Goal: Information Seeking & Learning: Learn about a topic

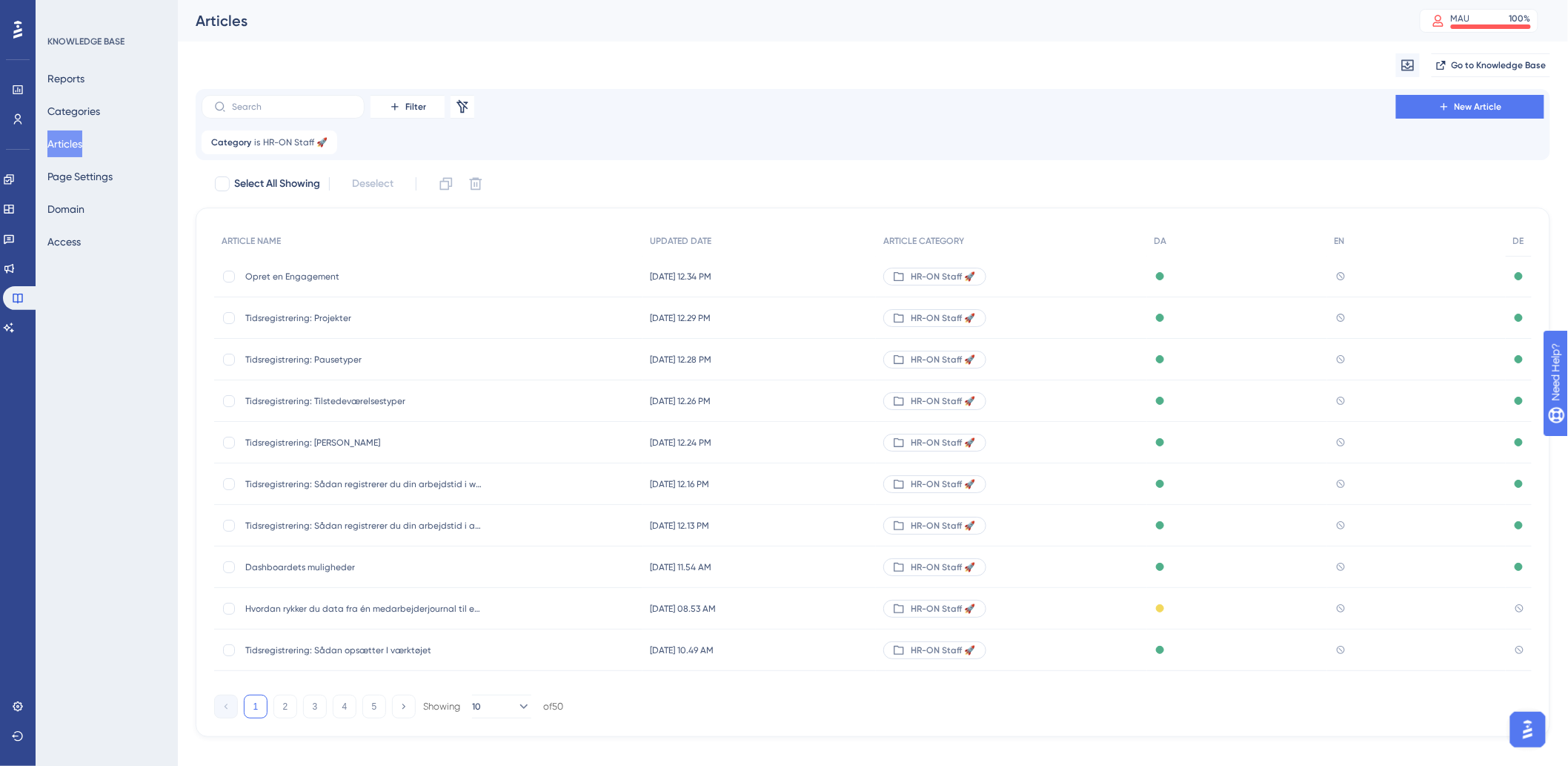
click at [278, 123] on div "Filter Remove Filters New Article Category is HR-ON Staff 🚀 HR-ON Staff 🚀 Remove" at bounding box center [873, 124] width 1342 height 59
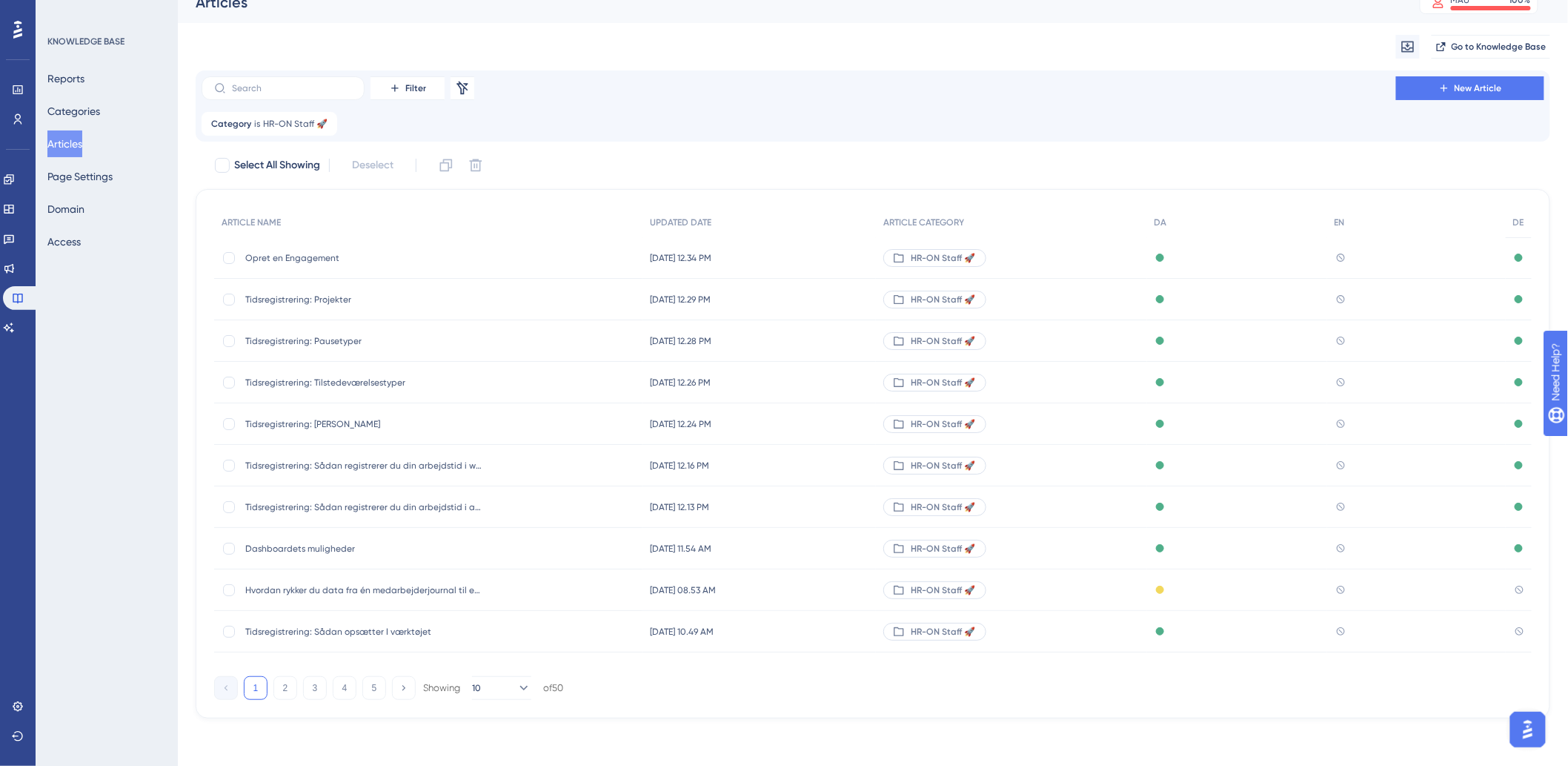
scroll to position [31, 0]
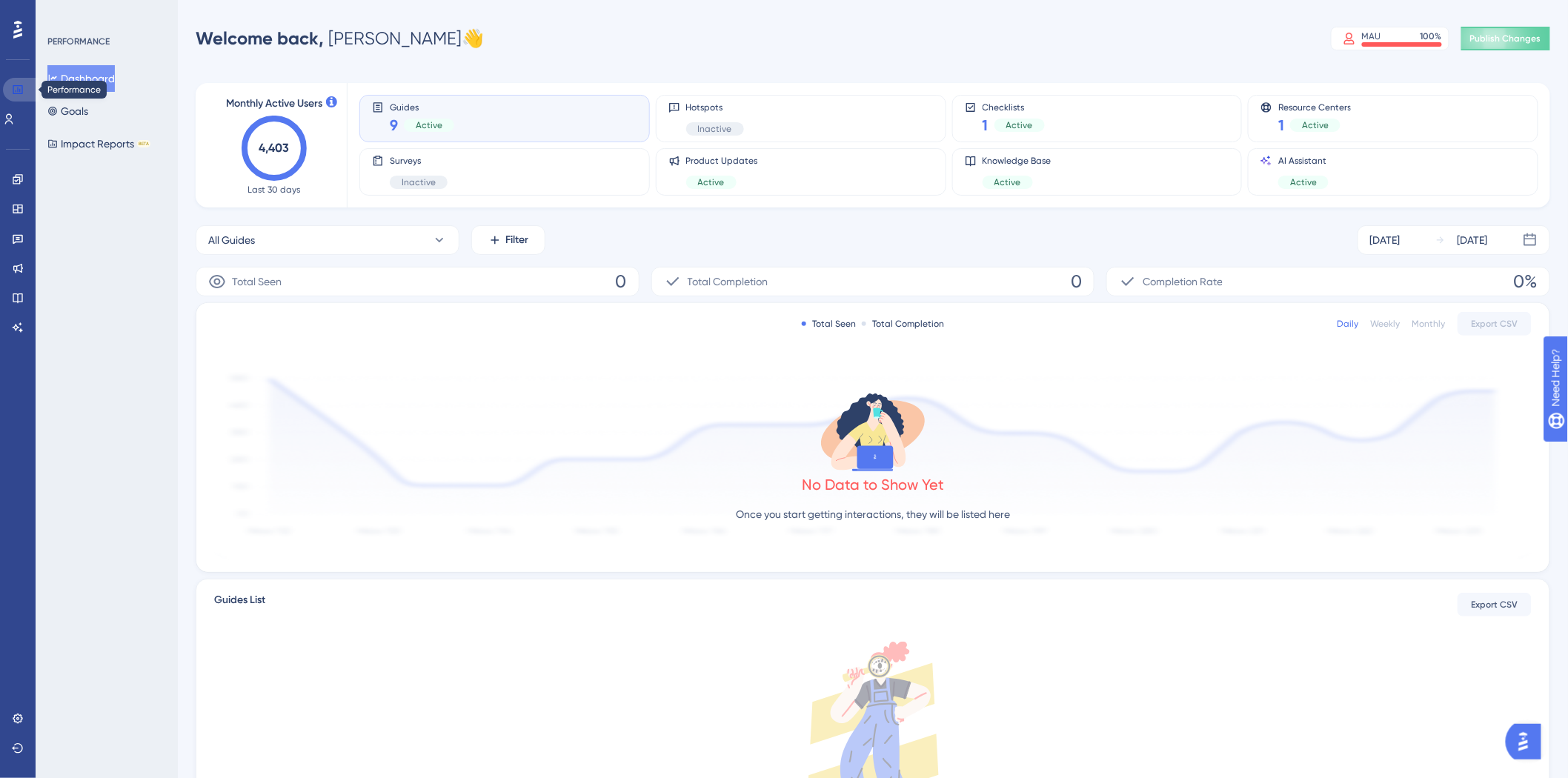
drag, startPoint x: 11, startPoint y: 89, endPoint x: 39, endPoint y: 97, distance: 29.1
click at [12, 89] on icon at bounding box center [18, 89] width 12 height 12
click at [24, 290] on link at bounding box center [18, 298] width 12 height 24
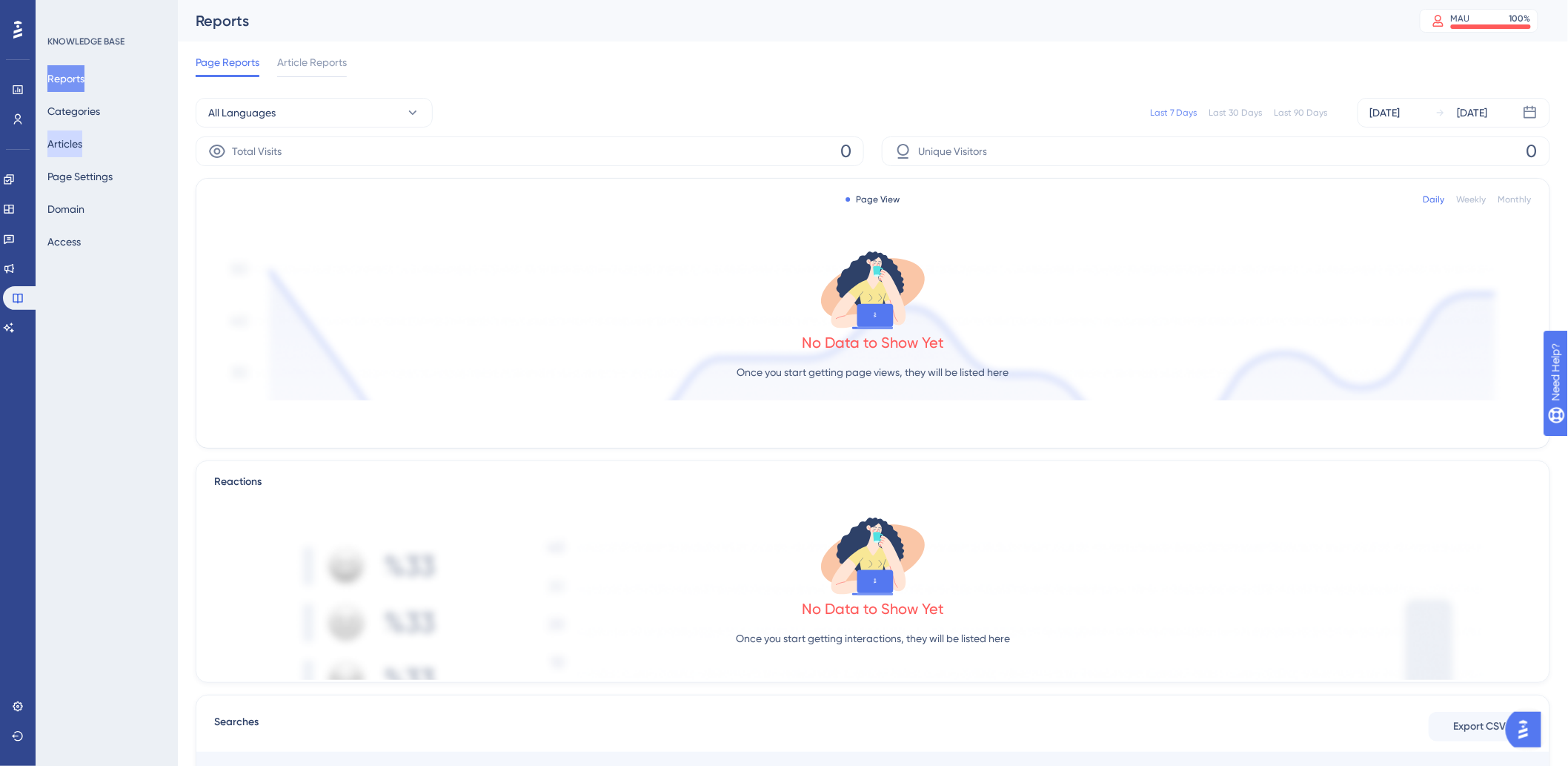
click at [80, 142] on button "Articles" at bounding box center [65, 143] width 35 height 27
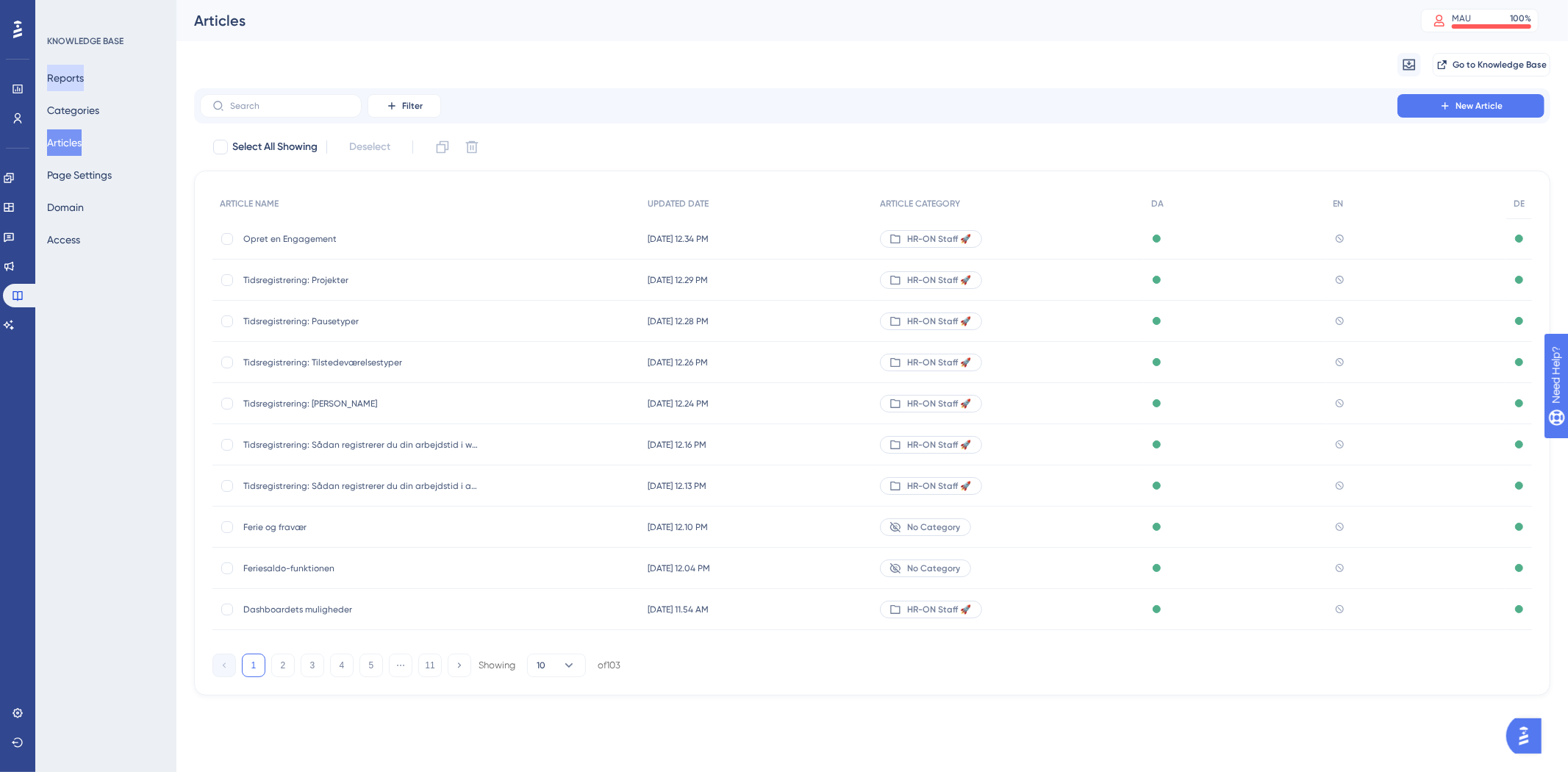
click at [75, 70] on button "Reports" at bounding box center [65, 77] width 37 height 27
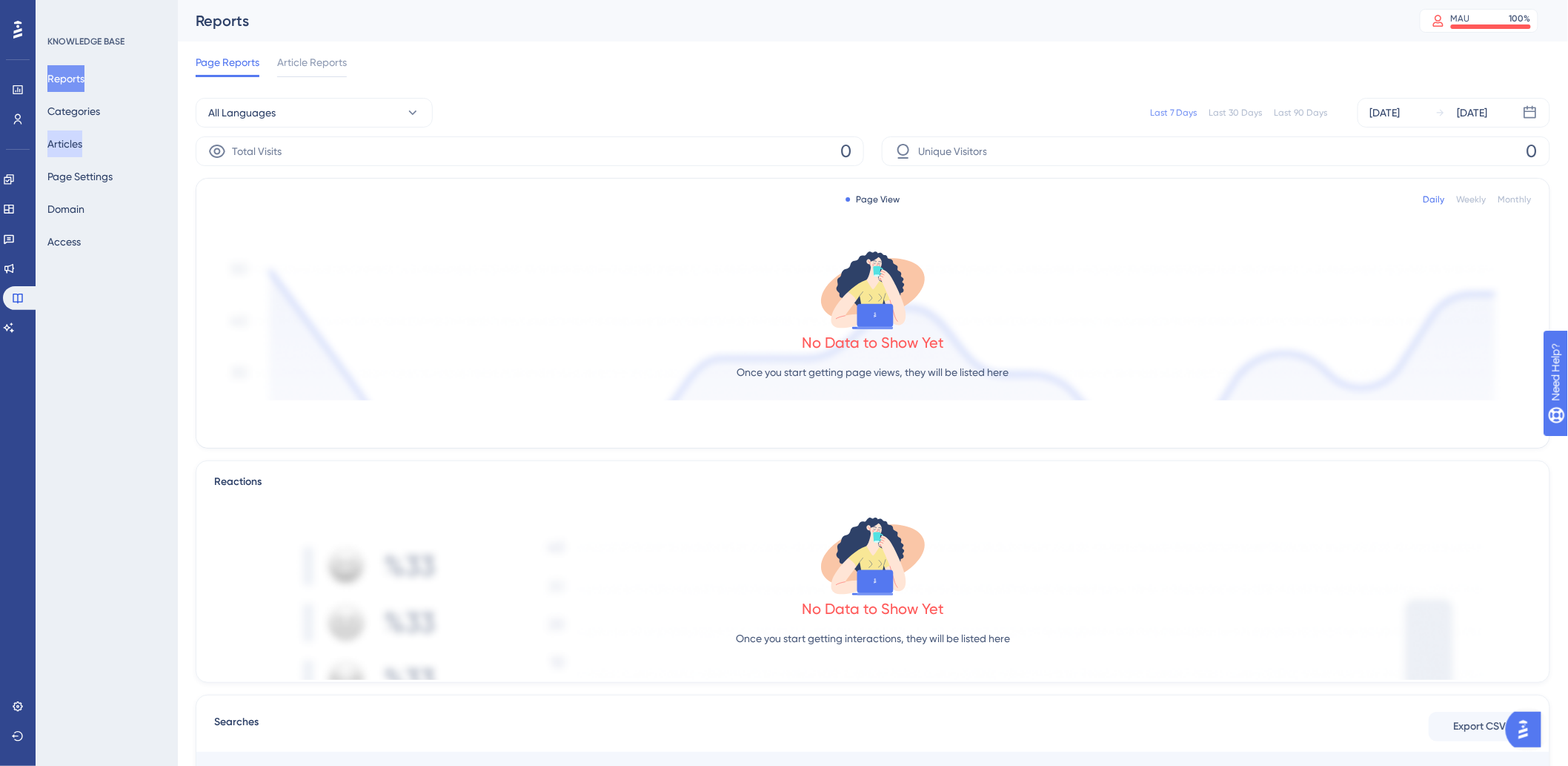
click at [78, 156] on button "Articles" at bounding box center [65, 143] width 35 height 27
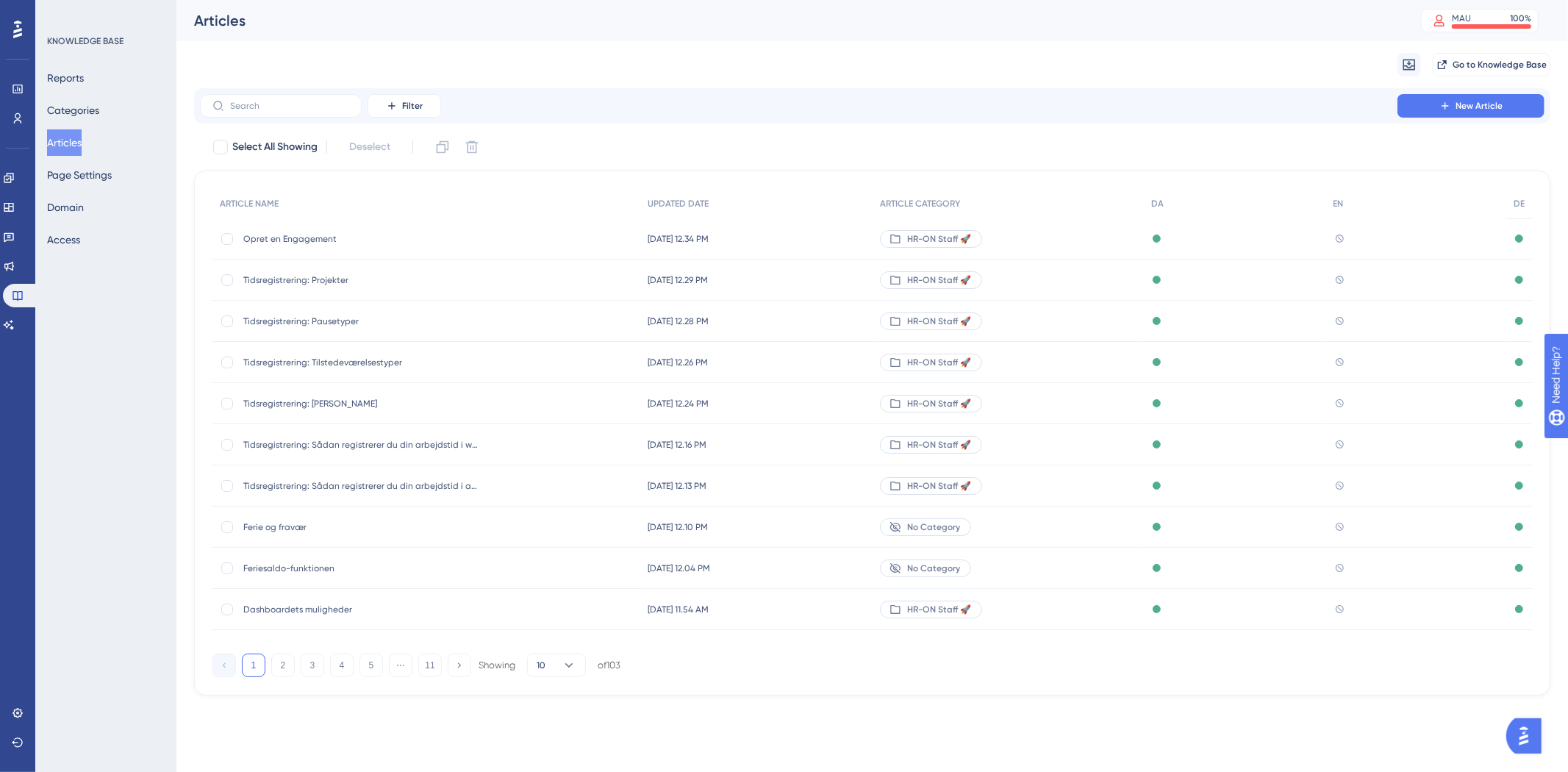
click at [308, 231] on div "Opret en Engagement Opret en Engagement" at bounding box center [360, 239] width 235 height 41
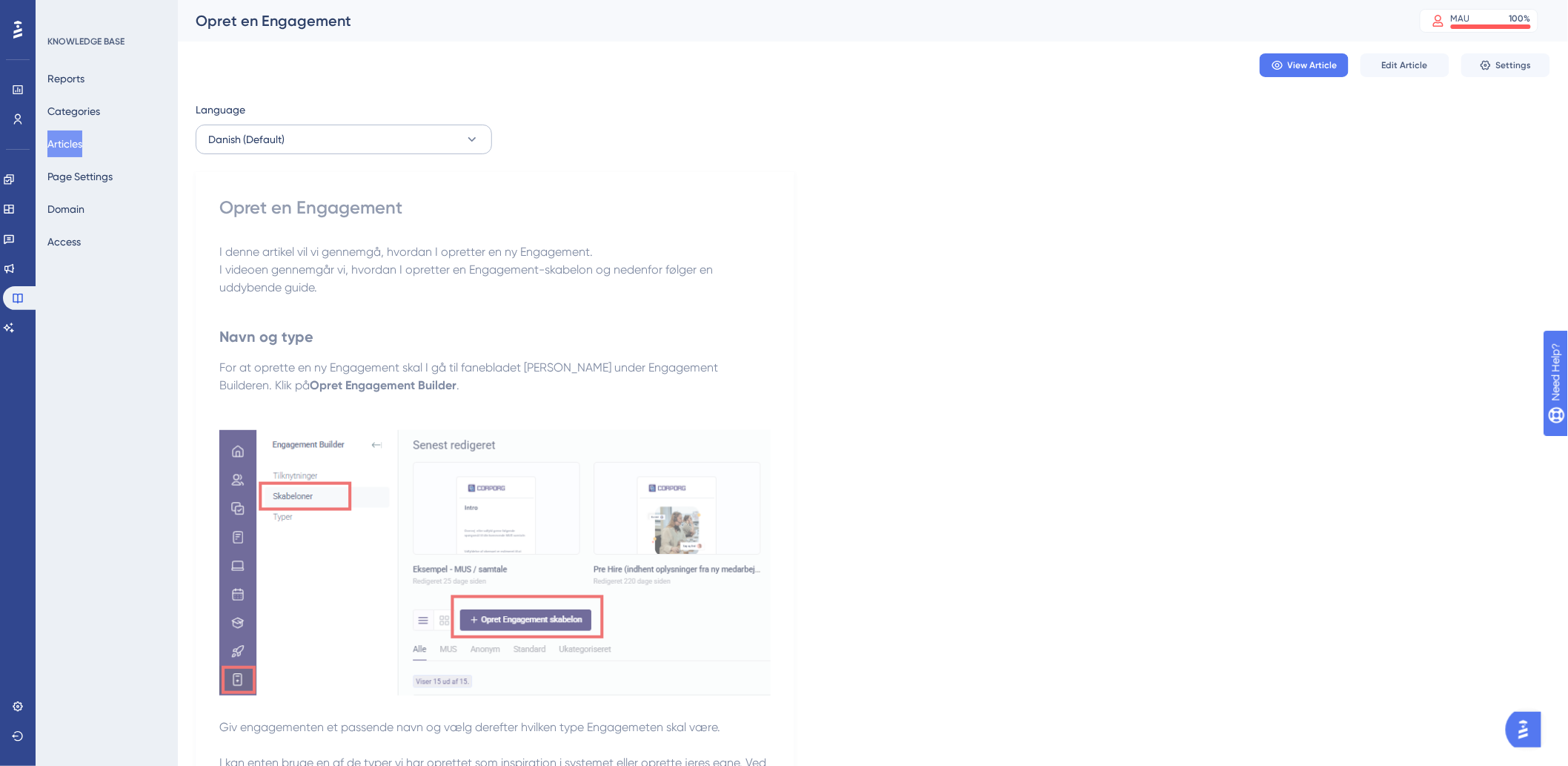
drag, startPoint x: 340, startPoint y: 157, endPoint x: 345, endPoint y: 149, distance: 9.4
click at [346, 147] on button "Danish (Default)" at bounding box center [343, 139] width 296 height 30
click at [315, 245] on button "German German Published" at bounding box center [343, 244] width 278 height 30
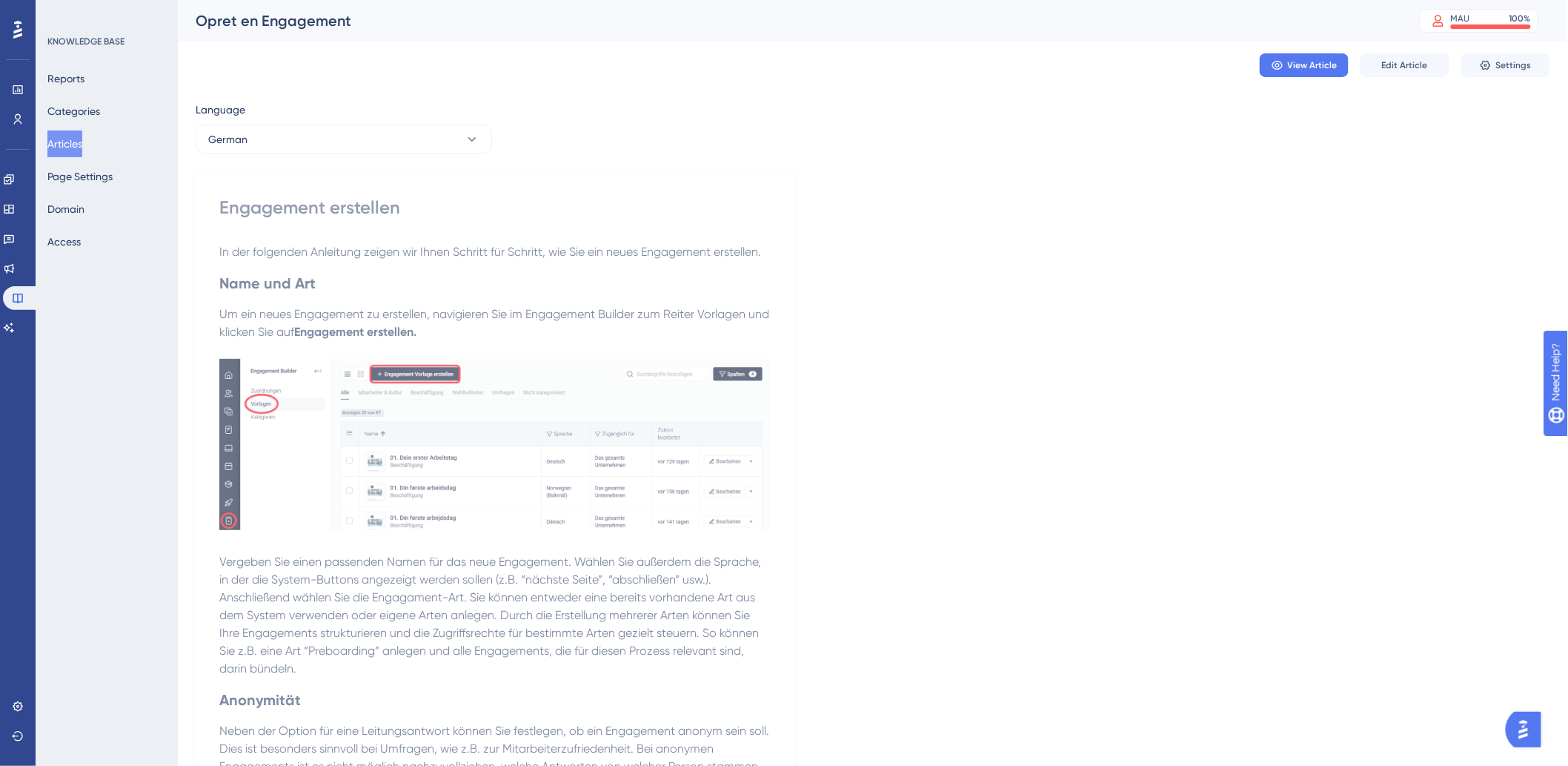
click at [77, 149] on button "Articles" at bounding box center [65, 143] width 35 height 27
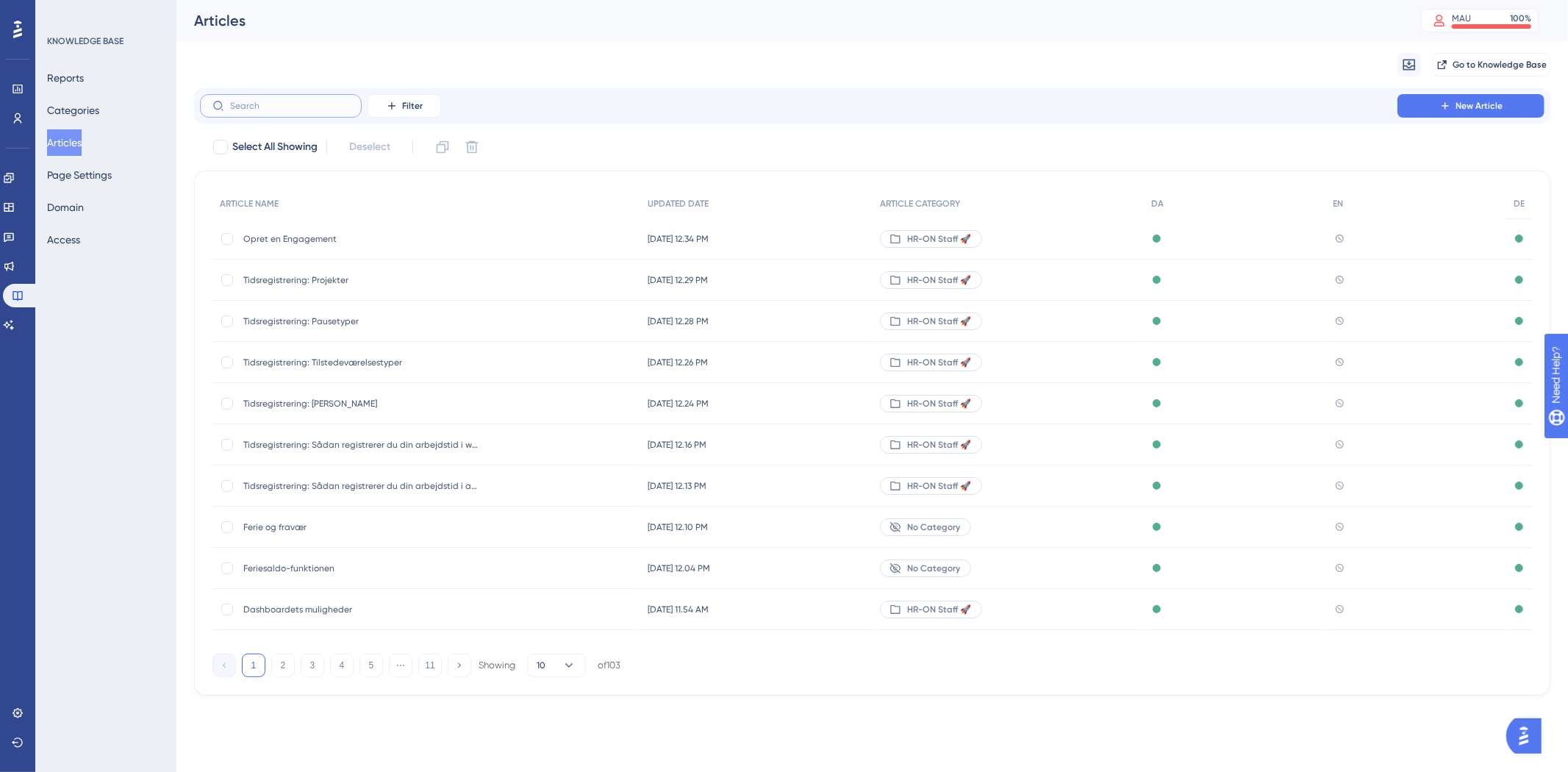
click at [292, 104] on input "text" at bounding box center [289, 105] width 119 height 10
click at [555, 49] on div "Migrate from Go to Knowledge Base" at bounding box center [872, 64] width 1356 height 47
click at [284, 654] on button "2" at bounding box center [284, 666] width 24 height 24
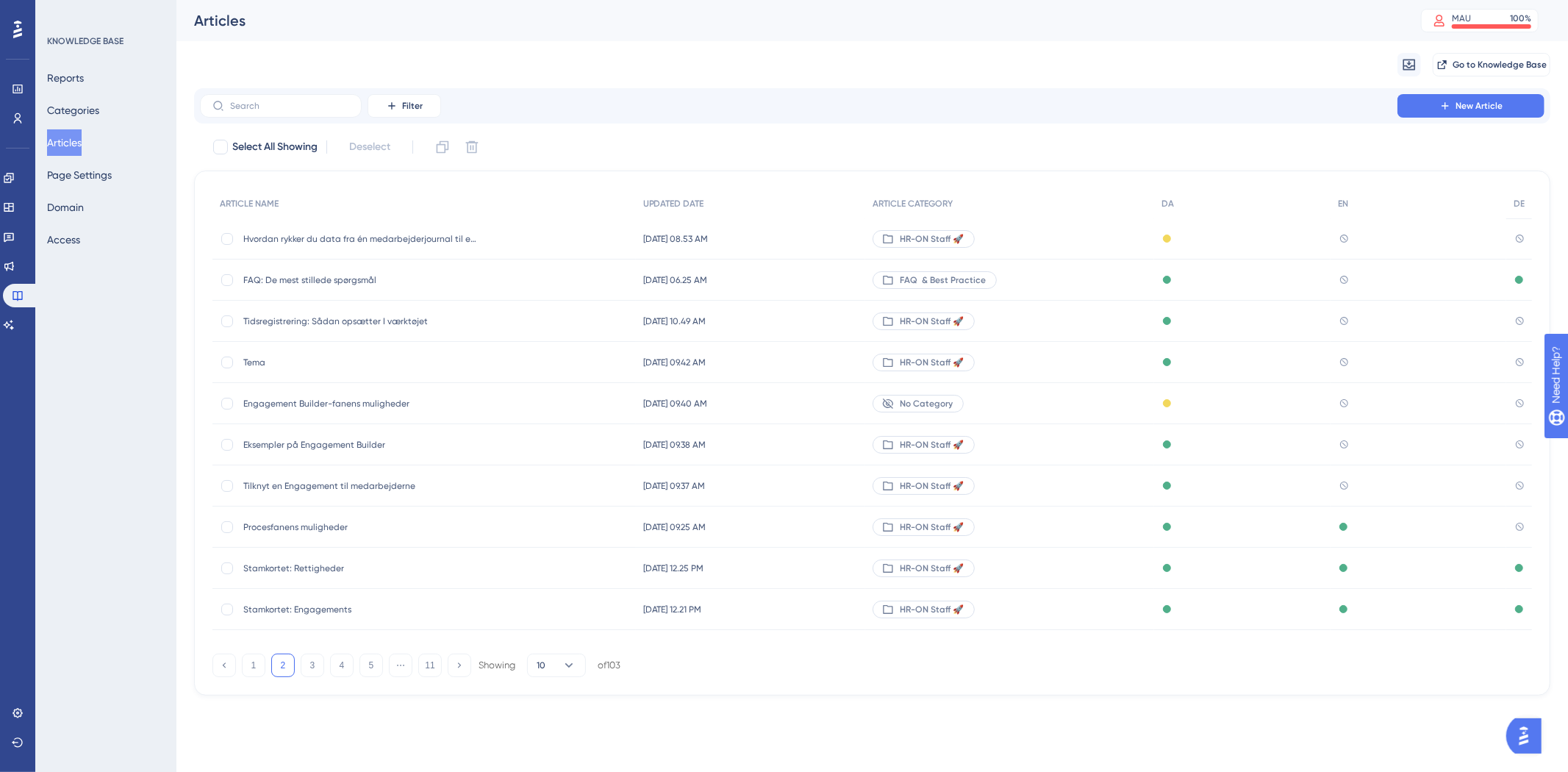
click at [399, 119] on div "Filter New Article" at bounding box center [872, 106] width 1356 height 35
click at [406, 109] on span "Filter" at bounding box center [412, 106] width 20 height 12
click at [424, 240] on span "Category" at bounding box center [411, 236] width 45 height 18
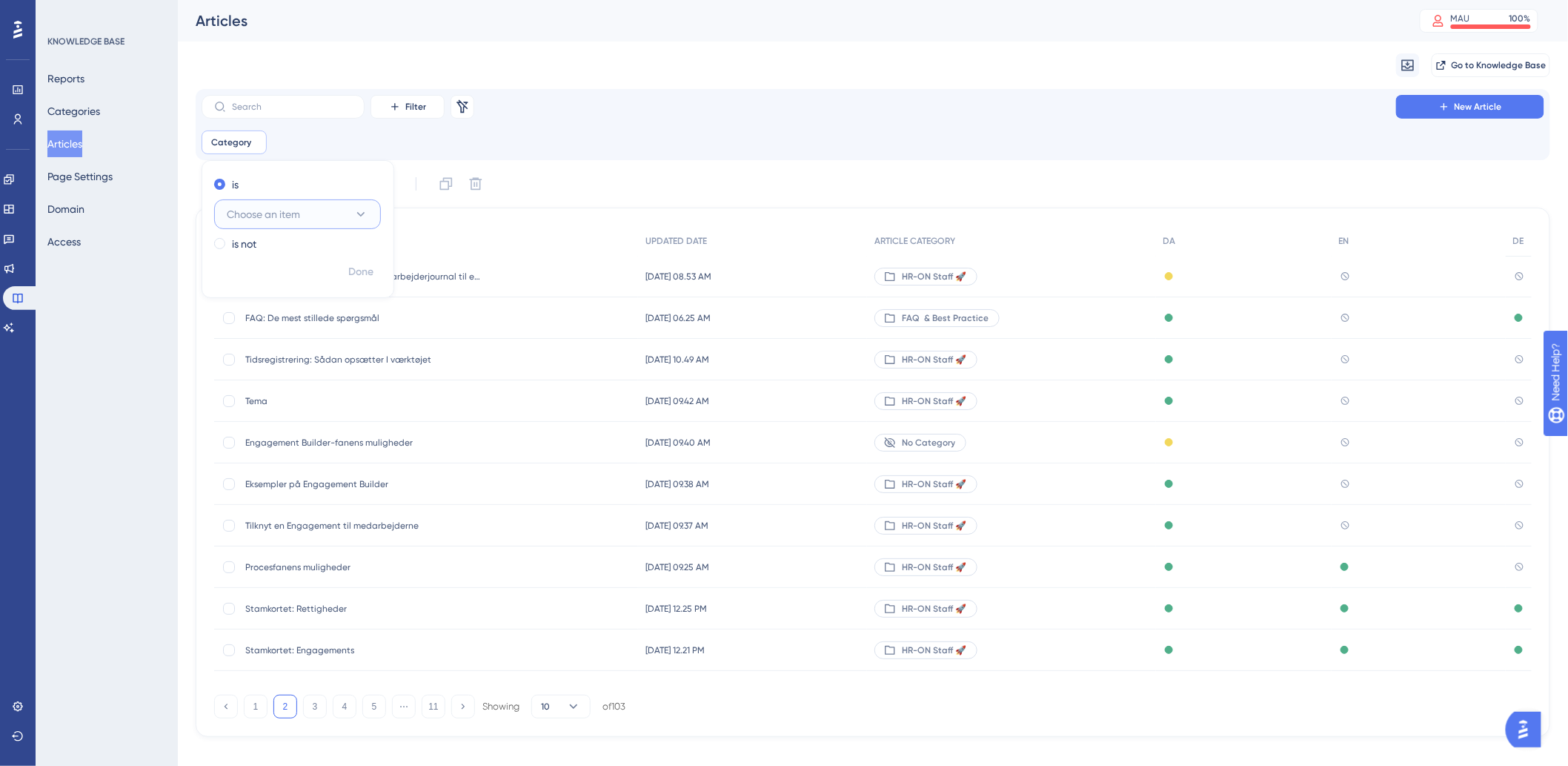
click at [277, 215] on span "Choose an item" at bounding box center [263, 214] width 73 height 18
click at [255, 373] on span "HR-ON Staff 🚀" at bounding box center [272, 378] width 72 height 18
click at [793, 136] on div "Category is HR-ON Staff 🚀 HR-ON Staff 🚀 Remove is HR-ON Staff 🚀 is not Done" at bounding box center [873, 142] width 1342 height 24
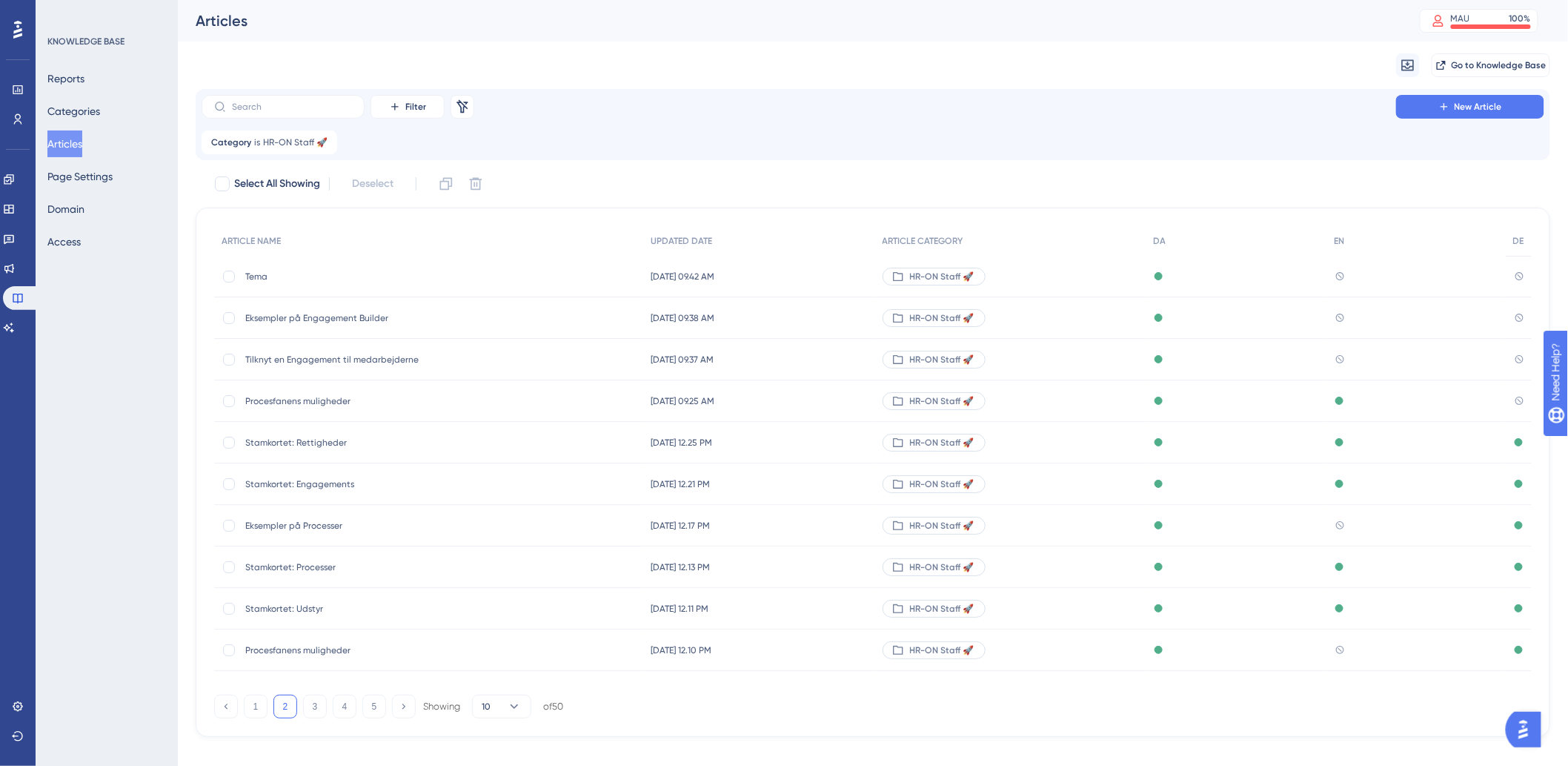
click at [302, 401] on span "Procesfanens muligheder" at bounding box center [363, 400] width 237 height 12
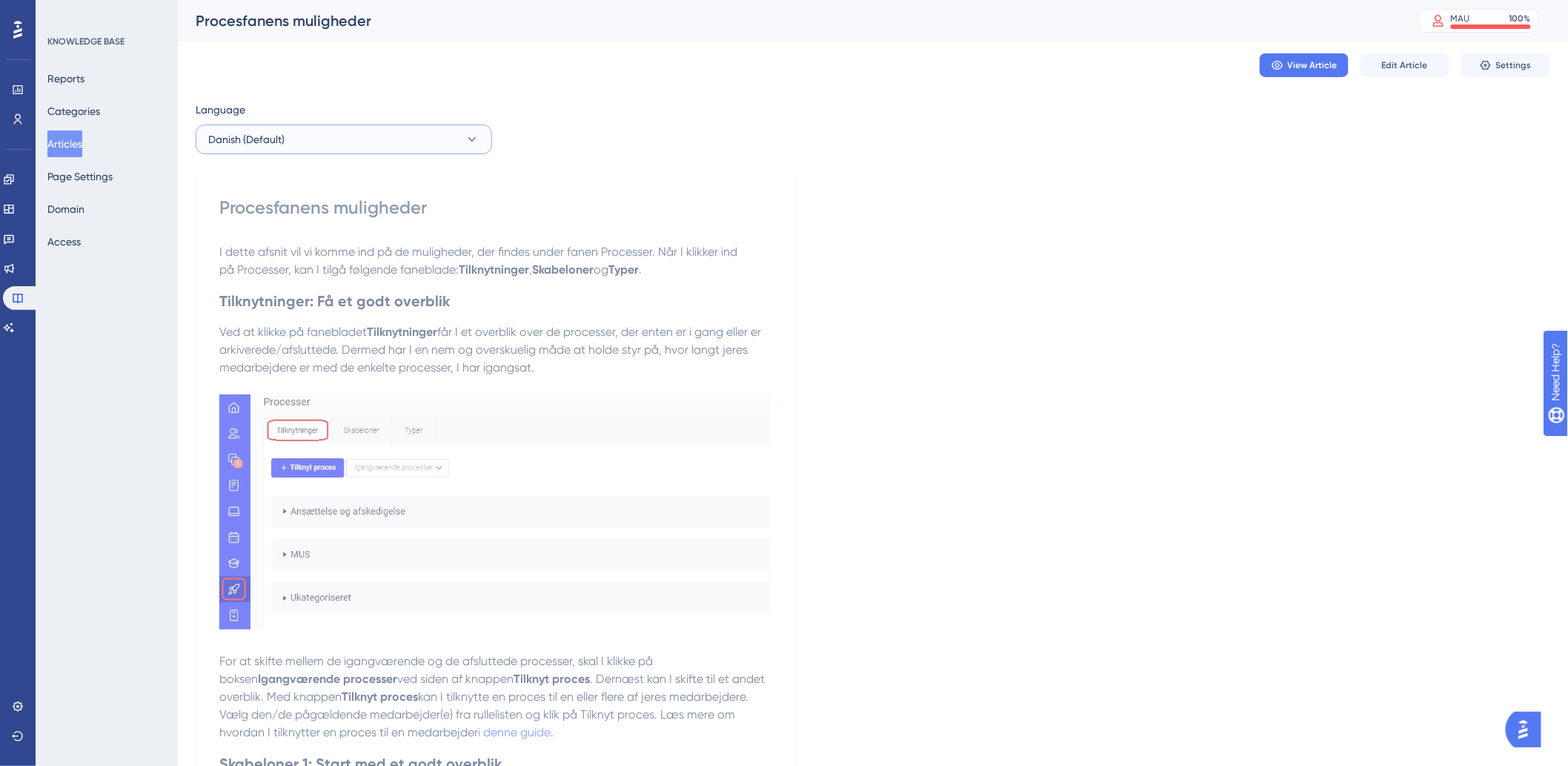
click at [441, 149] on button "Danish (Default)" at bounding box center [343, 139] width 296 height 30
click at [317, 257] on button "German German No translation" at bounding box center [343, 244] width 278 height 30
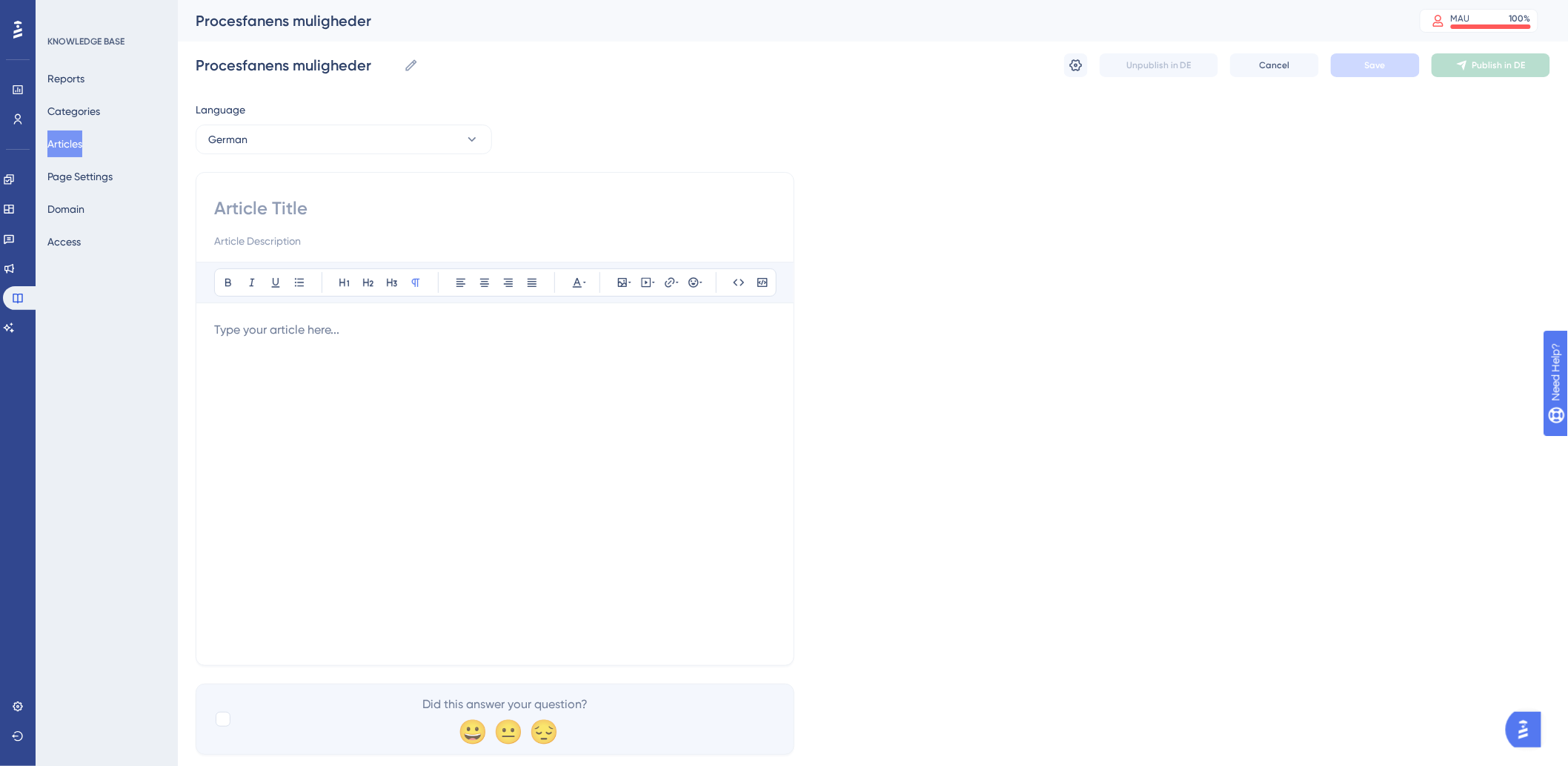
click at [457, 226] on div at bounding box center [495, 223] width 562 height 53
click at [483, 202] on input at bounding box center [495, 209] width 562 height 24
click at [428, 372] on div at bounding box center [495, 484] width 562 height 326
click at [77, 142] on button "Articles" at bounding box center [65, 143] width 35 height 27
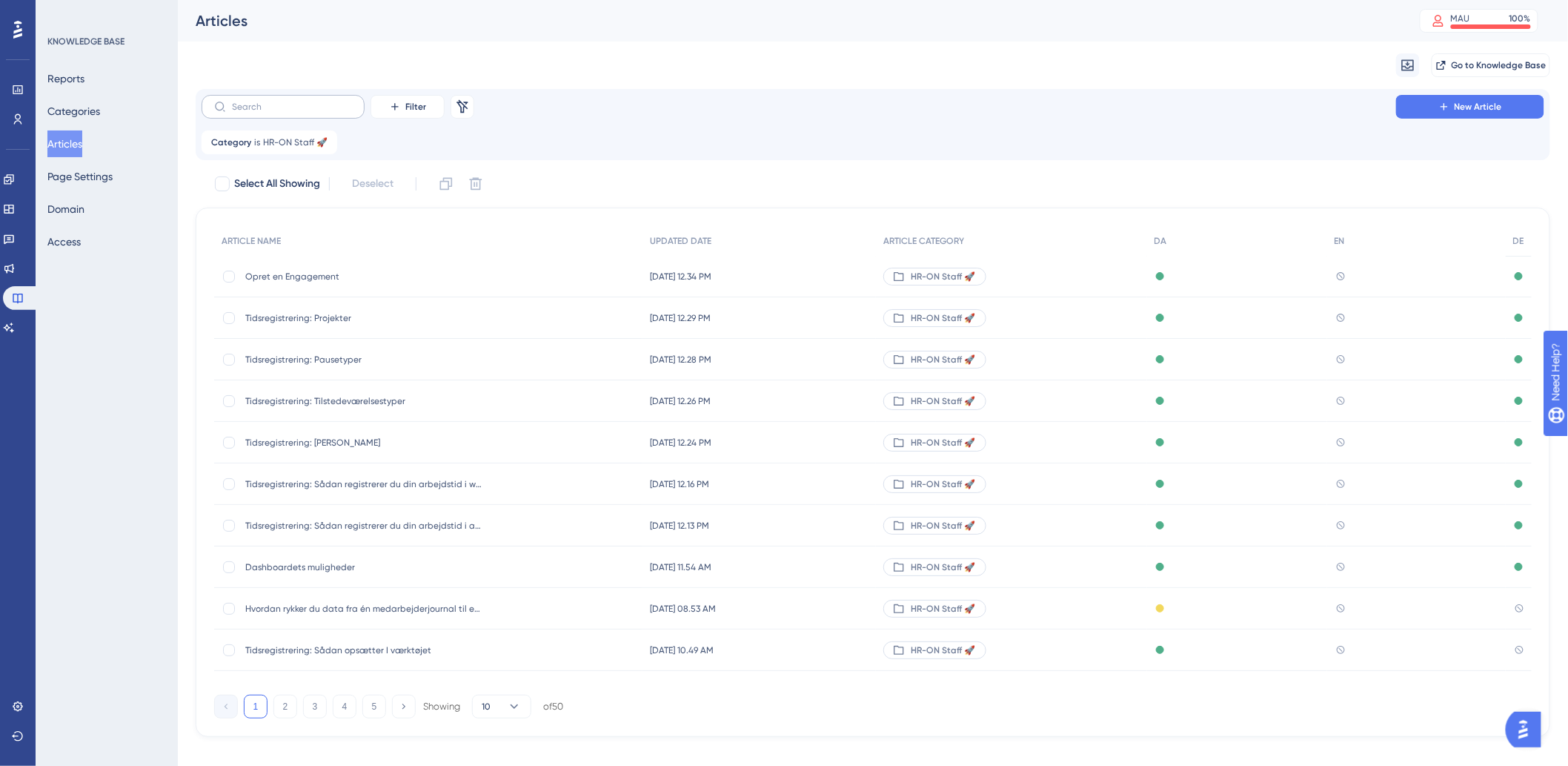
click at [354, 112] on label at bounding box center [283, 107] width 163 height 24
click at [352, 112] on input "text" at bounding box center [292, 106] width 120 height 10
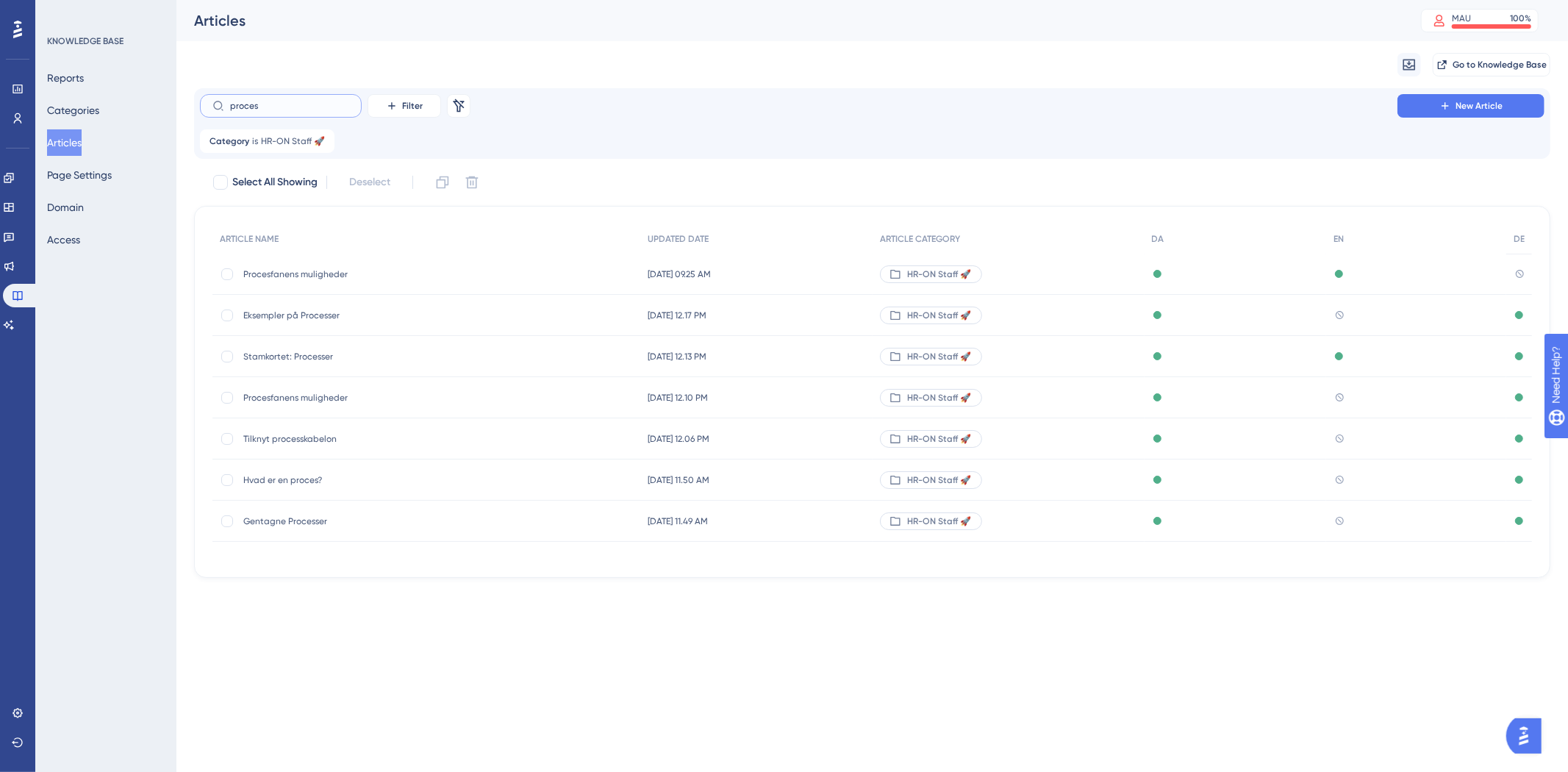
type input "proces"
click at [299, 268] on span "Procesfanens muligheder" at bounding box center [360, 274] width 235 height 12
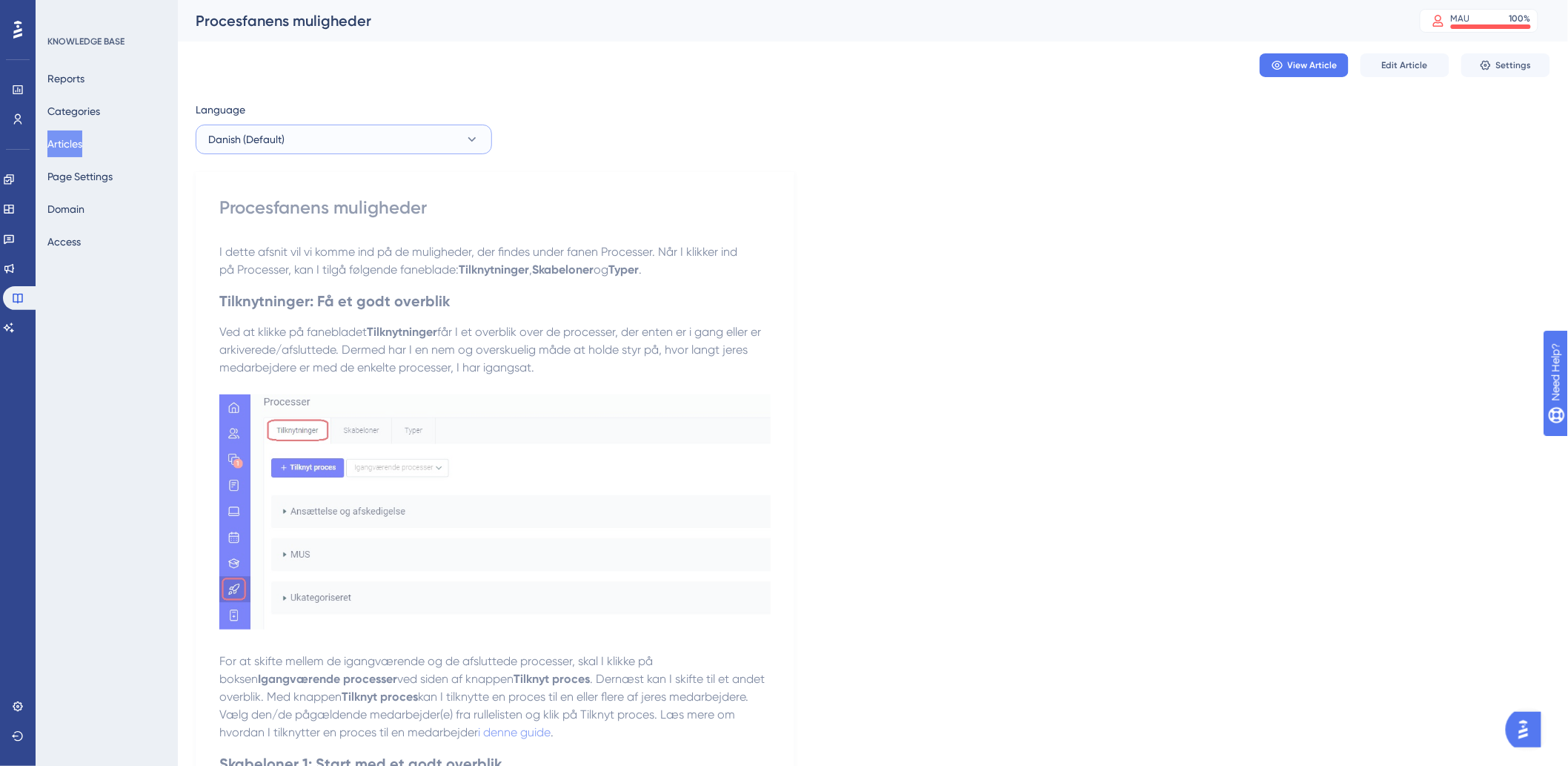
click at [440, 146] on button "Danish (Default)" at bounding box center [343, 139] width 296 height 30
click at [270, 253] on button "German German No translation" at bounding box center [343, 244] width 278 height 30
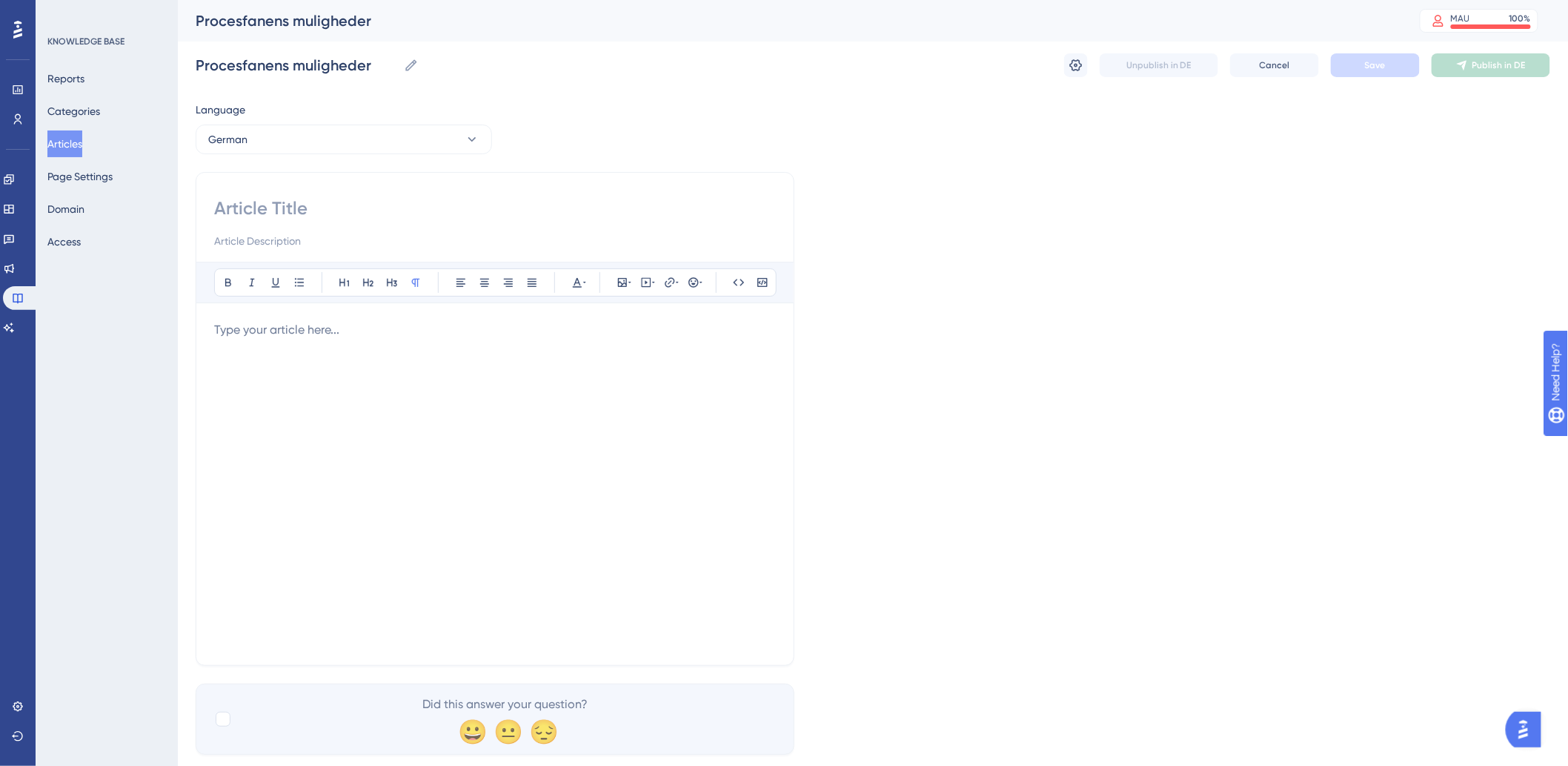
click at [340, 409] on div at bounding box center [495, 484] width 562 height 326
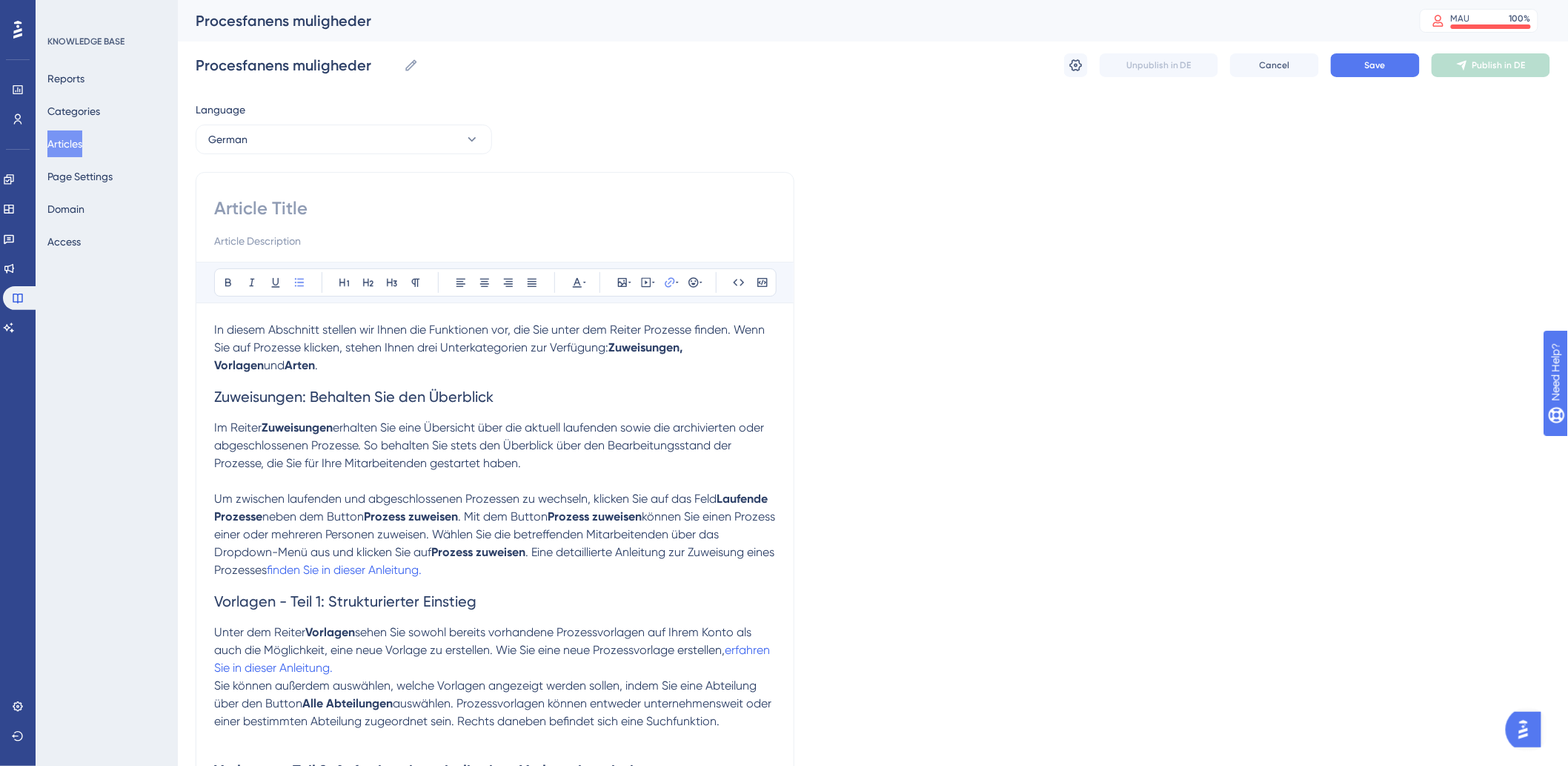
click at [590, 458] on p "Im Reiter Zuweisungen erhalten Sie eine Übersicht über die aktuell laufenden so…" at bounding box center [495, 445] width 562 height 53
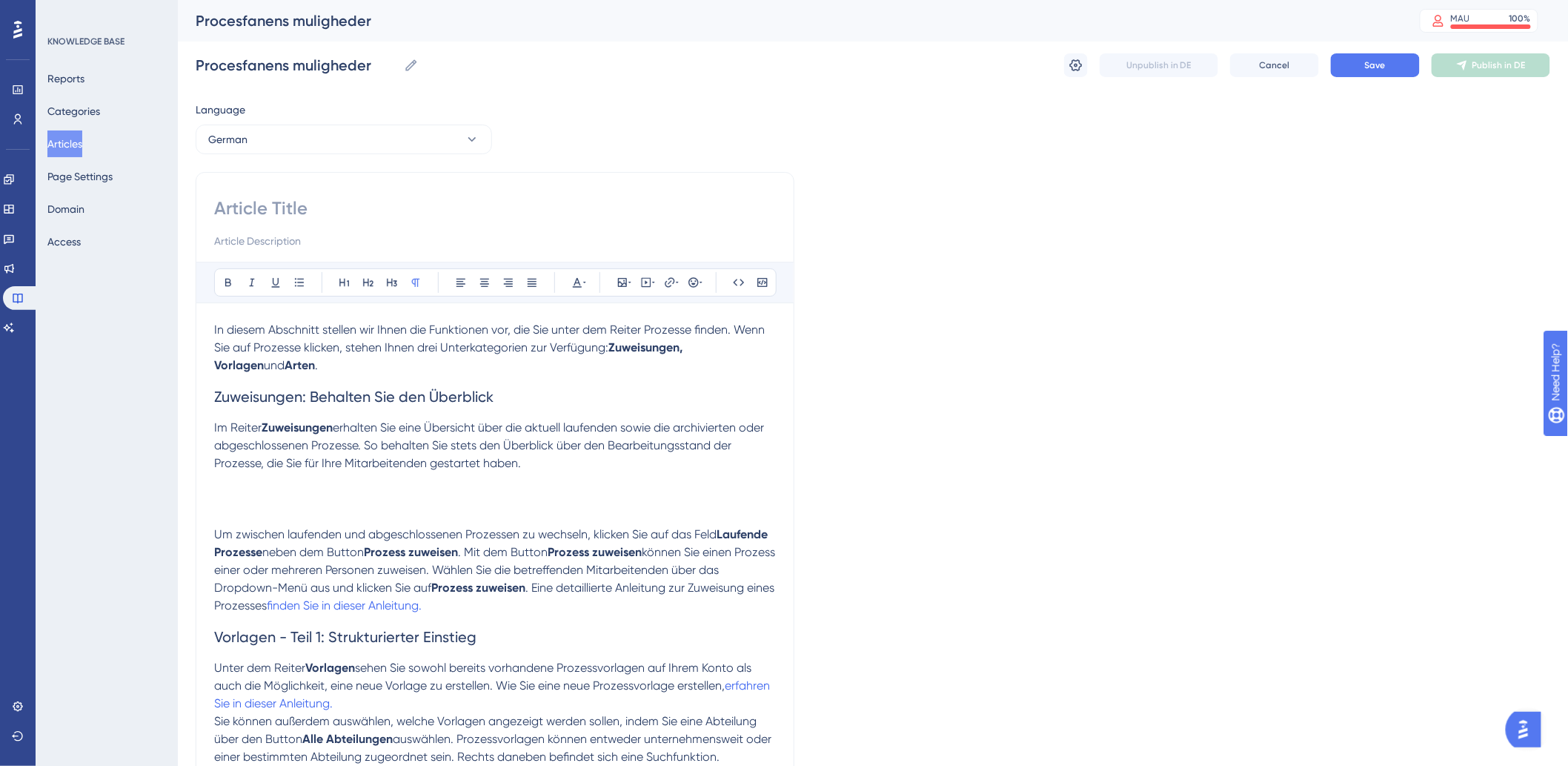
click at [388, 494] on p "Im Reiter Zuweisungen erhalten Sie eine Übersicht über die aktuell laufenden so…" at bounding box center [495, 463] width 562 height 89
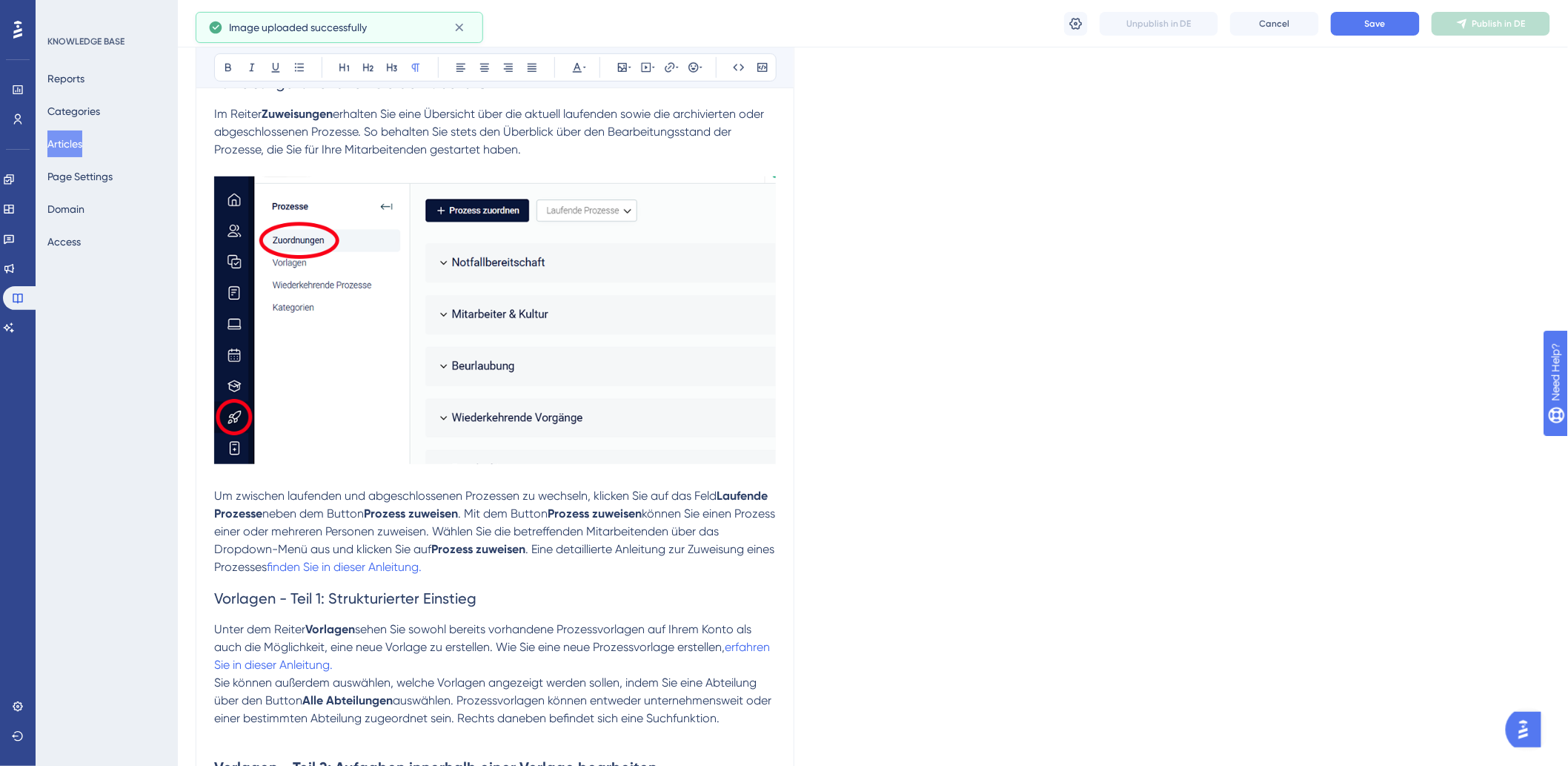
scroll to position [494, 0]
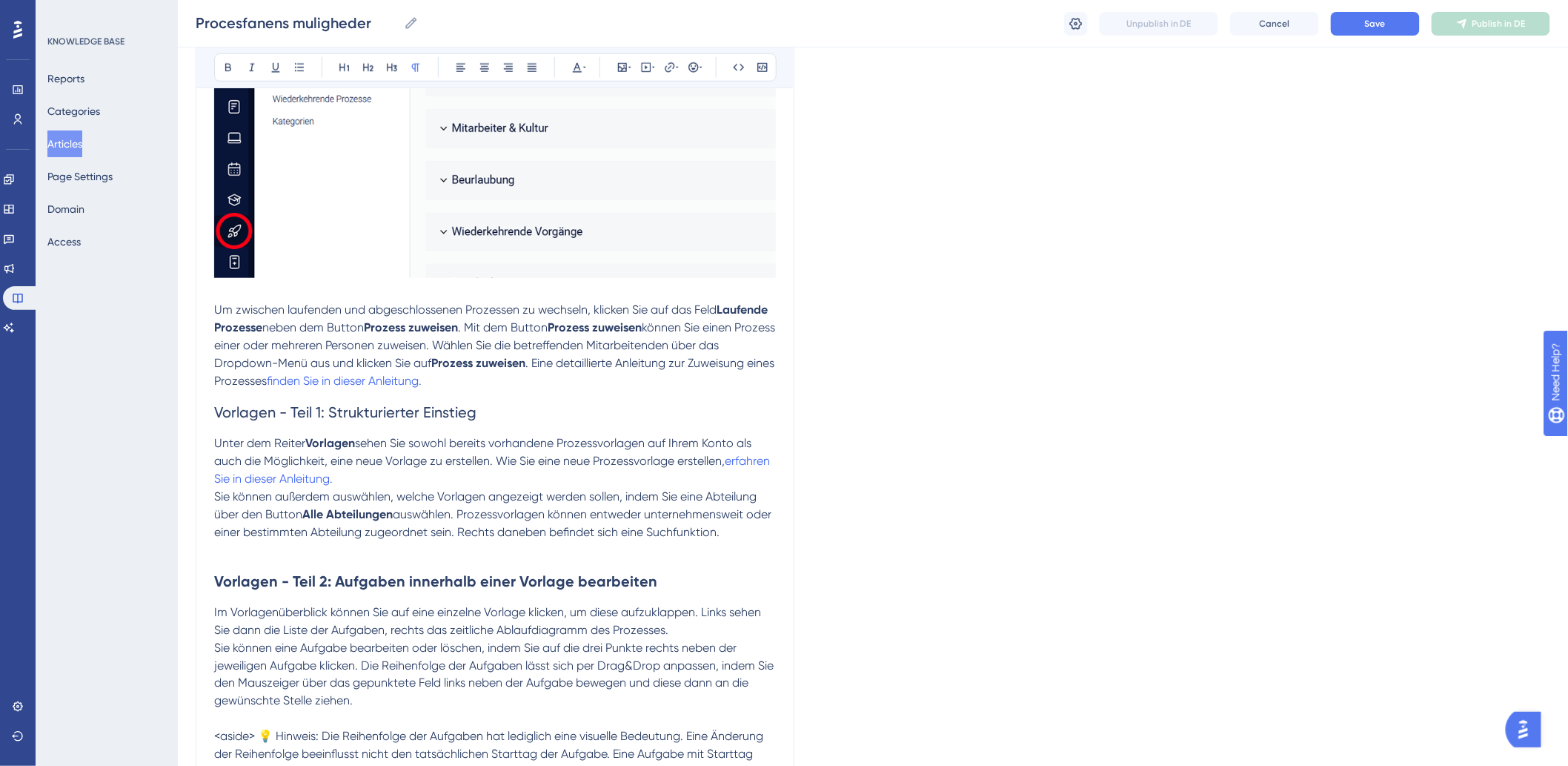
click at [776, 535] on div "Bold Italic Underline Bullet Point Heading 1 Heading 2 Heading 3 Normal Align L…" at bounding box center [495, 472] width 599 height 1599
click at [760, 528] on p "Sie können außerdem auswählen, welche Vorlagen angezeigt werden sollen, indem S…" at bounding box center [495, 513] width 562 height 53
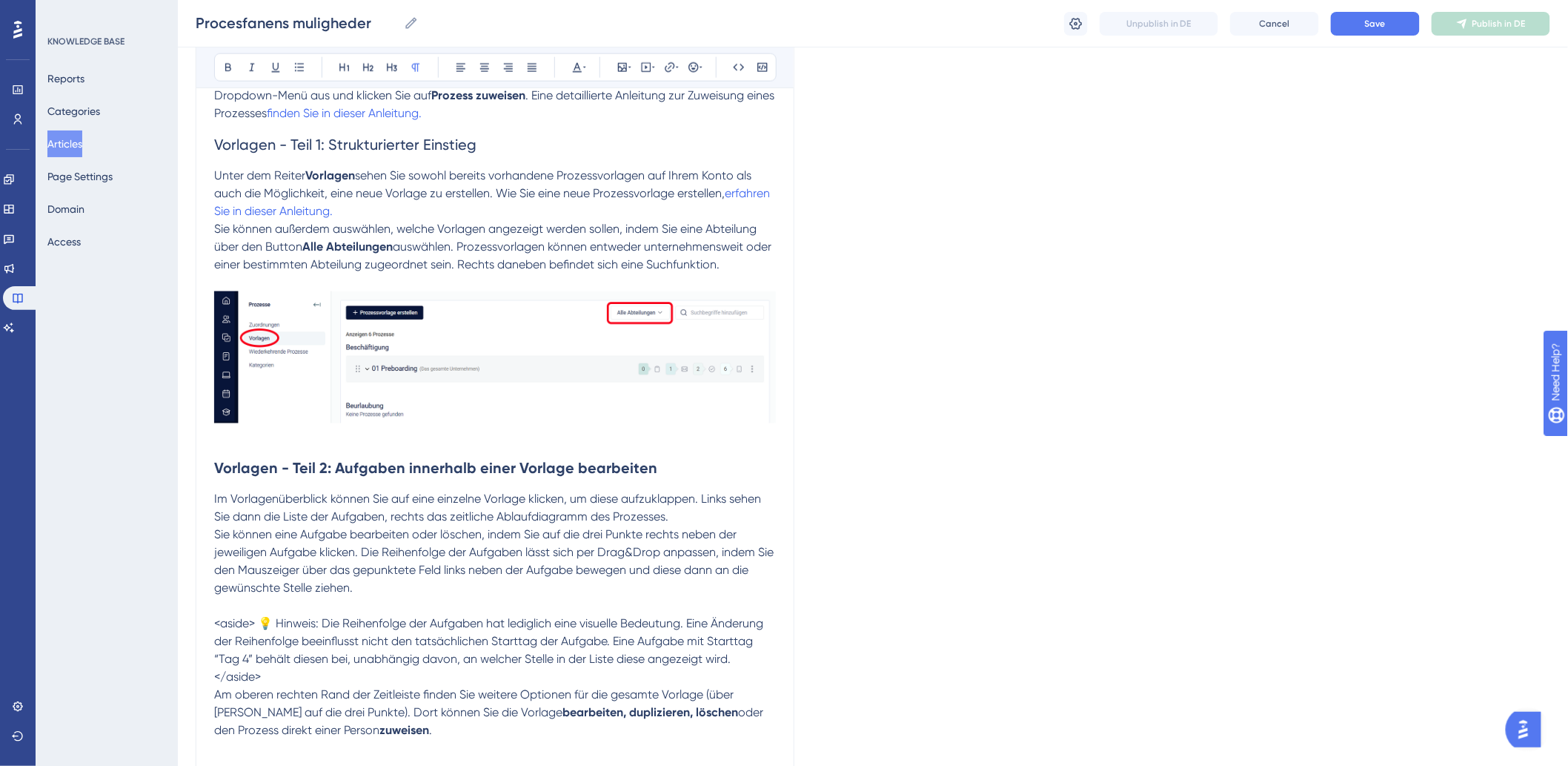
scroll to position [906, 0]
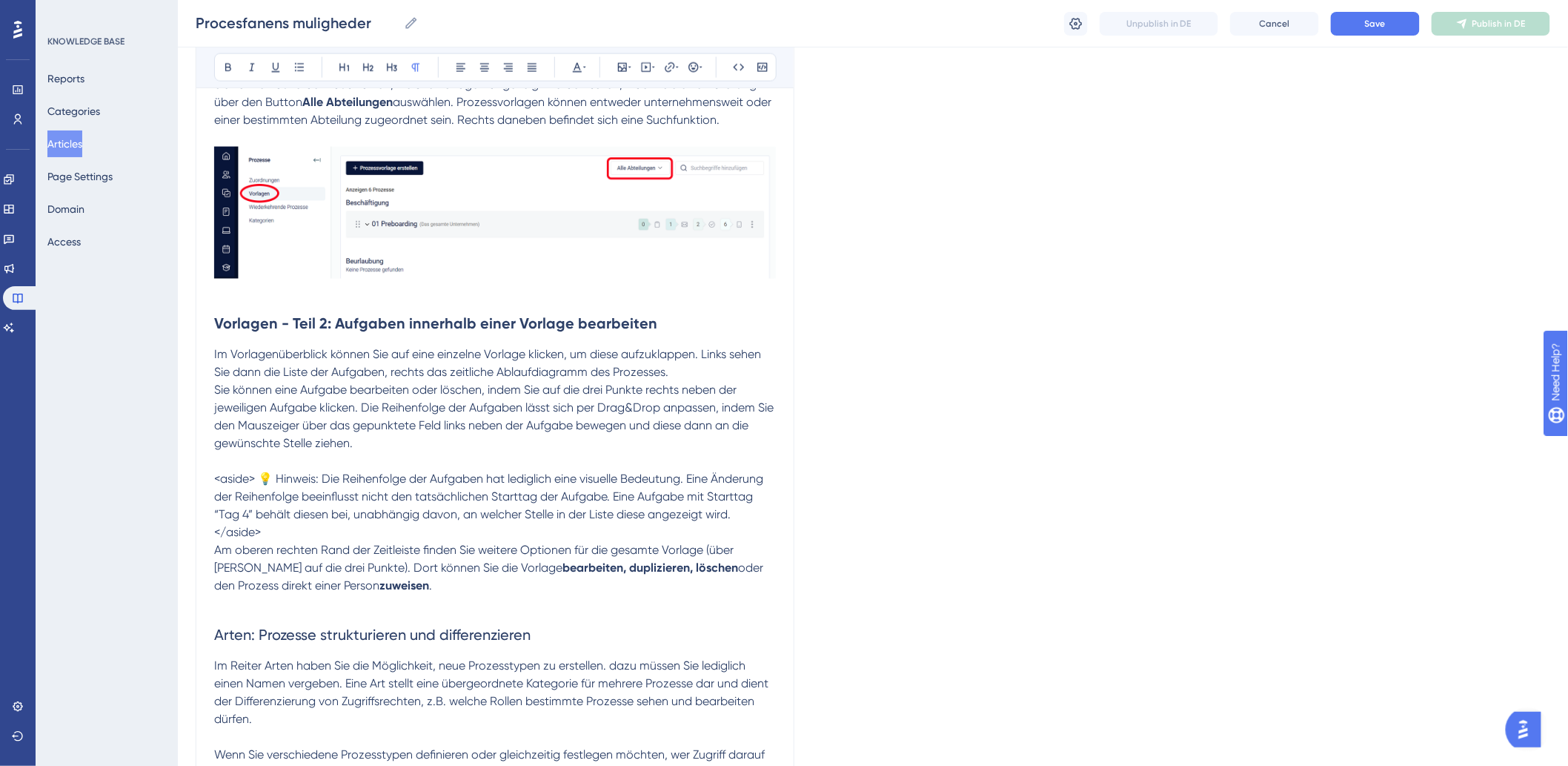
click at [454, 457] on p at bounding box center [495, 461] width 562 height 18
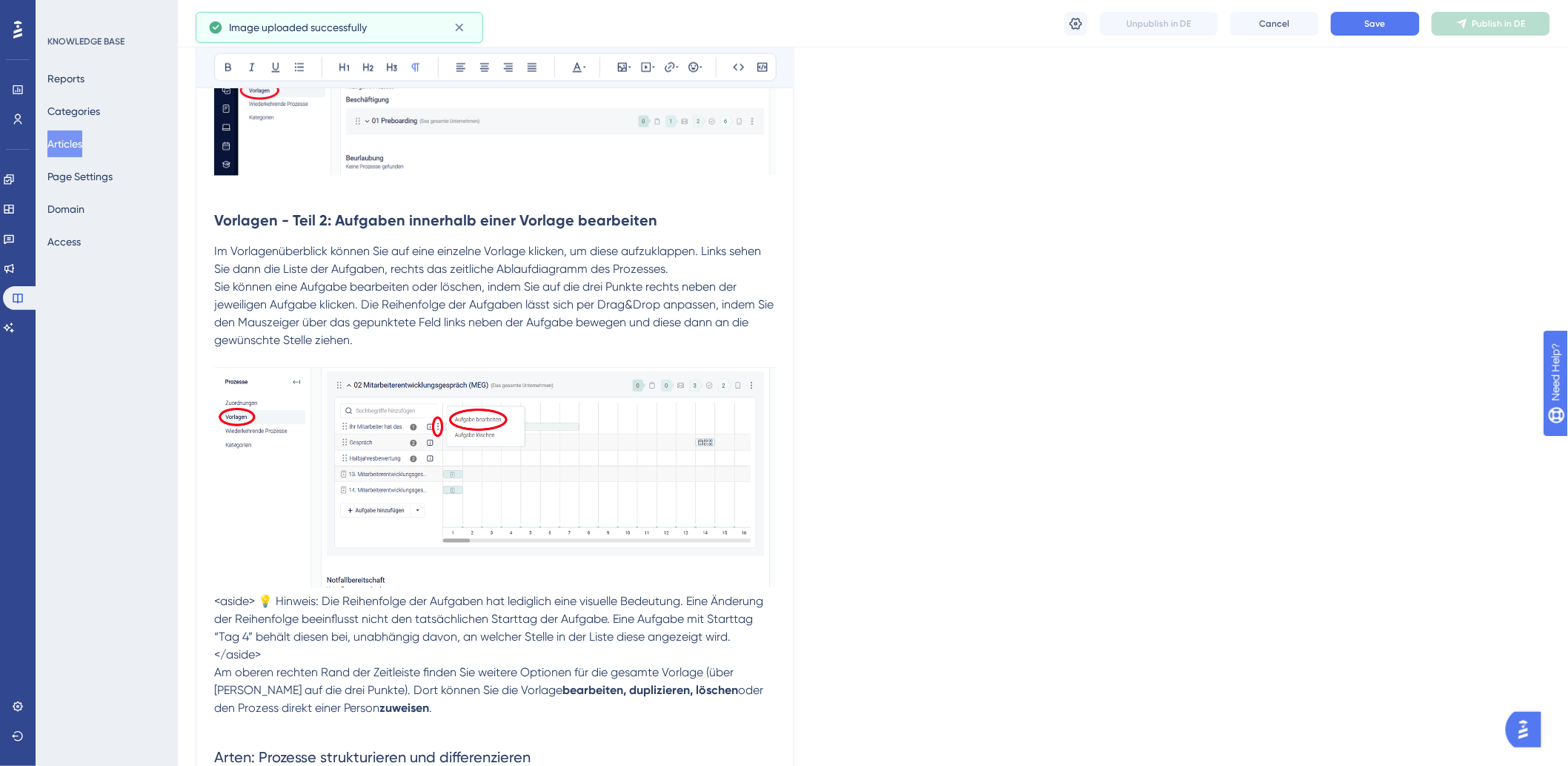
scroll to position [1152, 0]
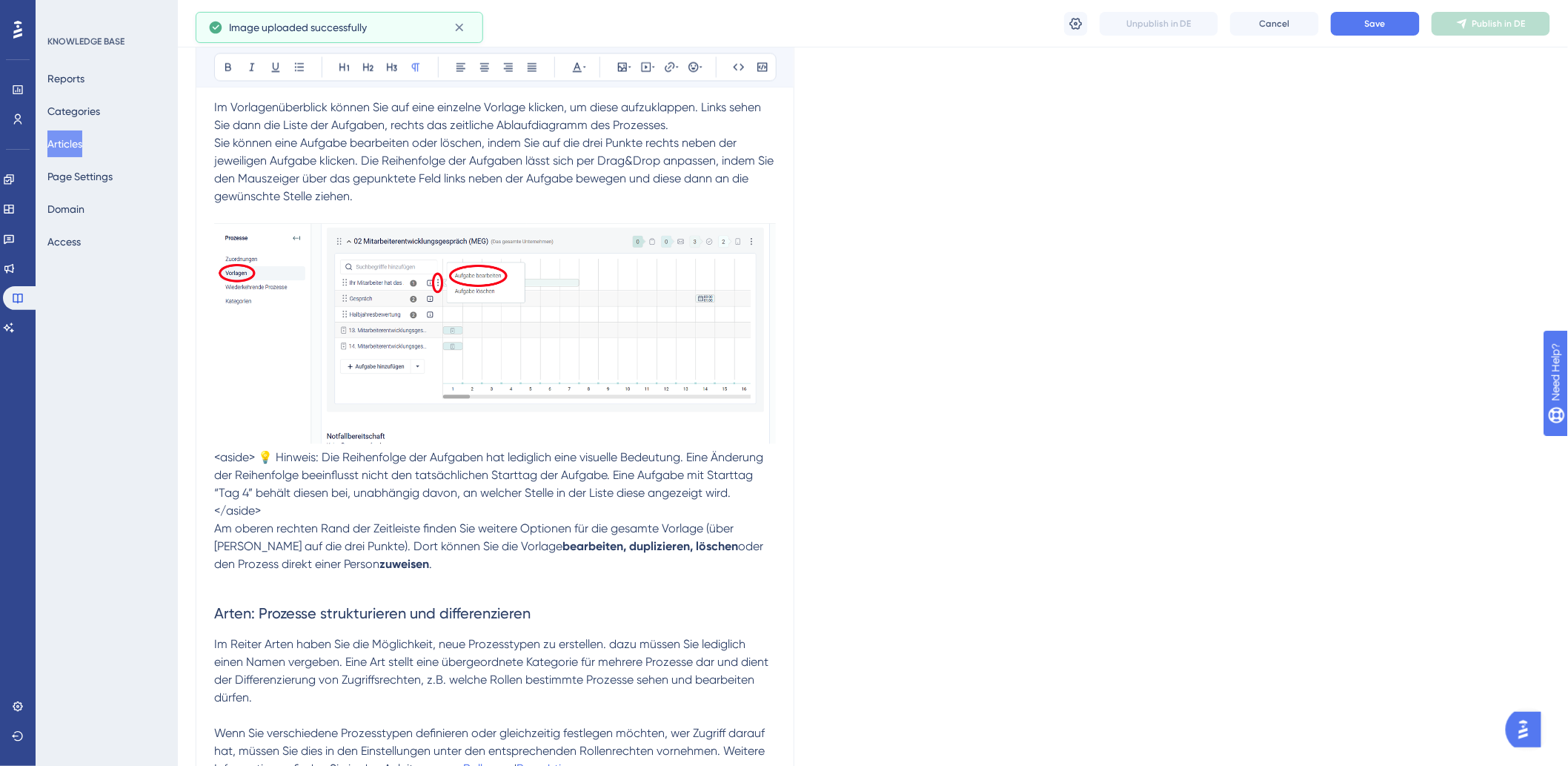
click at [255, 454] on span "<aside> 💡 Hinweis: Die Reihenfolge der Aufgaben hat lediglich eine visuelle Bed…" at bounding box center [490, 474] width 552 height 49
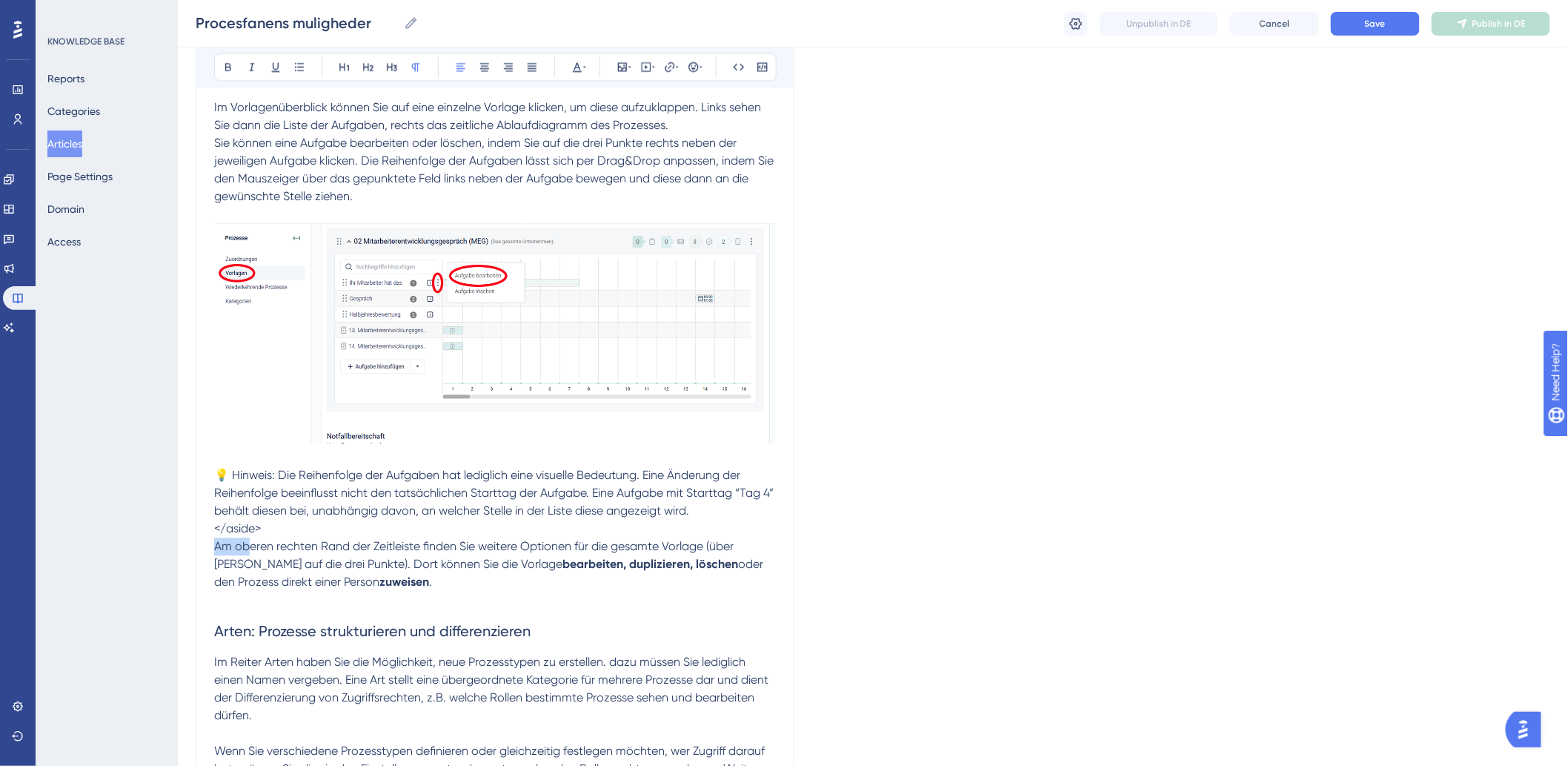
drag, startPoint x: 358, startPoint y: 537, endPoint x: 246, endPoint y: 539, distance: 112.0
click at [246, 539] on div "In diesem Abschnitt stellen wir Ihnen die Funktionen vor, die Sie unter dem Rei…" at bounding box center [495, 77] width 562 height 1829
click at [256, 526] on span "</aside>" at bounding box center [238, 528] width 46 height 14
drag, startPoint x: 266, startPoint y: 530, endPoint x: 212, endPoint y: 536, distance: 54.3
click at [212, 536] on div "Bold Italic Underline Bullet Point Heading 1 Heading 2 Heading 3 Normal Align L…" at bounding box center [495, 11] width 599 height 1997
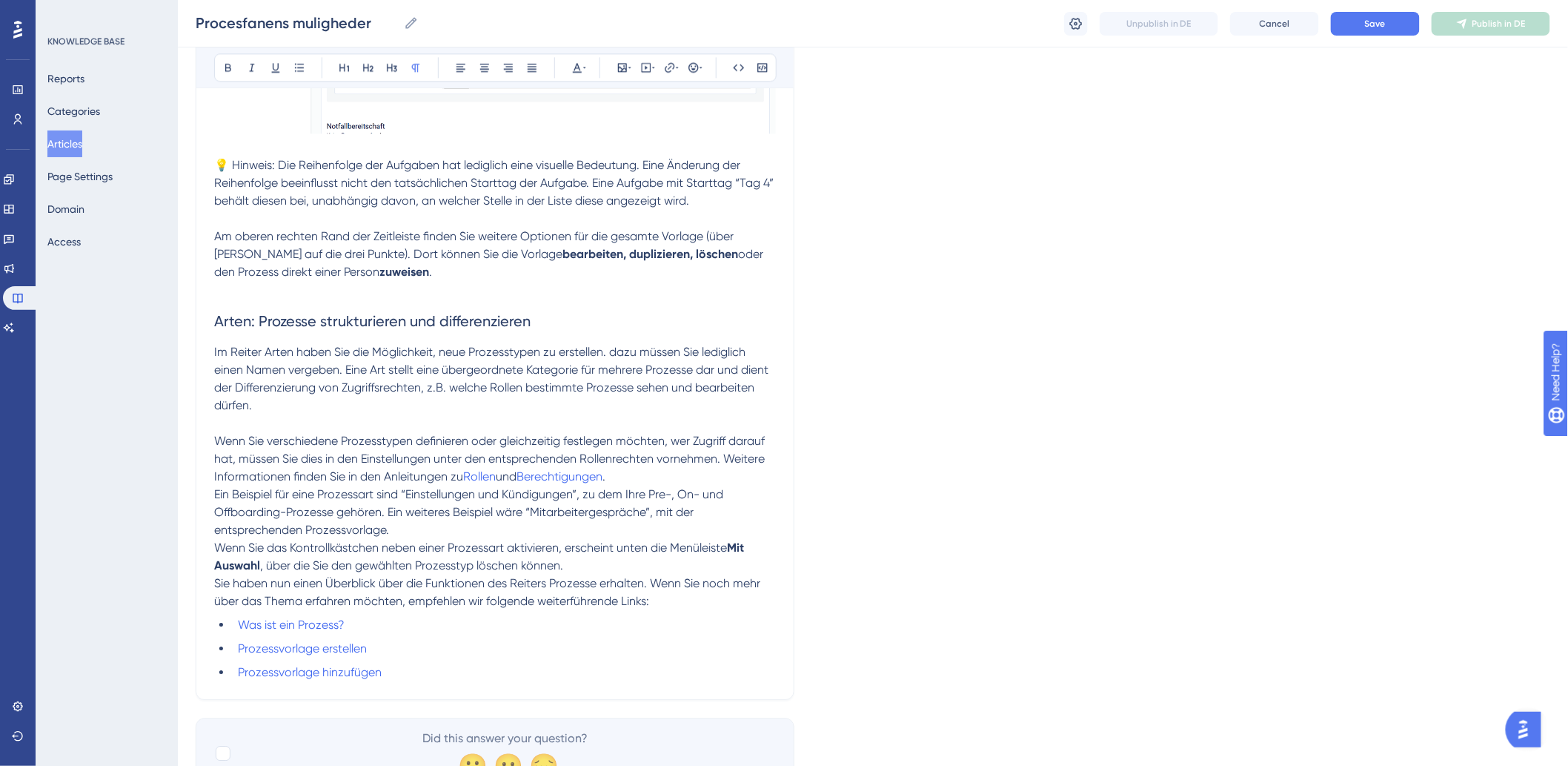
scroll to position [1483, 0]
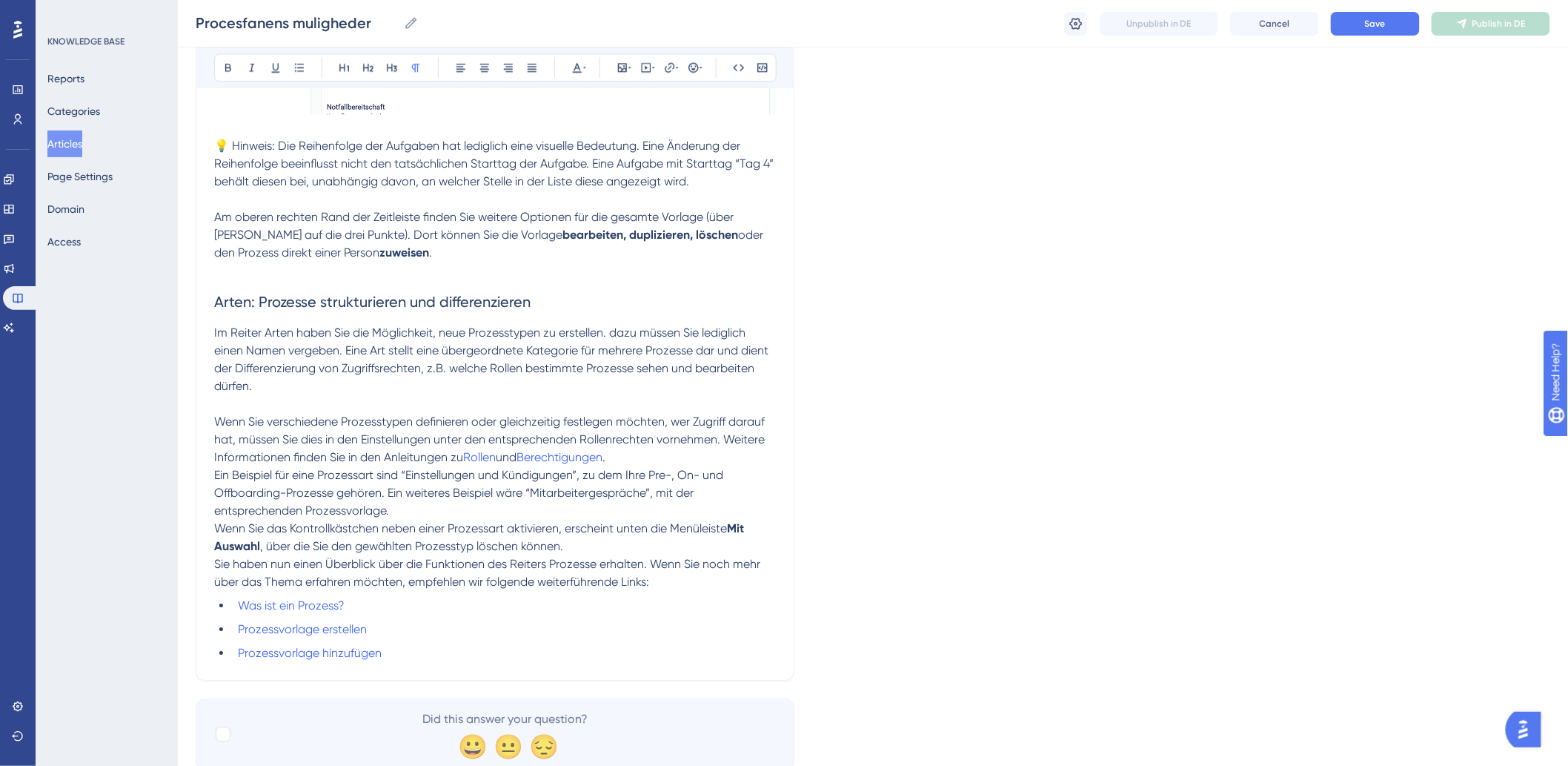
click at [435, 376] on p "Im Reiter Arten haben Sie die Möglichkeit, neue Prozesstypen zu erstellen. dazu…" at bounding box center [495, 359] width 562 height 71
click at [471, 263] on p at bounding box center [495, 270] width 562 height 18
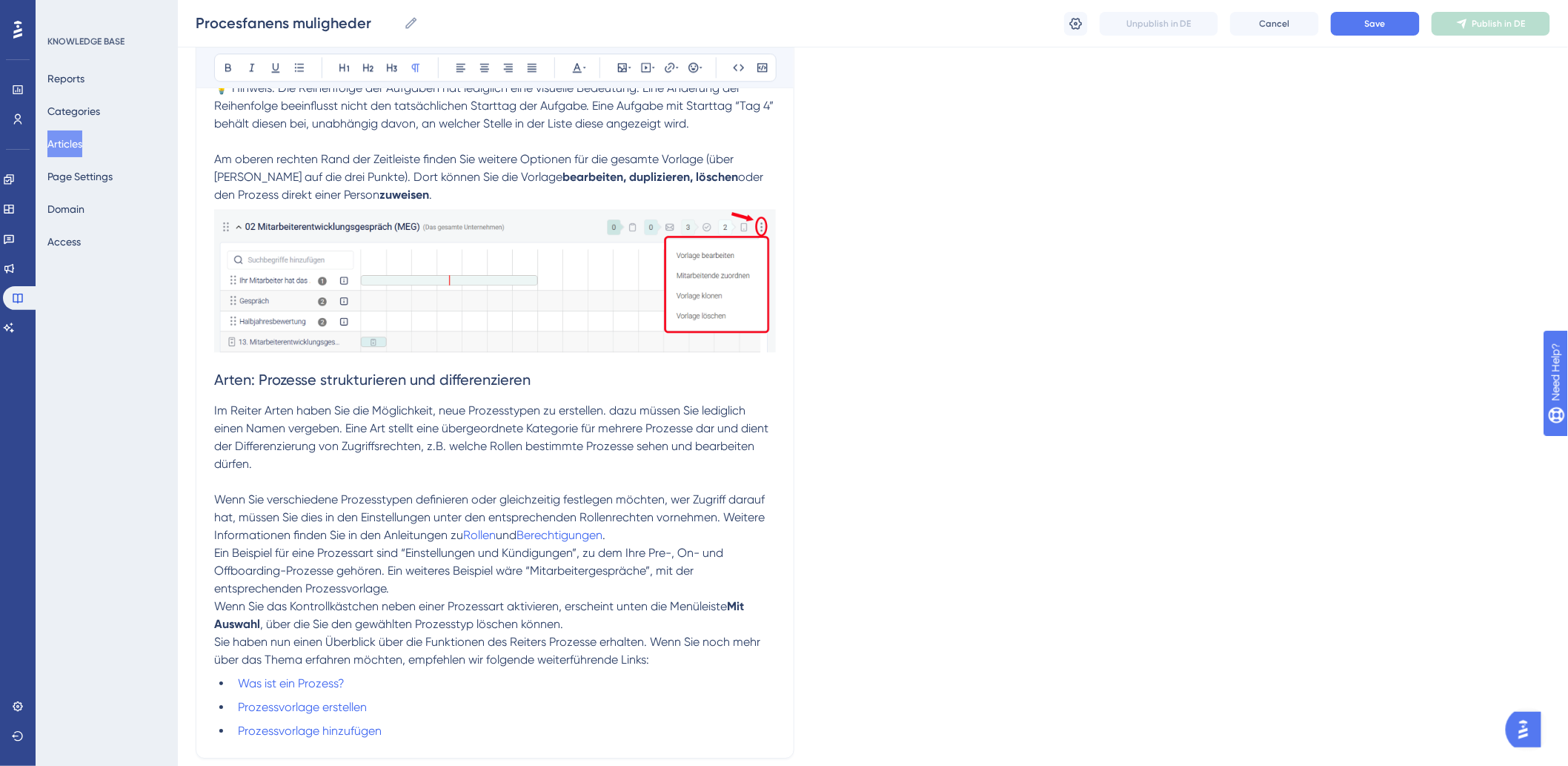
scroll to position [1564, 0]
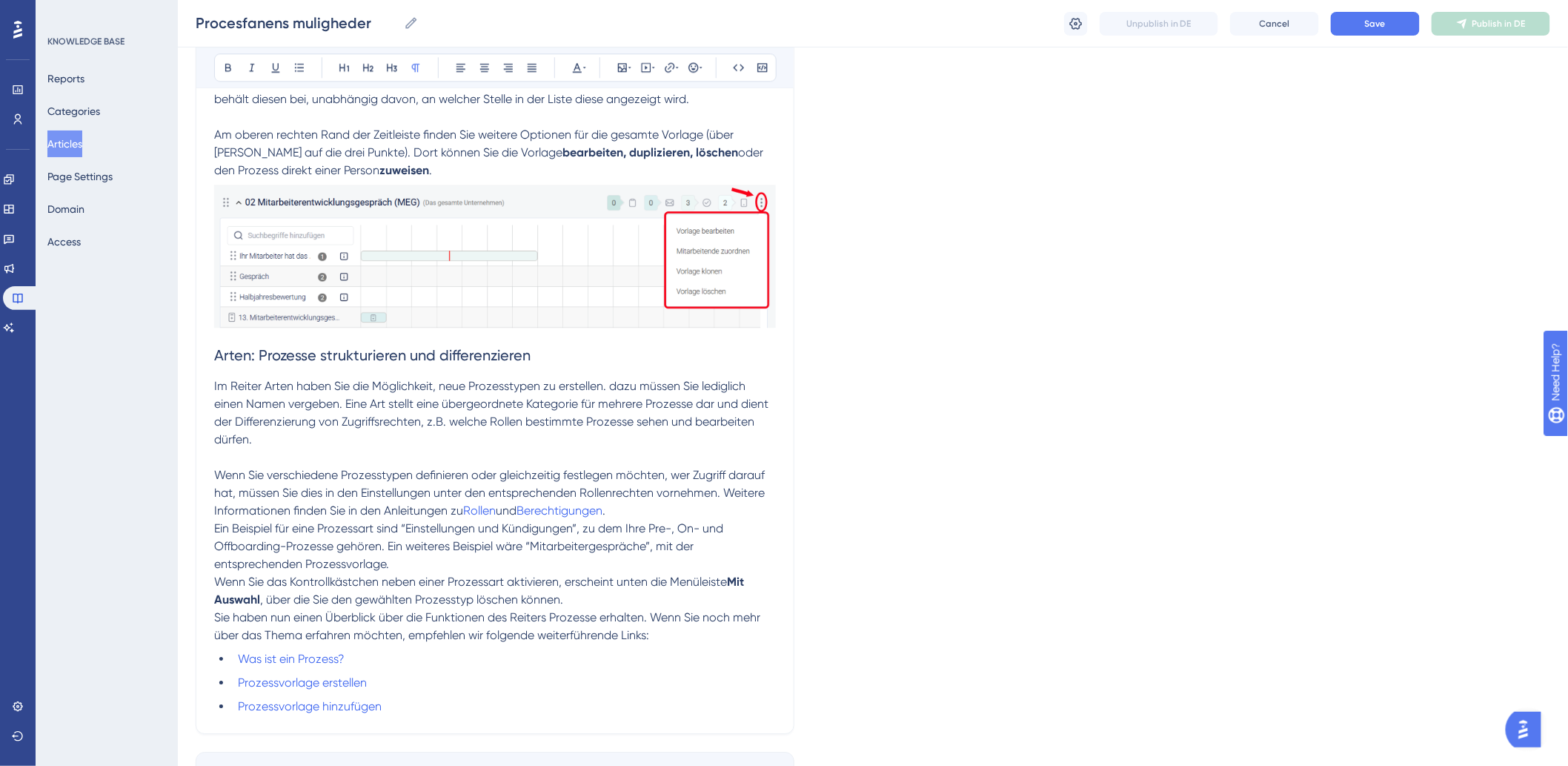
drag, startPoint x: 349, startPoint y: 435, endPoint x: 351, endPoint y: 443, distance: 8.2
click at [349, 435] on p "Im Reiter Arten haben Sie die Möglichkeit, neue Prozesstypen zu erstellen. dazu…" at bounding box center [495, 412] width 562 height 71
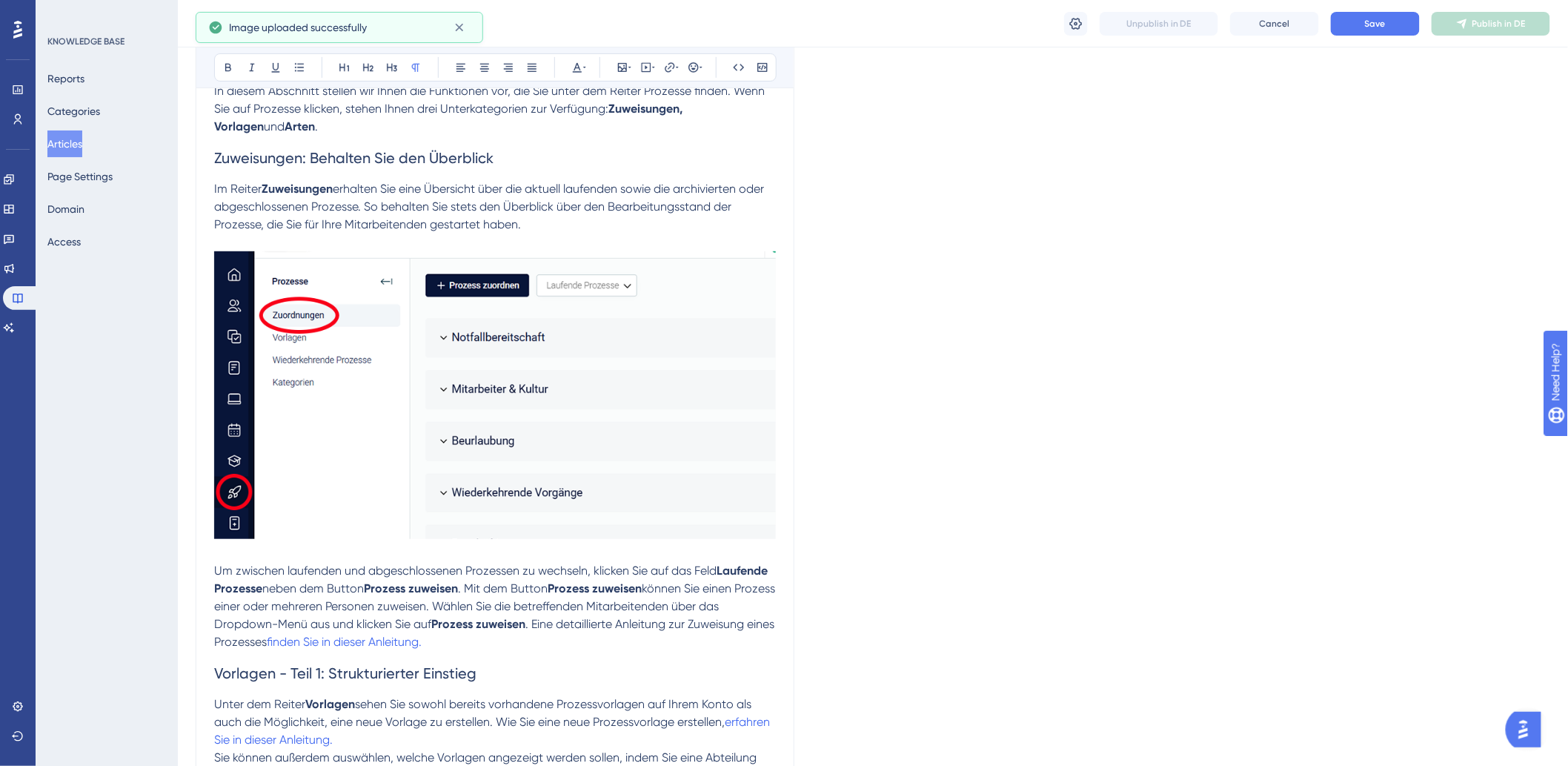
scroll to position [0, 0]
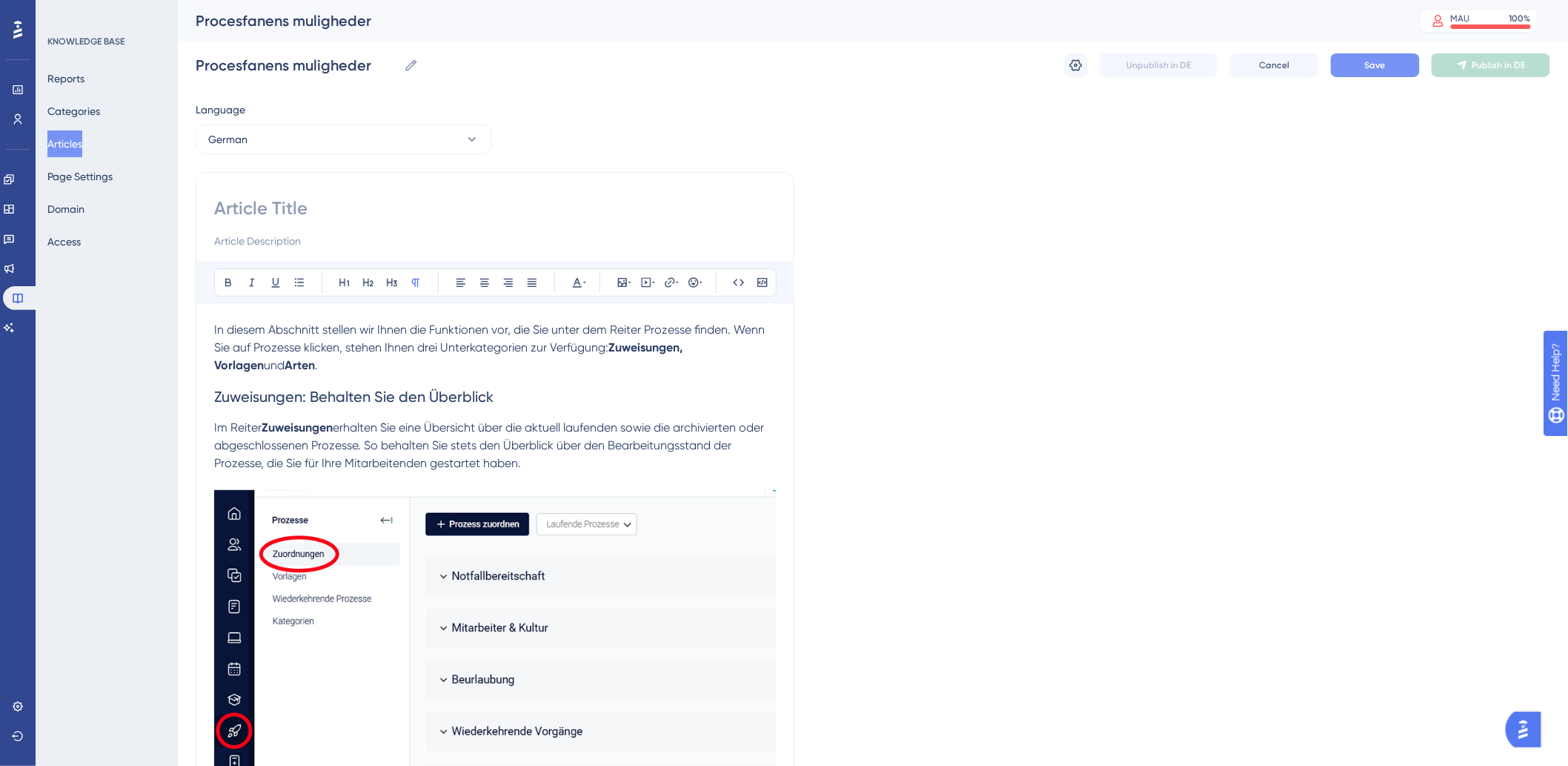
click at [1349, 55] on button "Save" at bounding box center [1376, 65] width 89 height 24
click at [385, 208] on input at bounding box center [495, 209] width 562 height 24
click at [278, 201] on input at bounding box center [495, 209] width 562 height 24
paste input "Optionen: Prozesse"
type input "Optionen: Prozesse"
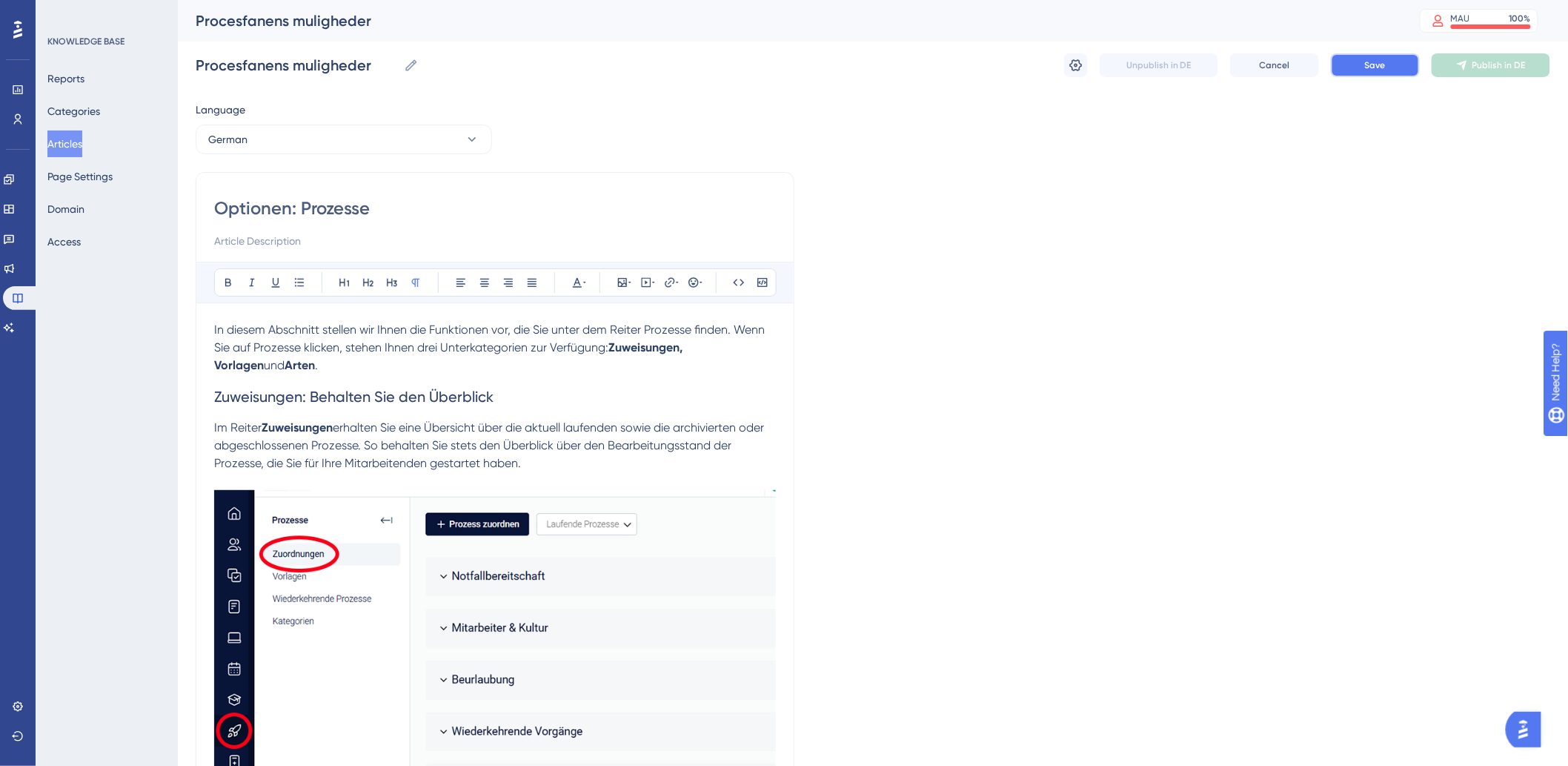
click at [1397, 60] on button "Save" at bounding box center [1376, 65] width 89 height 24
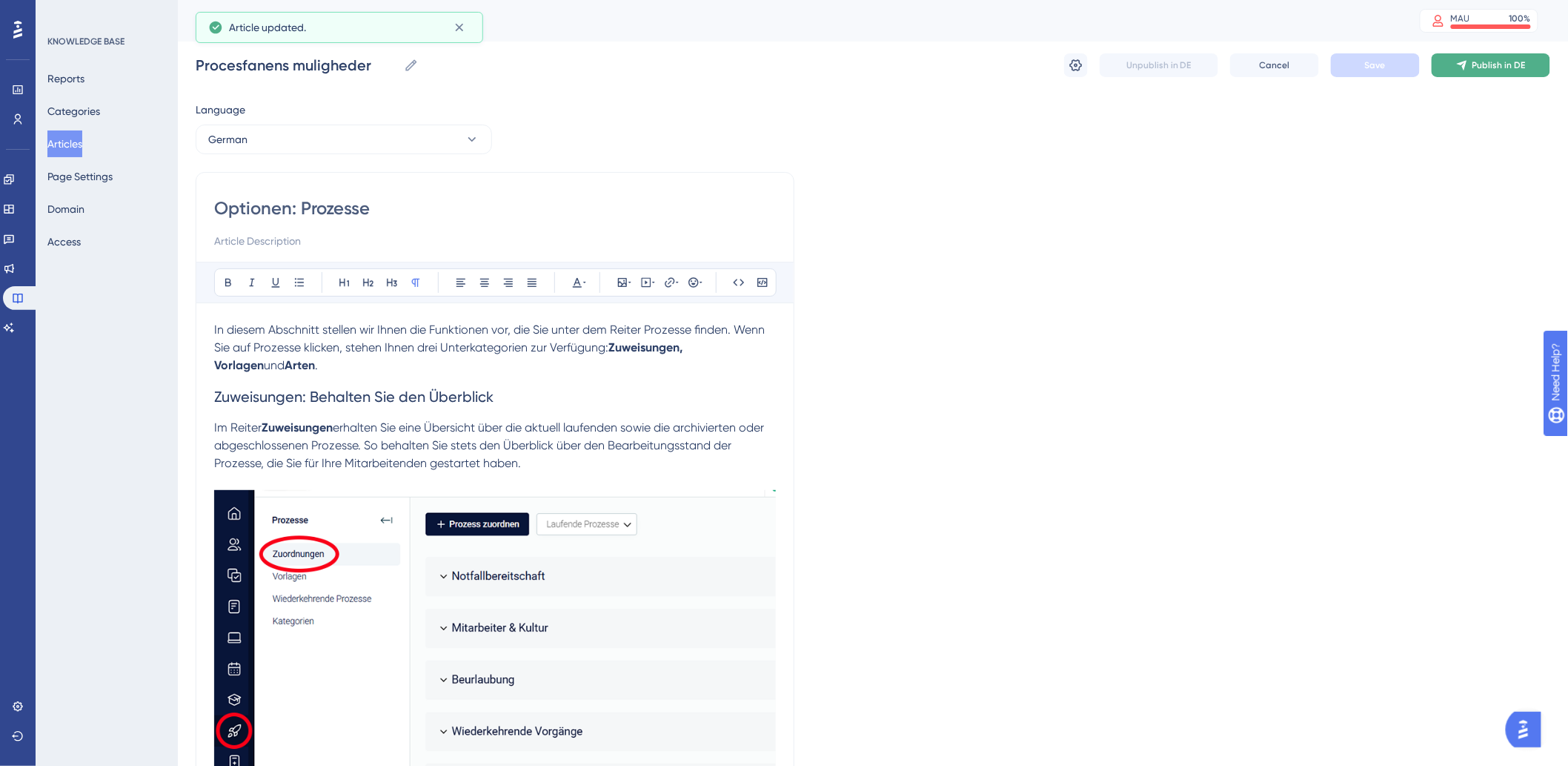
click at [1503, 71] on button "Publish in DE" at bounding box center [1491, 65] width 119 height 24
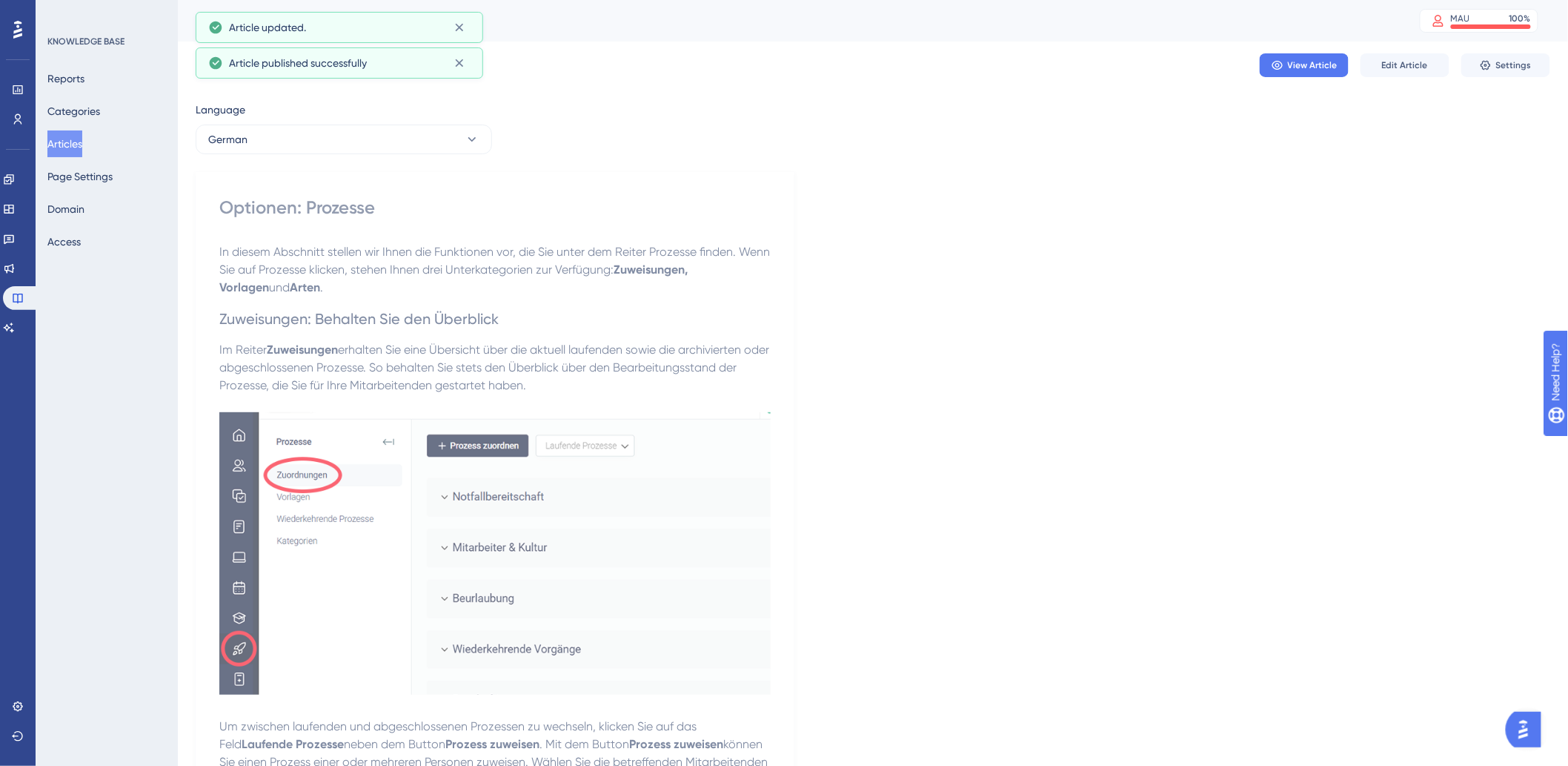
click at [80, 149] on button "Articles" at bounding box center [65, 143] width 35 height 27
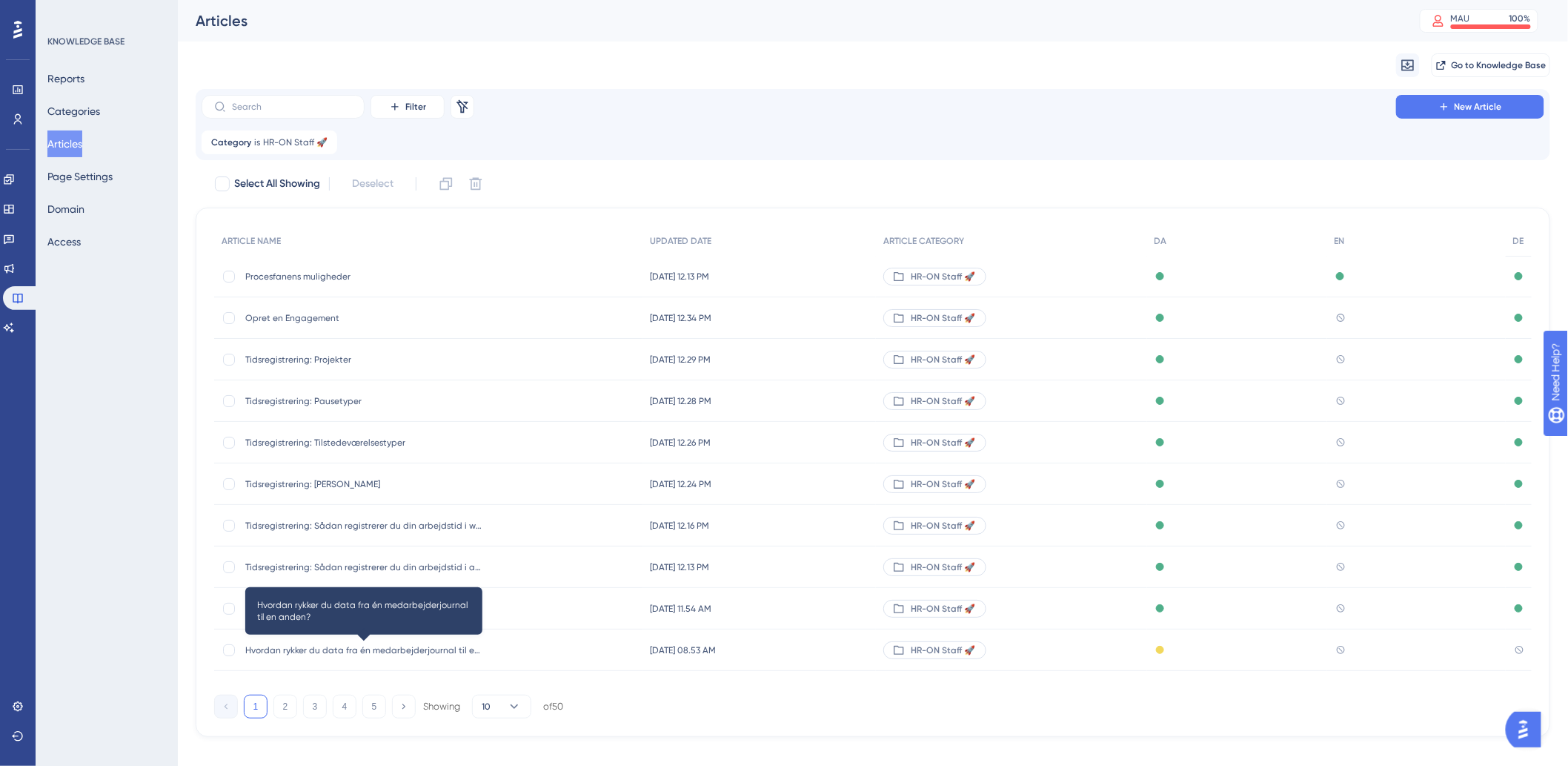
click at [353, 645] on span "Hvordan rykker du data fra én medarbejderjournal til en anden?" at bounding box center [363, 650] width 237 height 12
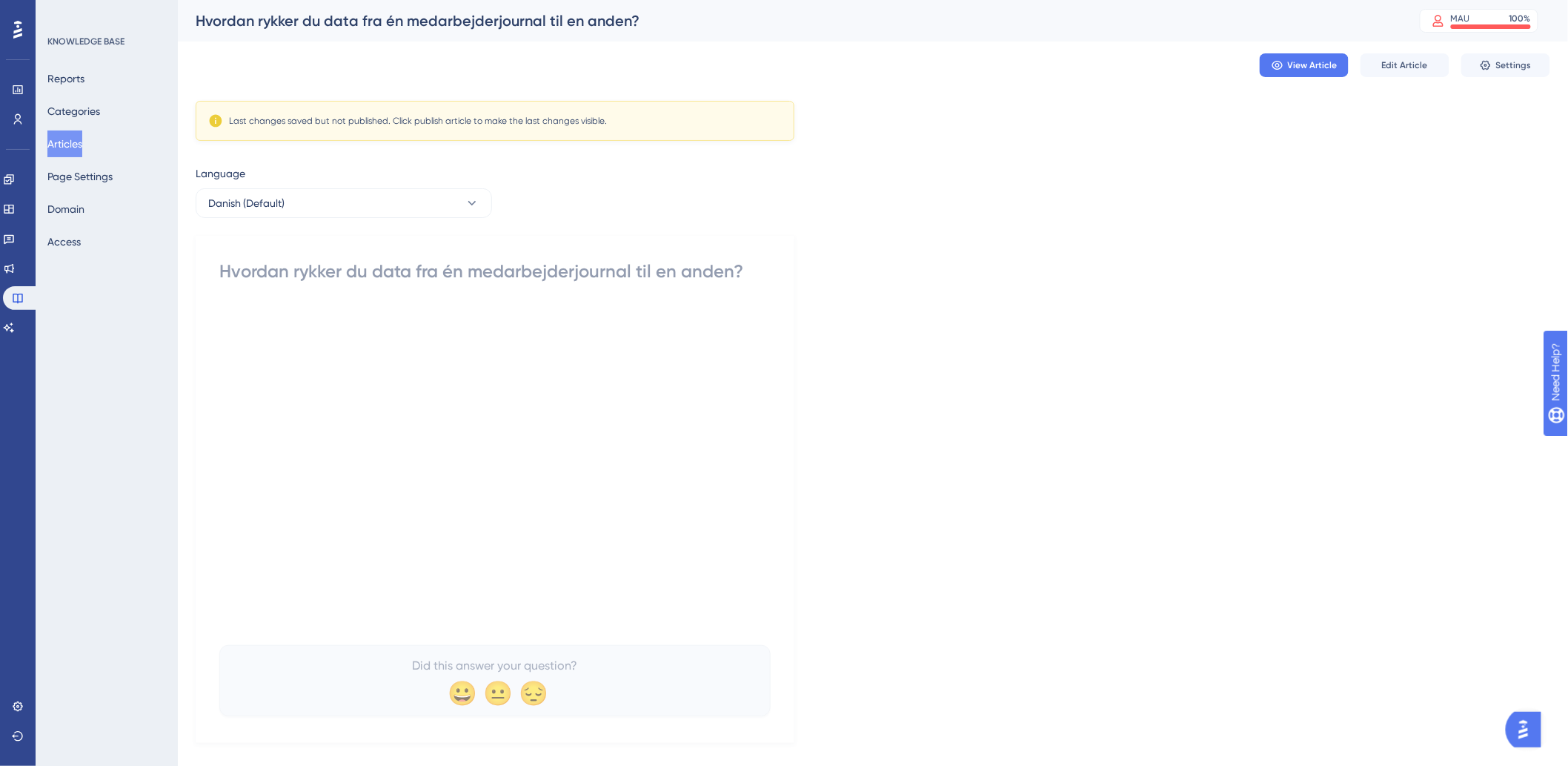
click at [83, 149] on button "Articles" at bounding box center [65, 143] width 35 height 27
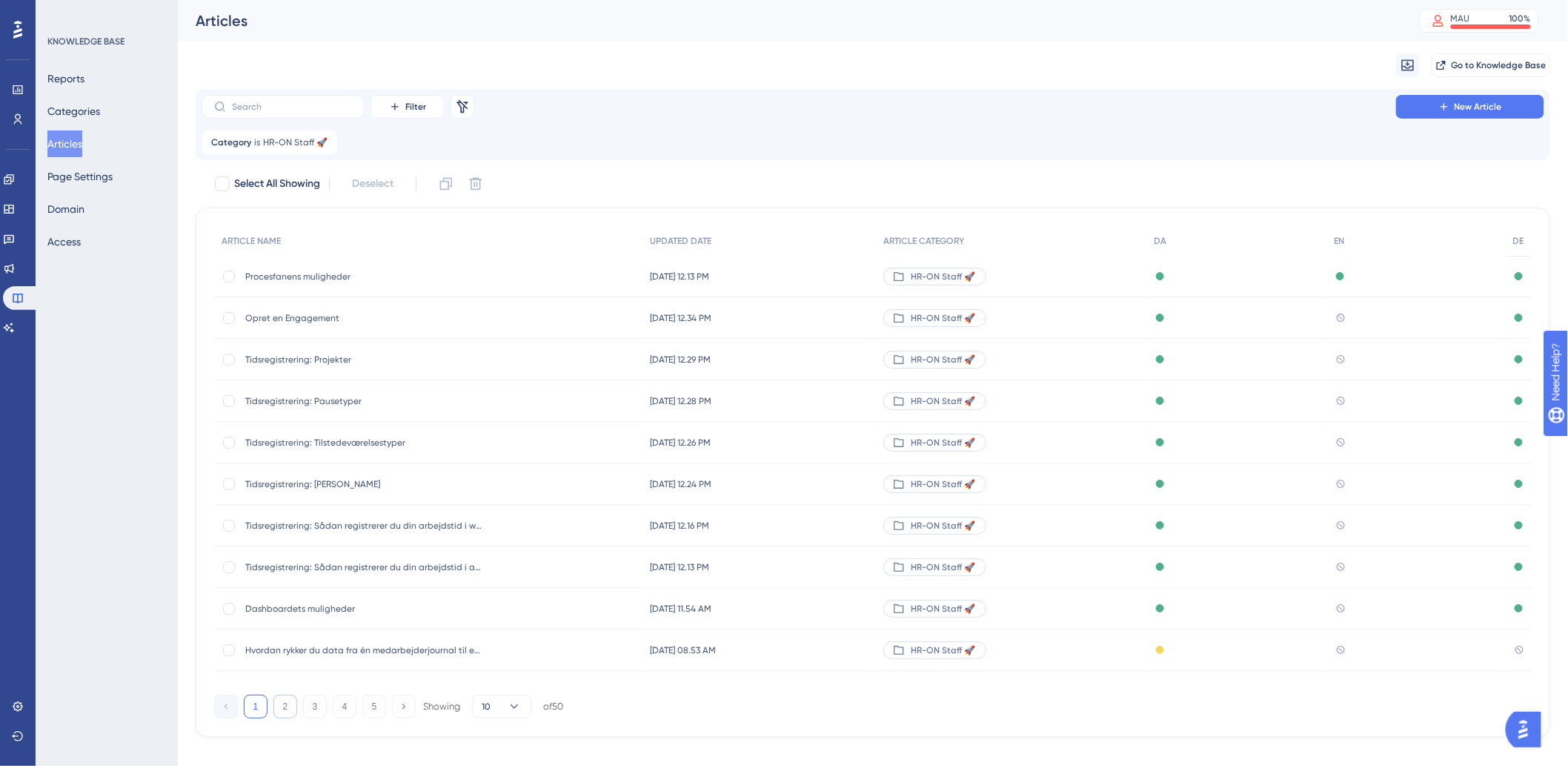
click at [277, 709] on button "2" at bounding box center [286, 707] width 24 height 24
click at [347, 278] on span "Tidsregistrering: Sådan opsætter I værktøjet" at bounding box center [363, 276] width 237 height 12
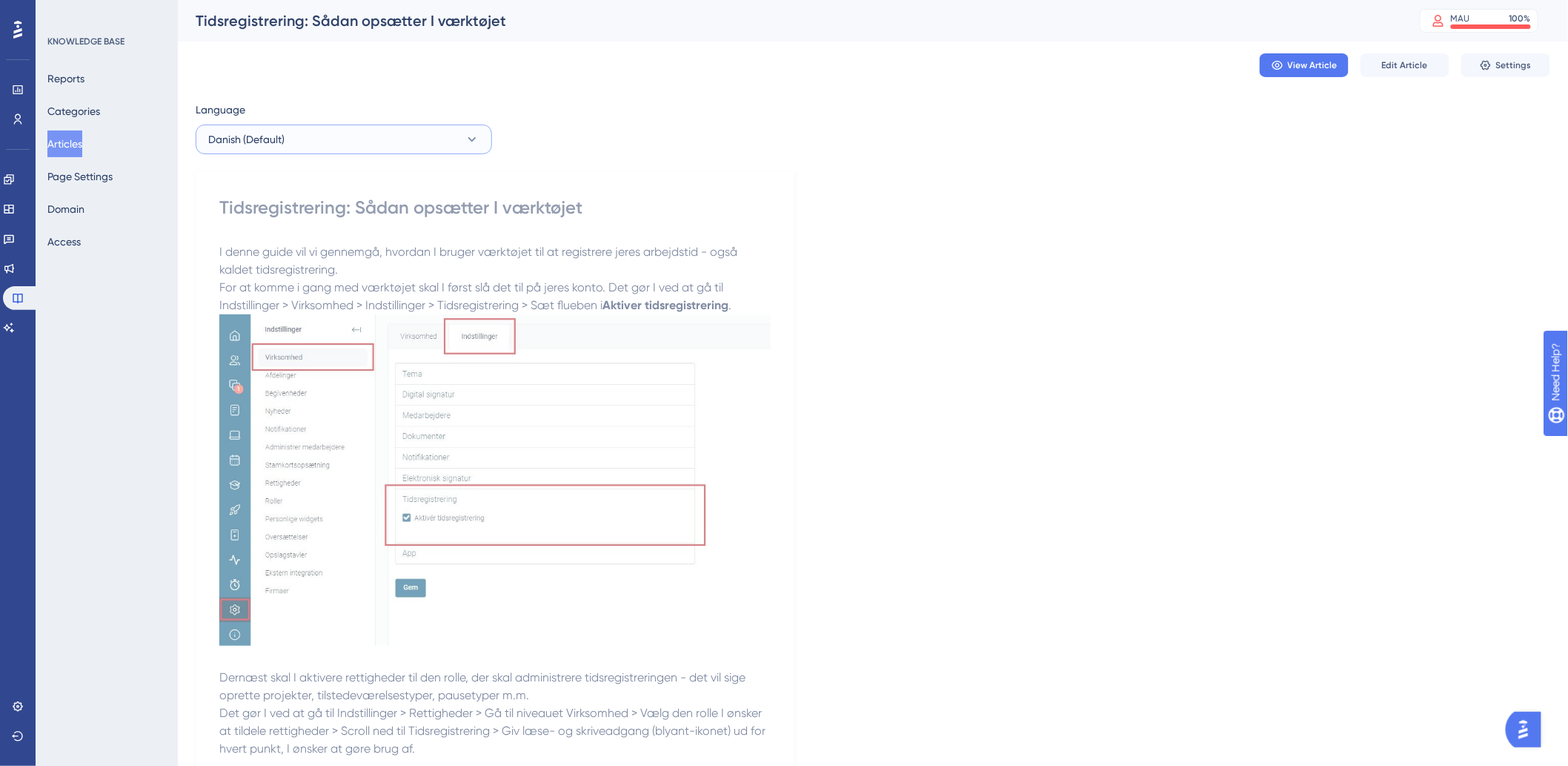
click at [342, 129] on button "Danish (Default)" at bounding box center [343, 139] width 296 height 30
click at [270, 254] on button "German German No translation" at bounding box center [343, 244] width 278 height 30
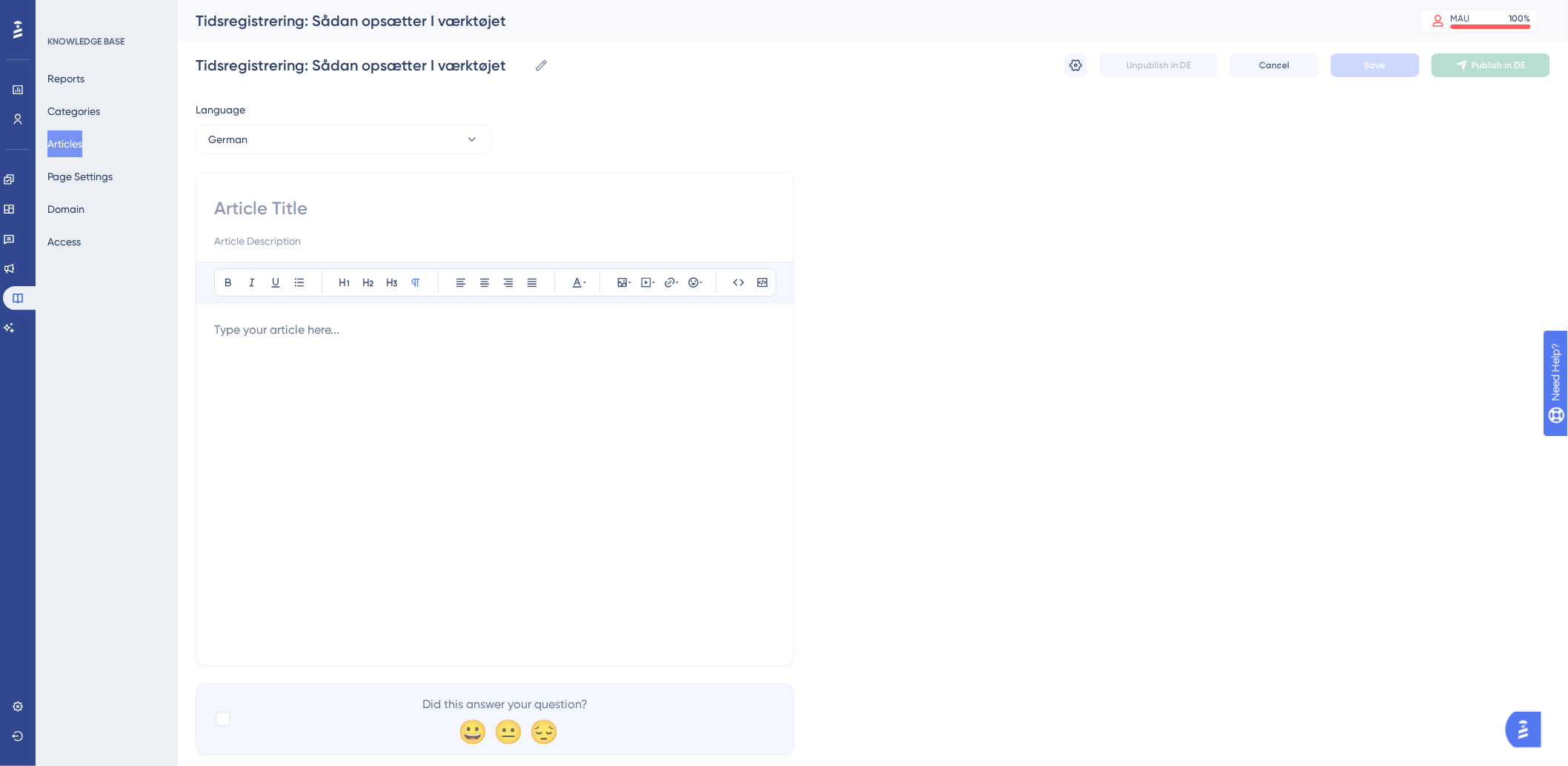
click at [350, 432] on div at bounding box center [495, 484] width 562 height 326
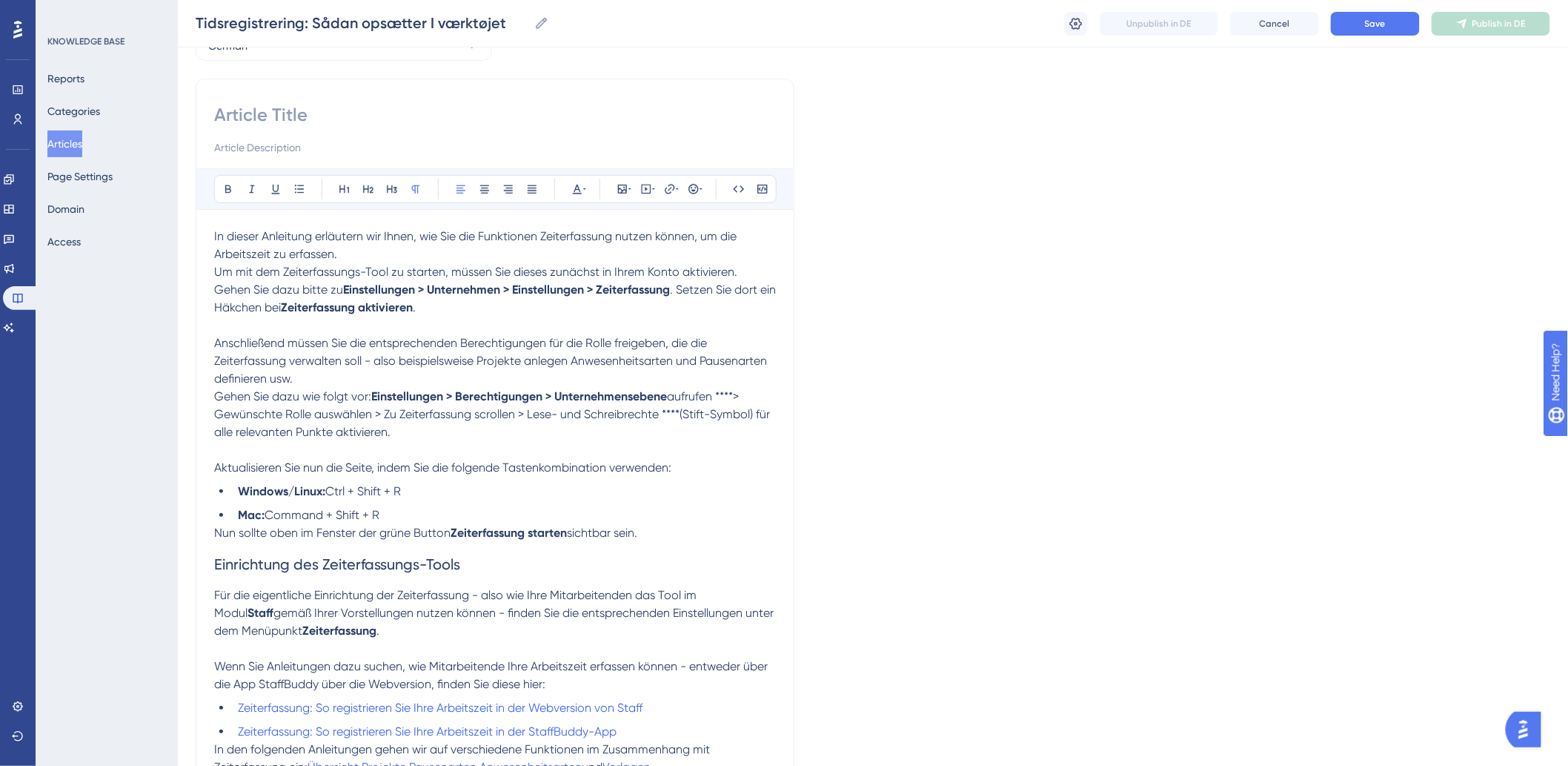
scroll to position [6, 0]
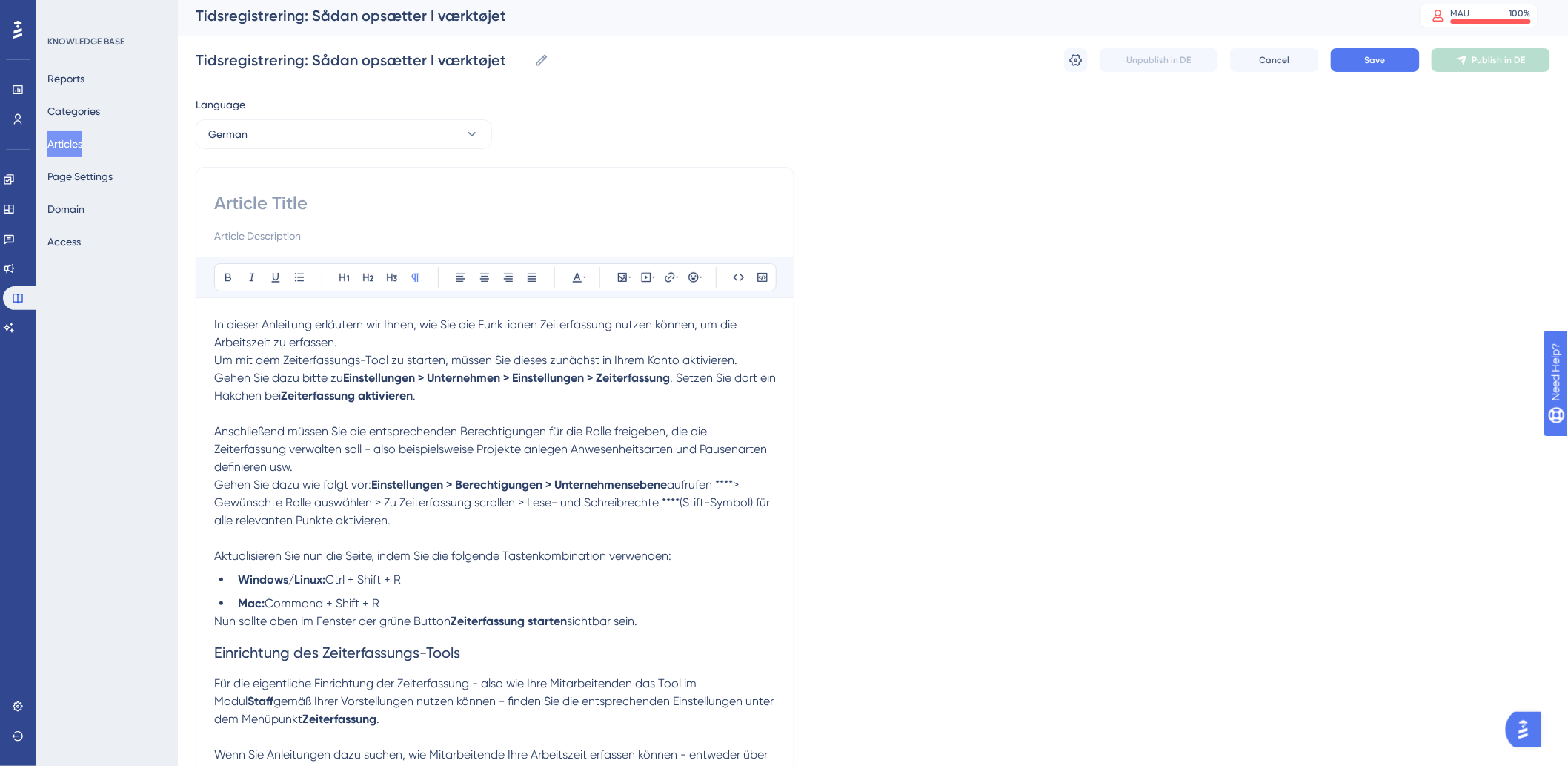
click at [519, 409] on p at bounding box center [495, 413] width 562 height 18
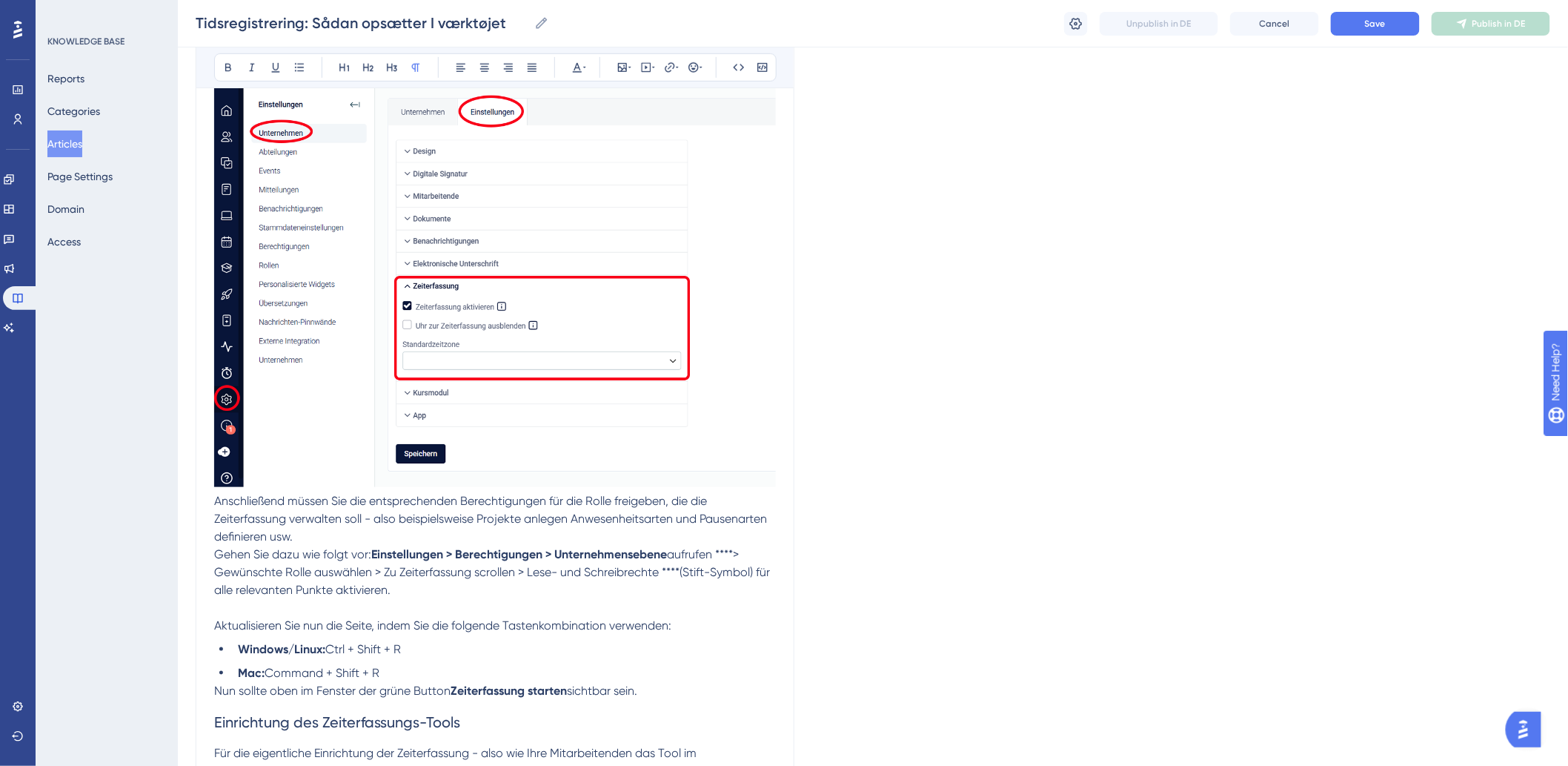
scroll to position [417, 0]
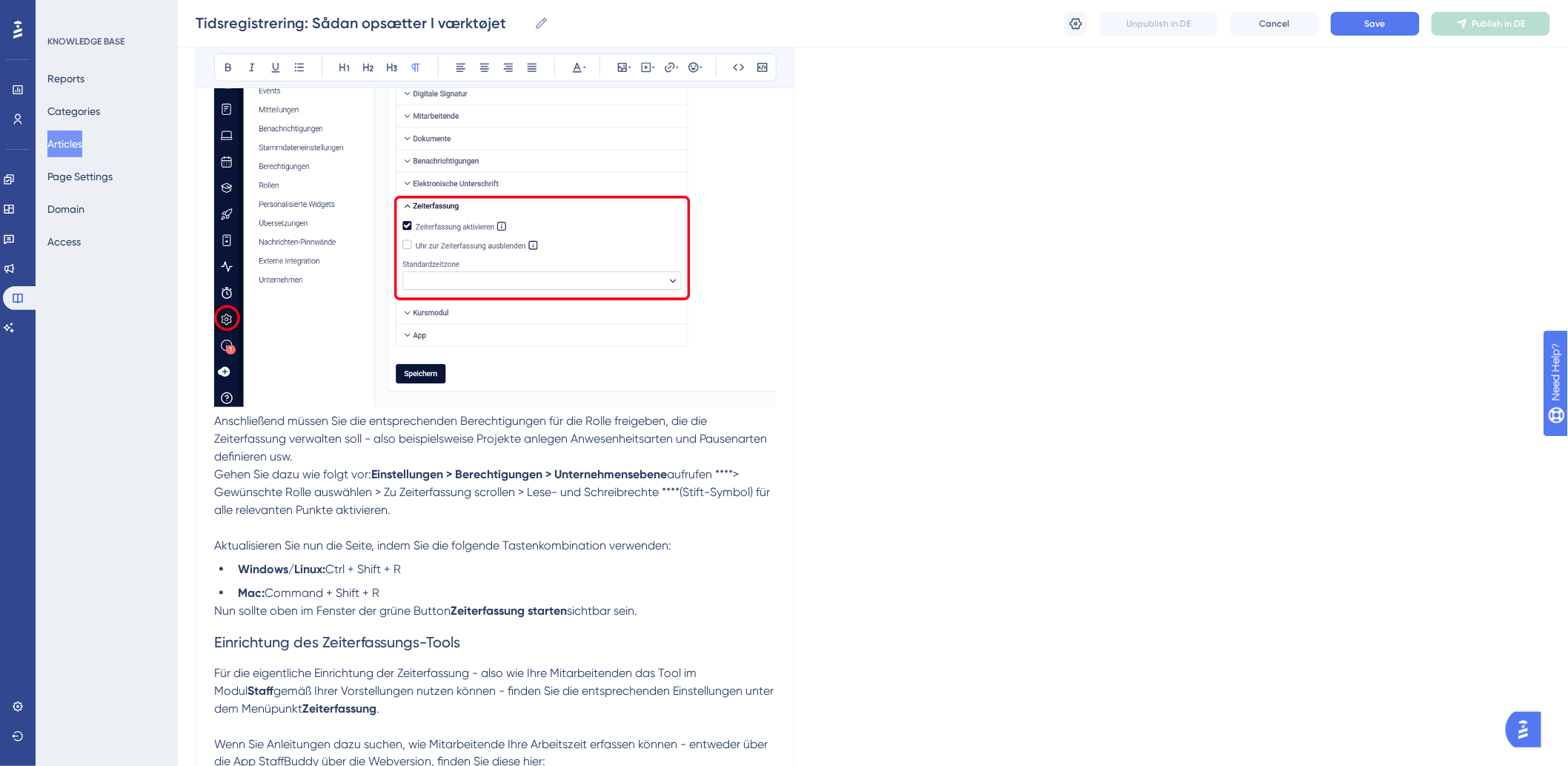
click at [516, 522] on p at bounding box center [495, 527] width 562 height 18
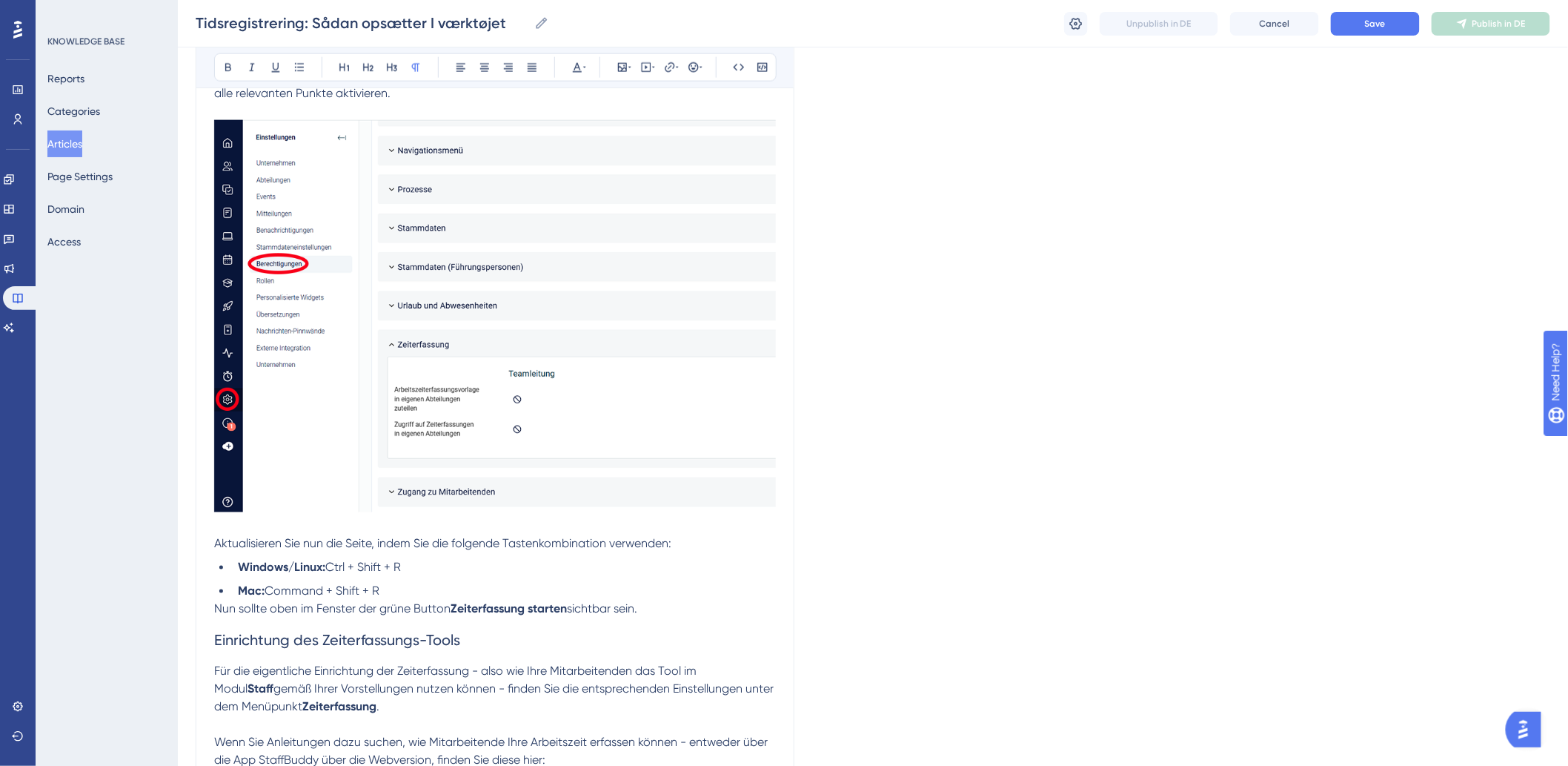
scroll to position [994, 0]
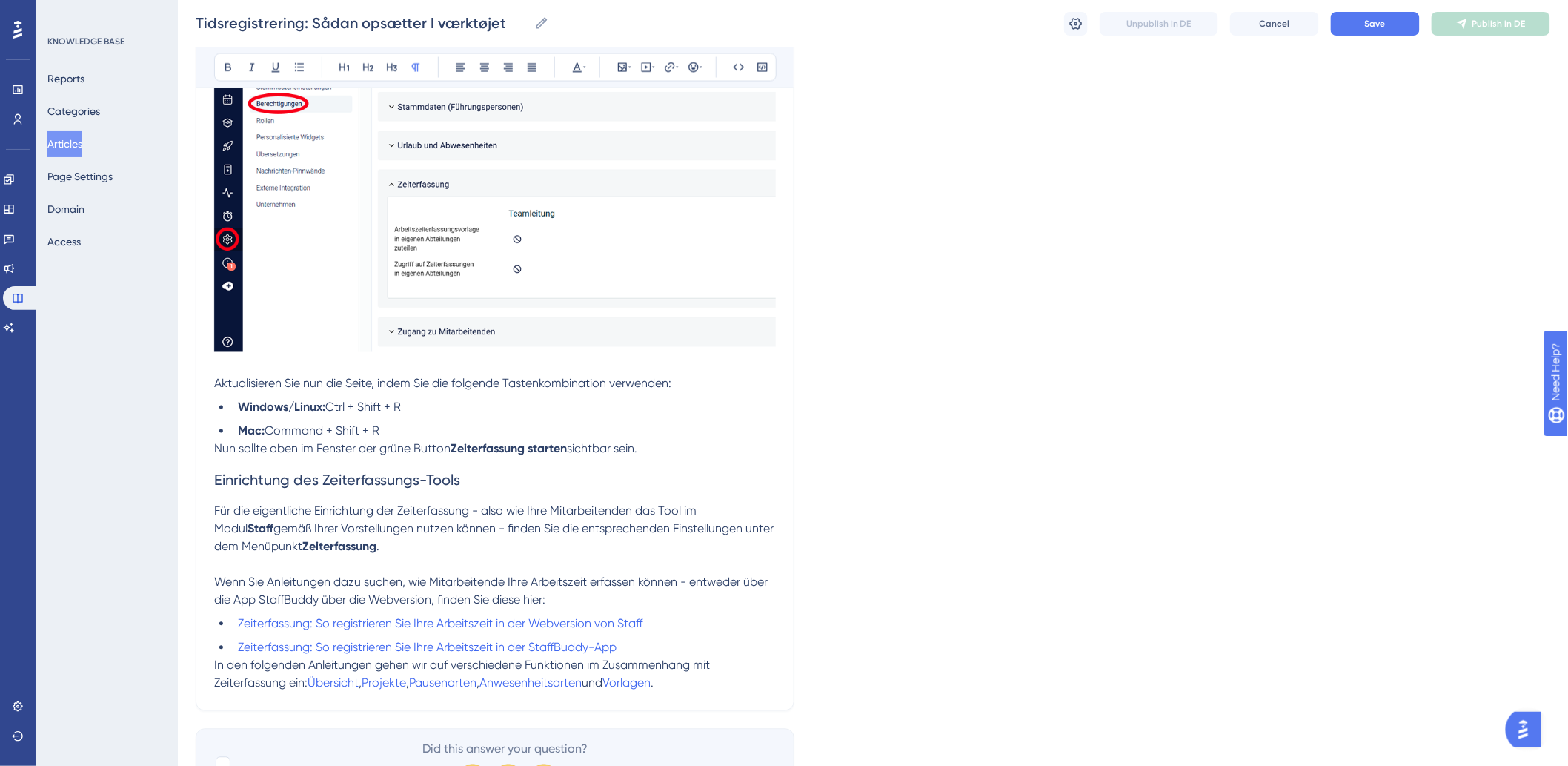
click at [504, 549] on p "Für die eigentliche Einrichtung der Zeiterfassung - also wie Ihre Mitarbeitende…" at bounding box center [495, 528] width 562 height 53
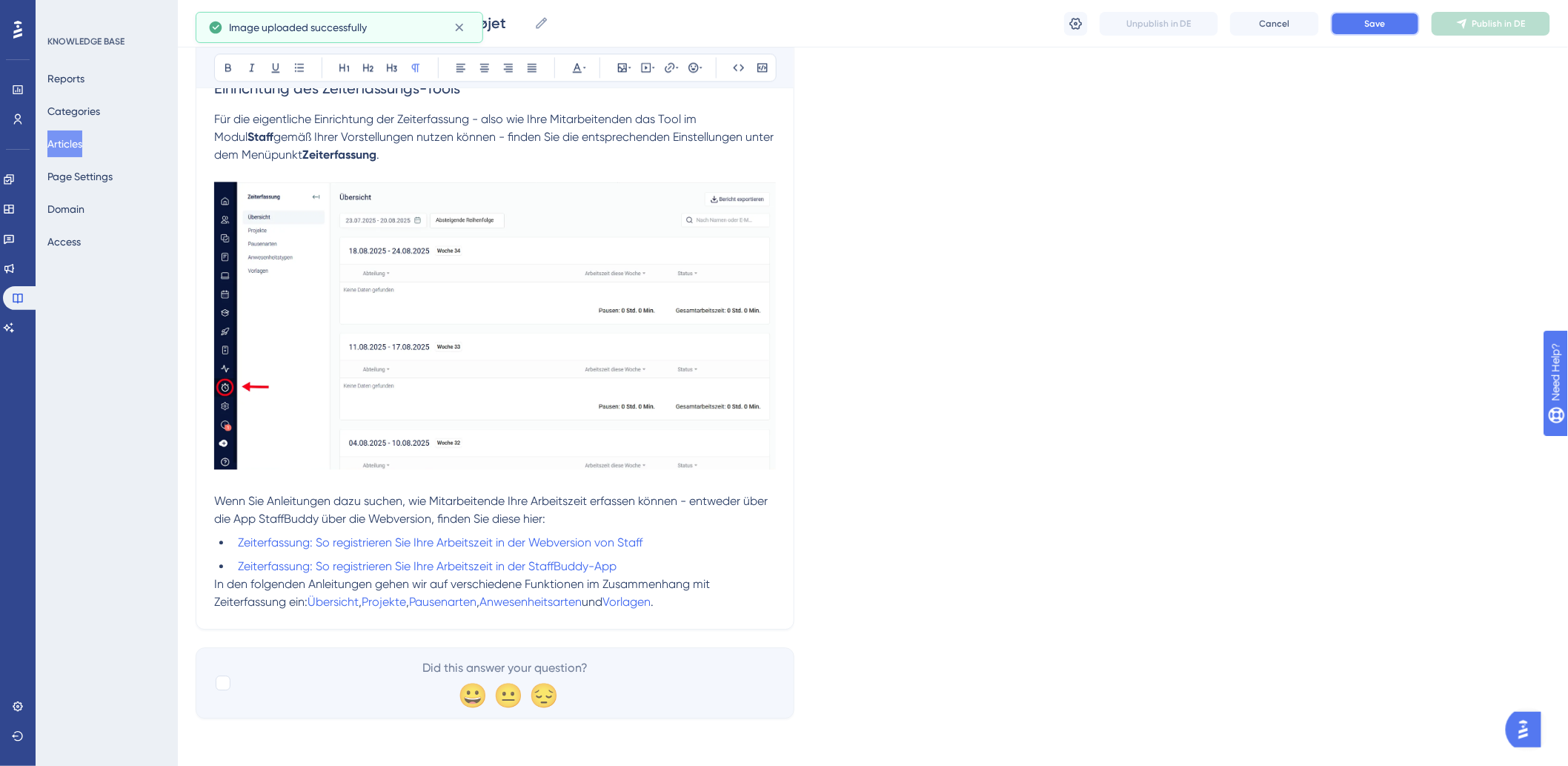
click at [1376, 34] on button "Save" at bounding box center [1376, 24] width 89 height 24
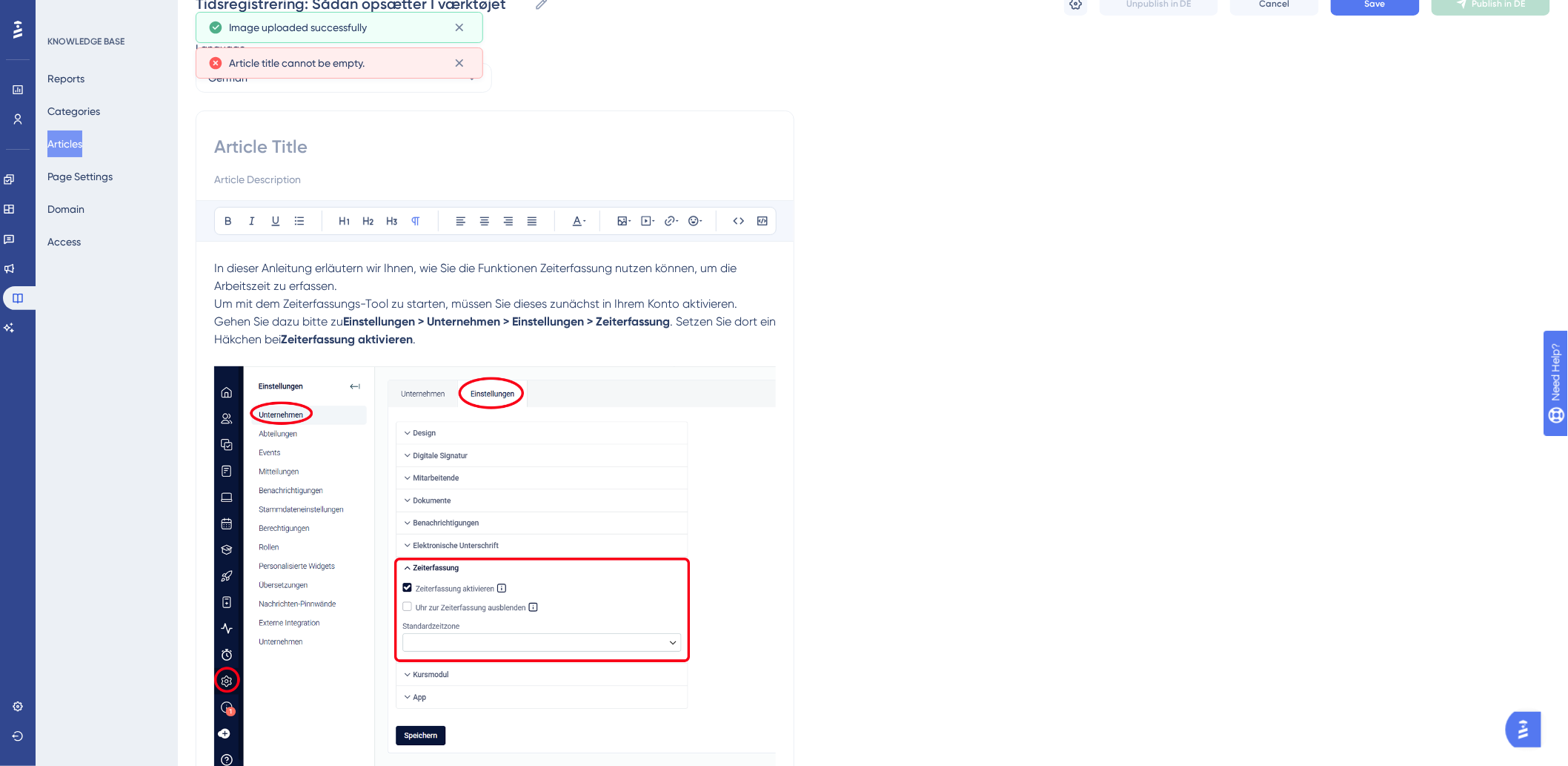
scroll to position [0, 0]
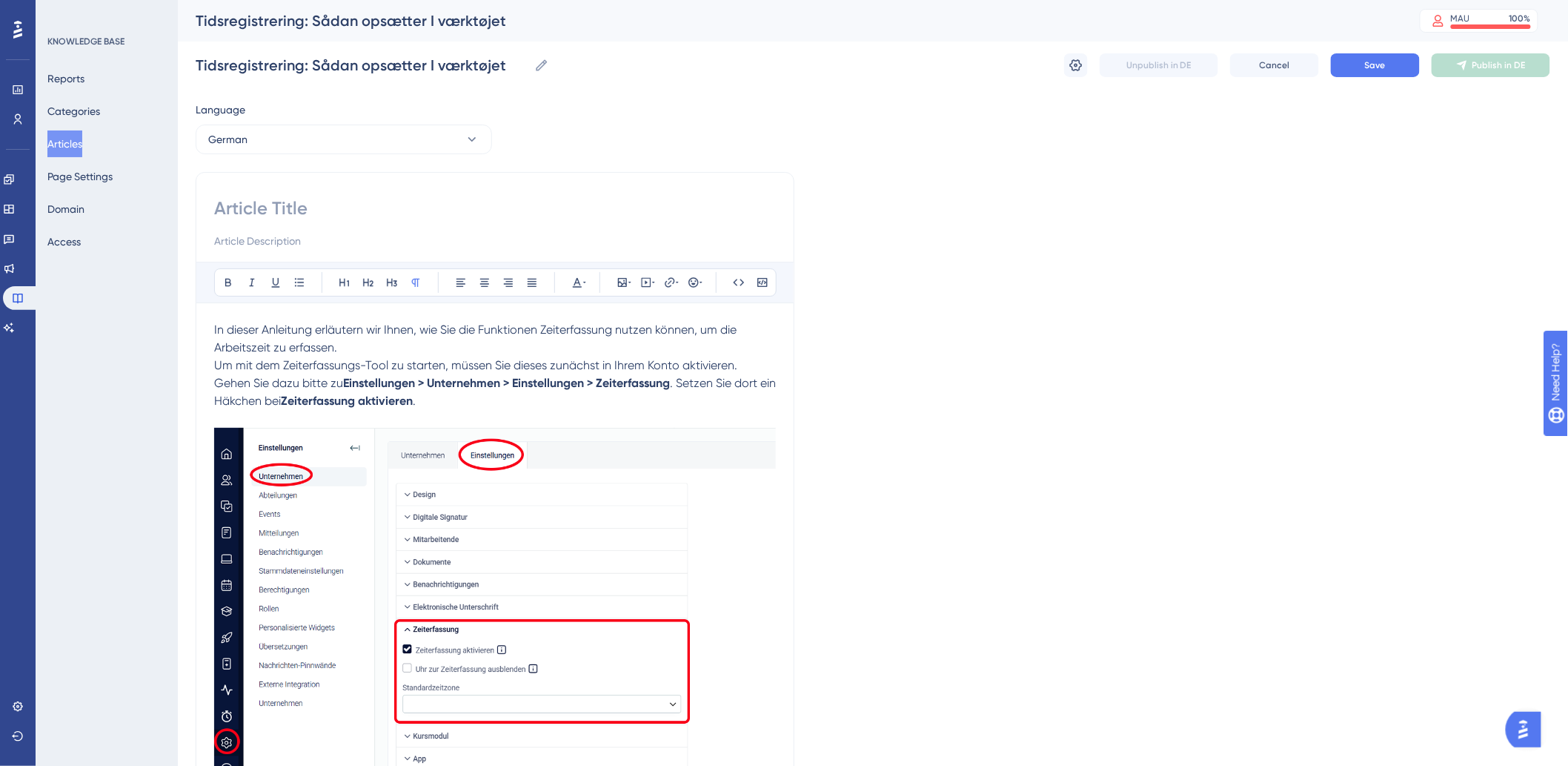
click at [332, 215] on input at bounding box center [495, 209] width 562 height 24
paste input "Erstellung der Zeiterfassung"
type input "Erstellung der Zeiterfassung"
click at [1380, 75] on button "Save" at bounding box center [1376, 65] width 89 height 24
click at [1454, 64] on button "Publish in DE" at bounding box center [1491, 65] width 119 height 24
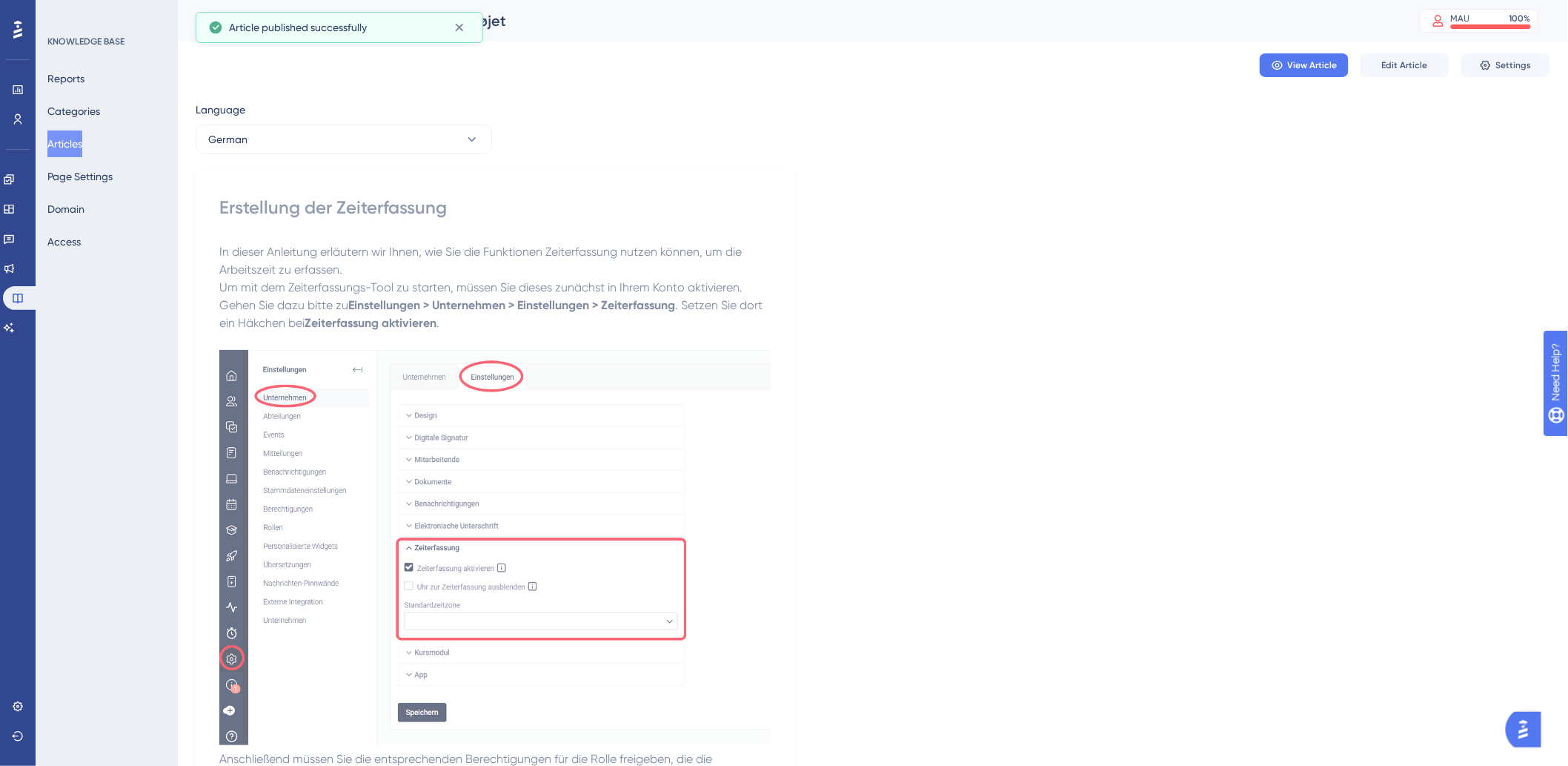
click at [98, 128] on div "Reports Categories Articles Page Settings Domain Access" at bounding box center [107, 160] width 120 height 189
click at [83, 137] on button "Articles" at bounding box center [65, 143] width 35 height 27
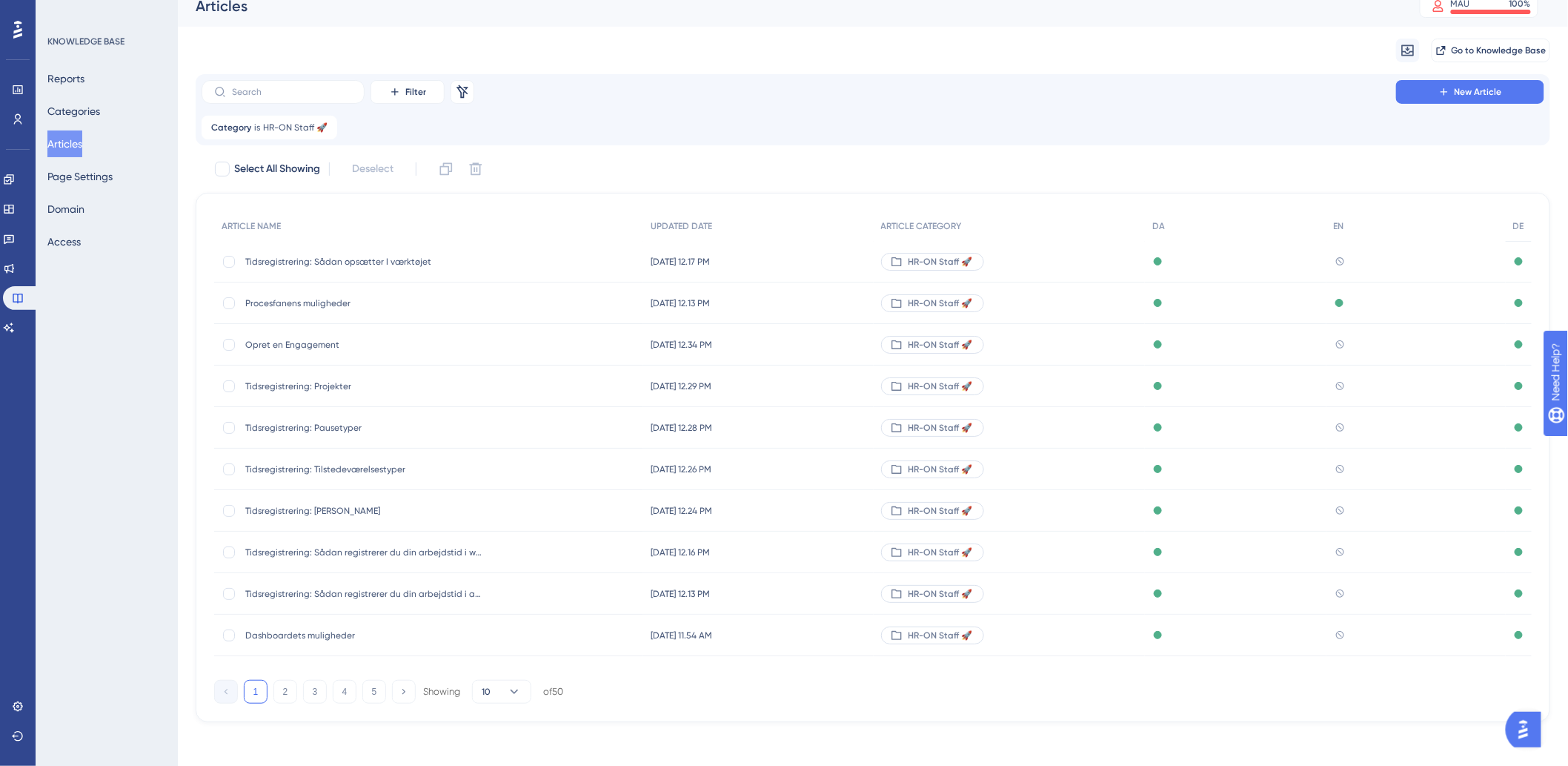
scroll to position [18, 0]
click at [286, 689] on button "2" at bounding box center [286, 689] width 24 height 24
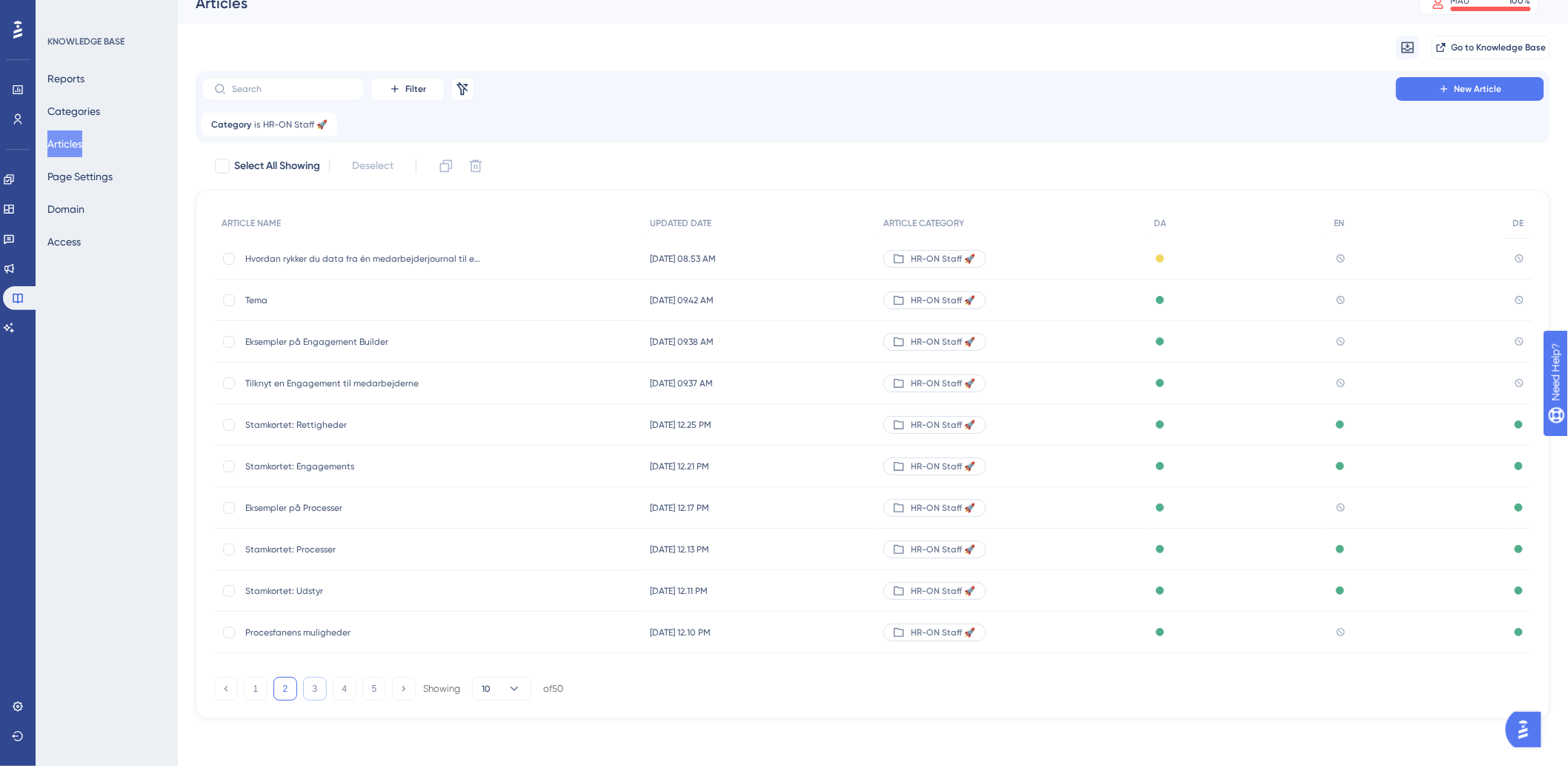
click at [313, 694] on button "3" at bounding box center [315, 689] width 24 height 24
click at [343, 552] on span "Medarbejderfanens muligheder" at bounding box center [363, 549] width 237 height 12
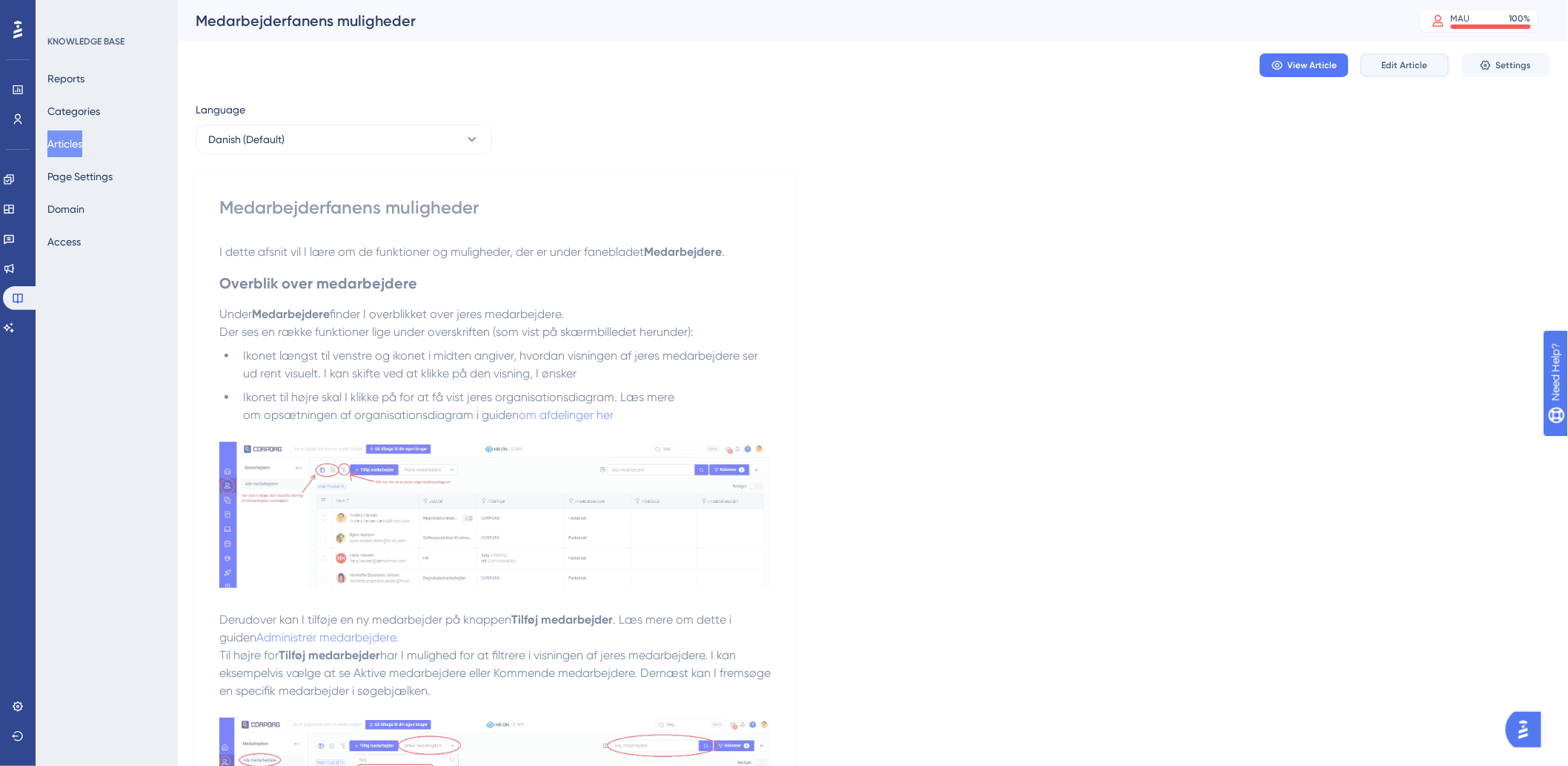
click at [1419, 63] on span "Edit Article" at bounding box center [1405, 65] width 45 height 12
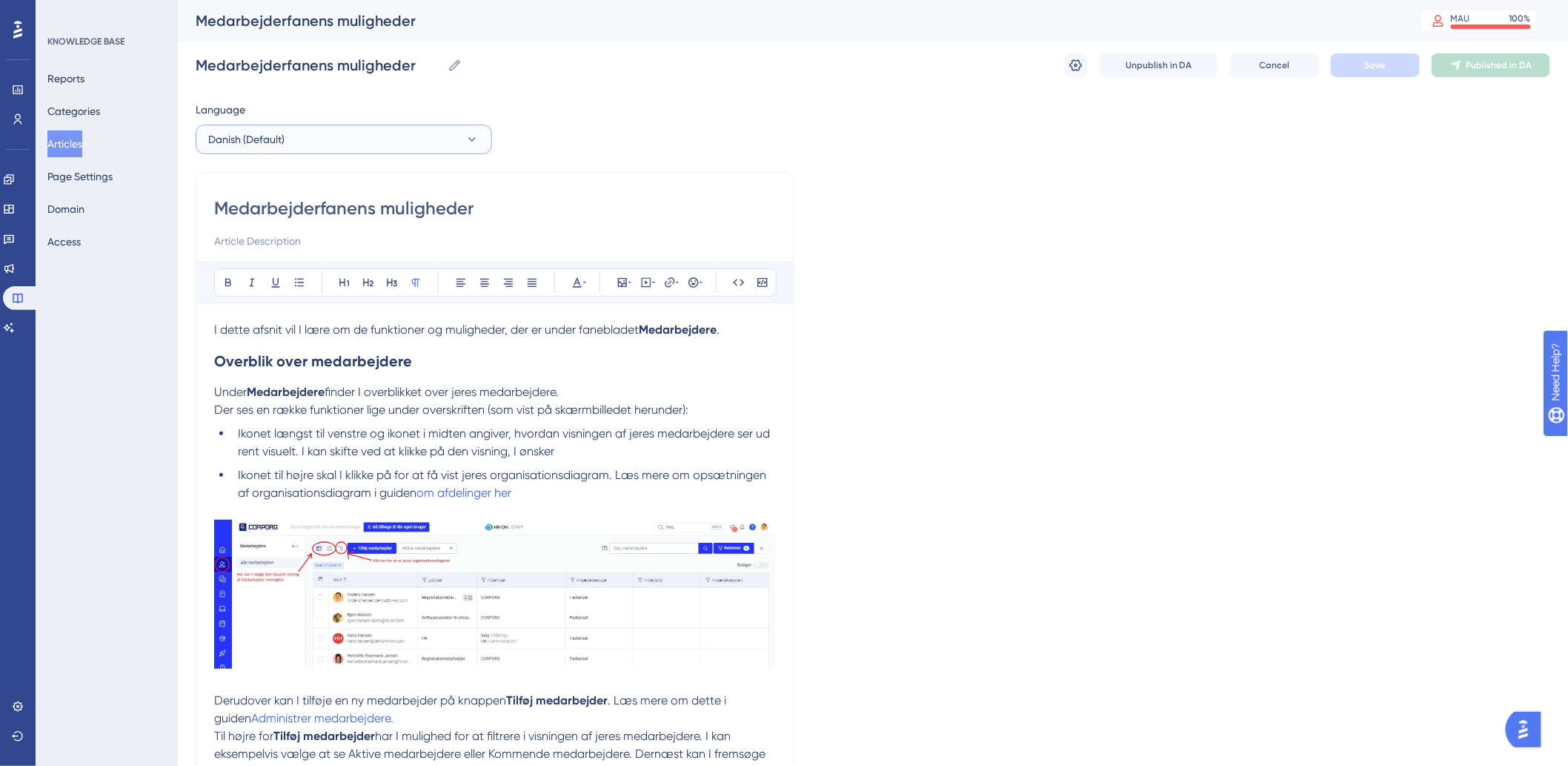
click at [314, 150] on button "Danish (Default)" at bounding box center [343, 139] width 296 height 30
click at [330, 237] on button "German German No translation" at bounding box center [343, 244] width 278 height 30
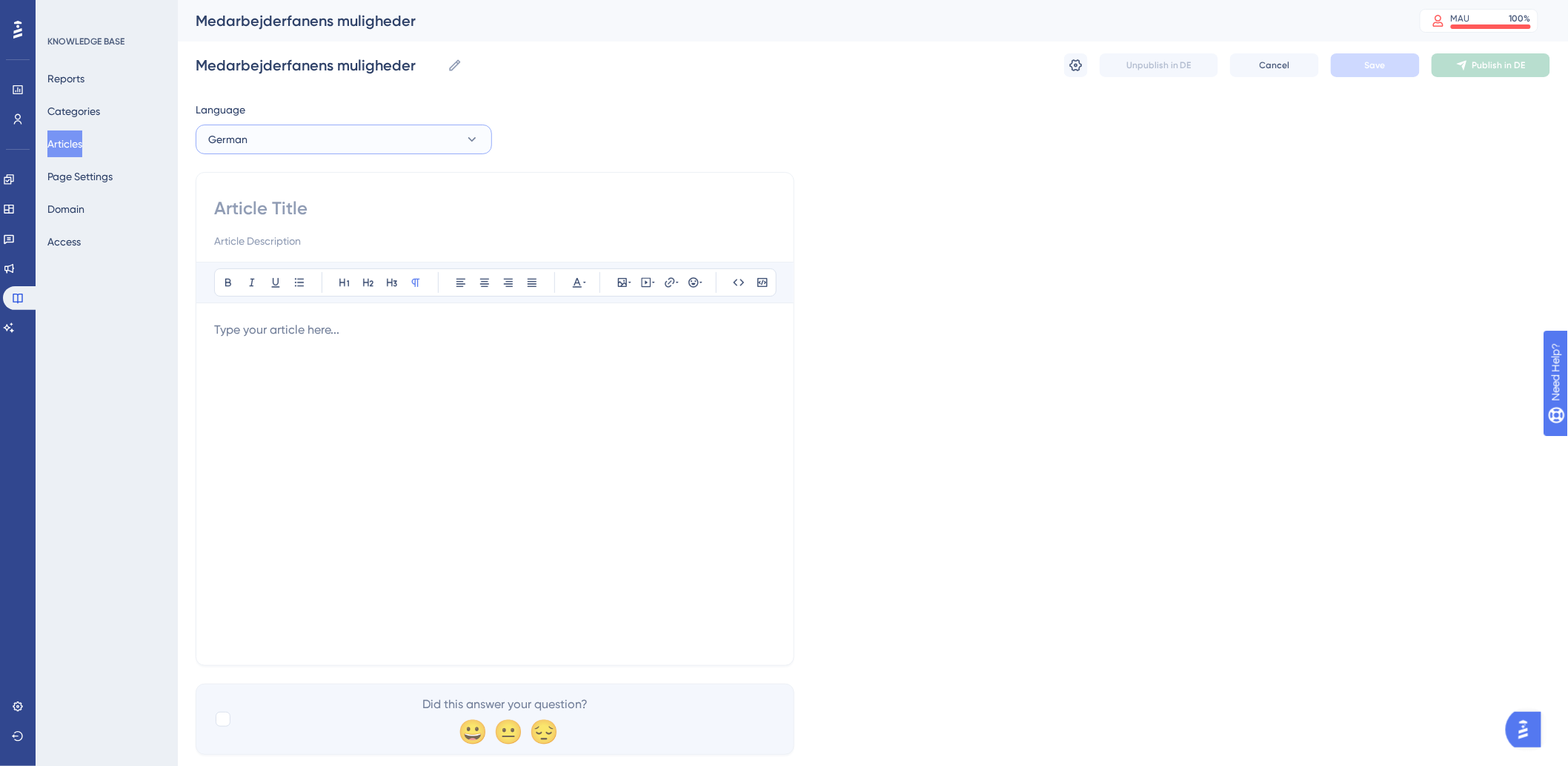
click at [279, 136] on button "German" at bounding box center [343, 139] width 296 height 30
click at [280, 175] on button "Danish (Default) Danish (Default) Published" at bounding box center [343, 185] width 278 height 30
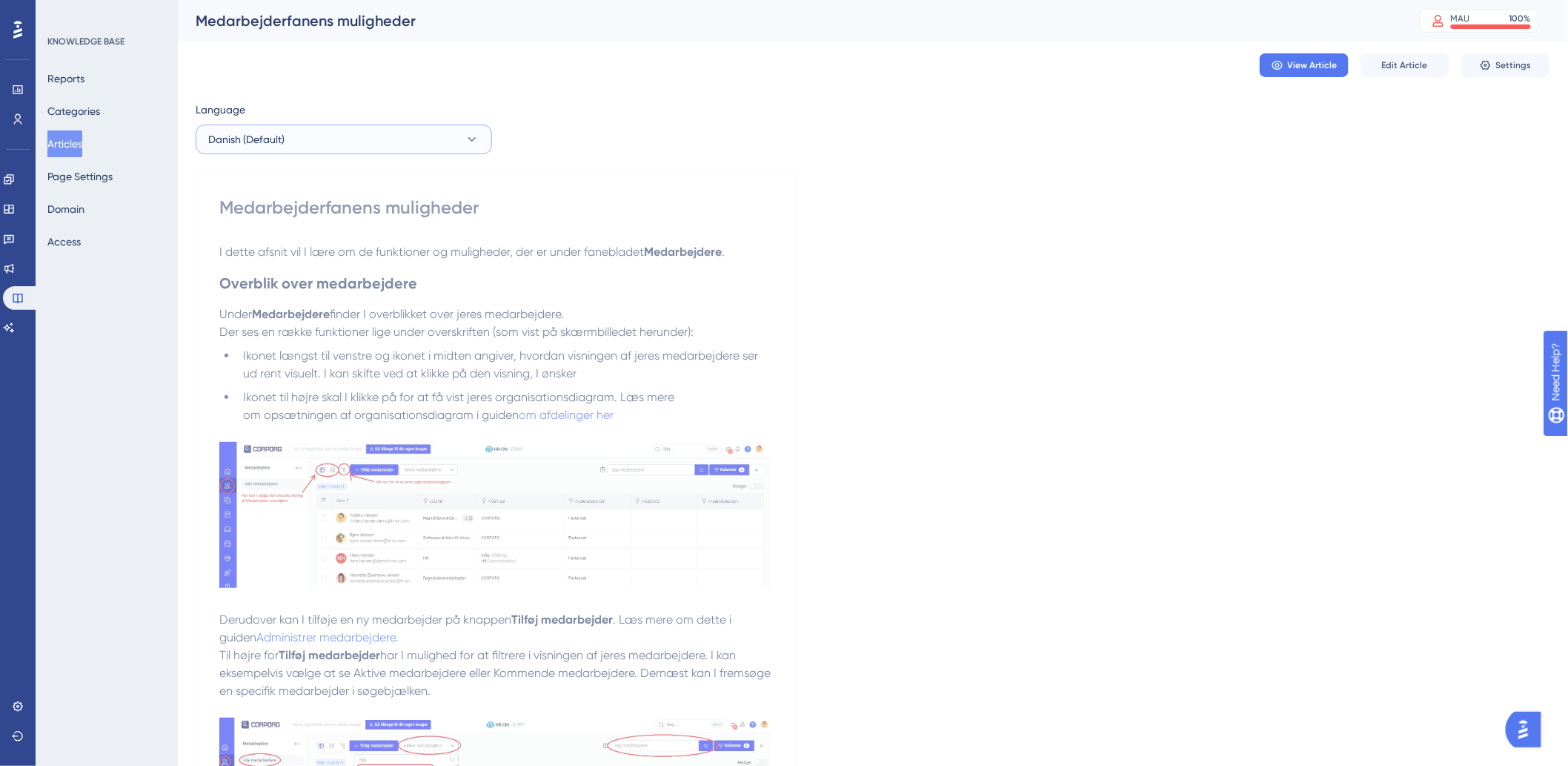
click at [381, 141] on button "Danish (Default)" at bounding box center [343, 139] width 296 height 30
click at [278, 257] on button "German German No translation" at bounding box center [343, 244] width 278 height 30
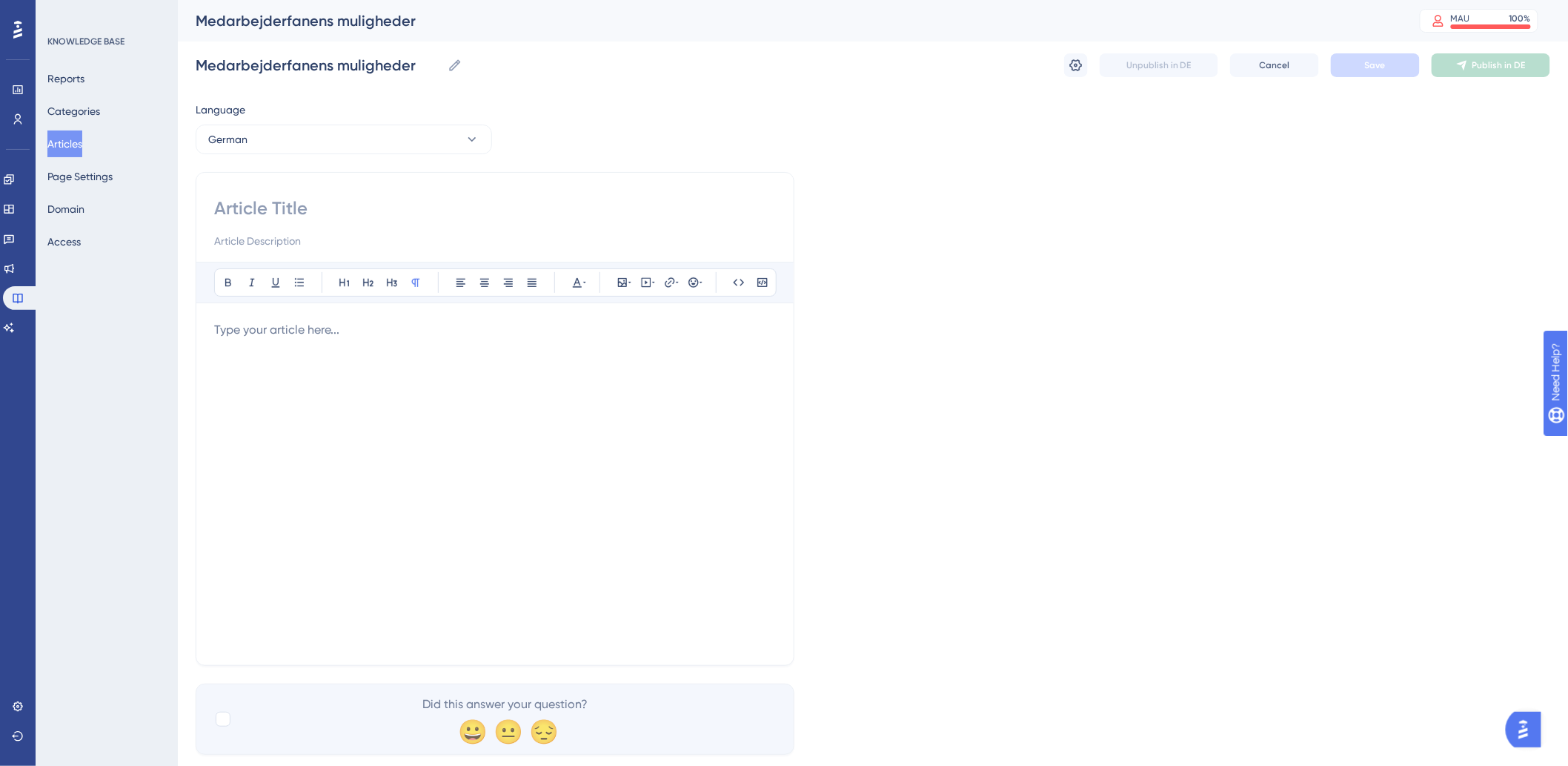
click at [354, 362] on div at bounding box center [495, 484] width 562 height 326
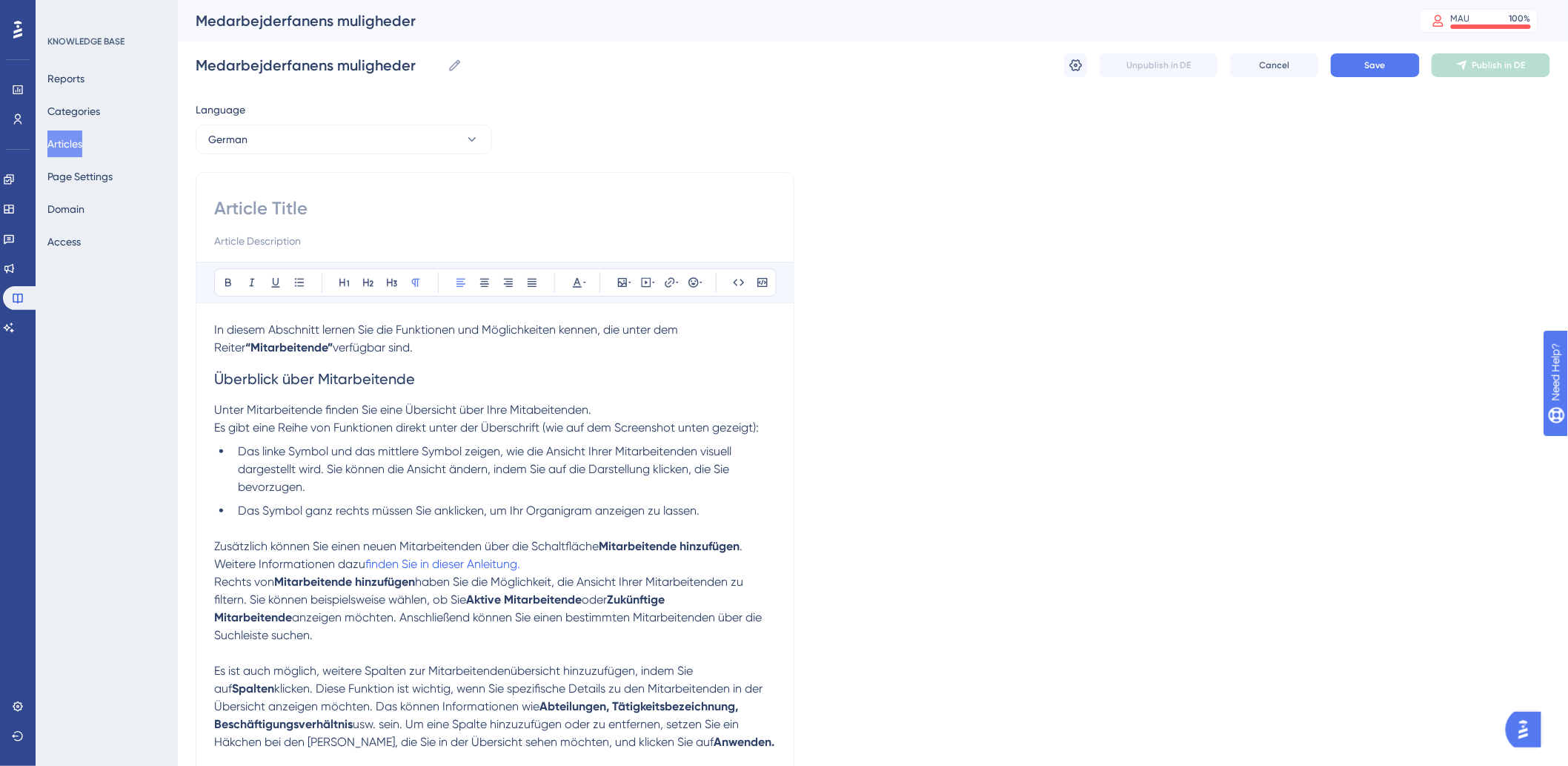
click at [730, 509] on li "Das Symbol ganz rechts müssen Sie anklicken, um Ihr Organigram anzeigen zu lass…" at bounding box center [504, 510] width 544 height 18
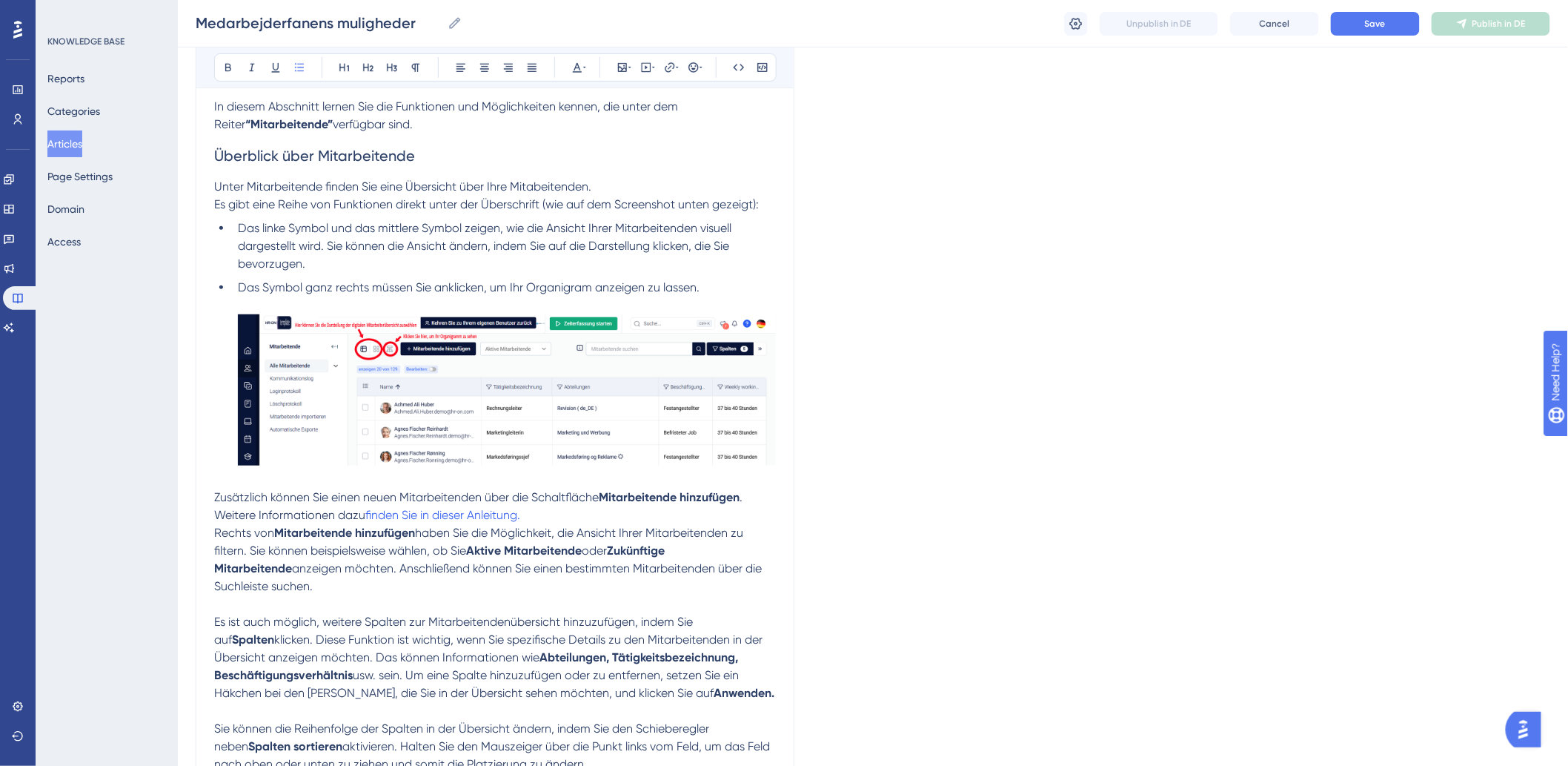
scroll to position [329, 0]
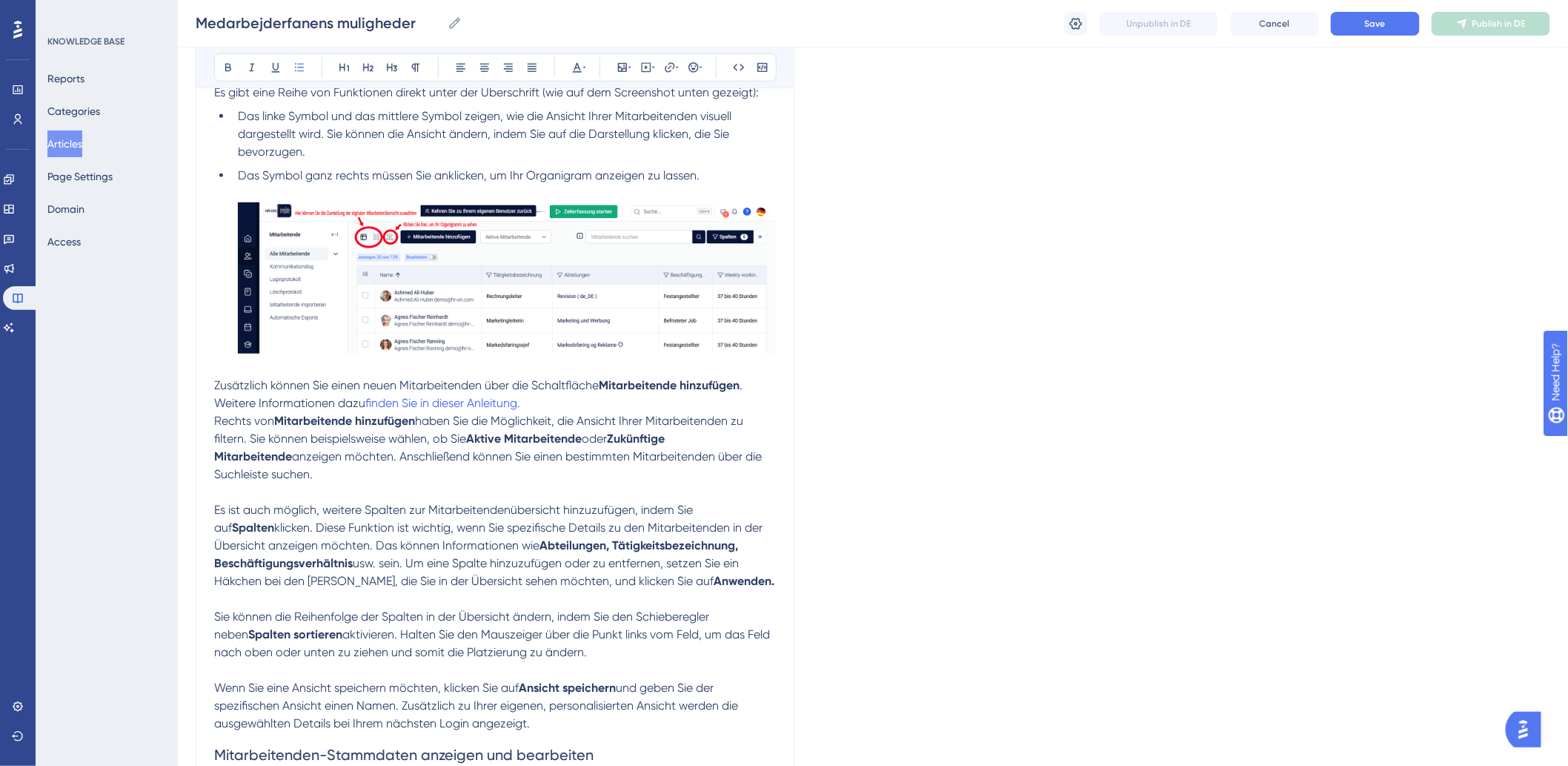
click at [611, 477] on p "Rechts von Mitarbeitende hinzufügen haben Sie die Möglichkeit, die Ansicht Ihre…" at bounding box center [495, 448] width 562 height 71
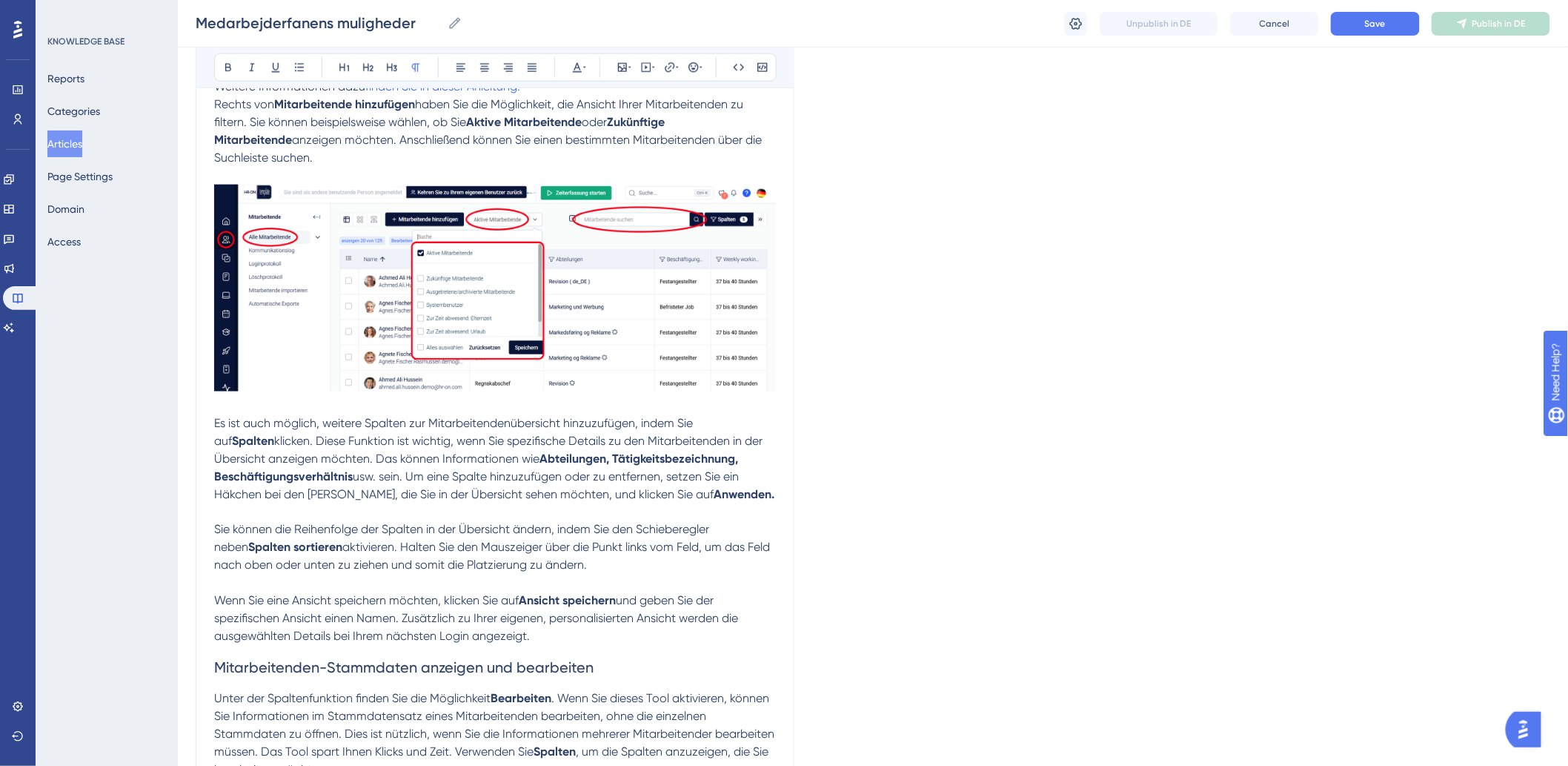
scroll to position [741, 0]
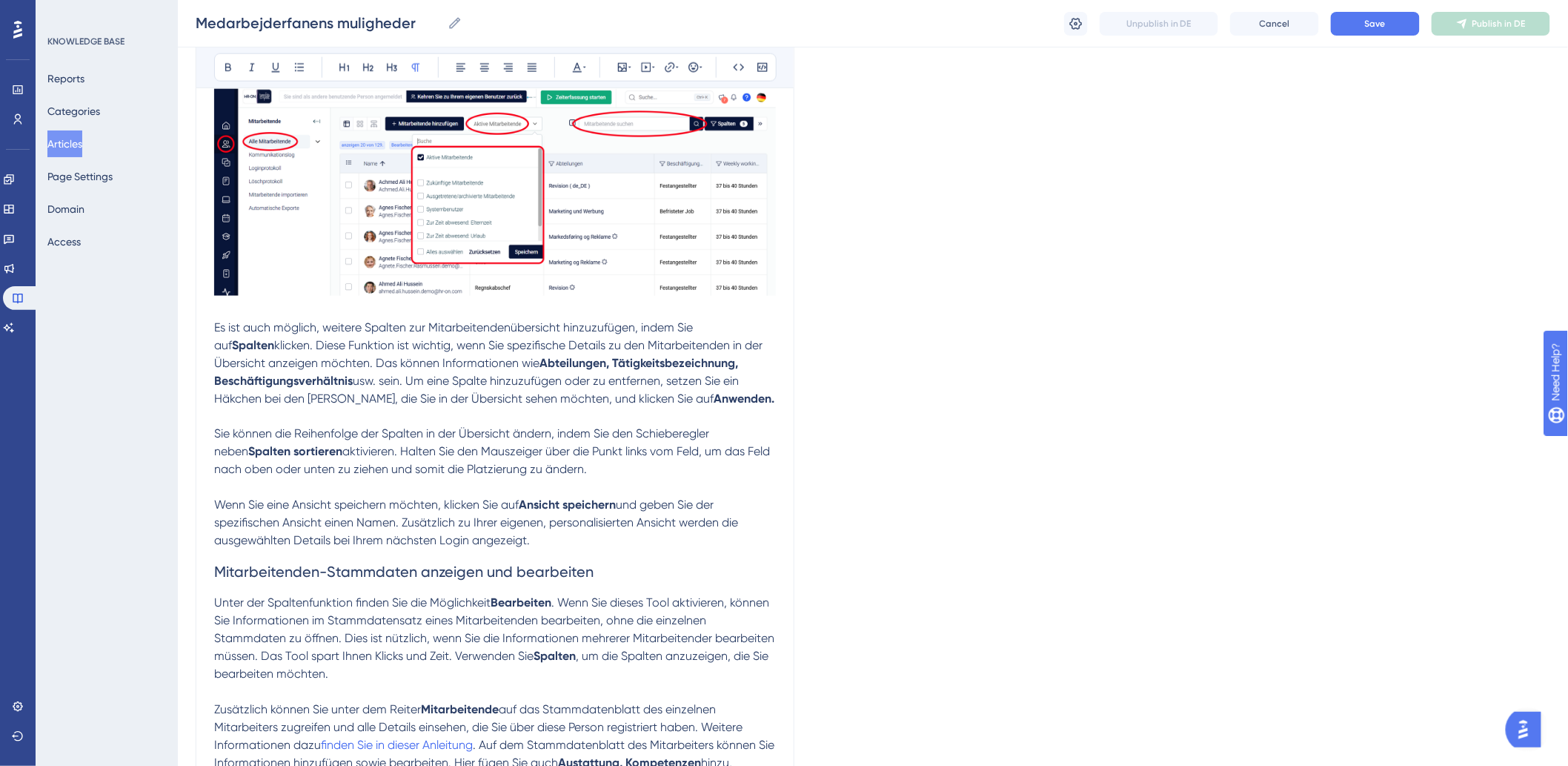
click at [728, 406] on p "Es ist auch möglich, weitere Spalten zur Mitarbeitendenübersicht hinzuzufügen, …" at bounding box center [495, 363] width 562 height 89
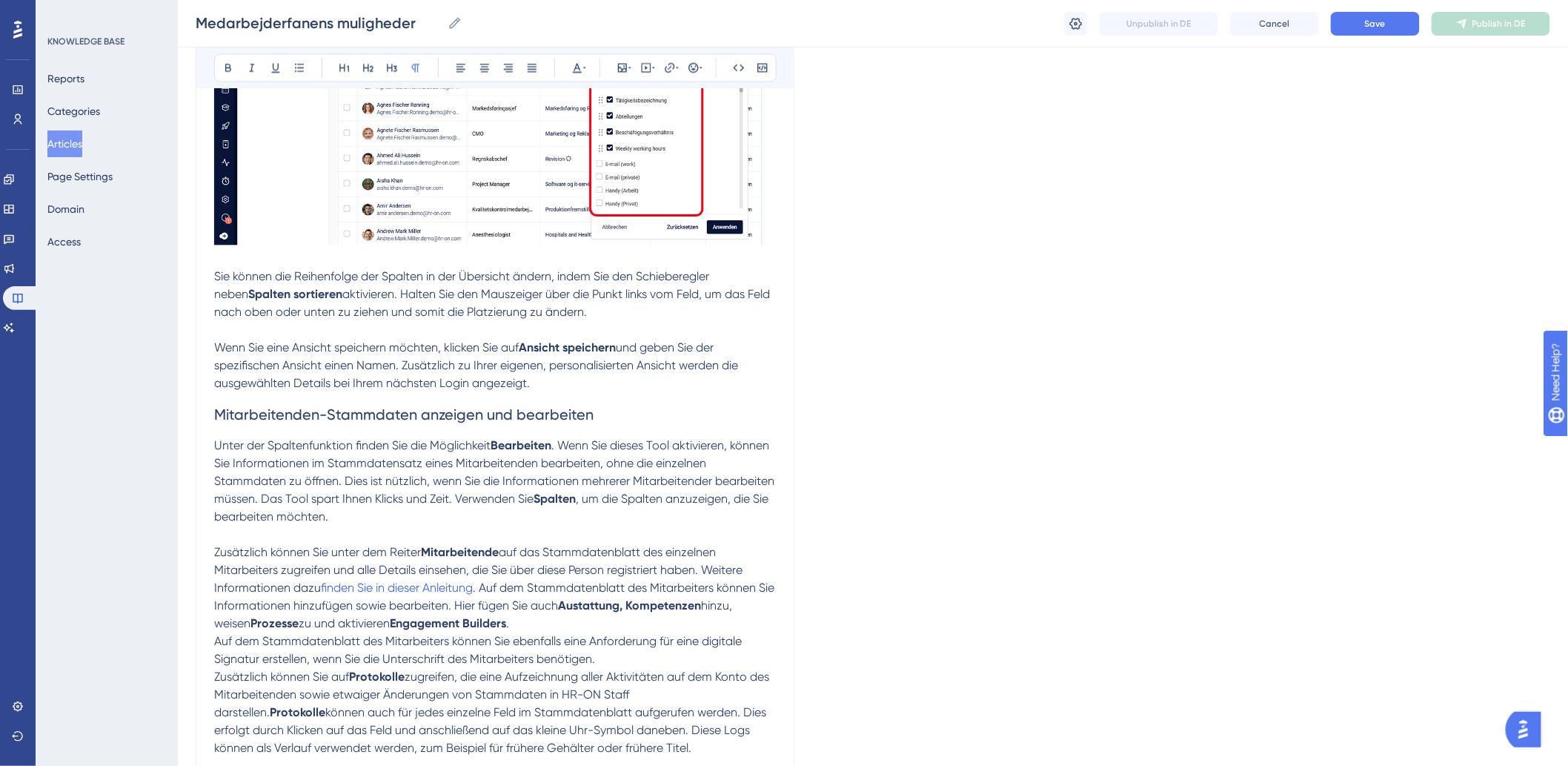
scroll to position [1235, 0]
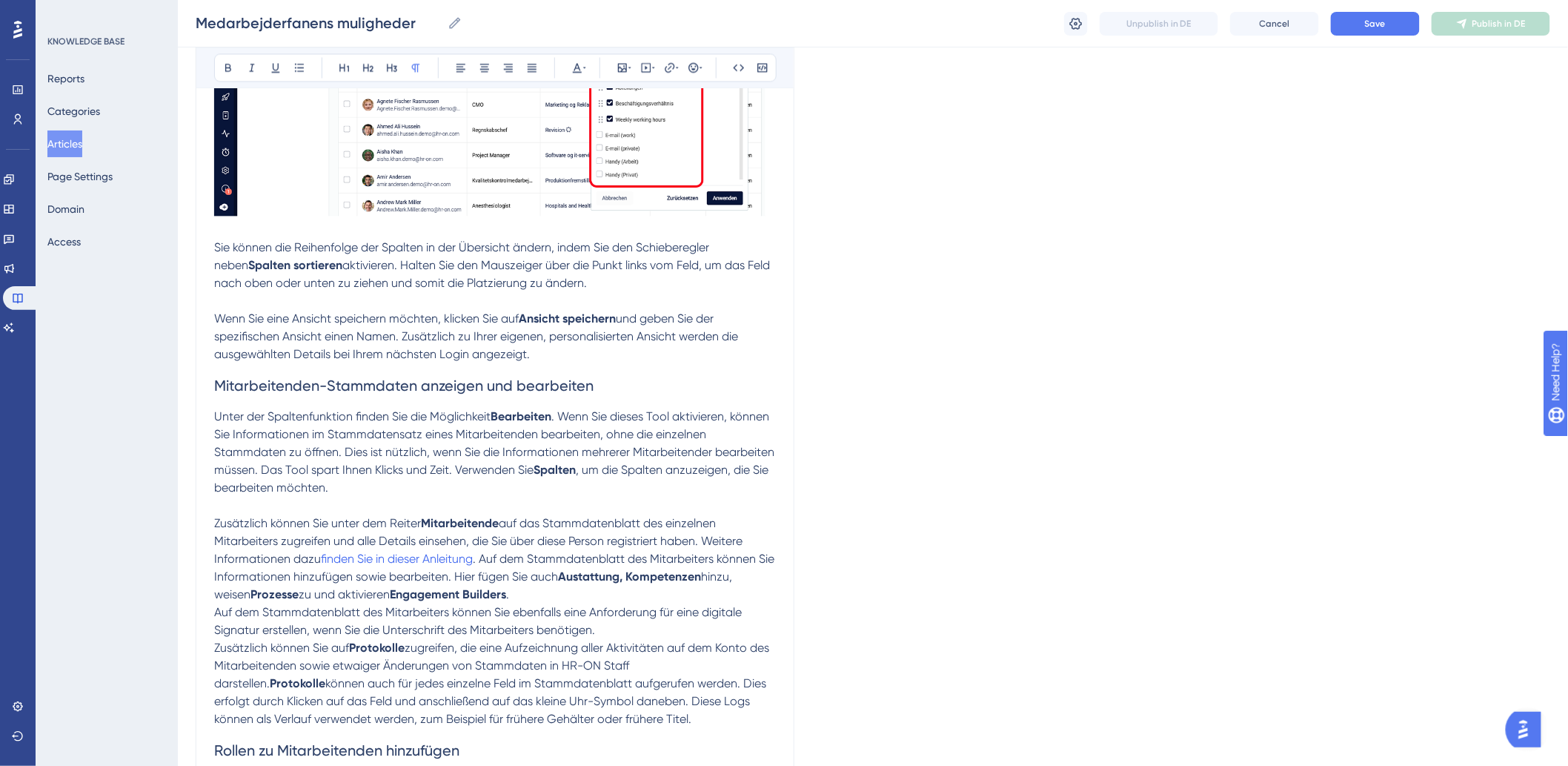
click at [651, 291] on p "Sie können die Reihenfolge der Spalten in der Übersicht ändern, indem Sie den S…" at bounding box center [495, 265] width 562 height 53
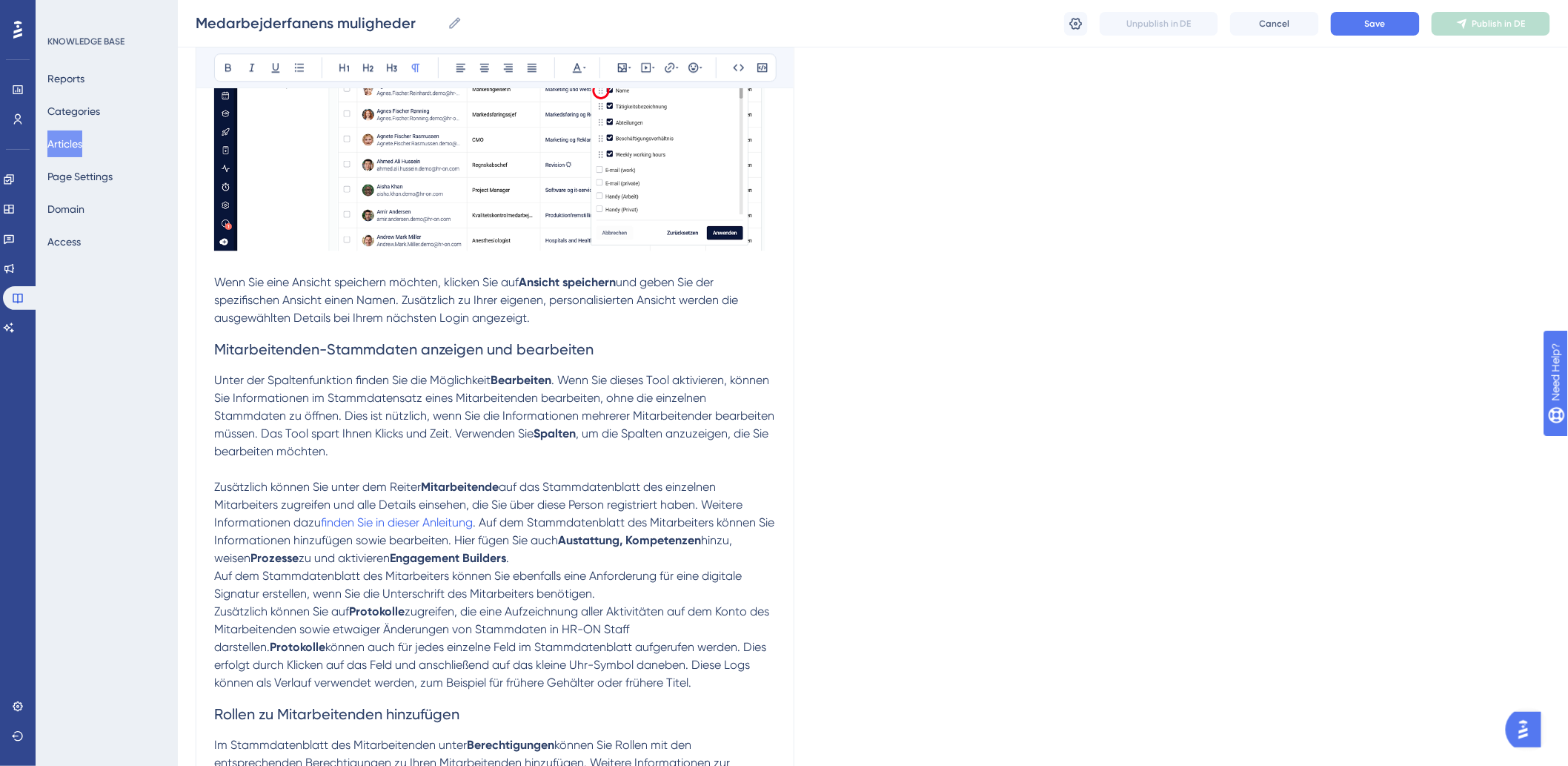
scroll to position [1647, 0]
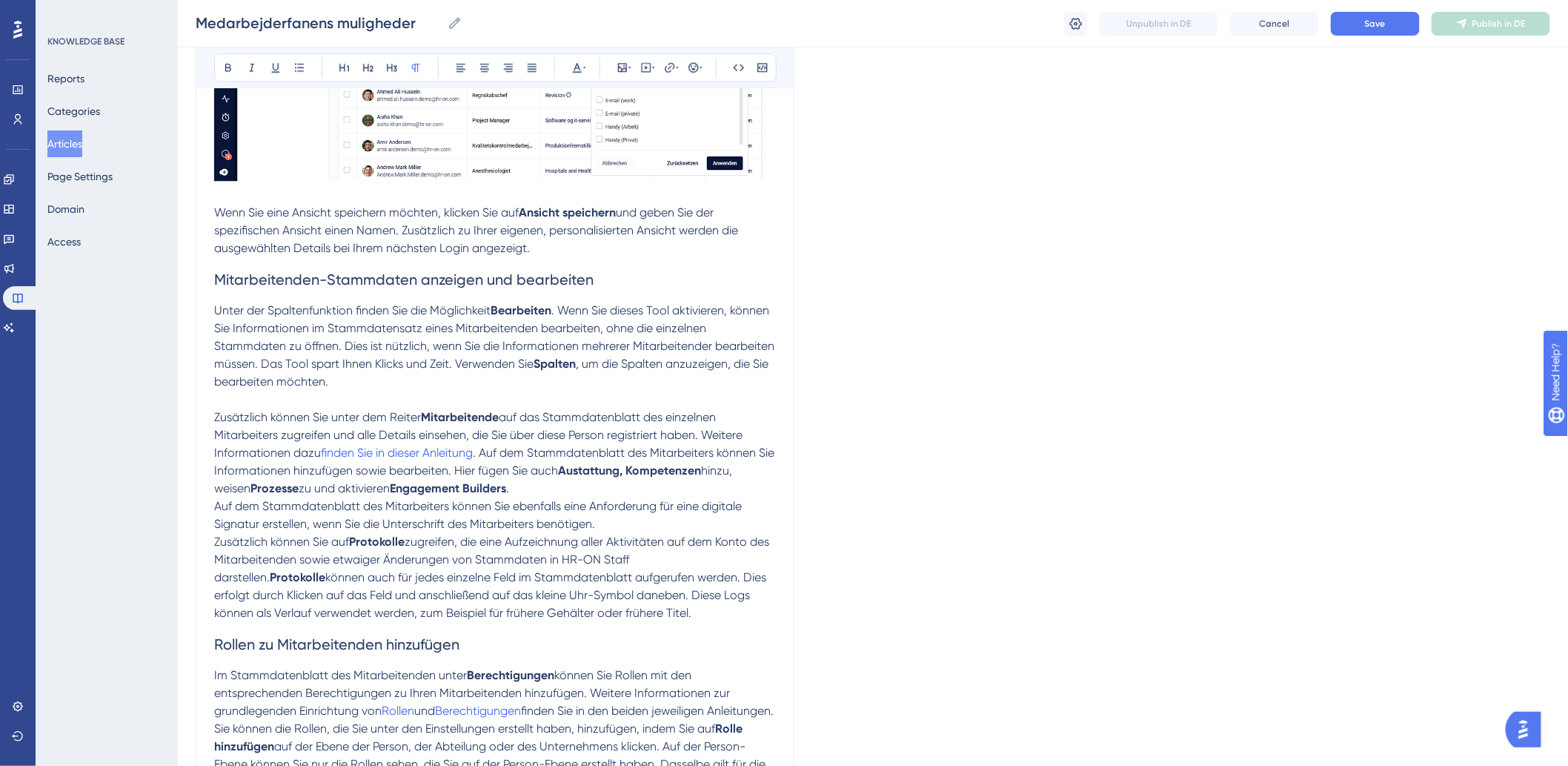
click at [421, 378] on p "Unter der Spaltenfunktion finden Sie die Möglichkeit Bearbeiten . Wenn Sie dies…" at bounding box center [495, 346] width 562 height 89
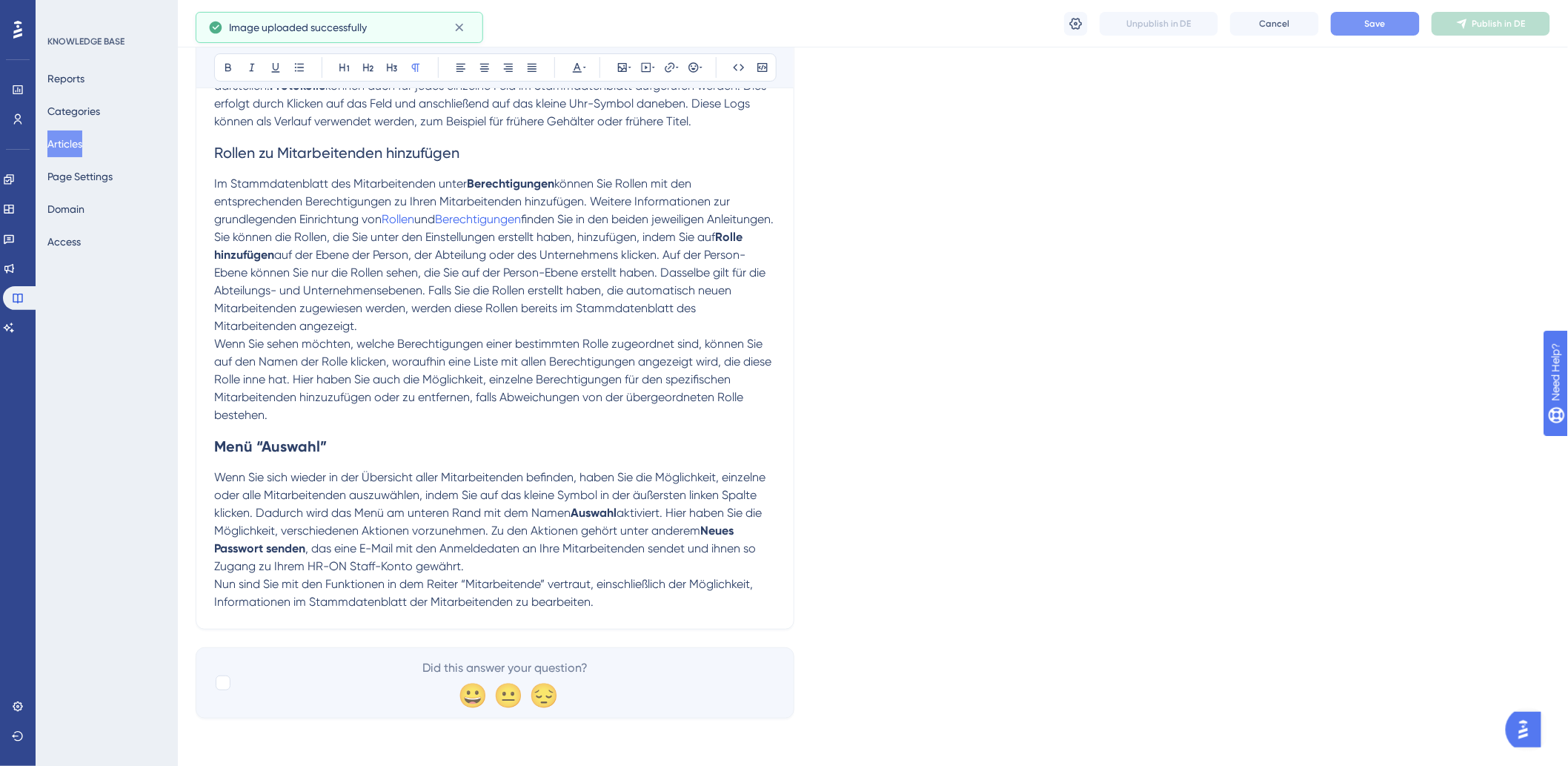
click at [1352, 31] on button "Save" at bounding box center [1376, 24] width 89 height 24
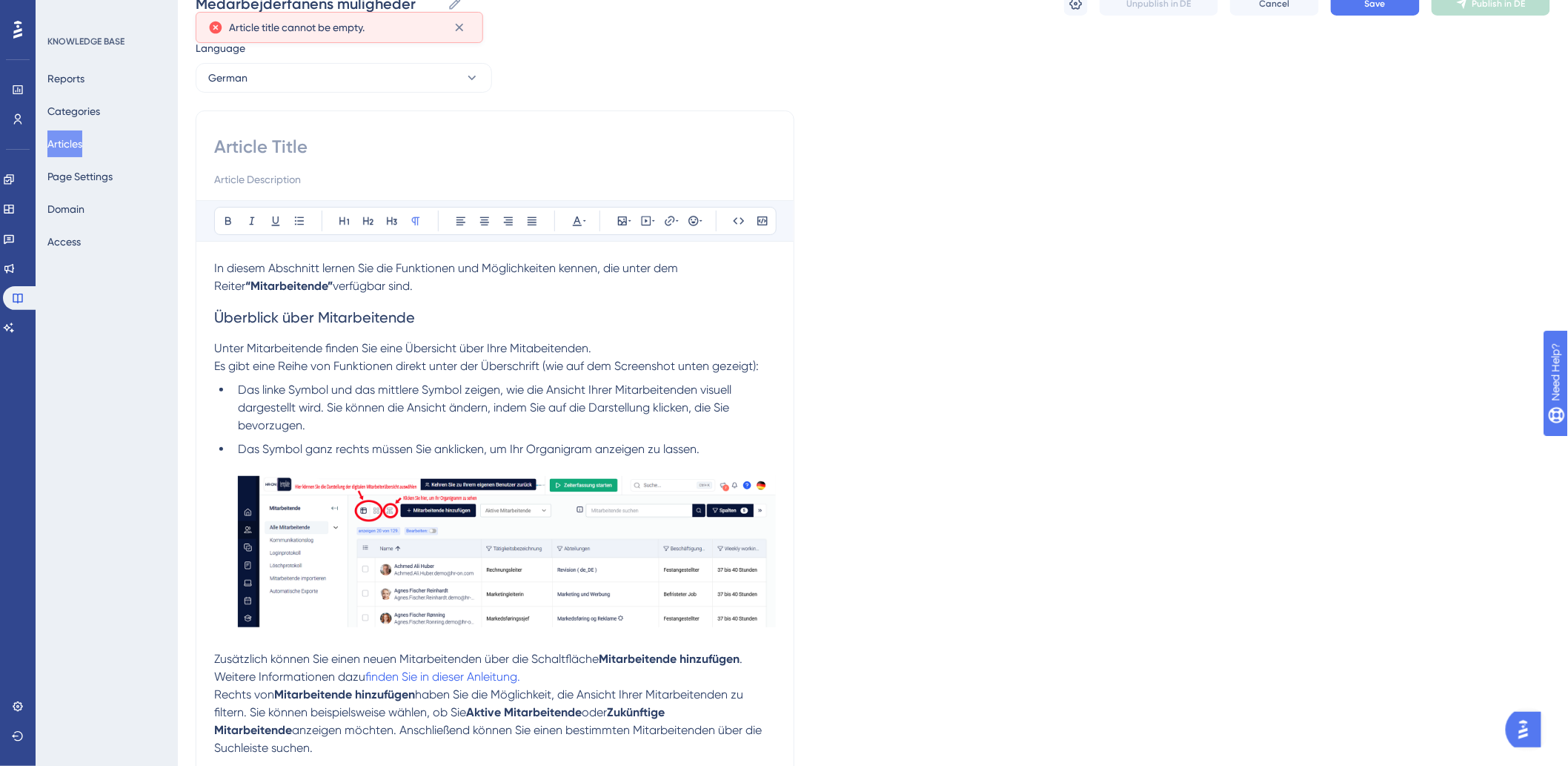
scroll to position [0, 0]
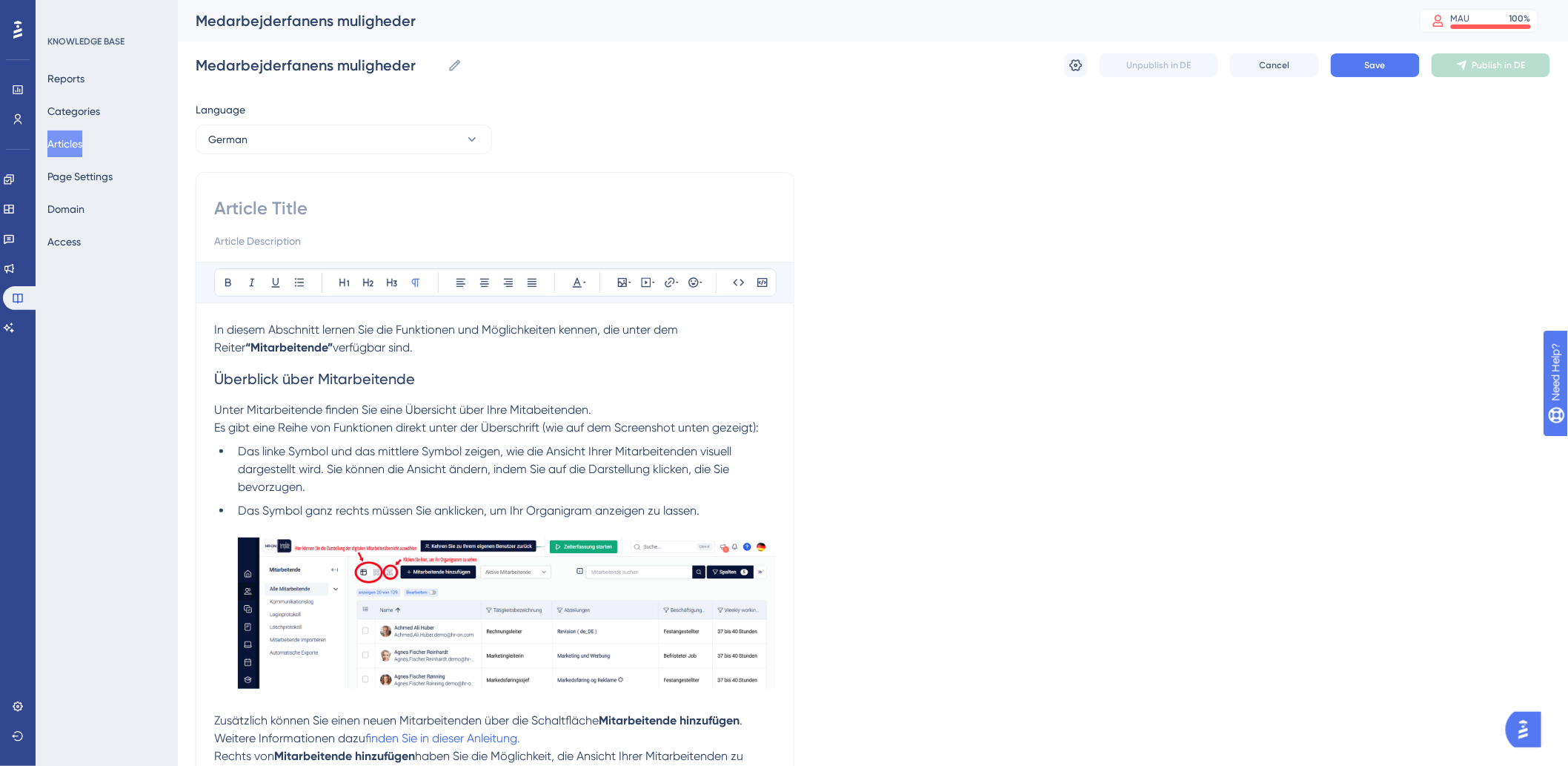
click at [330, 197] on input at bounding box center [495, 209] width 562 height 24
paste input "Optionen: Mitarbeitende"
type input "Optionen: Mitarbeitende"
click at [1399, 62] on button "Save" at bounding box center [1376, 65] width 89 height 24
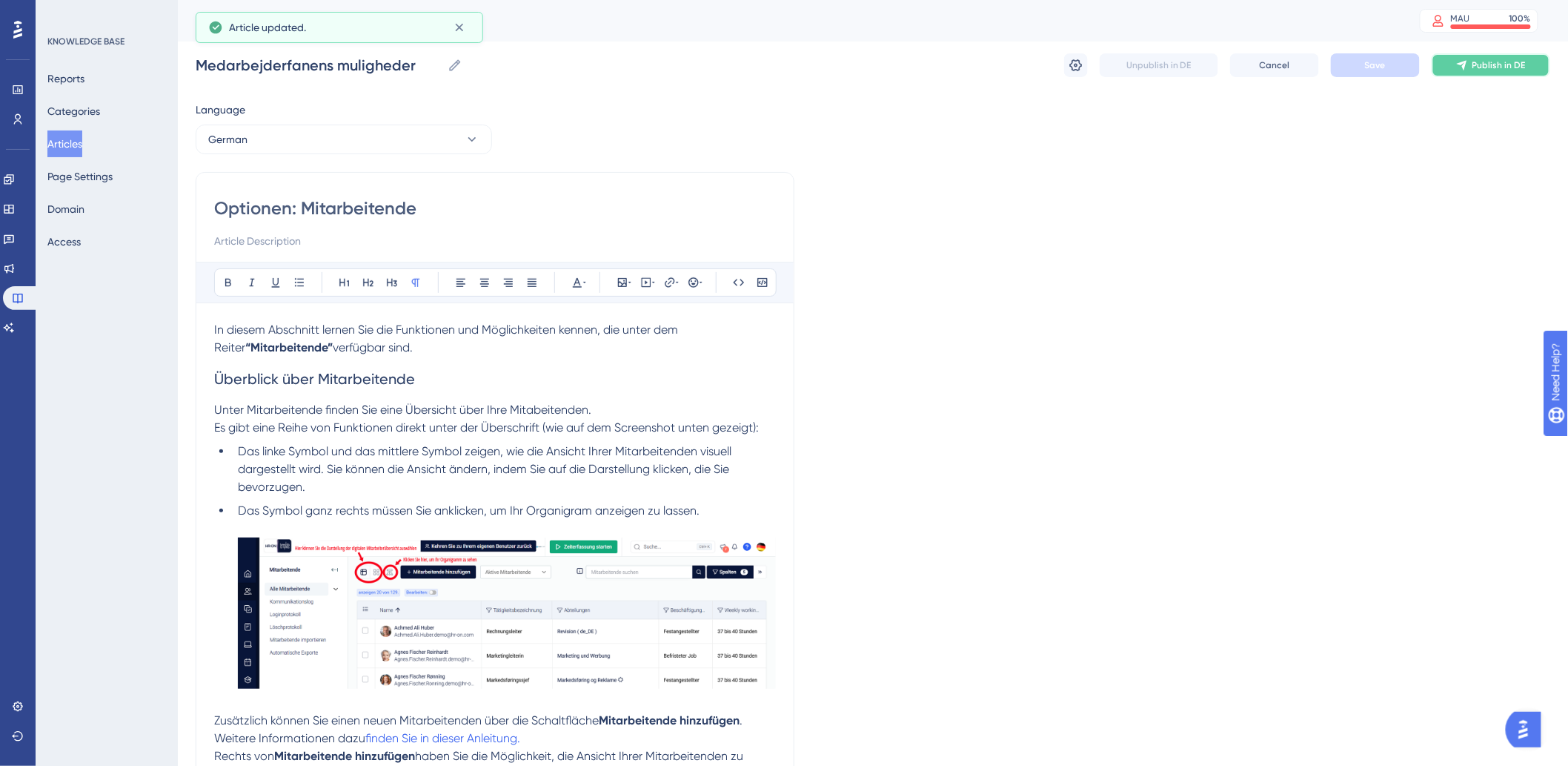
click at [1483, 53] on button "Publish in DE" at bounding box center [1491, 65] width 119 height 24
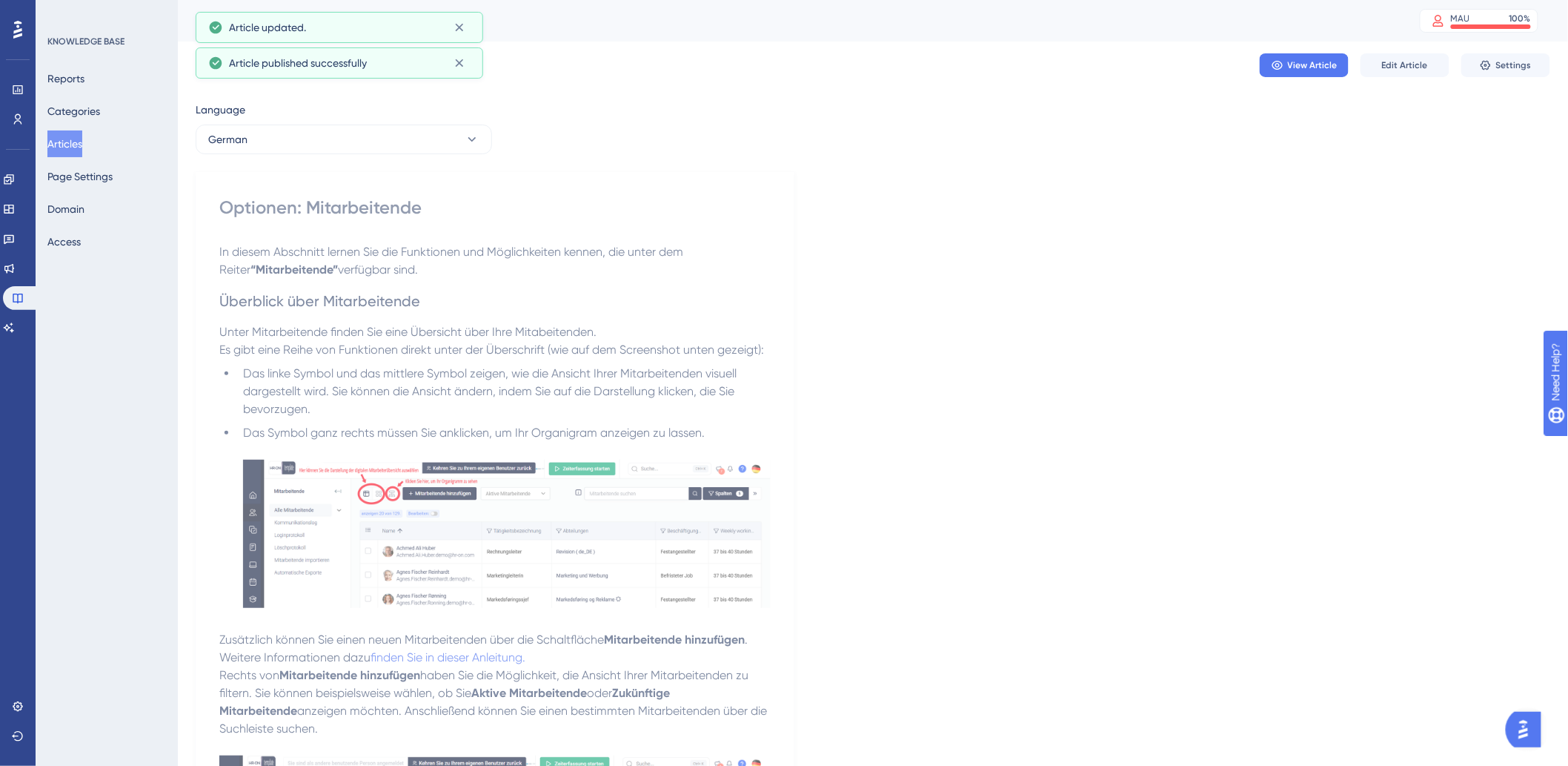
click at [77, 136] on button "Articles" at bounding box center [65, 143] width 35 height 27
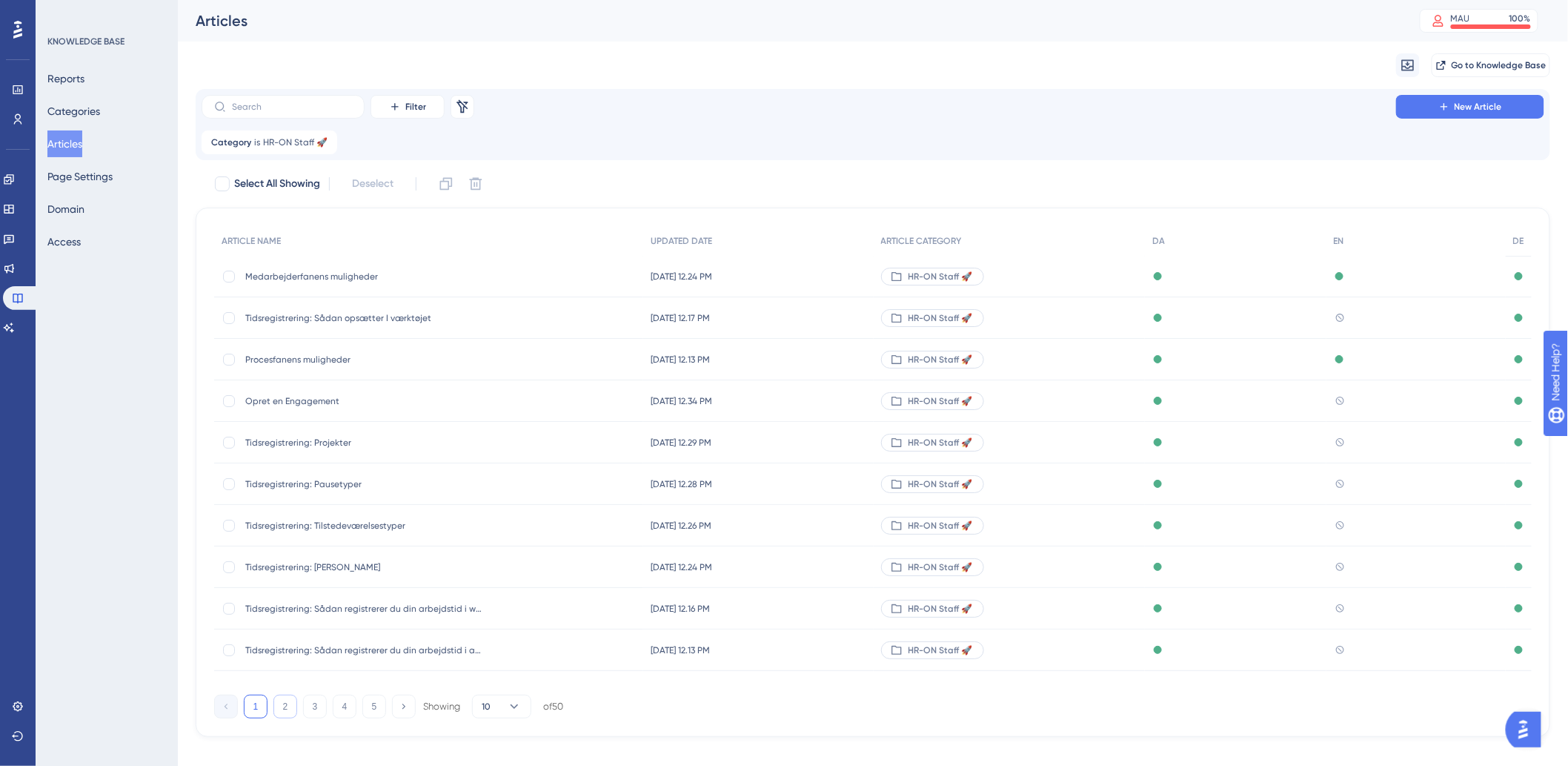
click at [279, 701] on button "2" at bounding box center [286, 707] width 24 height 24
click at [308, 709] on button "3" at bounding box center [315, 707] width 24 height 24
click at [342, 701] on button "4" at bounding box center [344, 707] width 24 height 24
click at [253, 397] on span "Roller" at bounding box center [363, 400] width 237 height 12
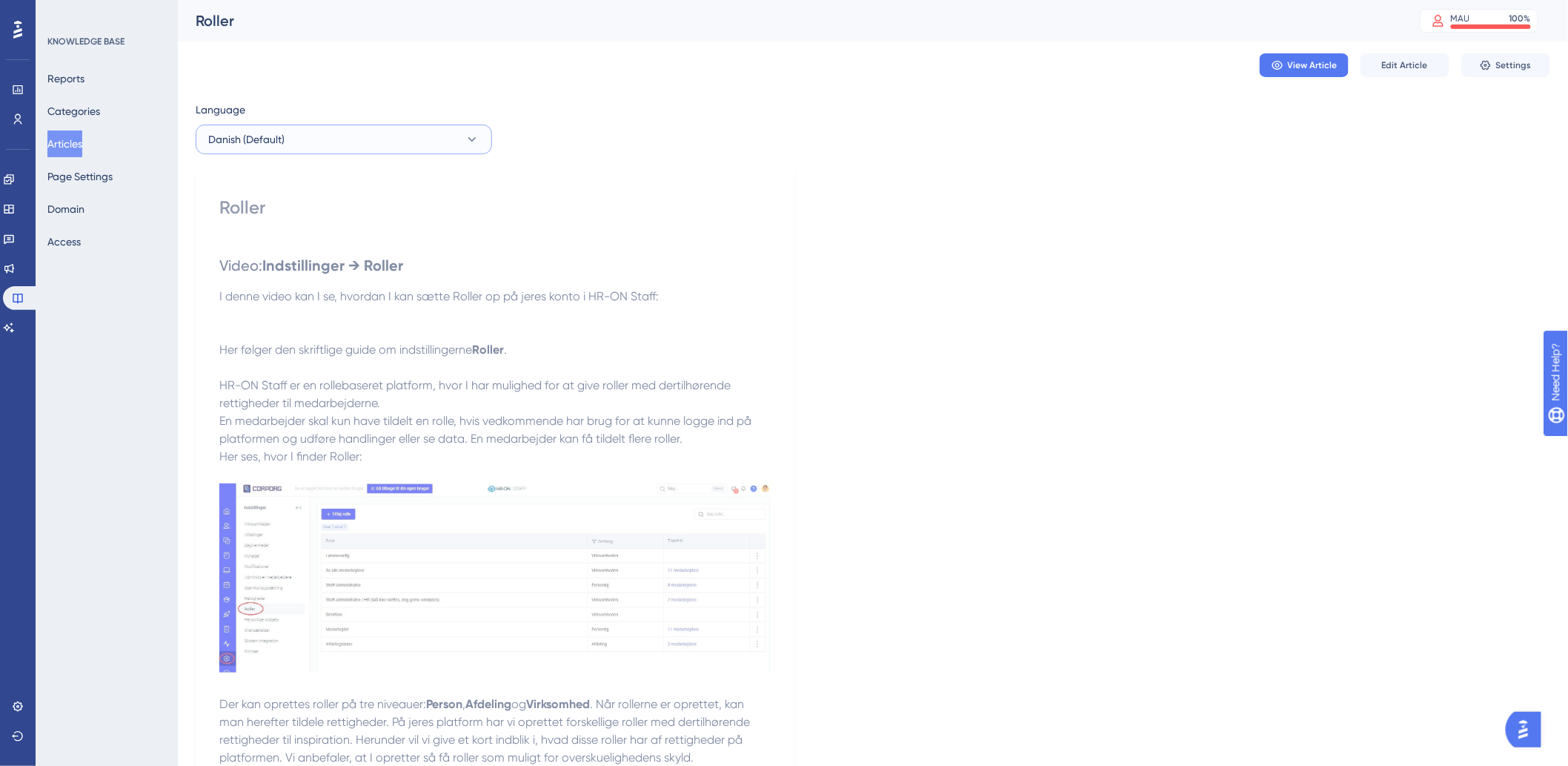
click at [417, 145] on button "Danish (Default)" at bounding box center [343, 139] width 296 height 30
click at [355, 248] on span "Published with pending draft" at bounding box center [397, 243] width 123 height 12
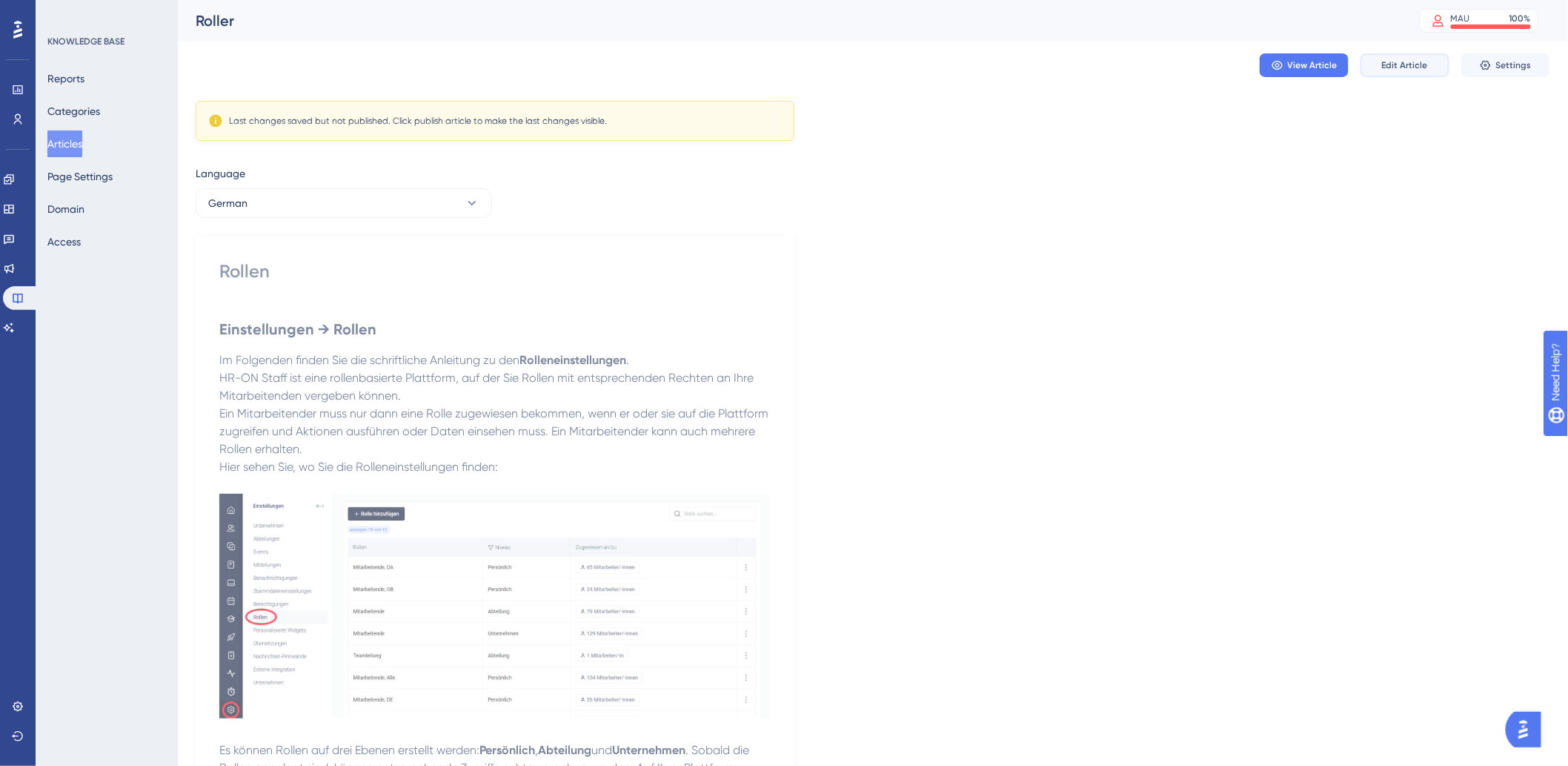
click at [1417, 67] on span "Edit Article" at bounding box center [1405, 65] width 45 height 12
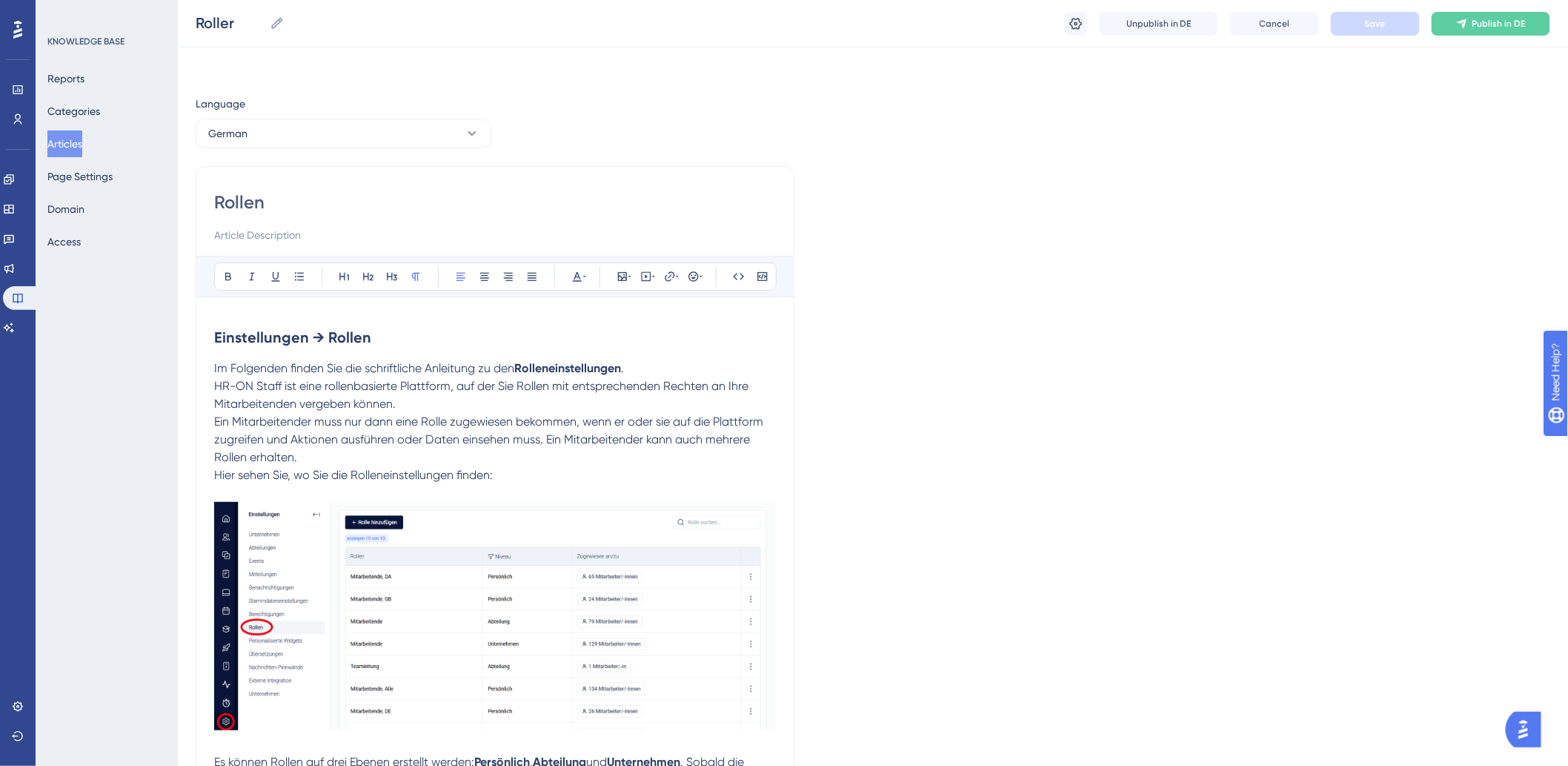
scroll to position [612, 0]
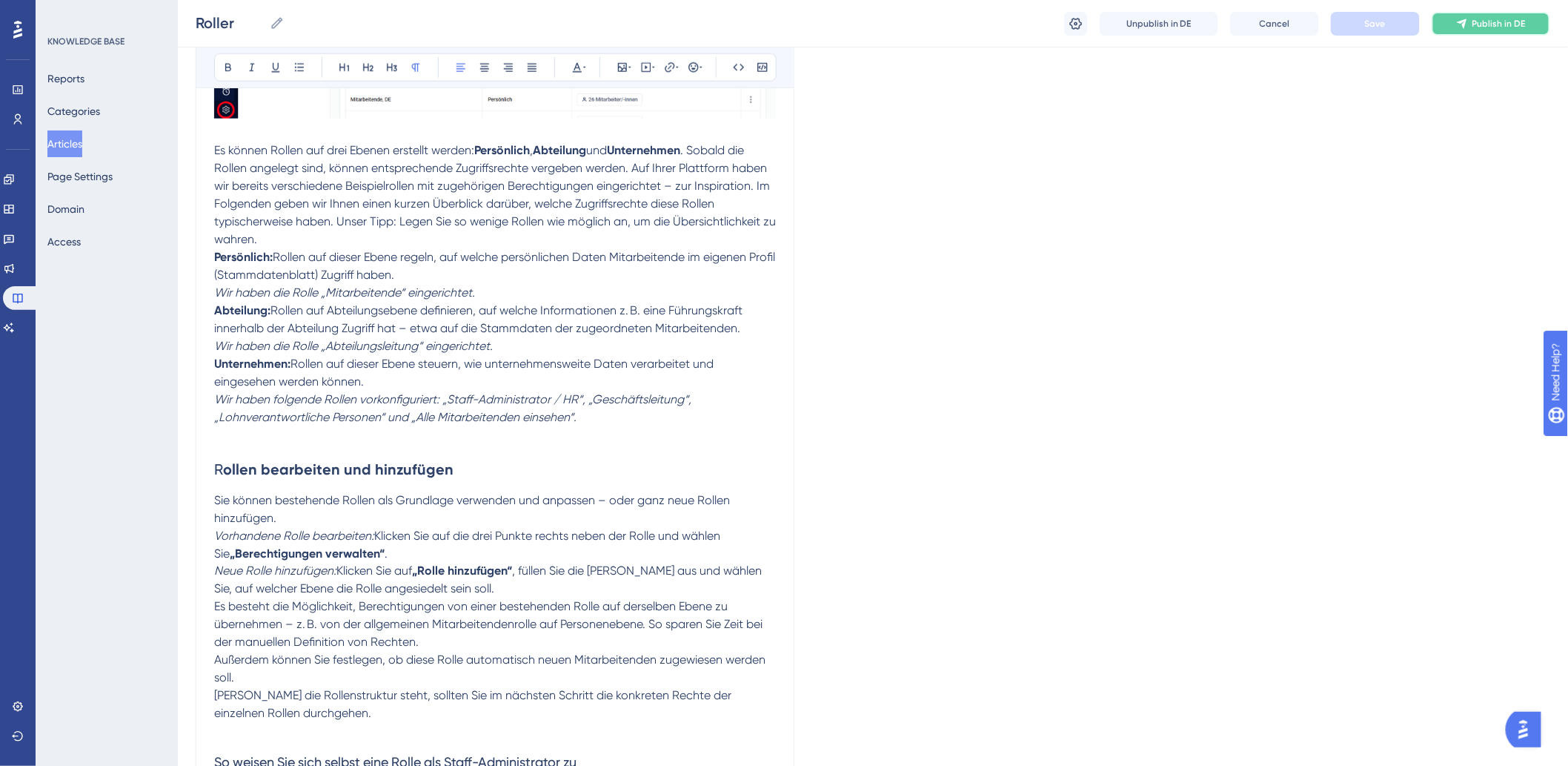
click at [1486, 28] on span "Publish in DE" at bounding box center [1498, 23] width 53 height 12
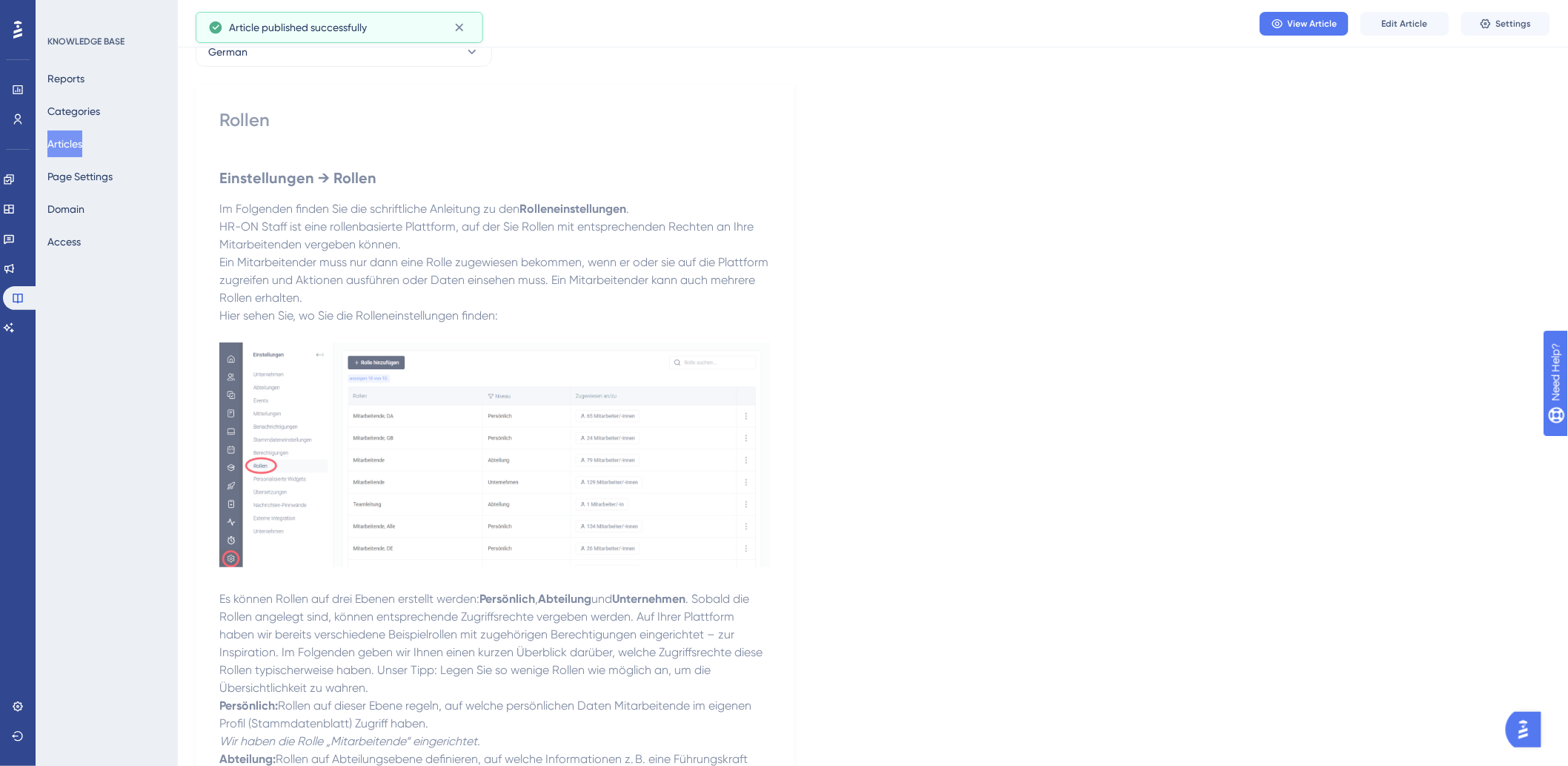
scroll to position [0, 0]
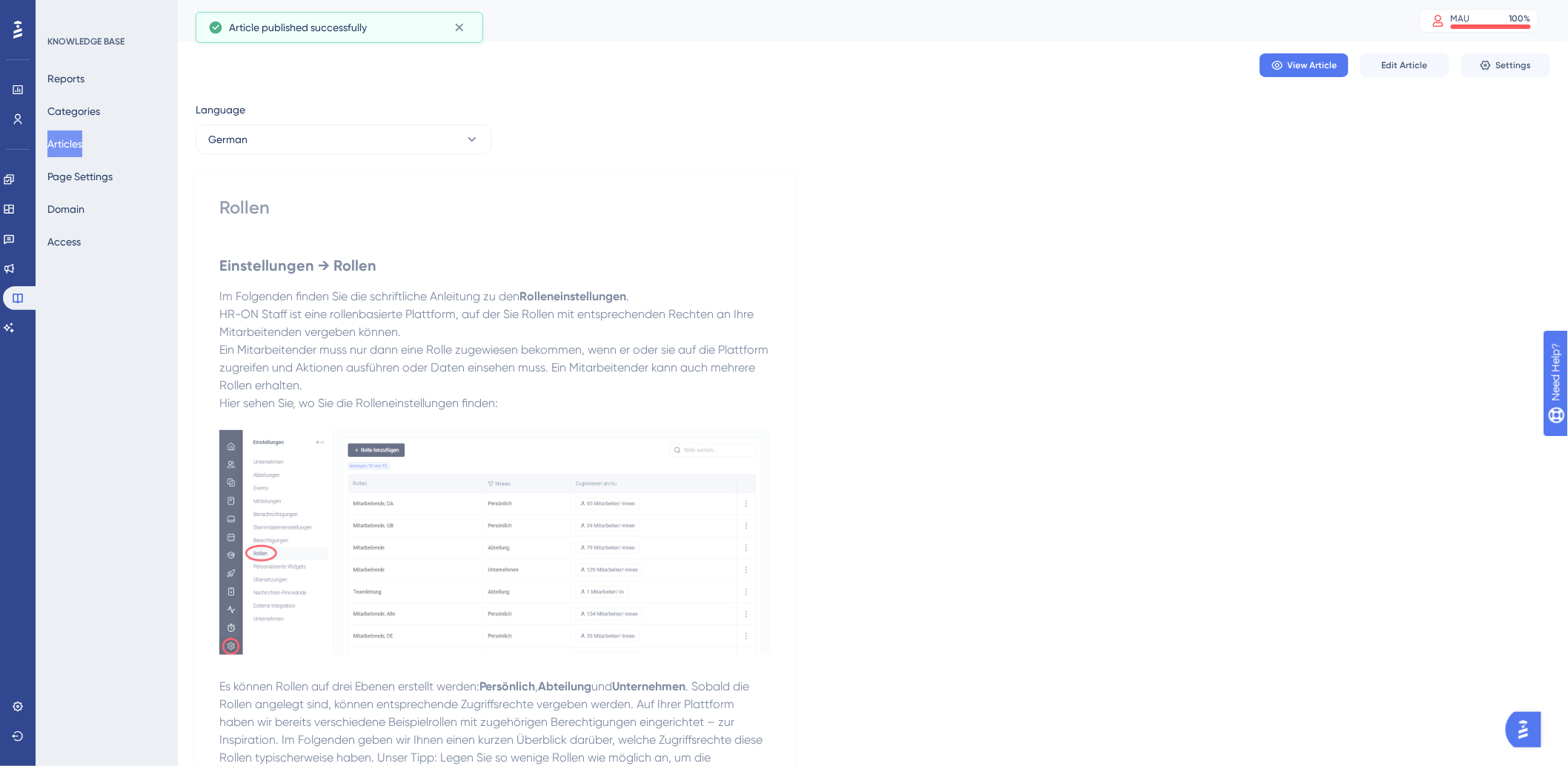
click at [101, 145] on div "Reports Categories Articles Page Settings Domain Access" at bounding box center [107, 160] width 120 height 189
click at [83, 145] on button "Articles" at bounding box center [65, 143] width 35 height 27
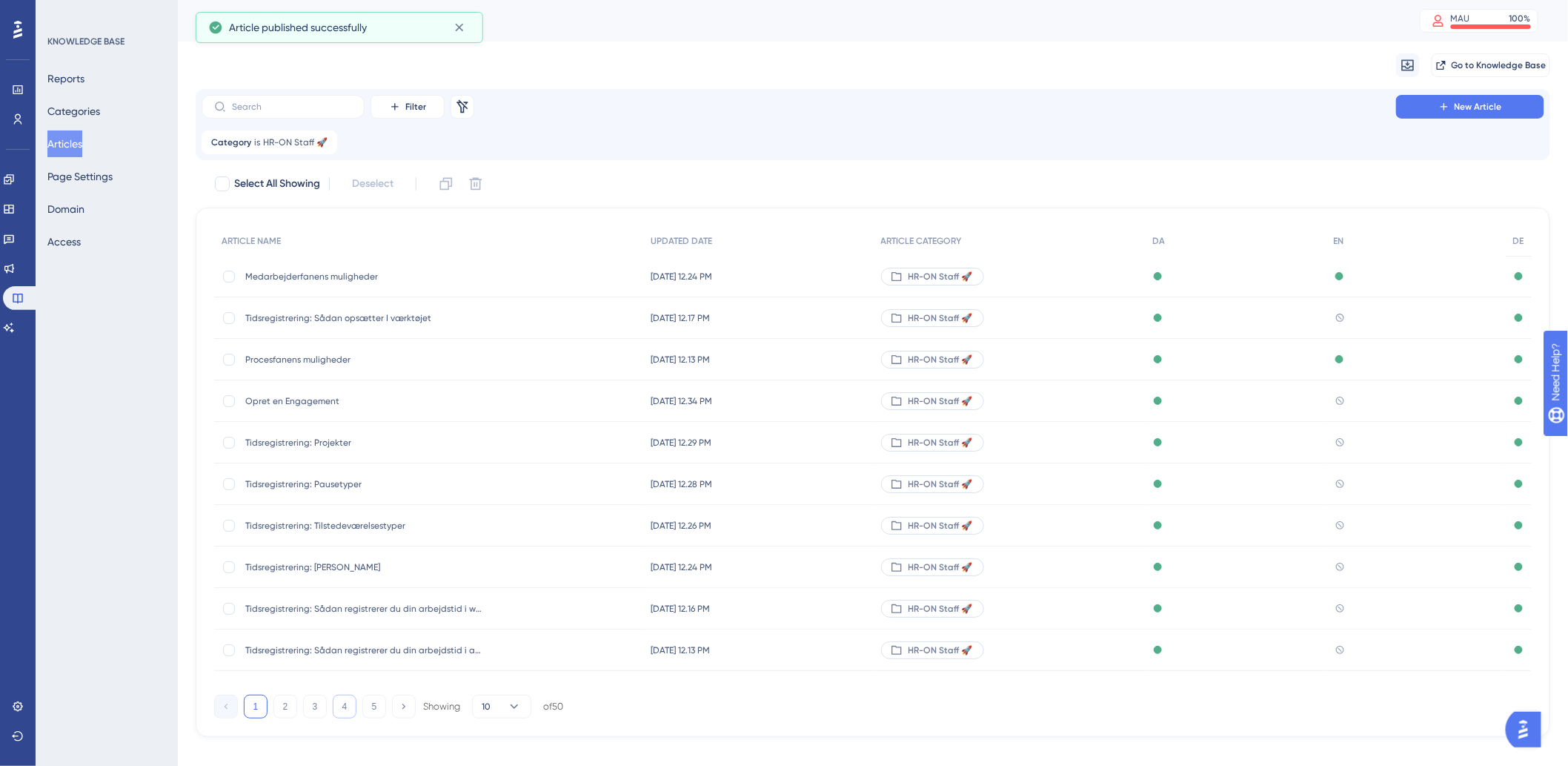
click at [338, 704] on button "4" at bounding box center [344, 707] width 24 height 24
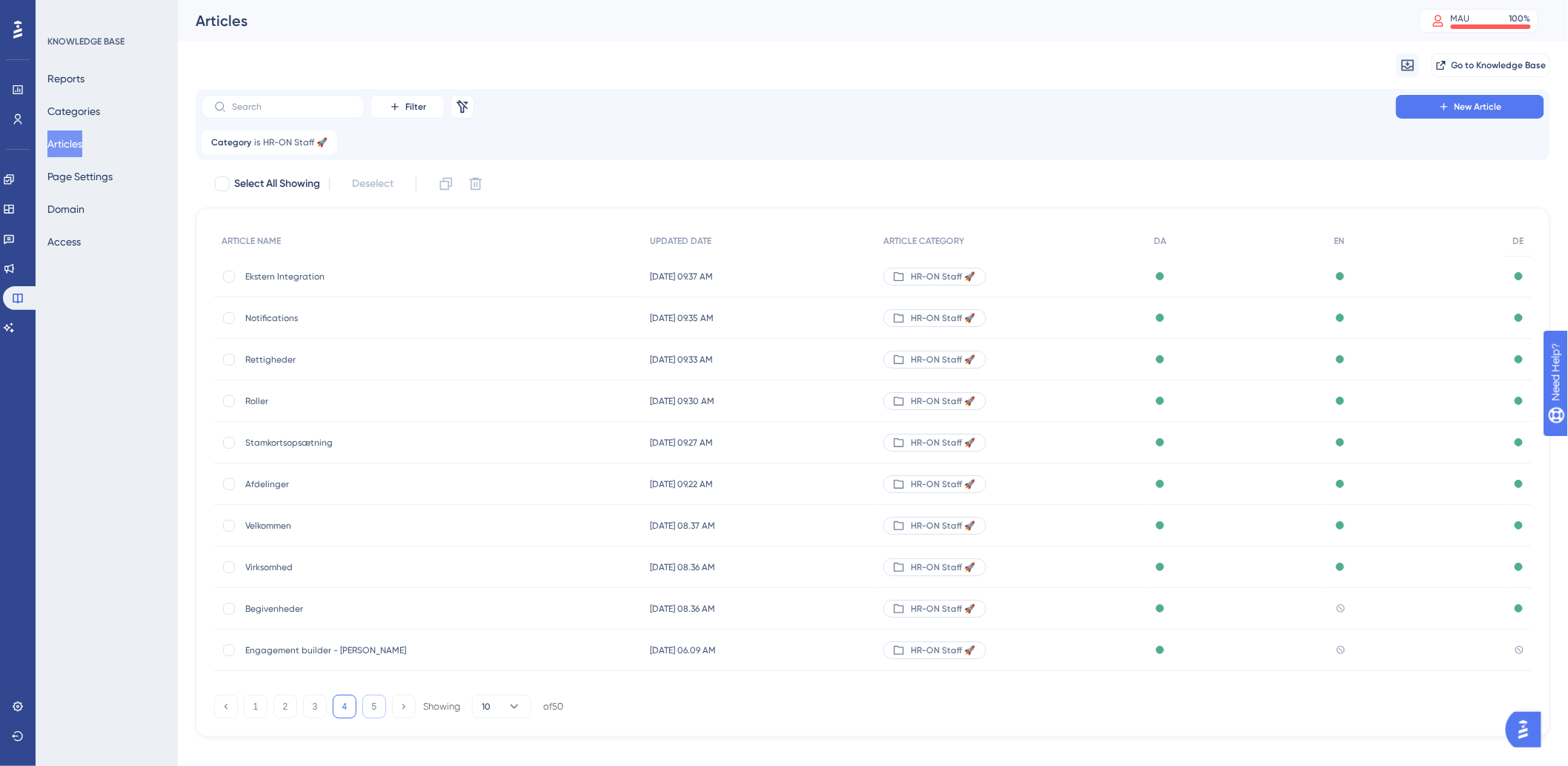
click at [383, 697] on button "5" at bounding box center [374, 707] width 24 height 24
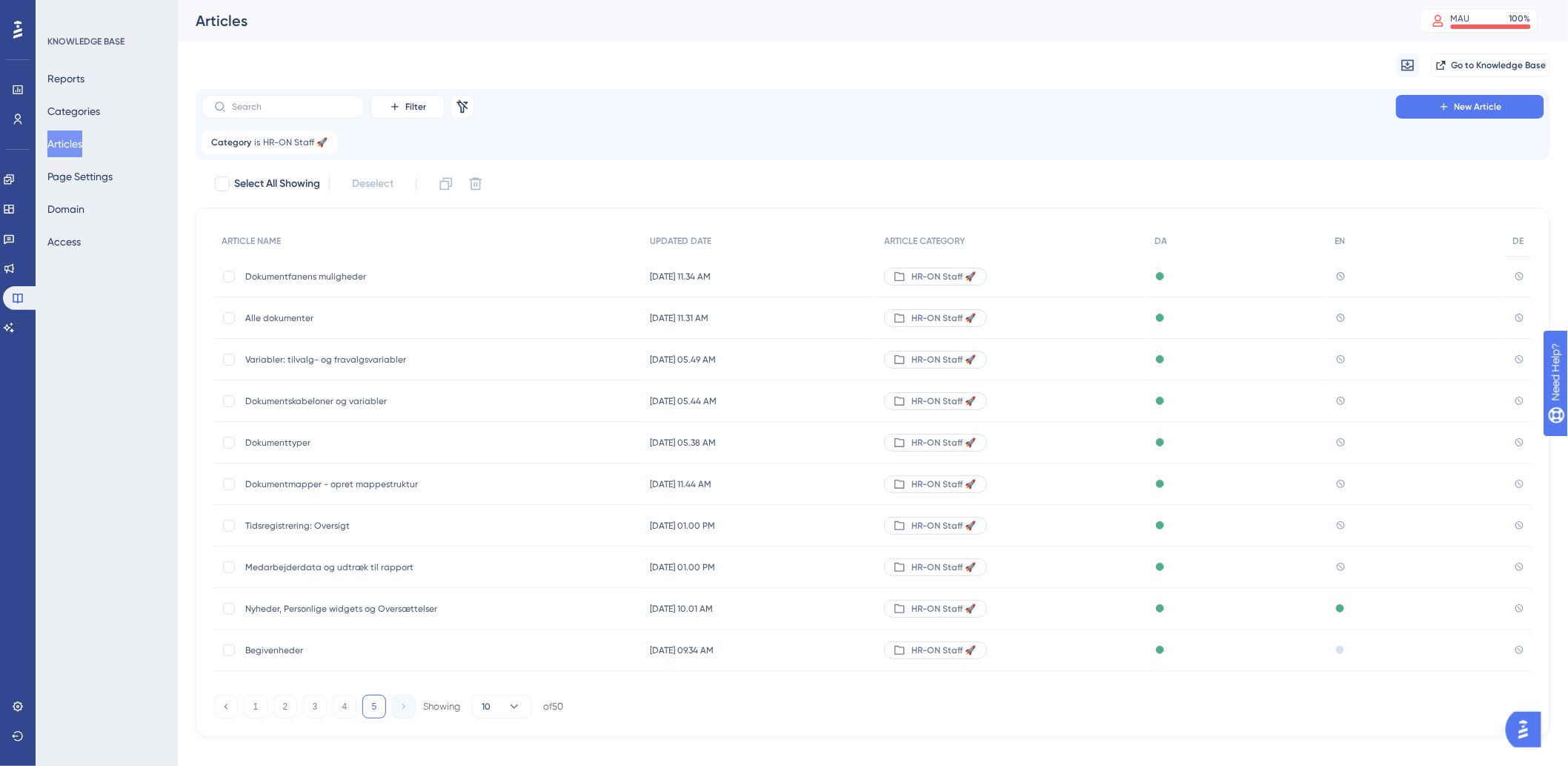
click at [301, 271] on span "Dokumentfanens muligheder" at bounding box center [363, 276] width 237 height 12
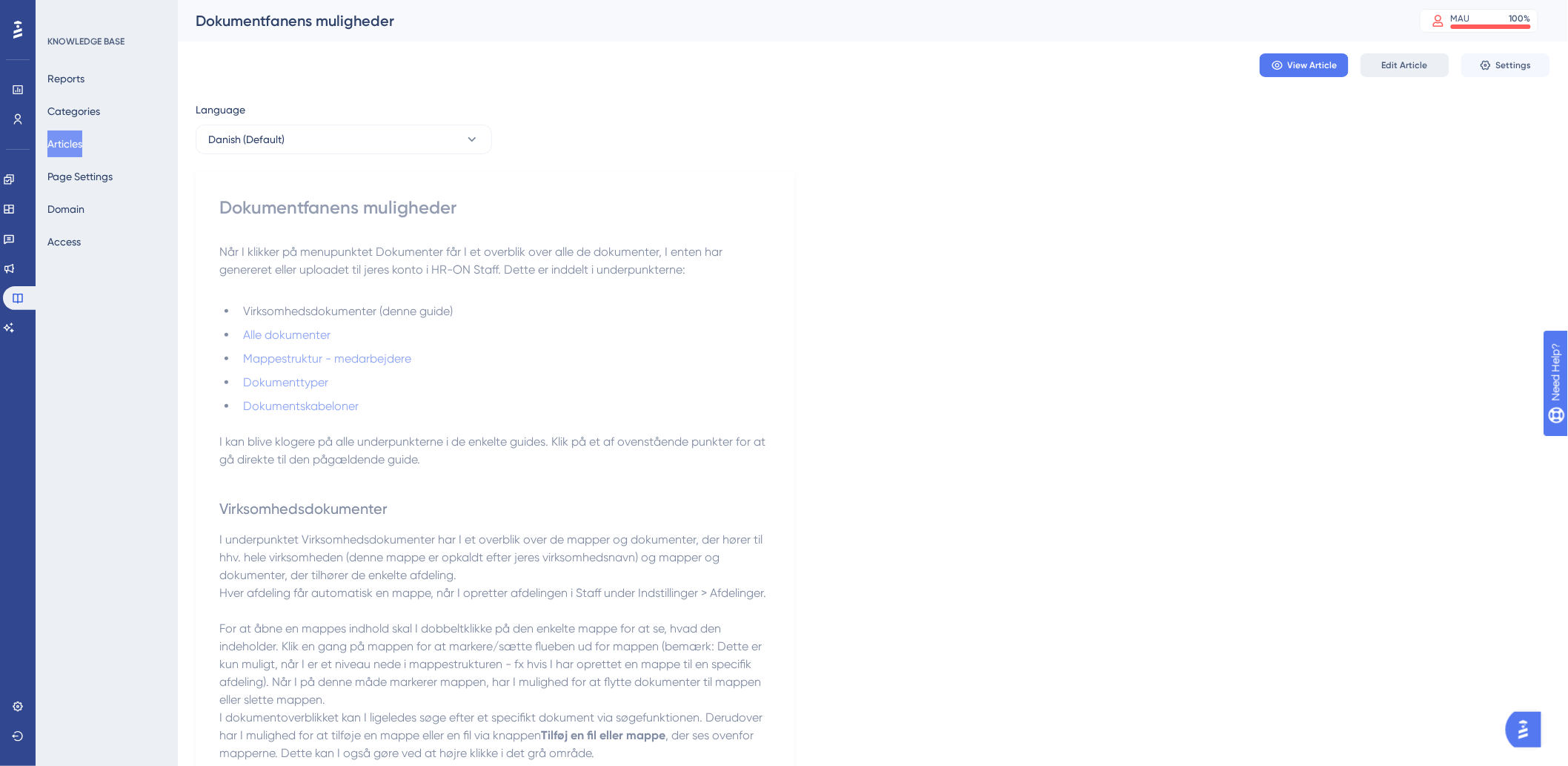
click at [1417, 60] on span "Edit Article" at bounding box center [1405, 65] width 45 height 12
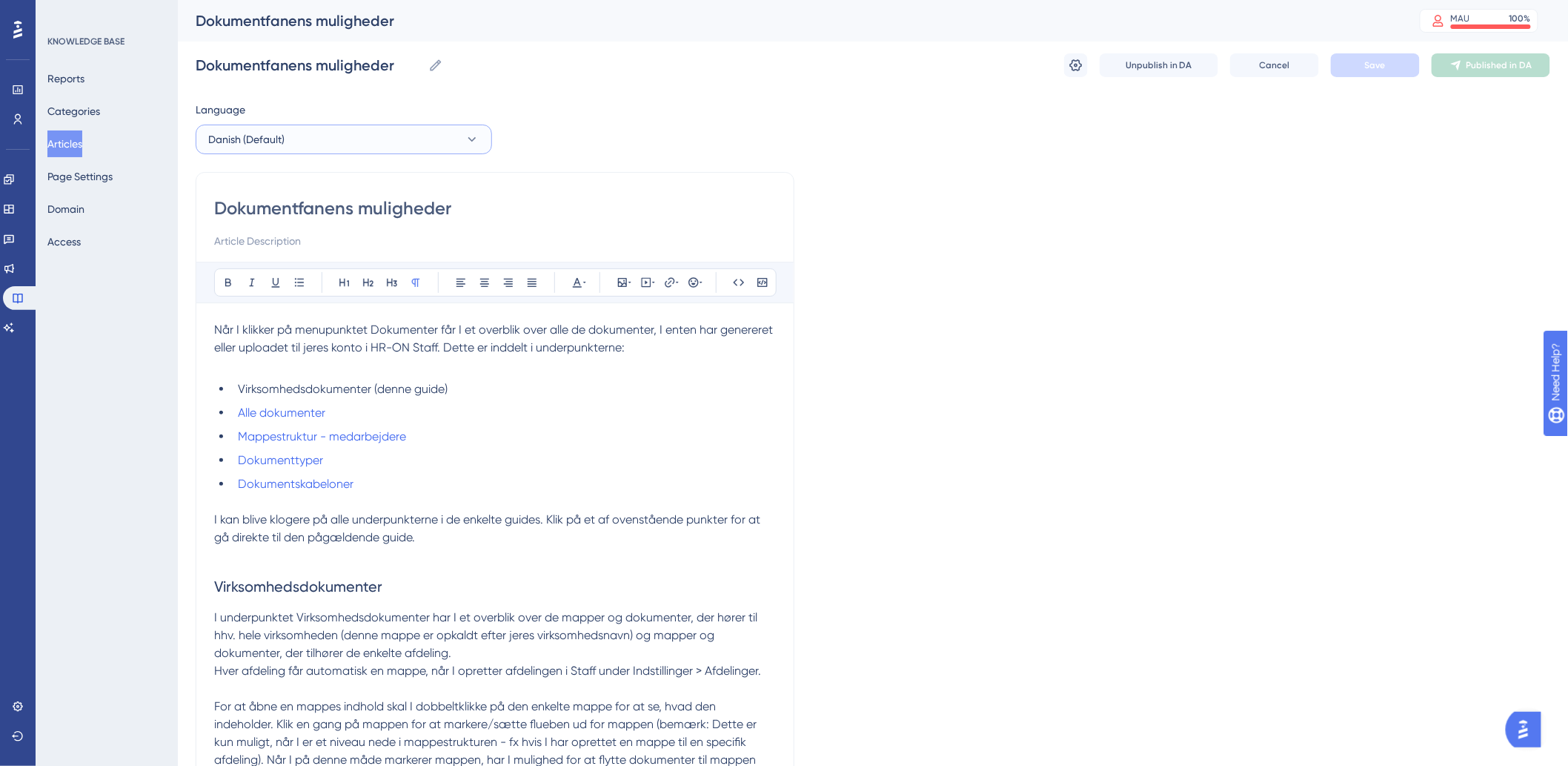
click at [380, 150] on button "Danish (Default)" at bounding box center [343, 139] width 296 height 30
click at [320, 240] on button "German German No translation" at bounding box center [343, 244] width 278 height 30
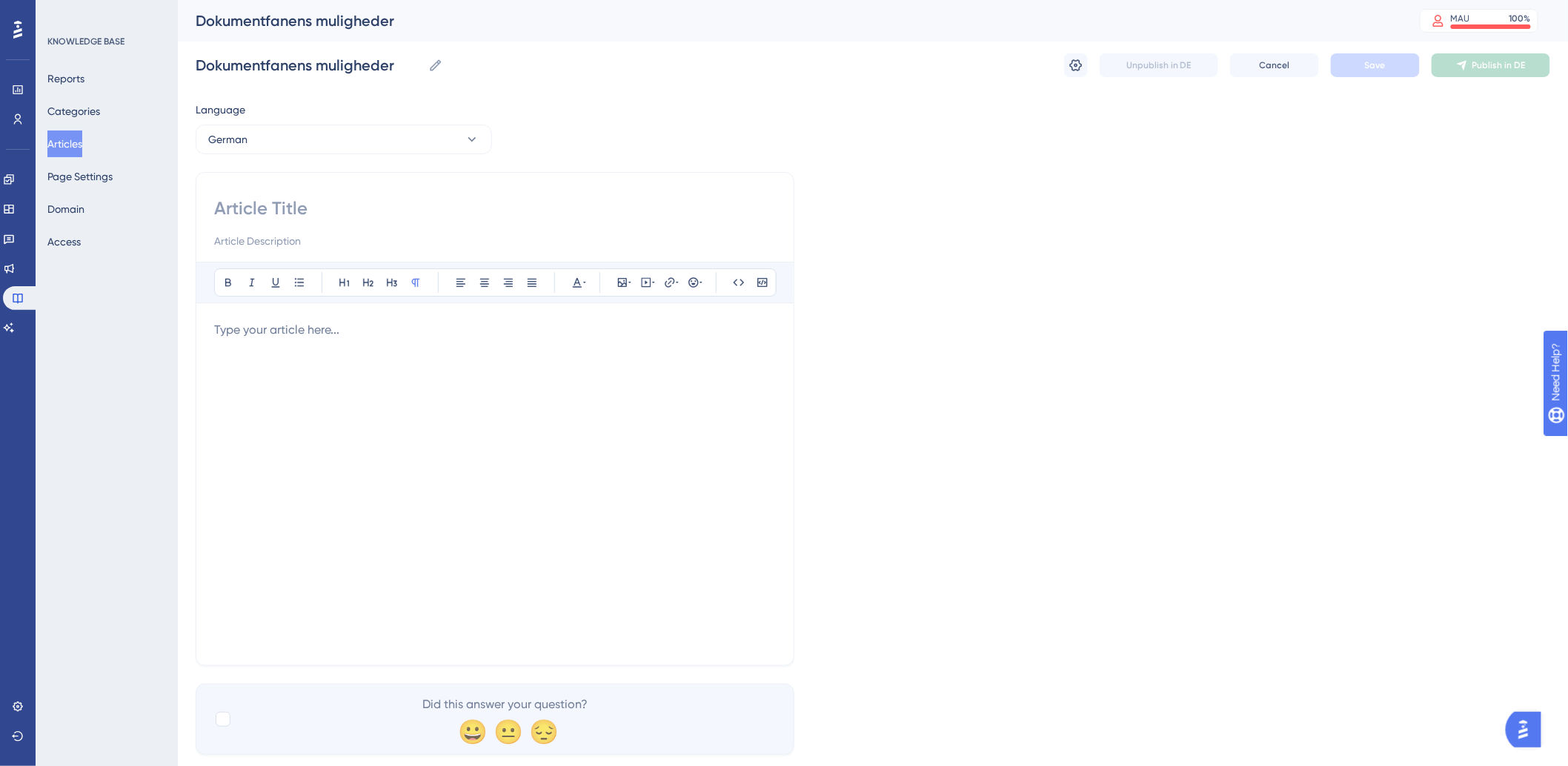
click at [450, 373] on div at bounding box center [495, 484] width 562 height 326
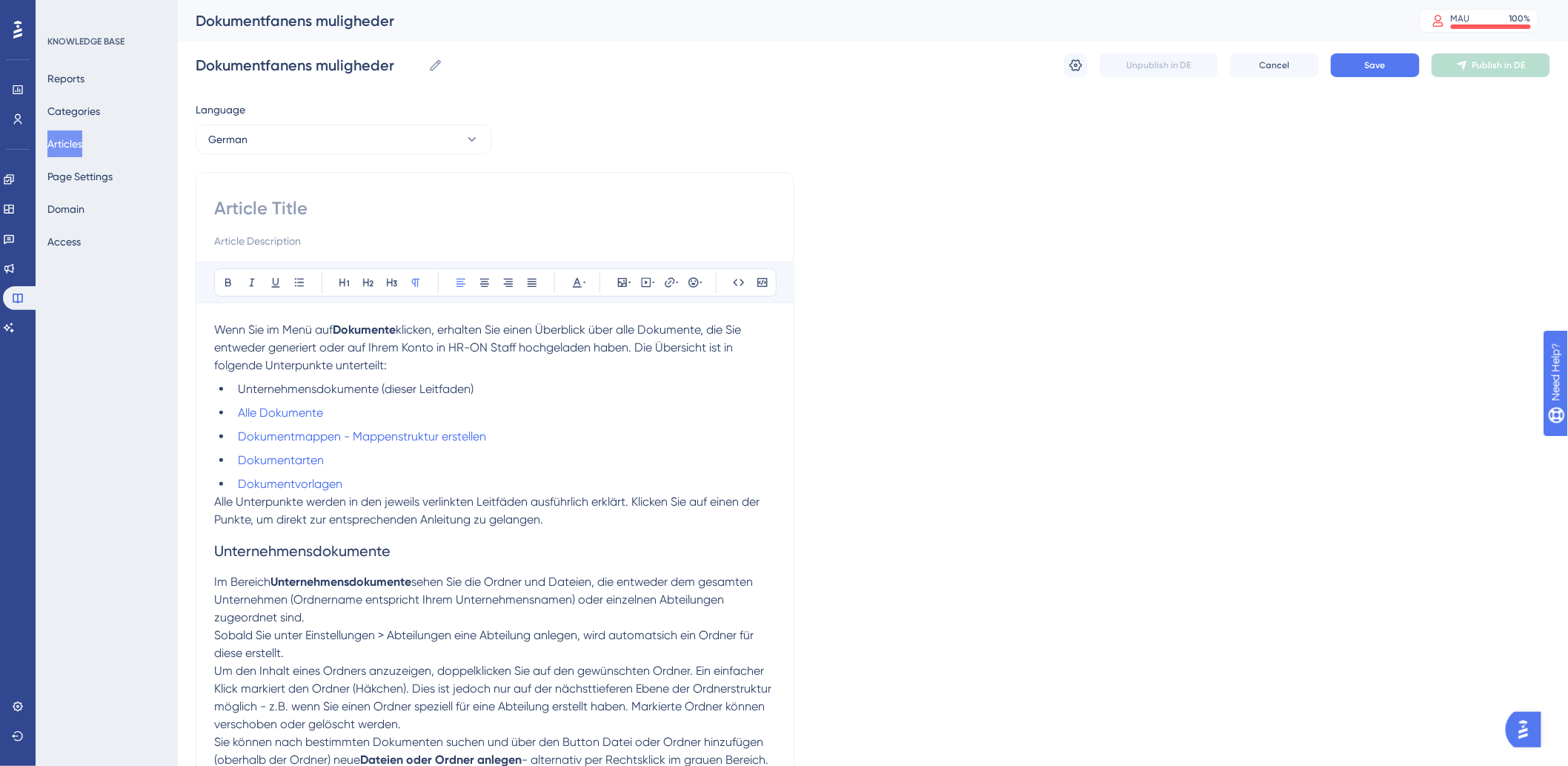
drag, startPoint x: 446, startPoint y: 370, endPoint x: 460, endPoint y: 380, distance: 17.2
click at [446, 370] on p "Wenn Sie im Menü auf Dokumente klicken, erhalten Sie einen Überblick über alle …" at bounding box center [495, 347] width 562 height 53
click at [453, 367] on p "Wenn Sie im Menü auf Dokumente klicken, erhalten Sie einen Überblick über alle …" at bounding box center [495, 347] width 562 height 53
click at [507, 383] on li "Unternehmensdokumente (dieser Leitfaden)" at bounding box center [504, 389] width 544 height 18
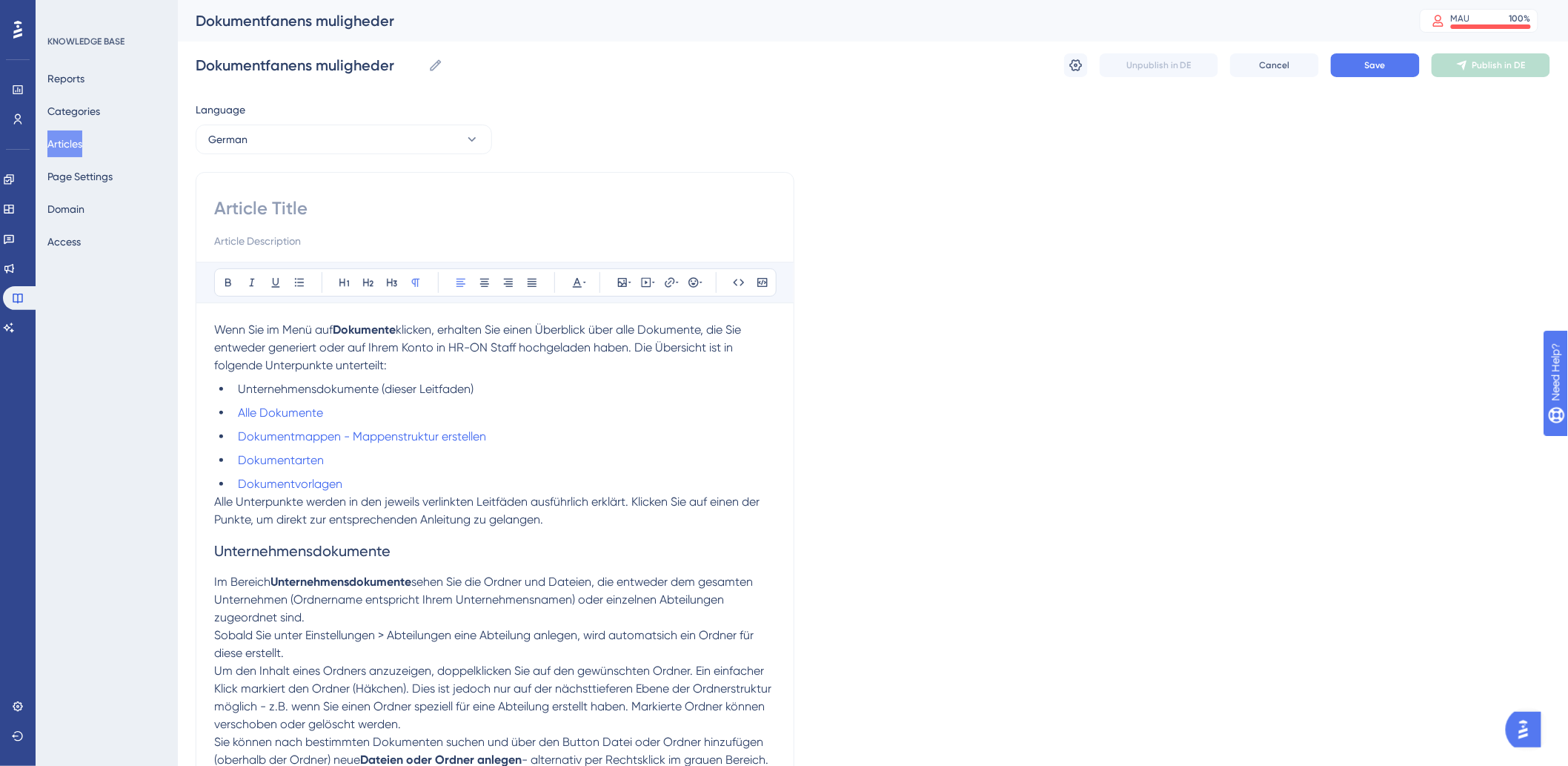
click at [478, 363] on p "Wenn Sie im Menü auf Dokumente klicken, erhalten Sie einen Überblick über alle …" at bounding box center [495, 347] width 562 height 53
click at [490, 358] on p "Wenn Sie im Menü auf Dokumente klicken, erhalten Sie einen Überblick über alle …" at bounding box center [495, 347] width 562 height 53
click at [512, 381] on li "Unternehmensdokumente (dieser Leitfaden)" at bounding box center [504, 389] width 544 height 18
click at [479, 362] on p "Wenn Sie im Menü auf Dokumente klicken, erhalten Sie einen Überblick über alle …" at bounding box center [495, 347] width 562 height 53
click at [509, 370] on p "Wenn Sie im Menü auf Dokumente klicken, erhalten Sie einen Überblick über alle …" at bounding box center [495, 347] width 562 height 53
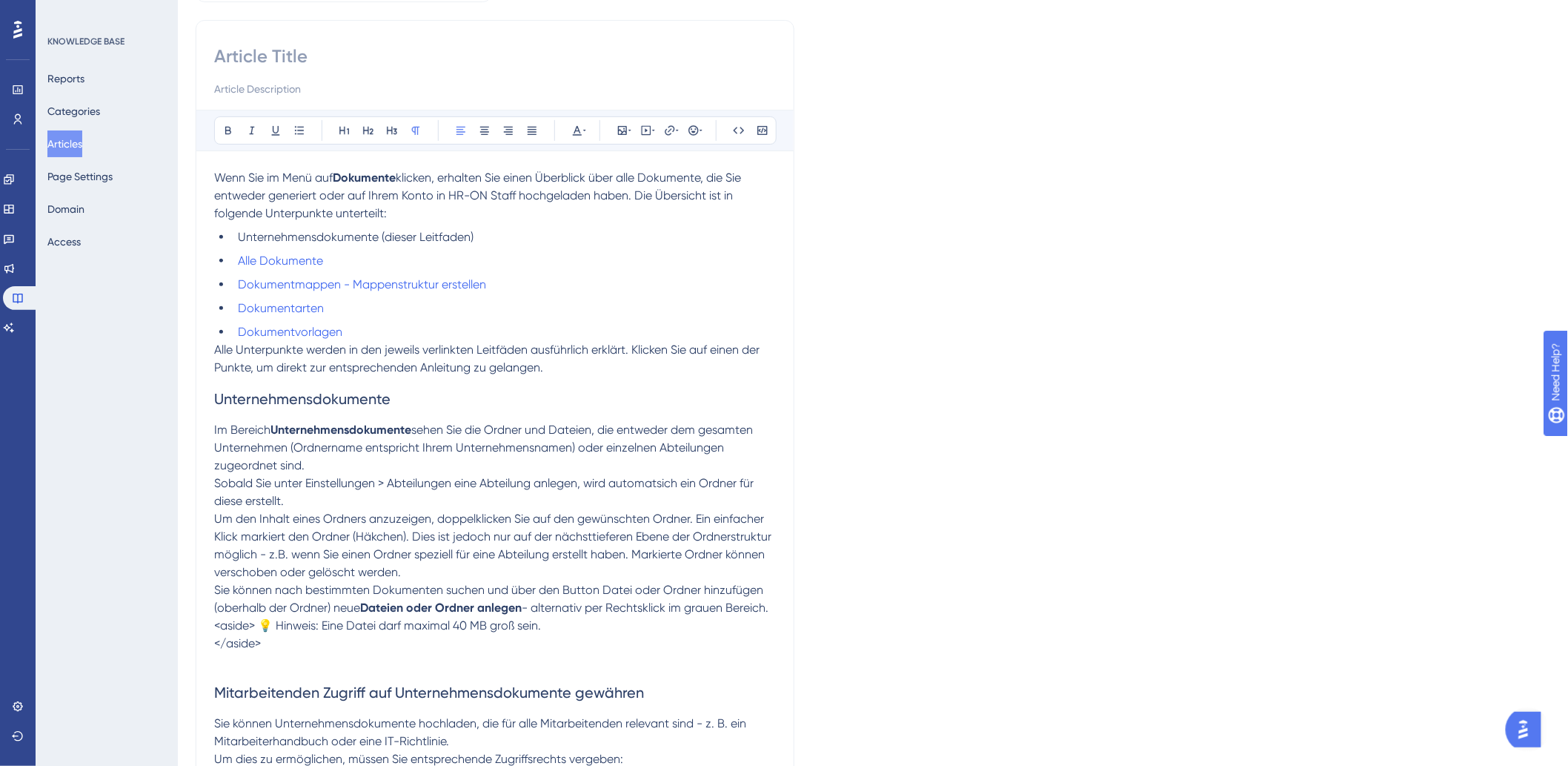
scroll to position [247, 0]
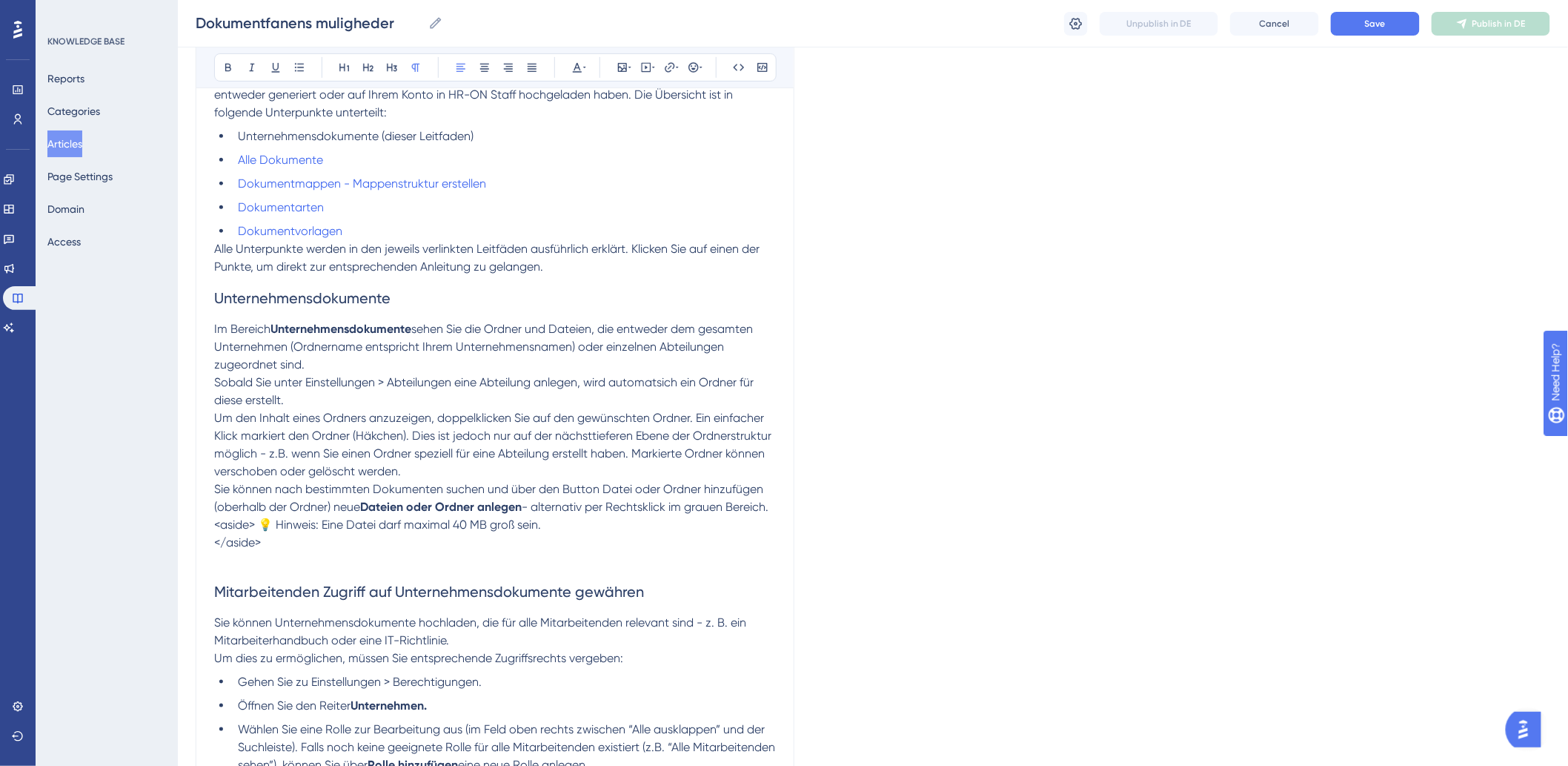
click at [256, 531] on span "<aside> 💡 Hinweis: Eine Datei darf maximal 40 MB groß sein." at bounding box center [378, 524] width 327 height 14
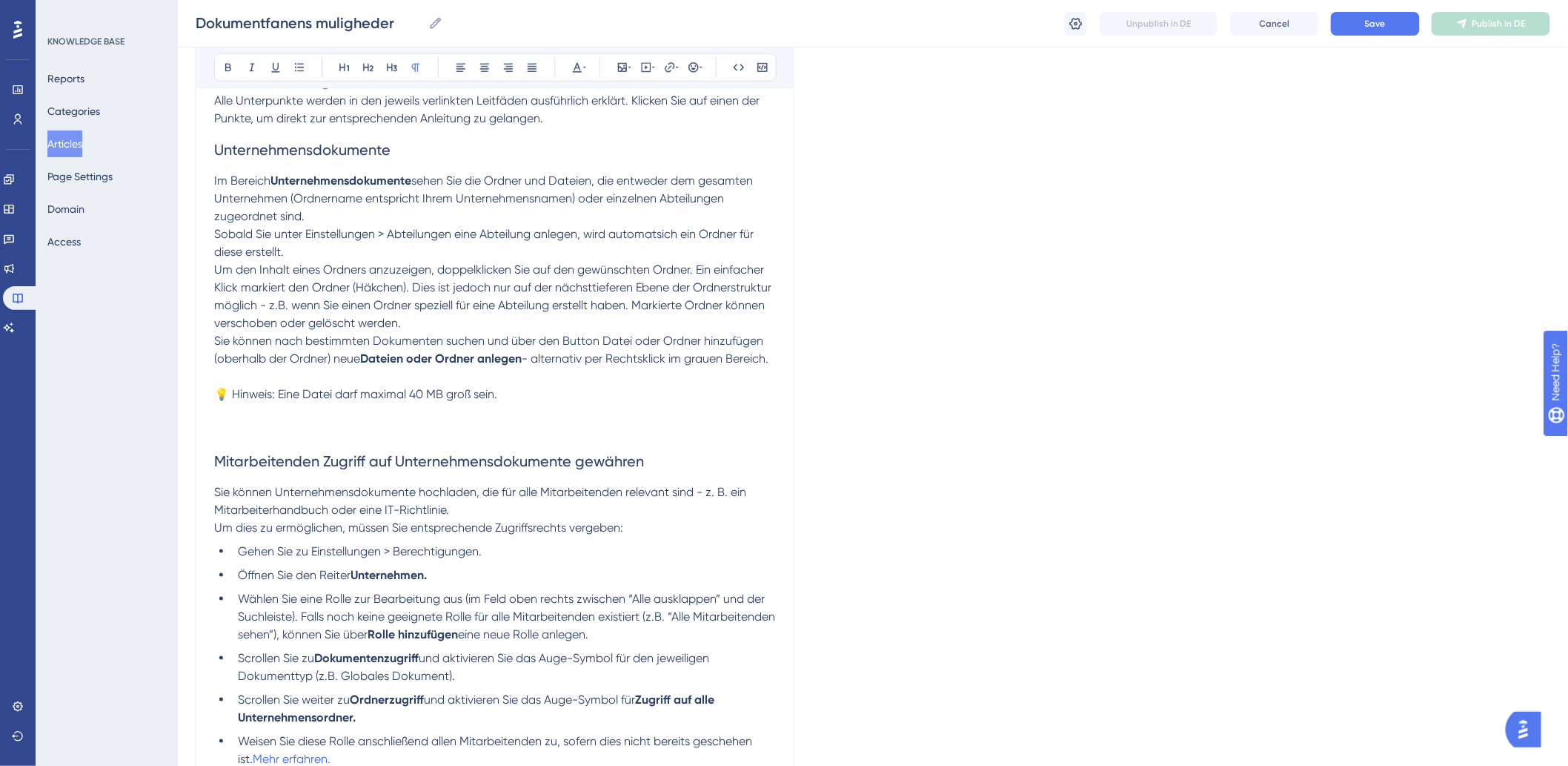
scroll to position [411, 0]
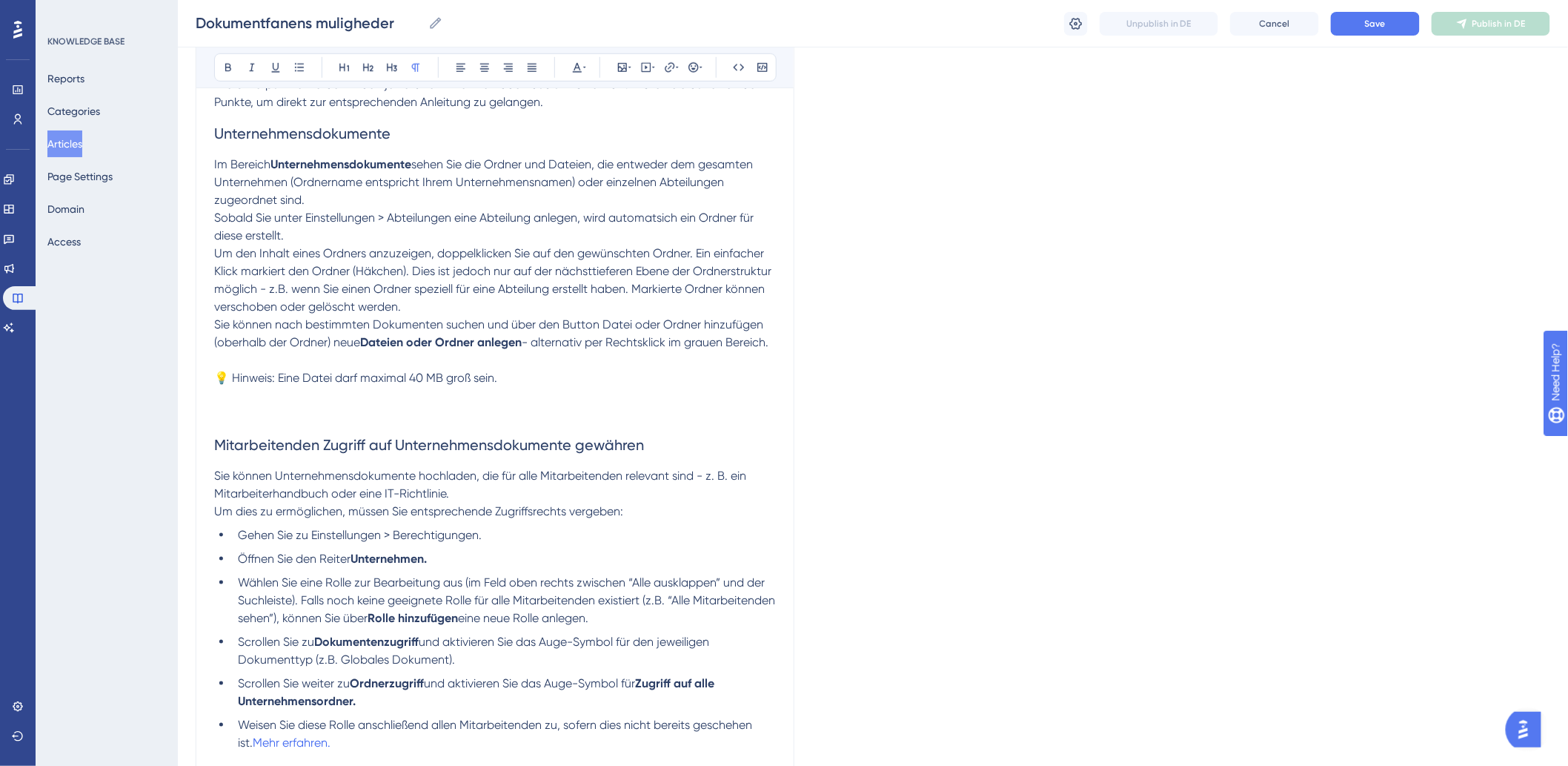
click at [324, 405] on p at bounding box center [495, 396] width 562 height 18
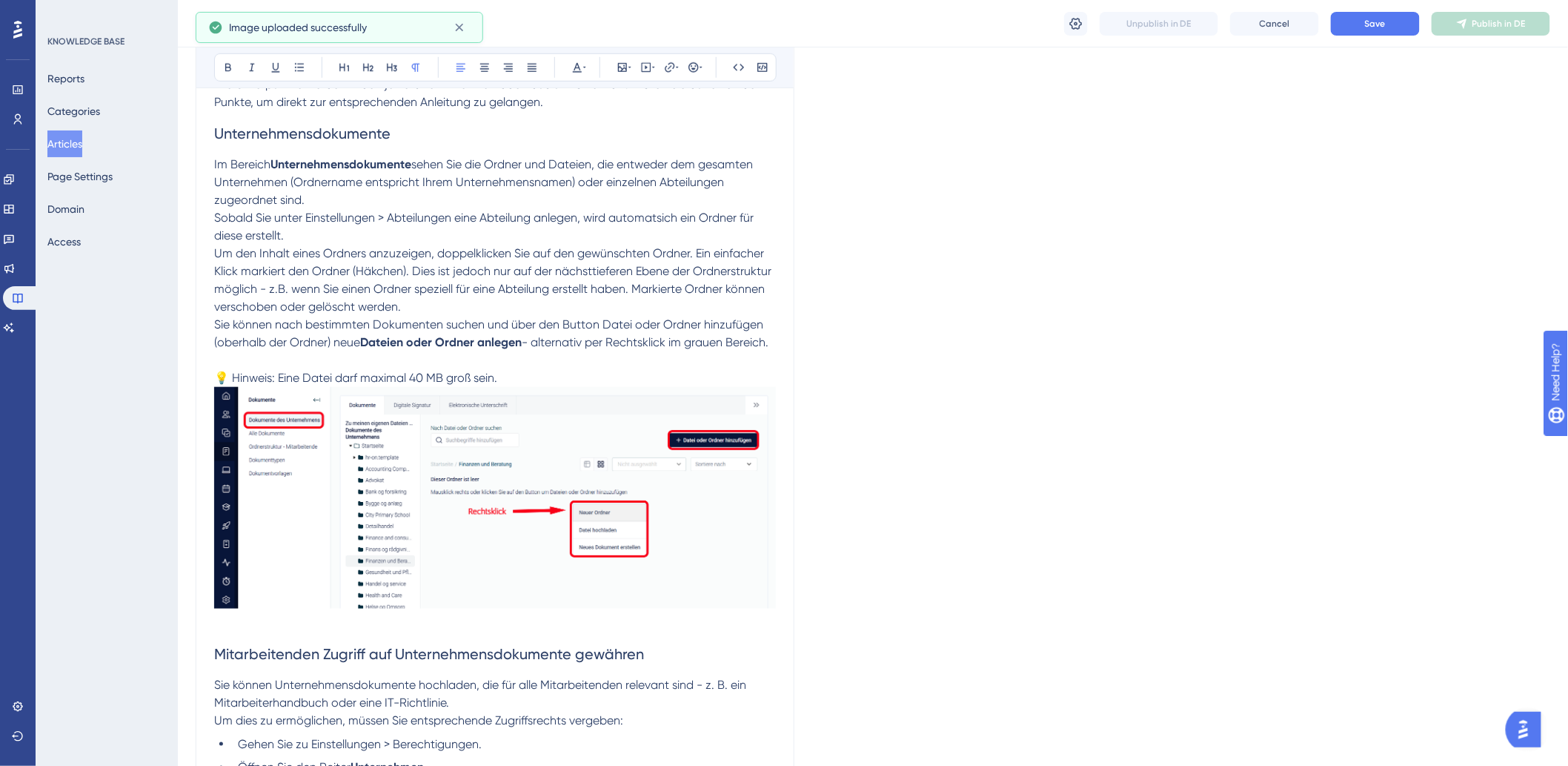
click at [614, 387] on p "Sie können nach bestimmten Dokumenten suchen und über den Button Datei oder Ord…" at bounding box center [495, 351] width 562 height 71
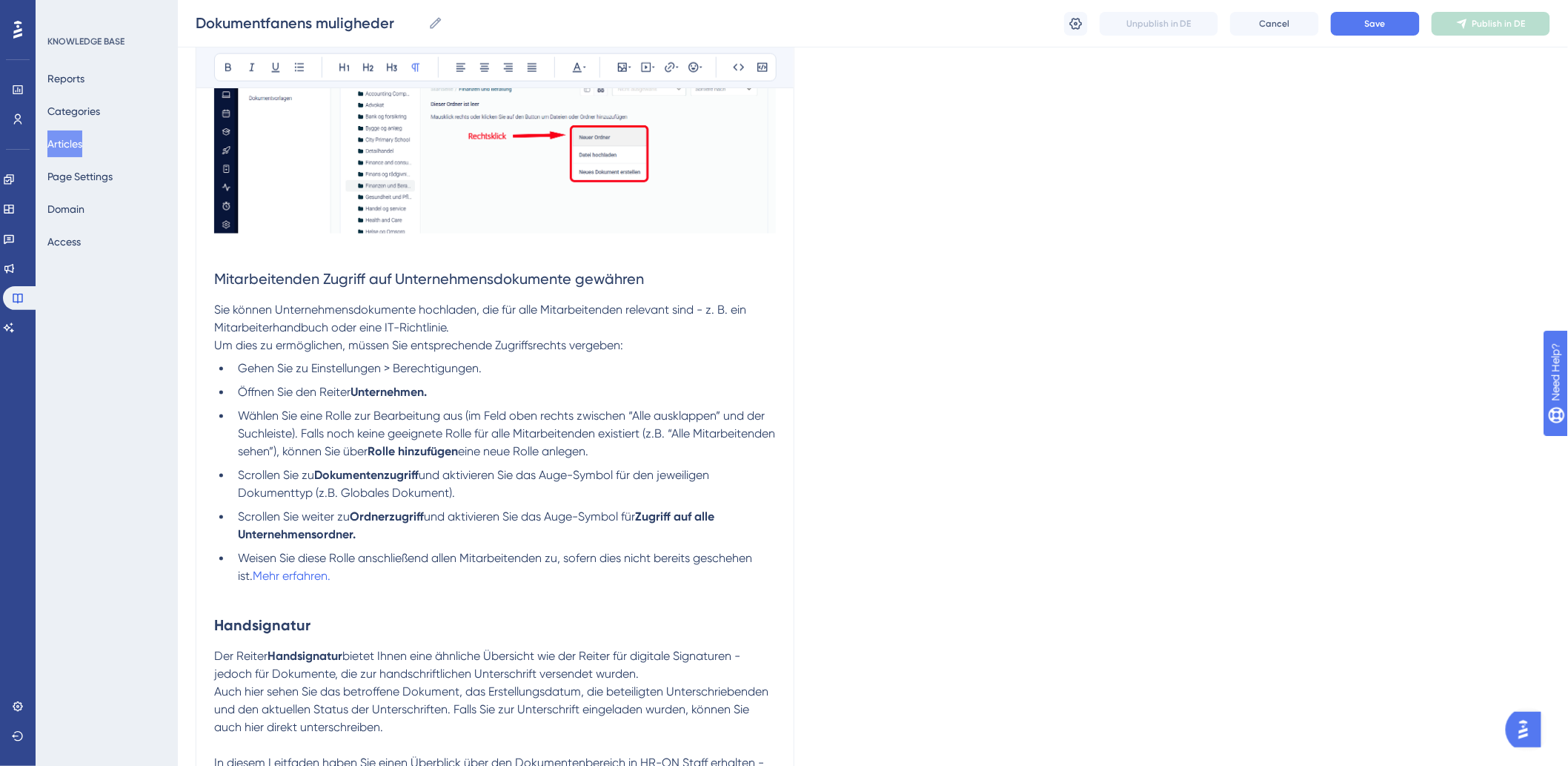
scroll to position [824, 0]
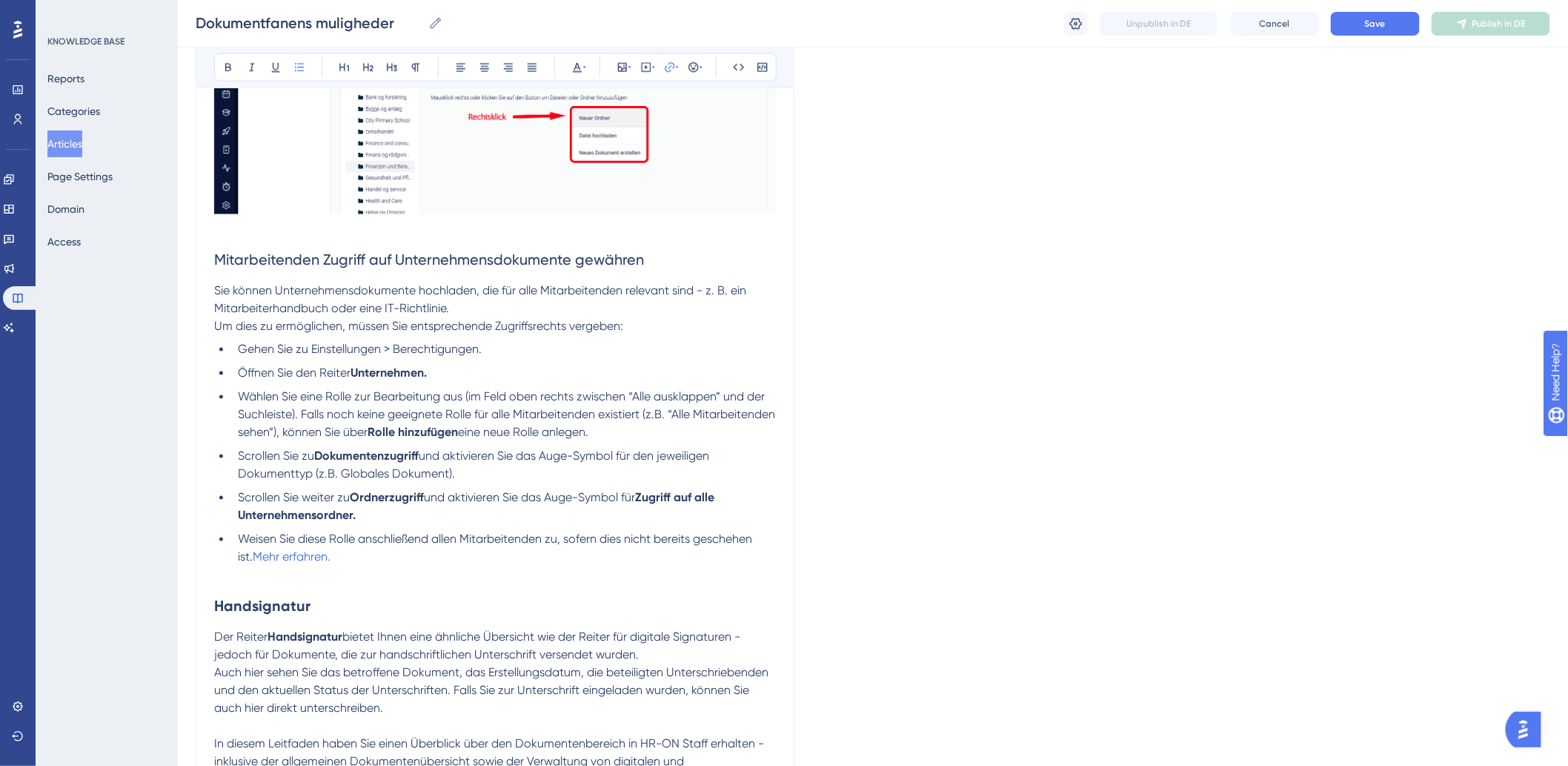
click at [385, 566] on li "Weisen Sie diese Rolle anschließend allen Mitarbeitenden zu, sofern dies nicht …" at bounding box center [504, 549] width 544 height 35
drag, startPoint x: 388, startPoint y: 576, endPoint x: 395, endPoint y: 579, distance: 7.6
click at [395, 566] on li "Weisen Sie diese Rolle anschließend allen Mitarbeitenden zu, sofern dies nicht …" at bounding box center [504, 549] width 544 height 35
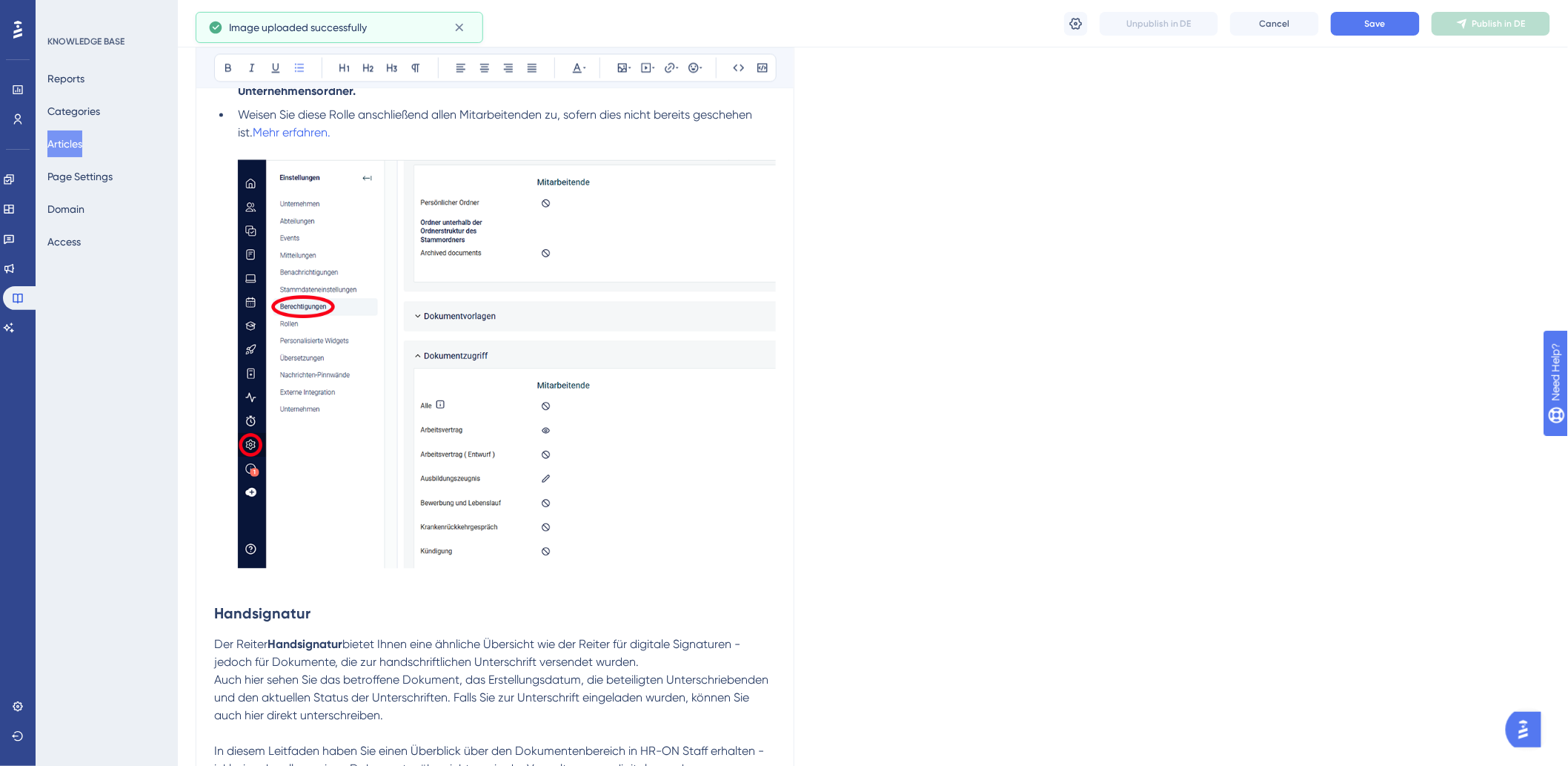
scroll to position [1399, 0]
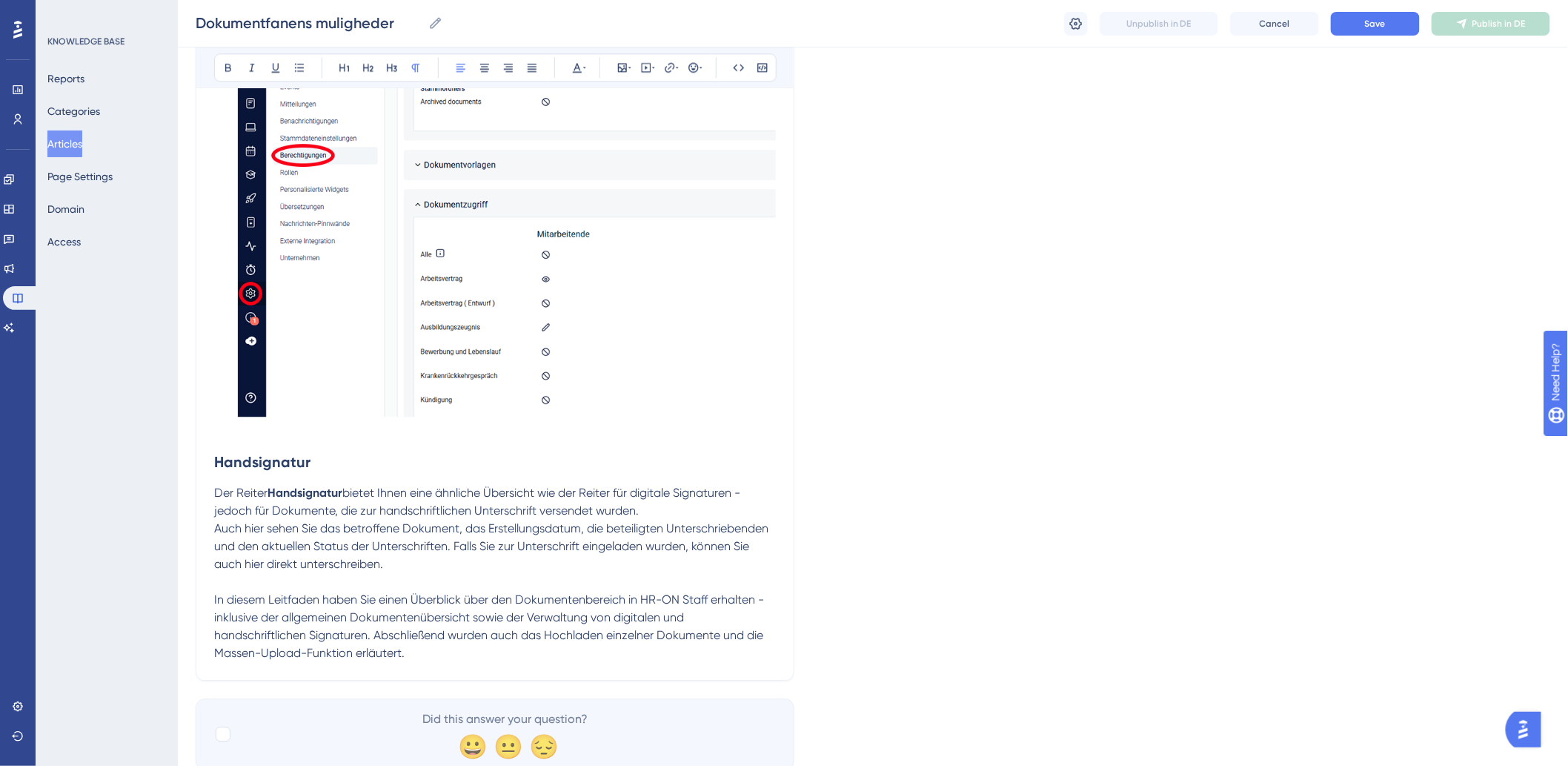
drag, startPoint x: 428, startPoint y: 575, endPoint x: 435, endPoint y: 582, distance: 9.9
click at [428, 573] on p "Auch hier sehen Sie das betroffene Dokument, das Erstellungsdatum, die beteilig…" at bounding box center [495, 546] width 562 height 53
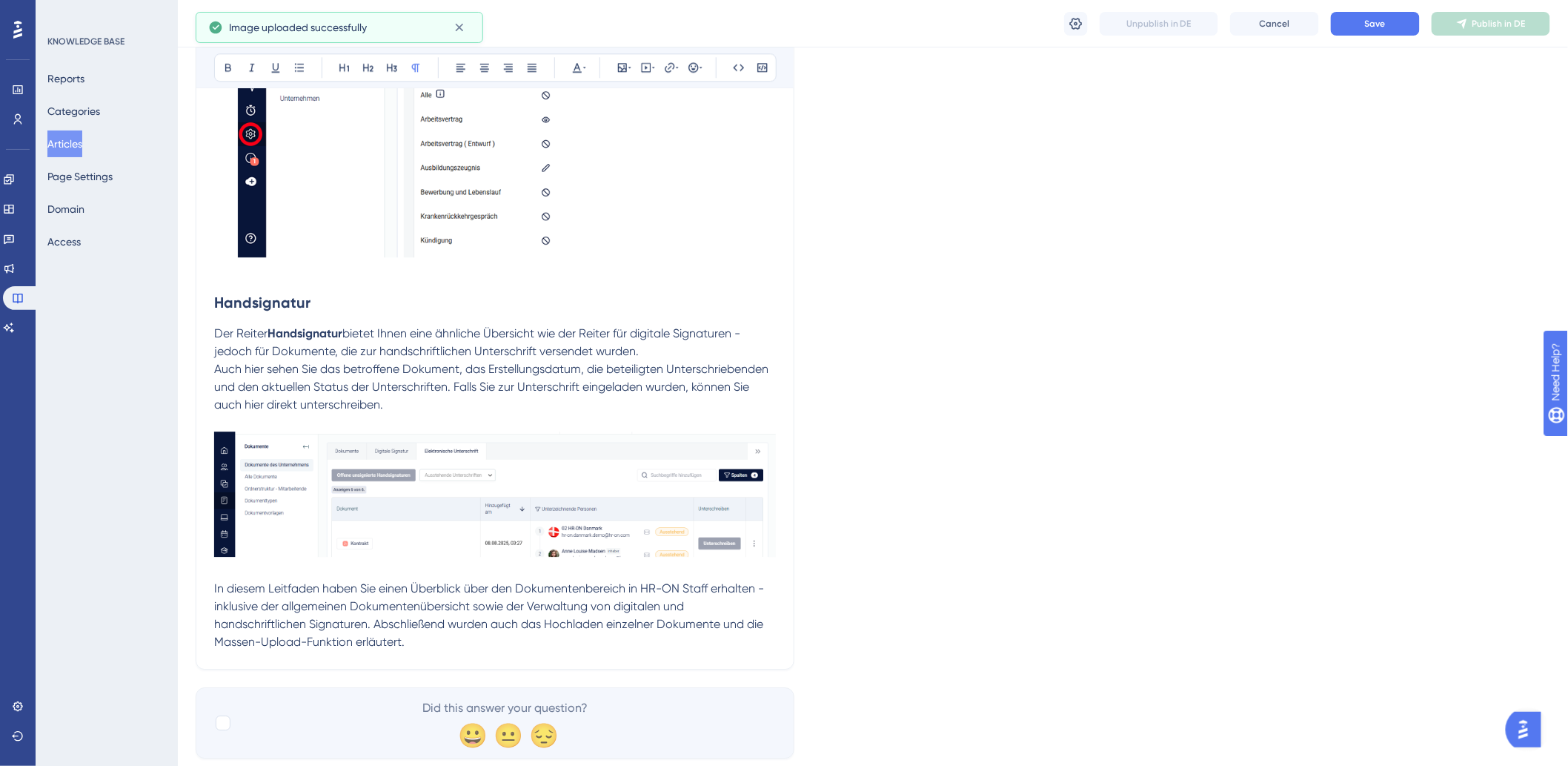
scroll to position [1617, 0]
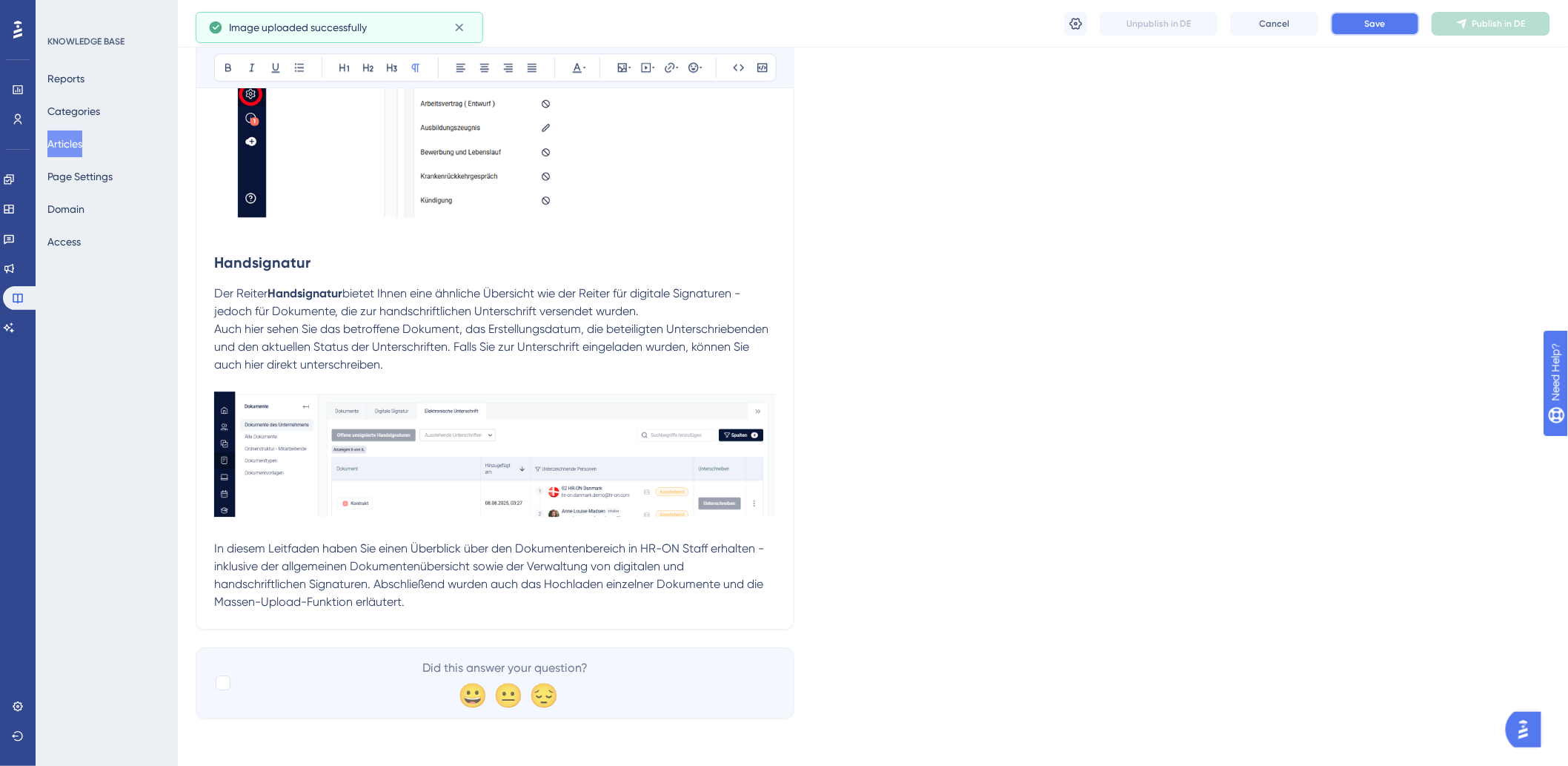
click at [1364, 32] on button "Save" at bounding box center [1376, 24] width 89 height 24
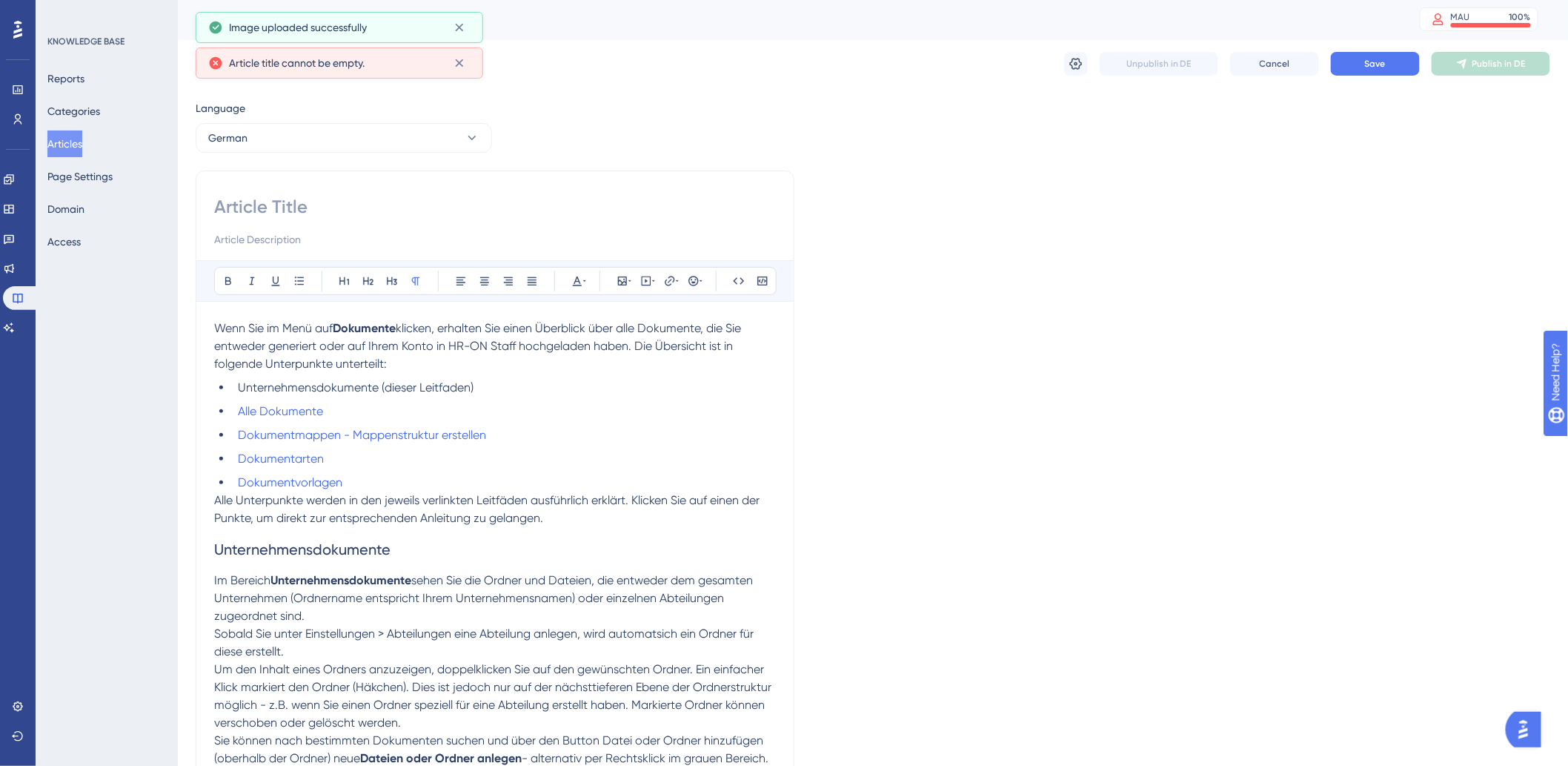
scroll to position [0, 0]
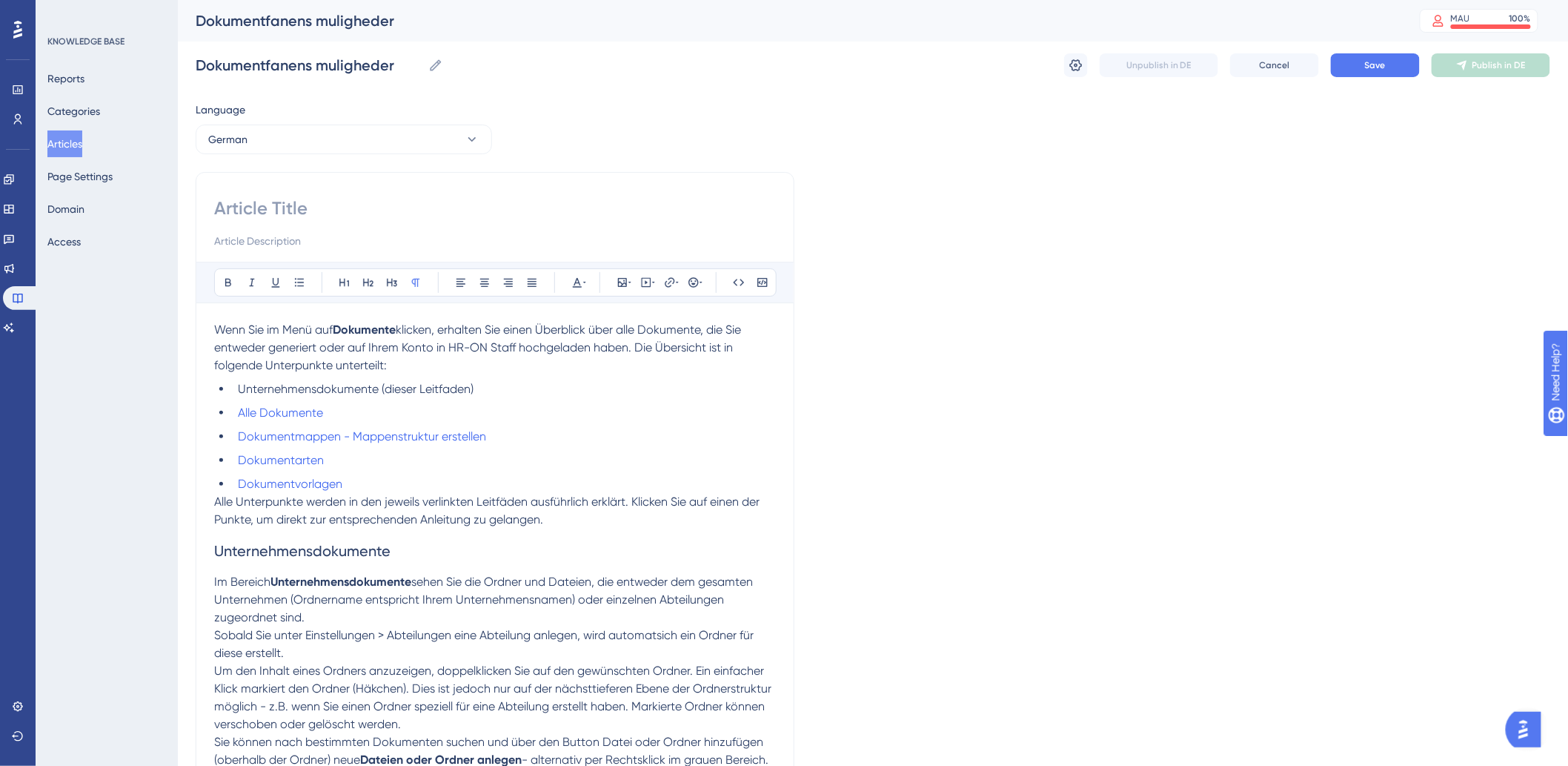
click at [254, 211] on input at bounding box center [495, 209] width 562 height 24
paste input "Optionen: Dokumente"
type input "Optionen: Dokumente"
click at [1388, 72] on button "Save" at bounding box center [1376, 65] width 89 height 24
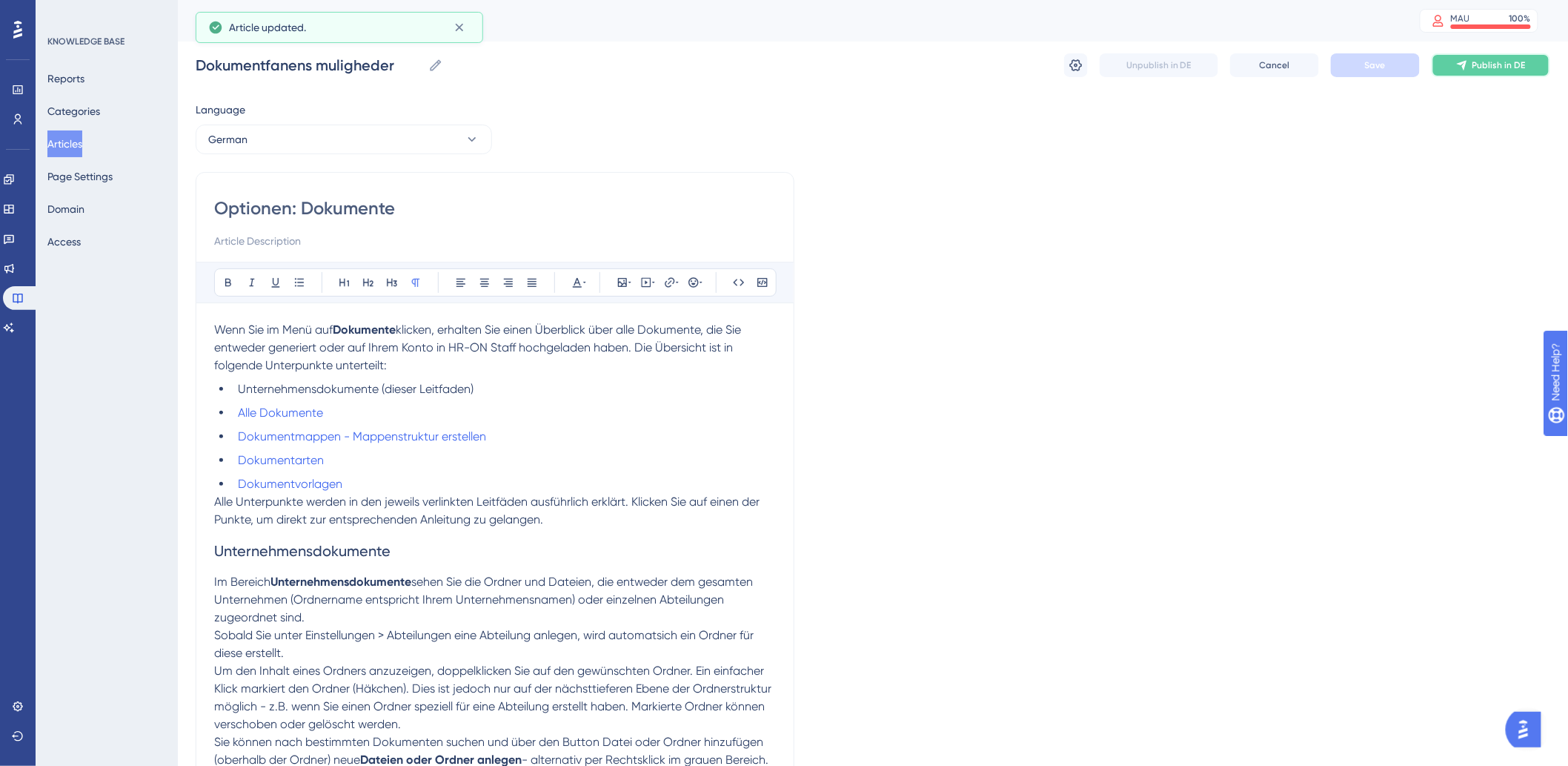
click at [1520, 71] on button "Publish in DE" at bounding box center [1491, 65] width 119 height 24
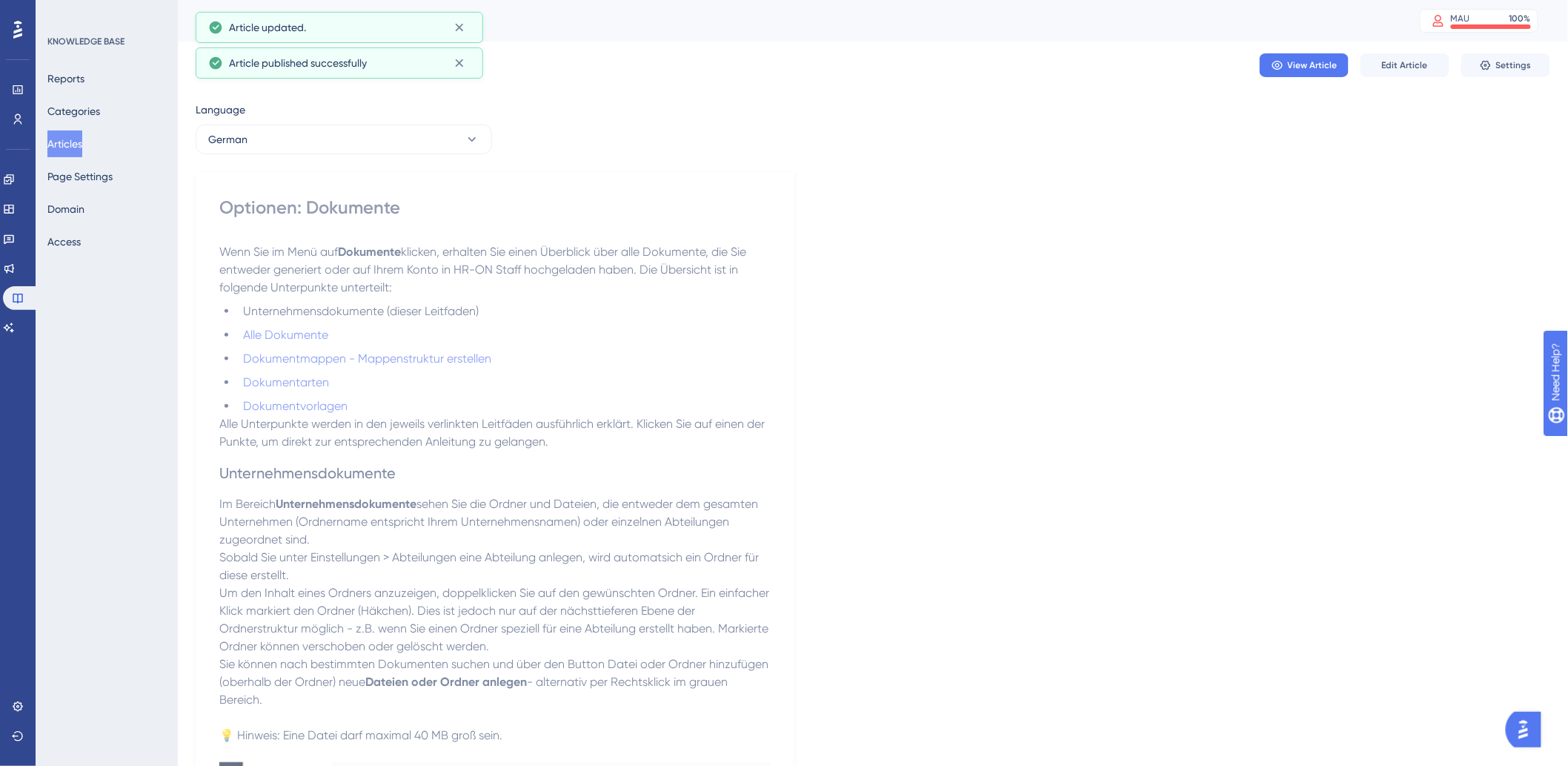
click at [72, 137] on button "Articles" at bounding box center [65, 143] width 35 height 27
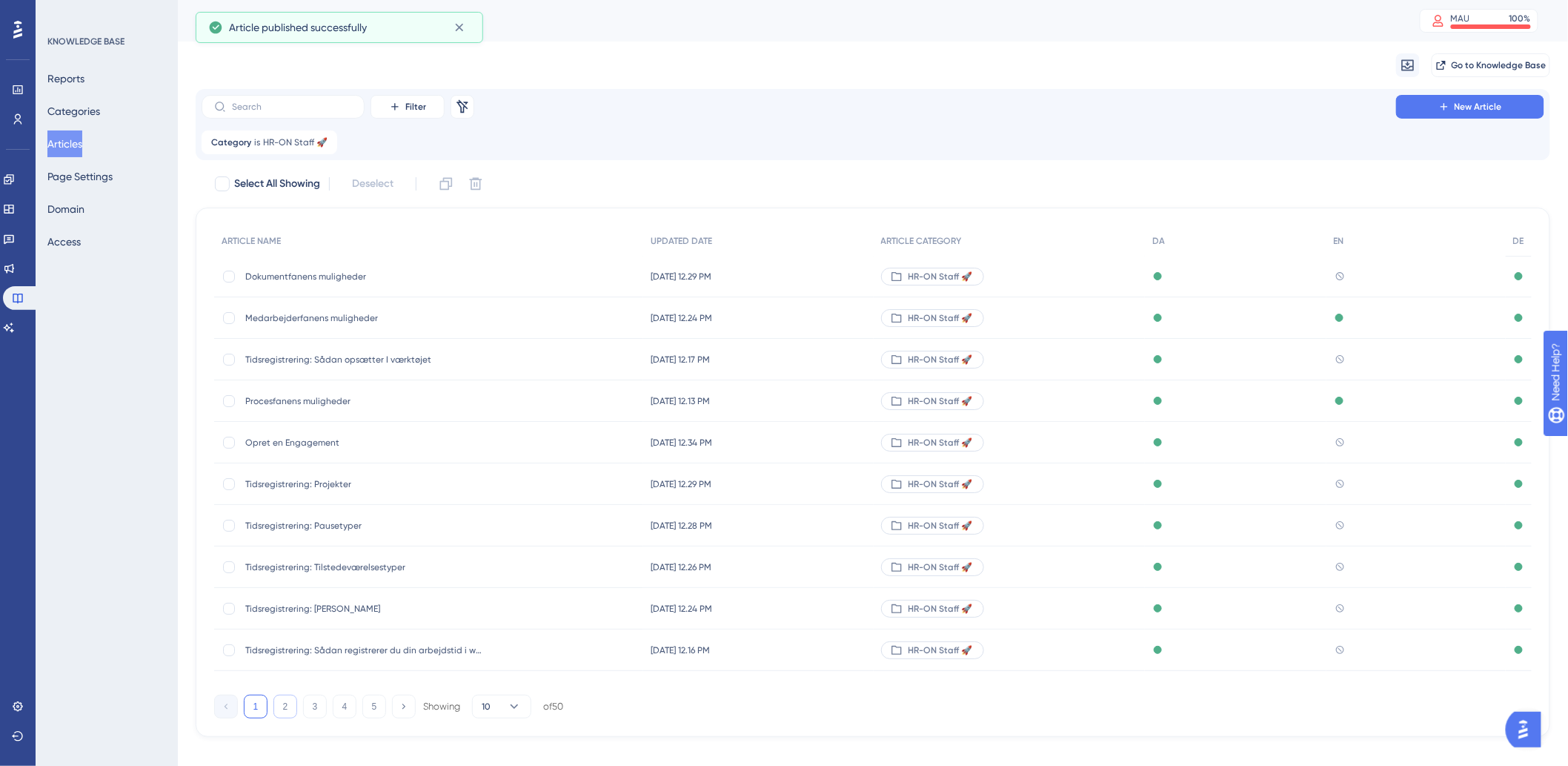
click at [279, 704] on button "2" at bounding box center [286, 707] width 24 height 24
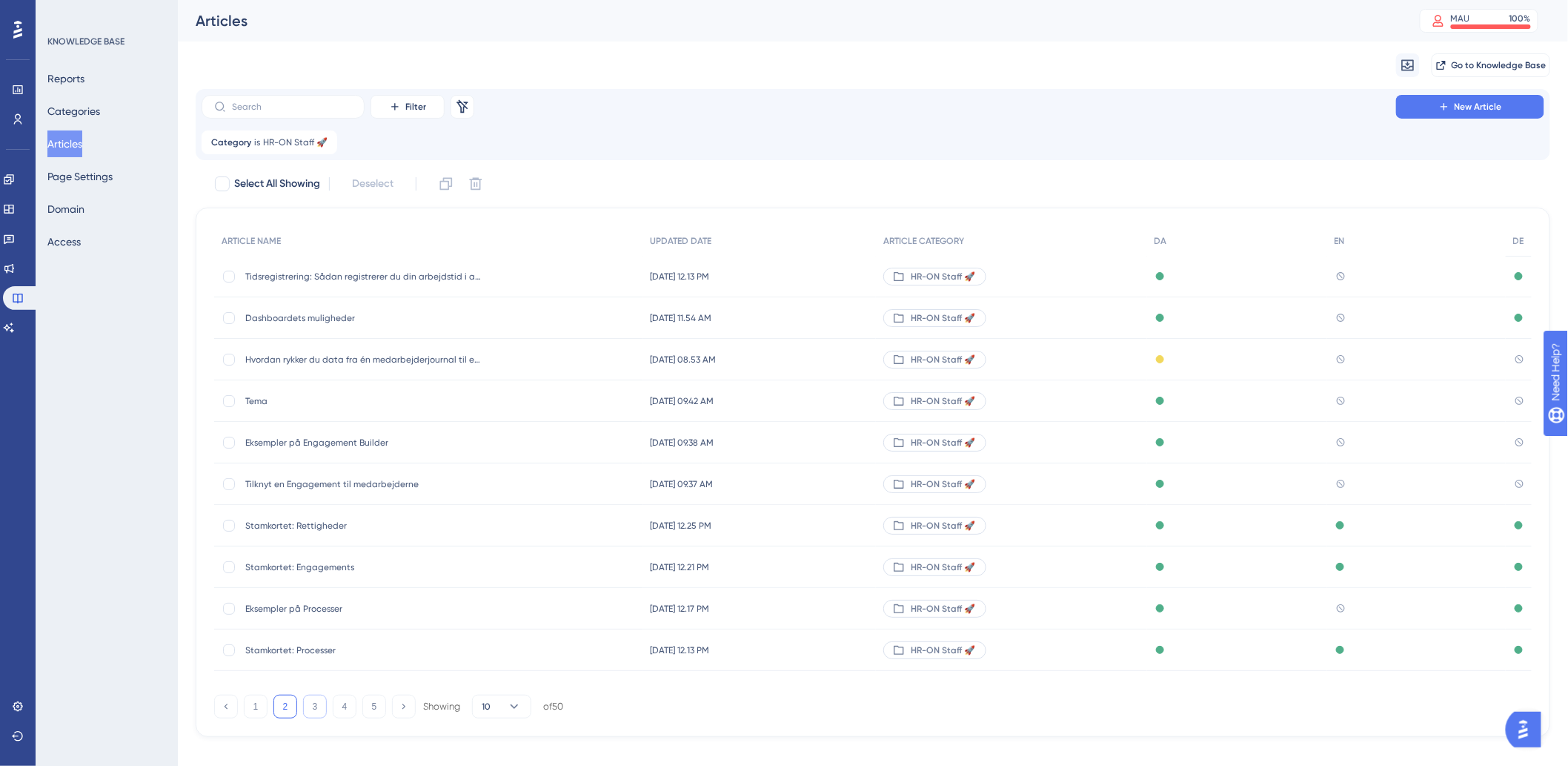
click at [321, 711] on button "3" at bounding box center [315, 707] width 24 height 24
click at [347, 708] on button "4" at bounding box center [344, 707] width 24 height 24
click at [377, 702] on button "5" at bounding box center [374, 707] width 24 height 24
click at [296, 317] on span "Alle dokumenter" at bounding box center [363, 318] width 237 height 12
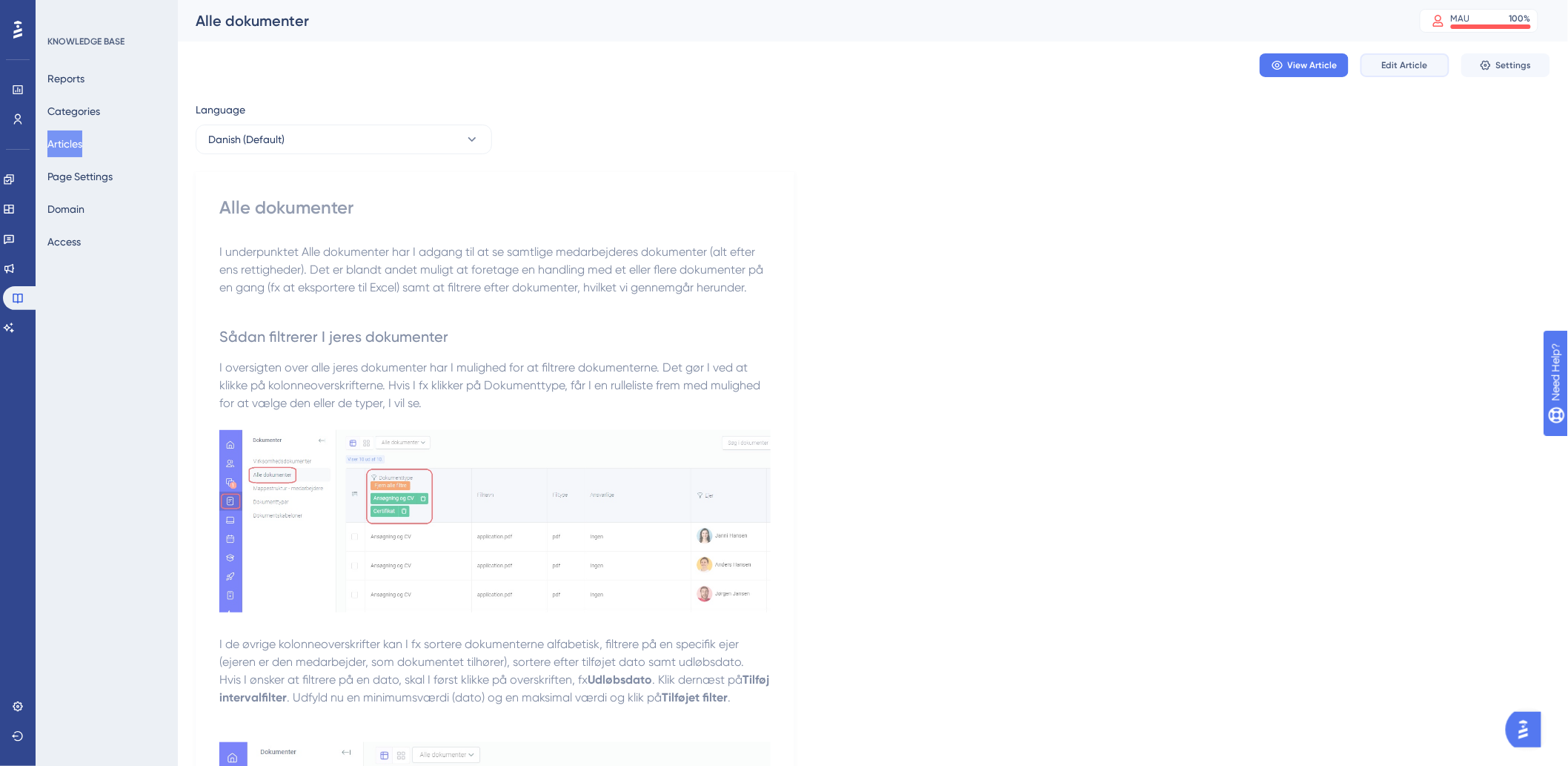
click at [1417, 67] on span "Edit Article" at bounding box center [1405, 65] width 45 height 12
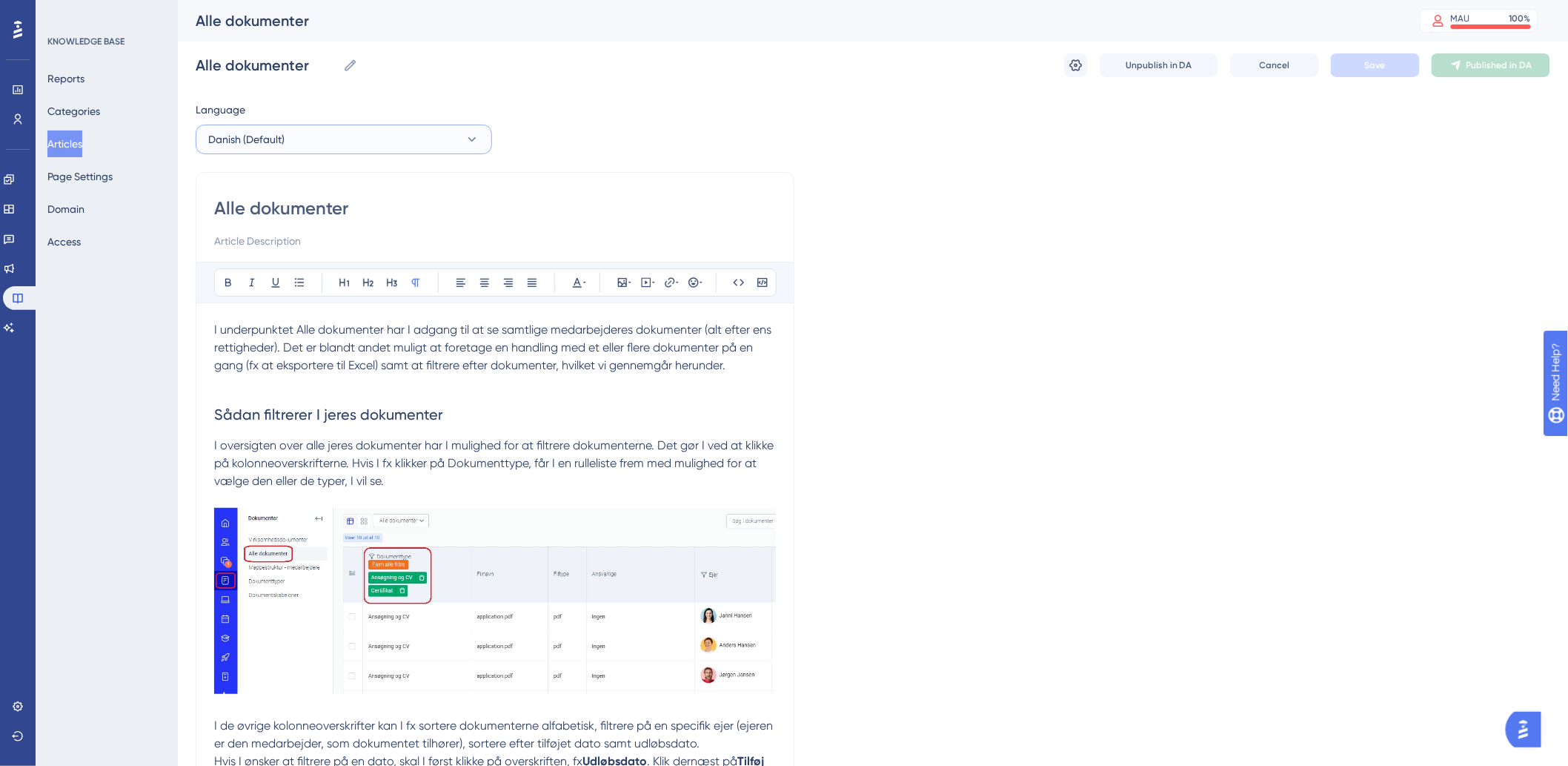
click at [374, 137] on button "Danish (Default)" at bounding box center [343, 139] width 296 height 30
click at [318, 255] on button "German German No translation" at bounding box center [343, 244] width 278 height 30
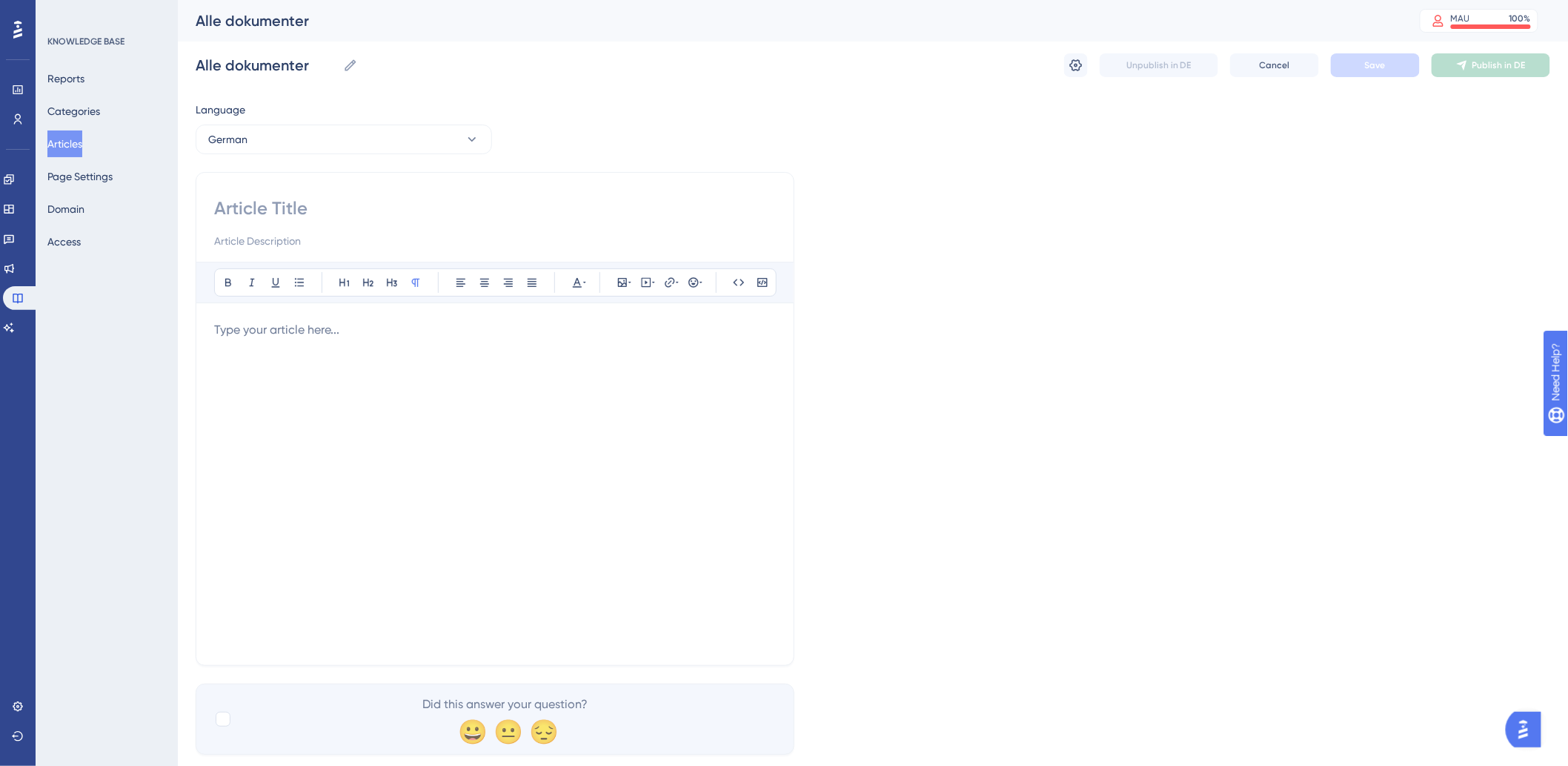
click at [293, 324] on p at bounding box center [495, 330] width 562 height 18
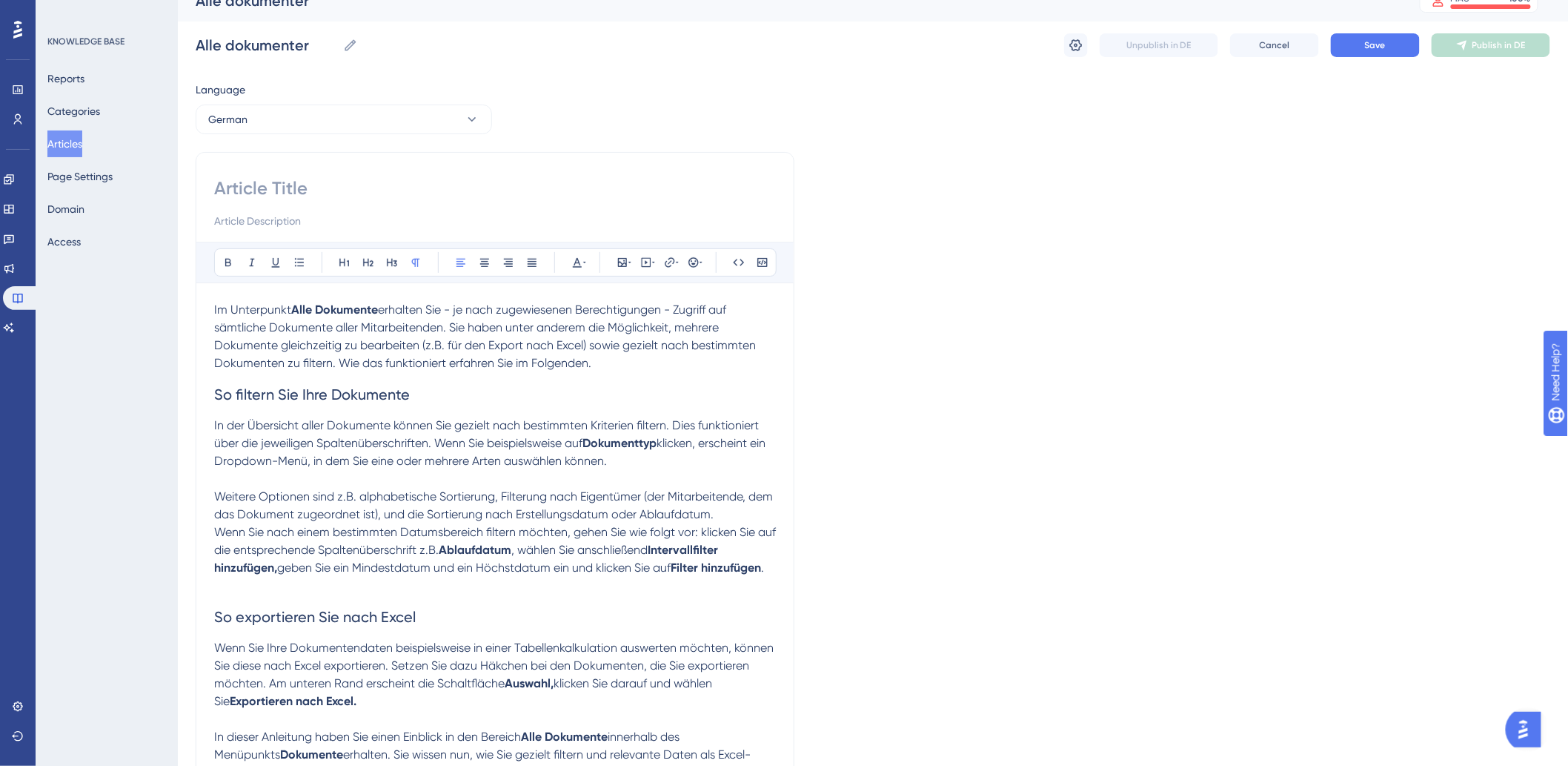
click at [616, 358] on p "Im Unterpunkt Alle Dokumente erhalten Sie - je nach zugewiesenen Berechtigungen…" at bounding box center [495, 336] width 562 height 71
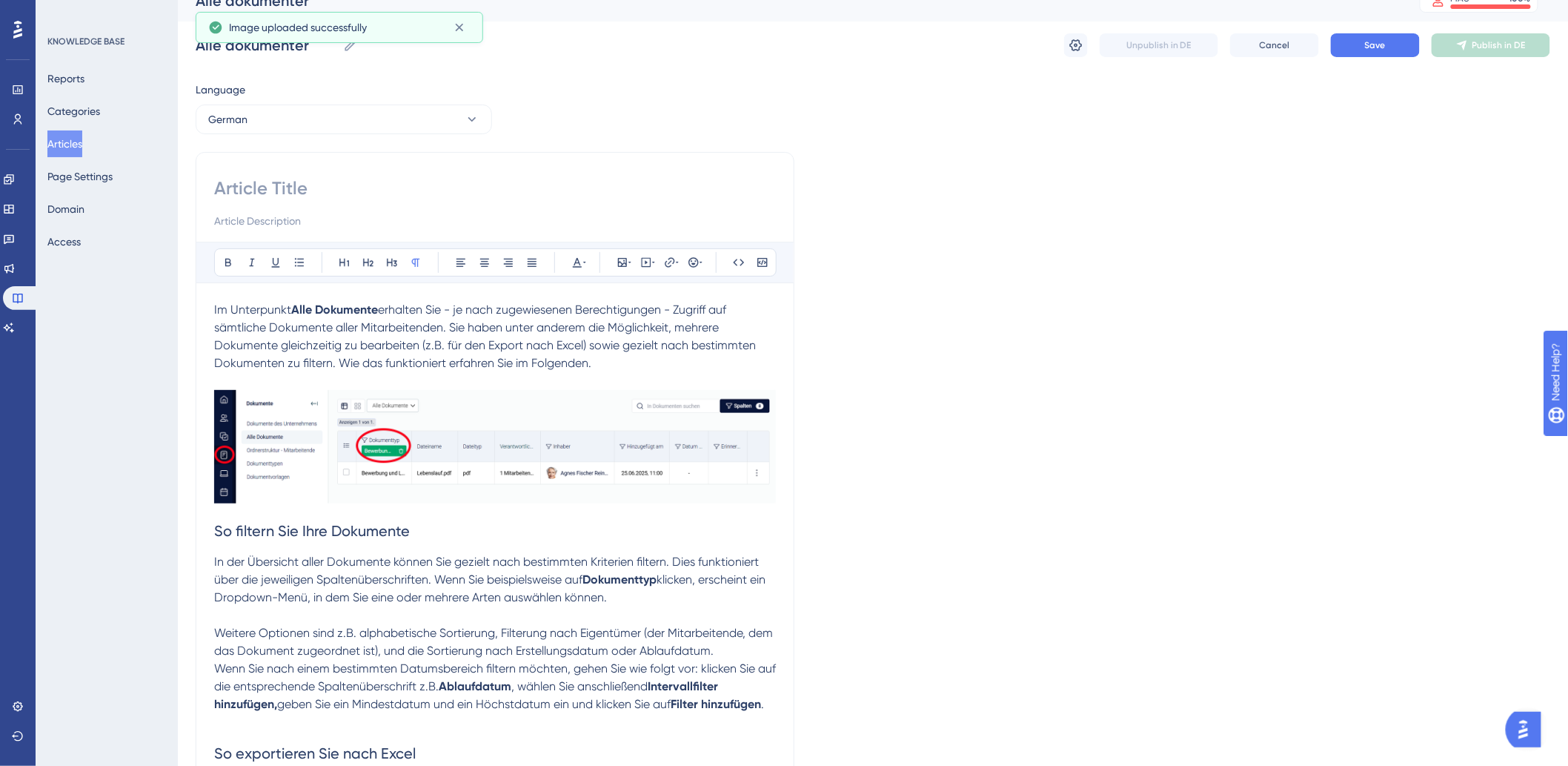
scroll to position [267, 0]
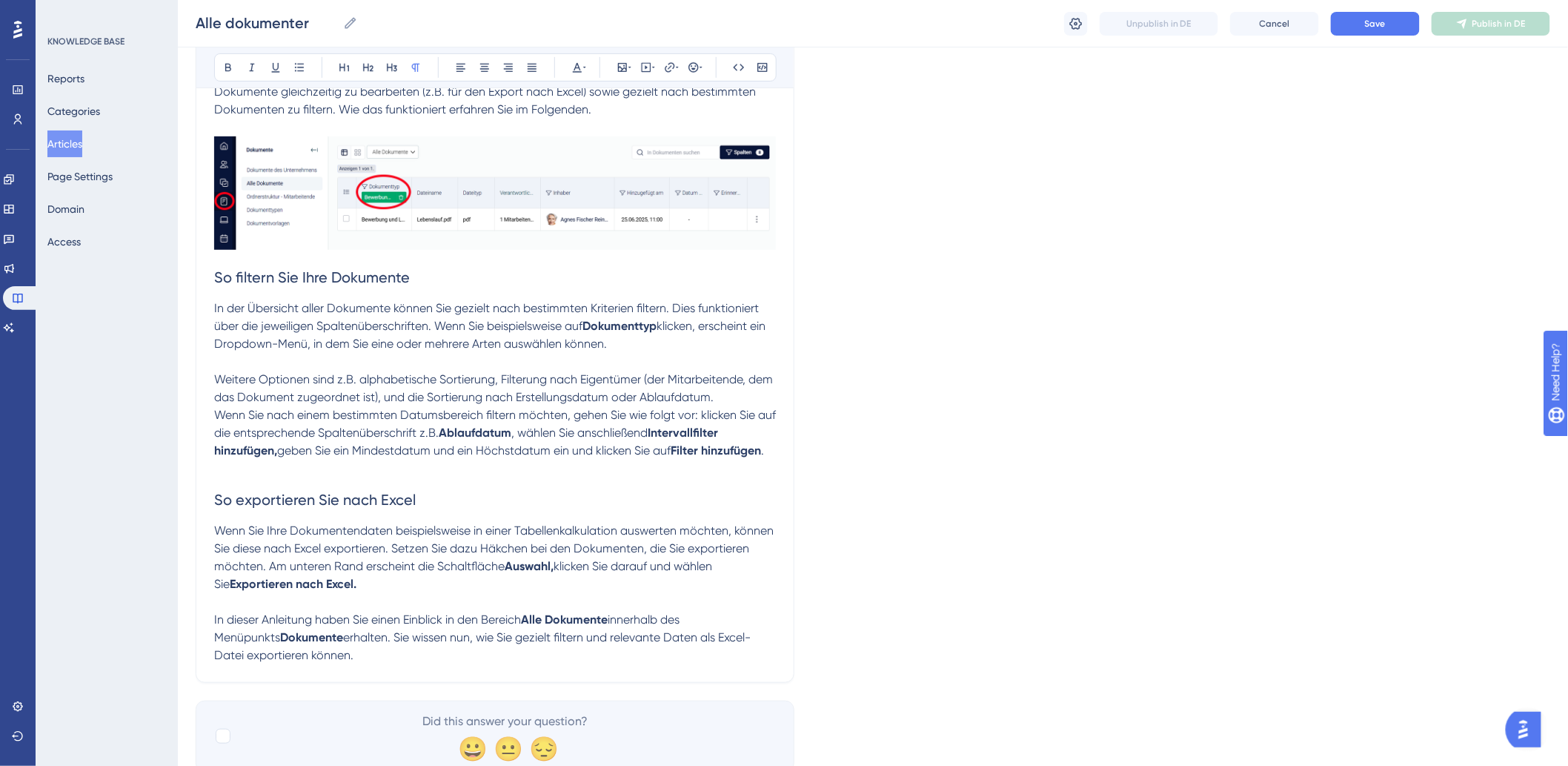
click at [349, 476] on p at bounding box center [495, 468] width 562 height 18
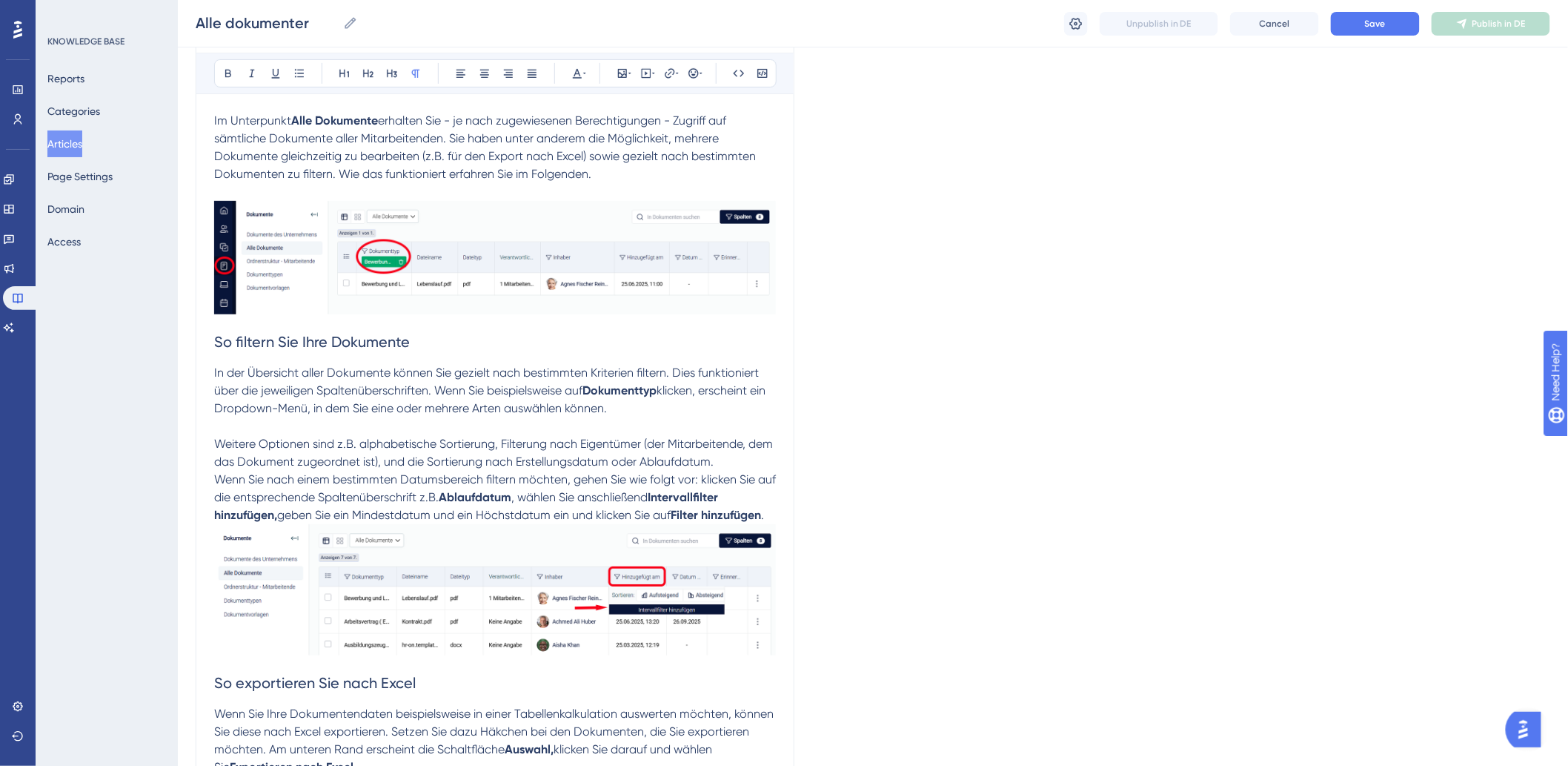
scroll to position [186, 0]
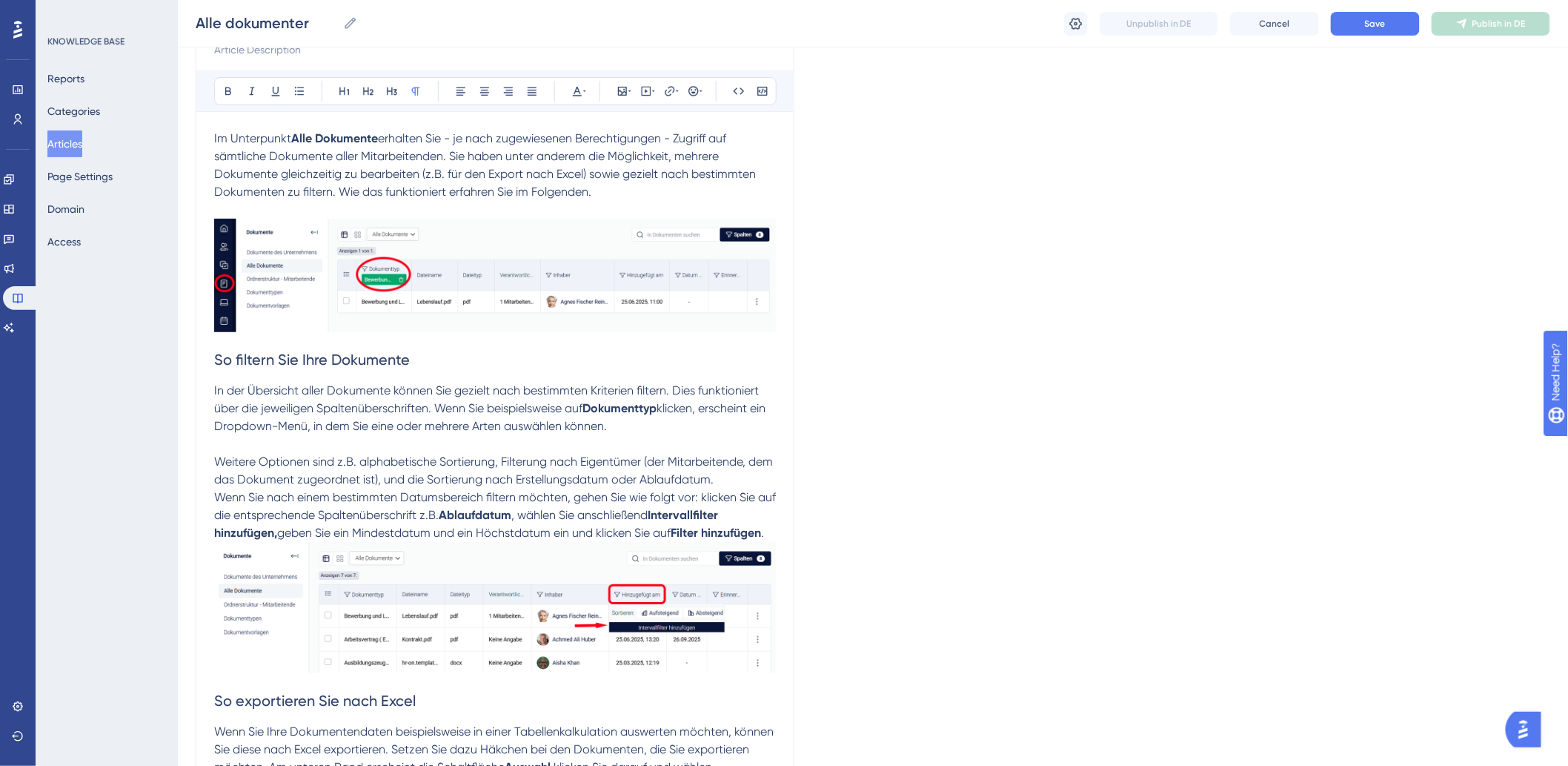
click at [419, 256] on img at bounding box center [495, 275] width 562 height 113
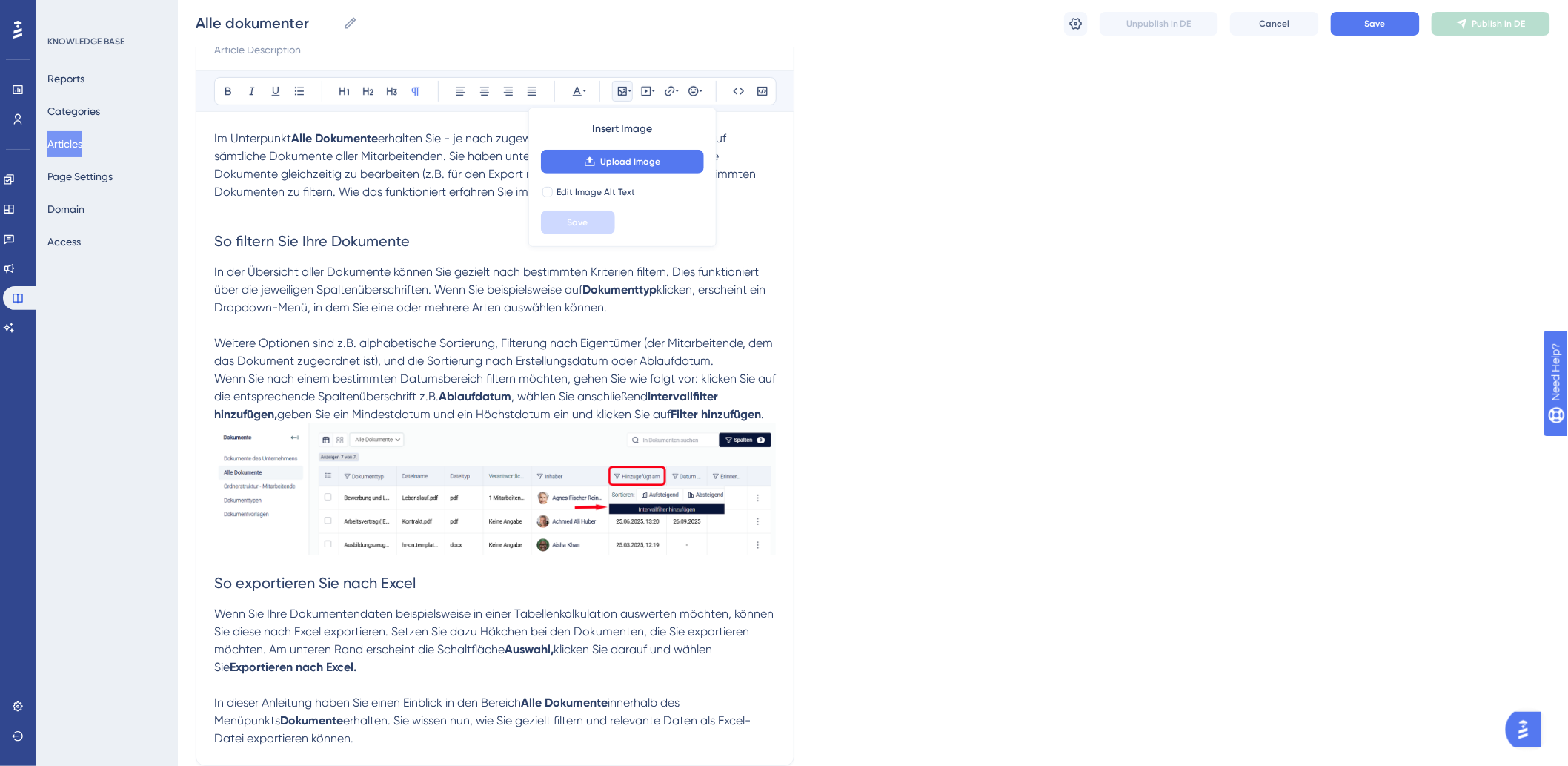
click at [690, 314] on p "In der Übersicht aller Dokumente können Sie gezielt nach bestimmten Kriterien f…" at bounding box center [495, 289] width 562 height 53
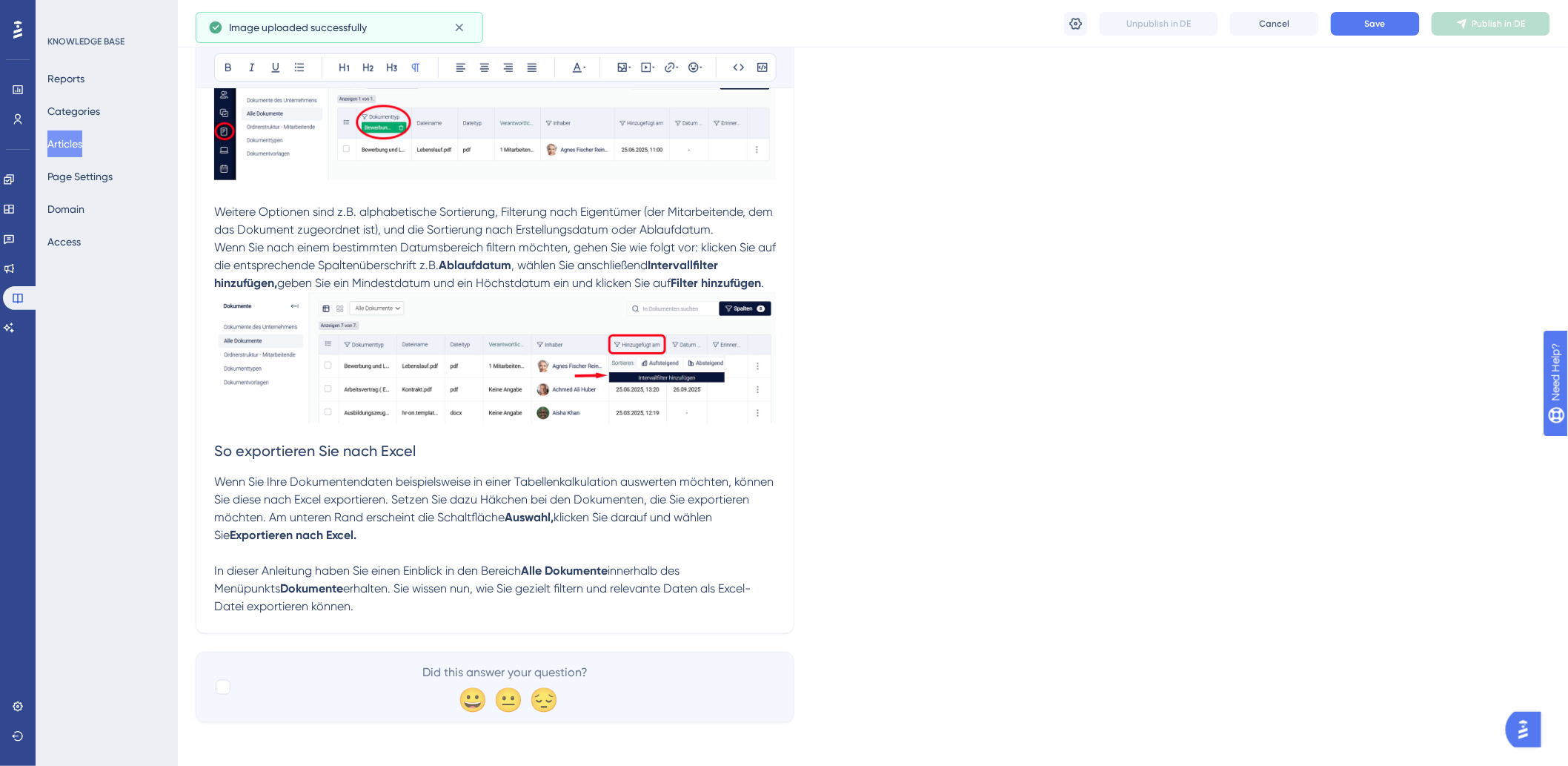
scroll to position [458, 0]
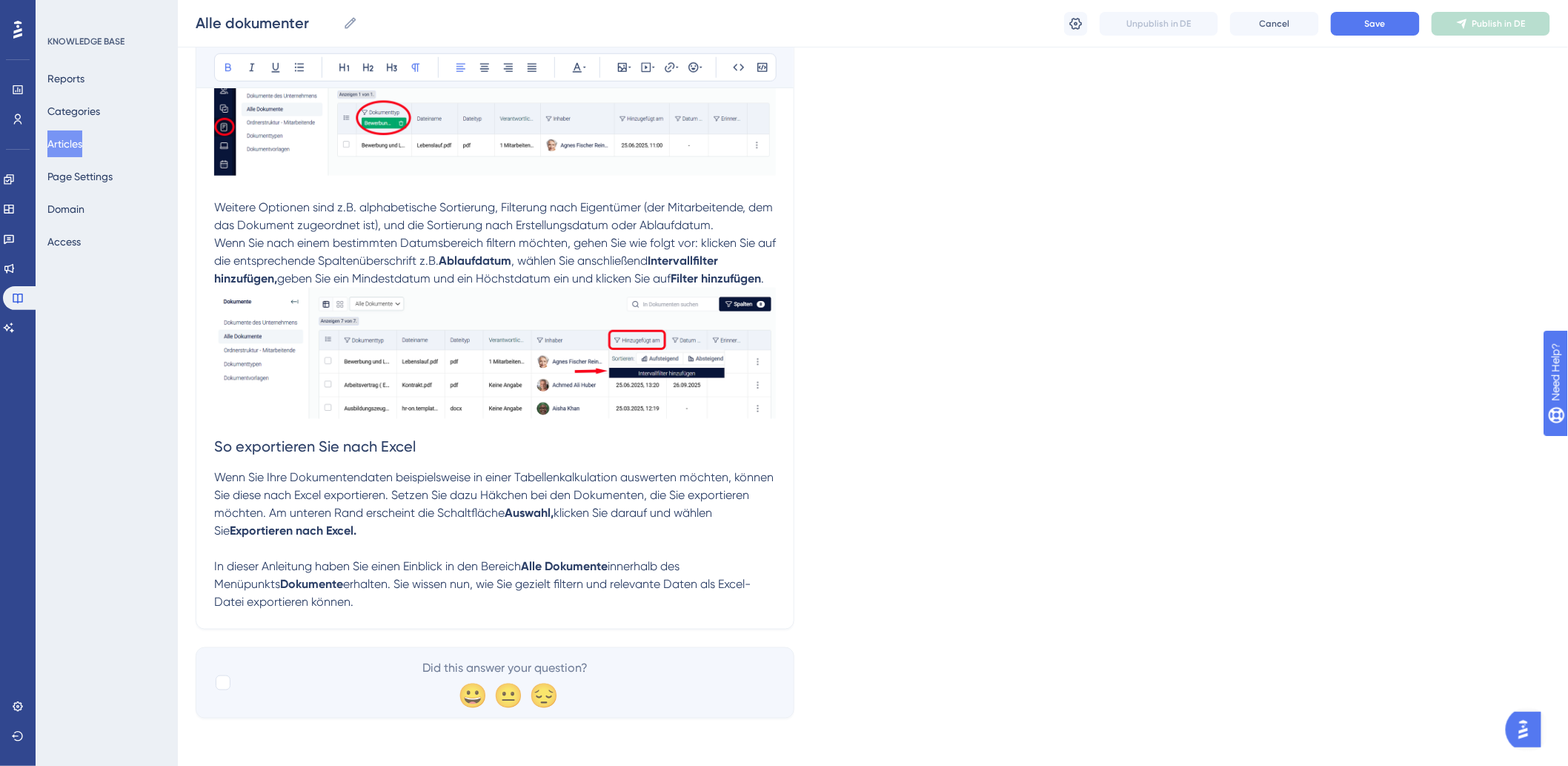
click at [443, 535] on p "Wenn Sie Ihre Dokumentendaten beispielsweise in einer Tabellenkalkulation auswe…" at bounding box center [495, 504] width 562 height 71
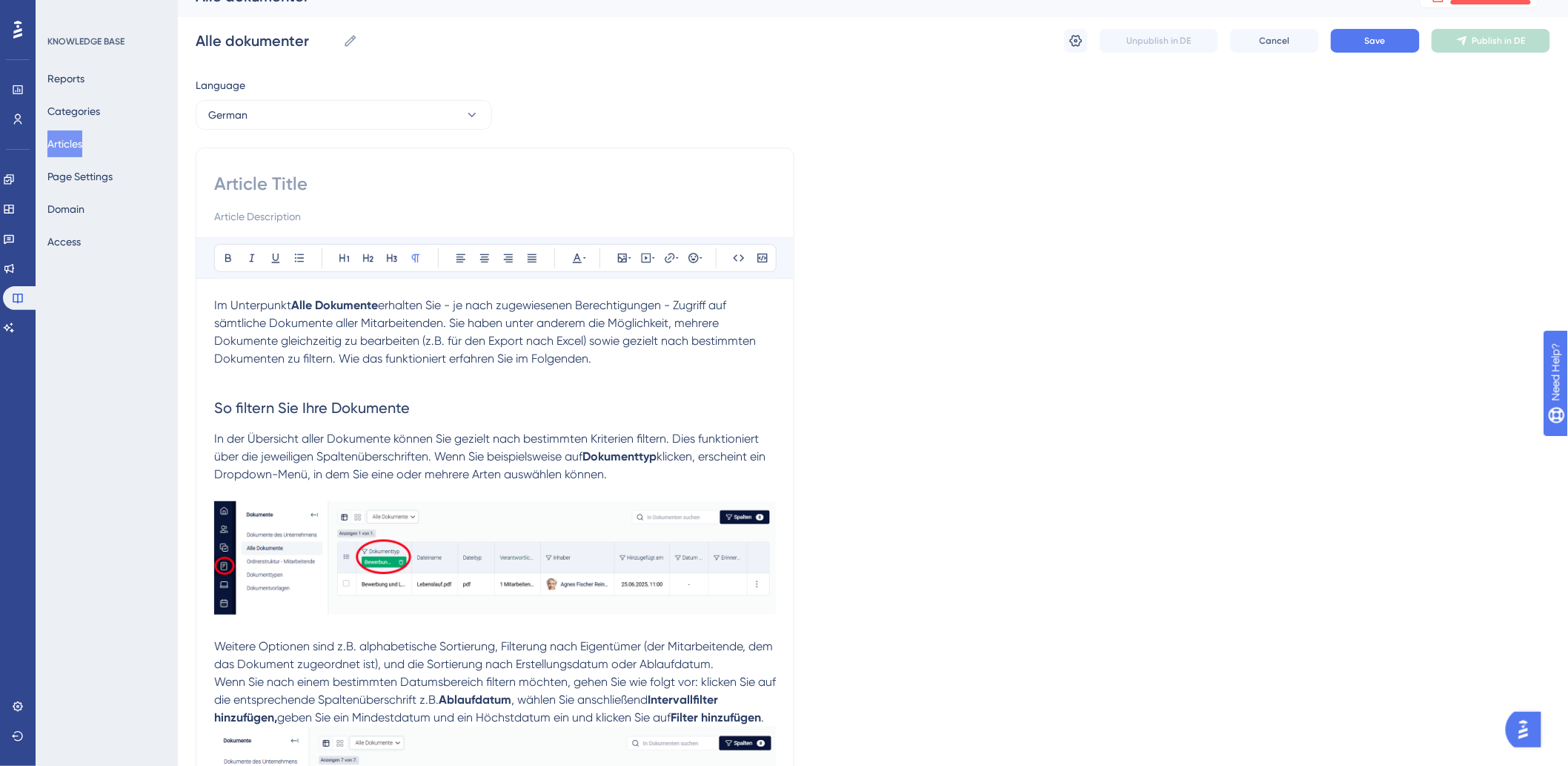
scroll to position [0, 0]
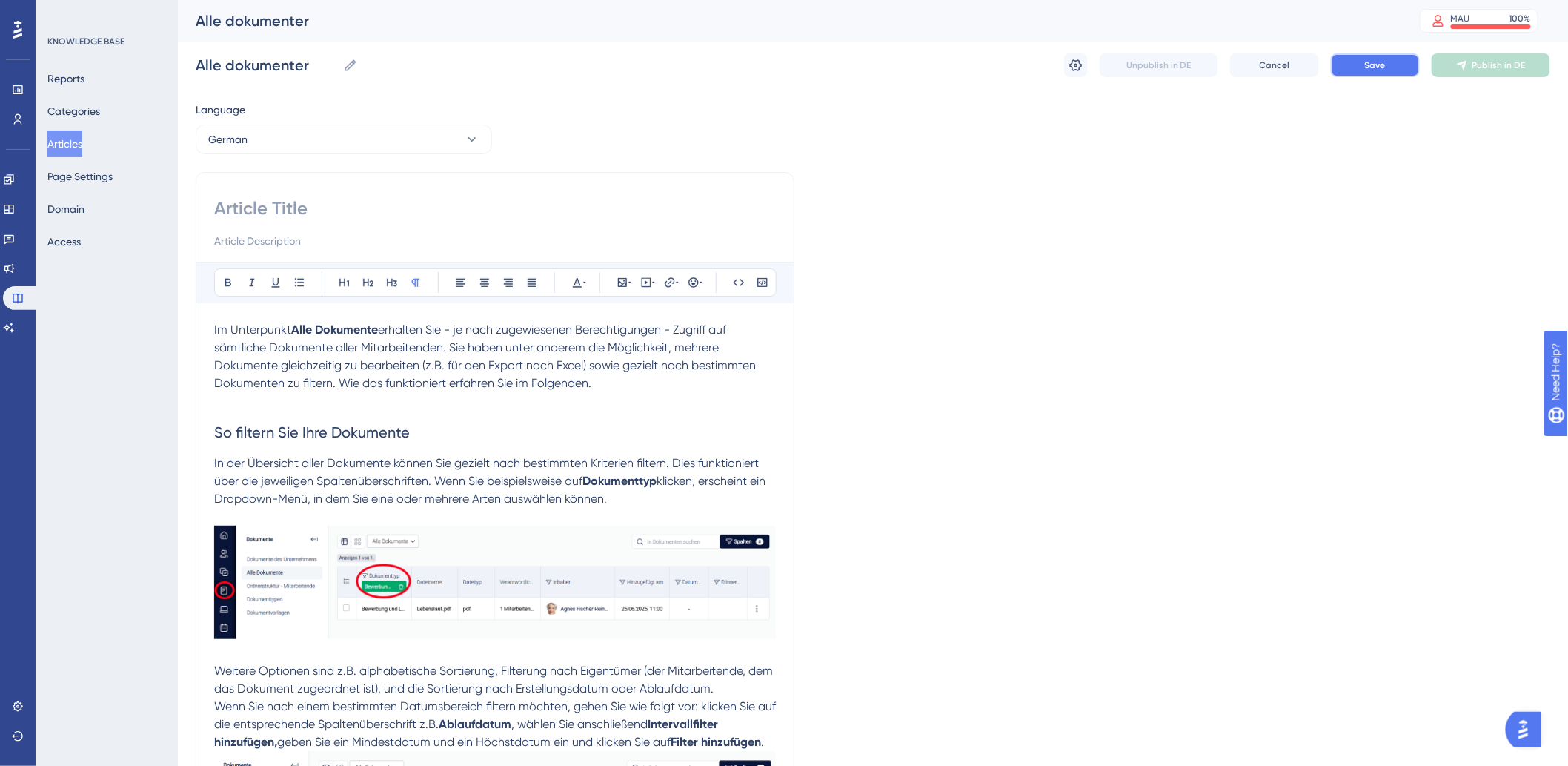
click at [1346, 64] on button "Save" at bounding box center [1376, 65] width 89 height 24
click at [353, 201] on input at bounding box center [495, 209] width 562 height 24
click at [362, 201] on input at bounding box center [495, 209] width 562 height 24
paste input "Alle Dokumente"
type input "Alle Dokumente"
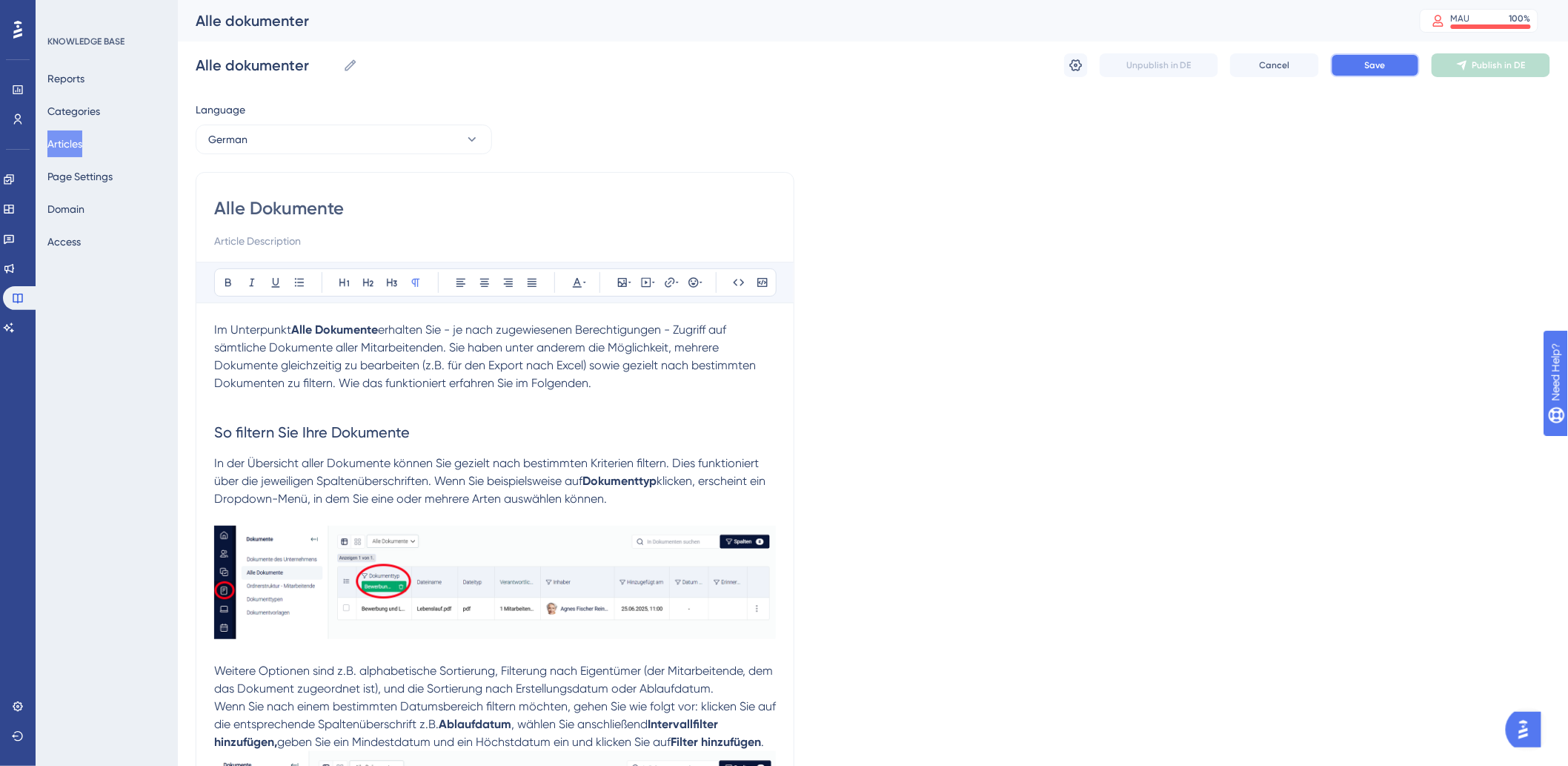
click at [1354, 57] on button "Save" at bounding box center [1376, 65] width 89 height 24
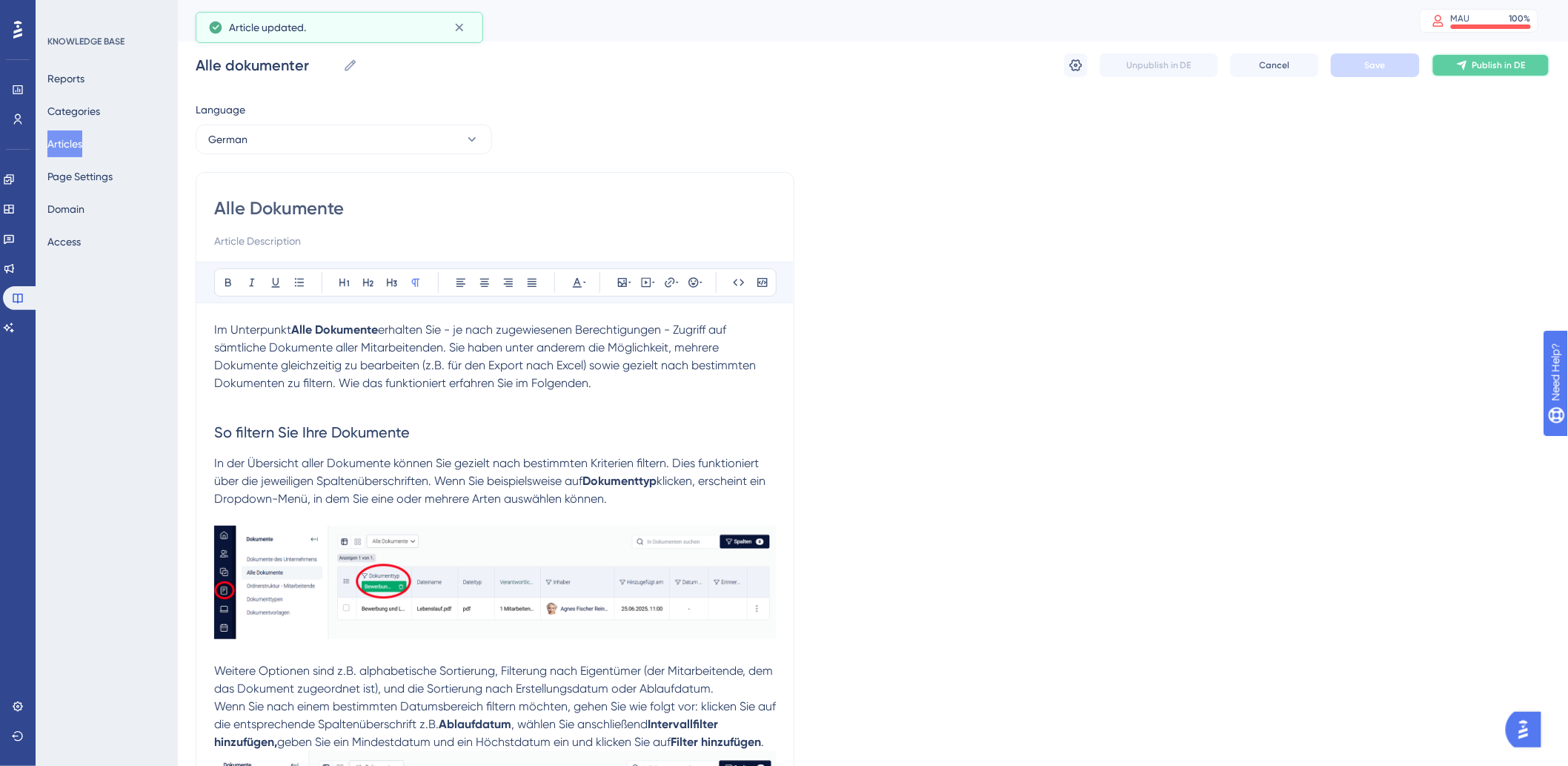
click at [1530, 68] on button "Publish in DE" at bounding box center [1491, 65] width 119 height 24
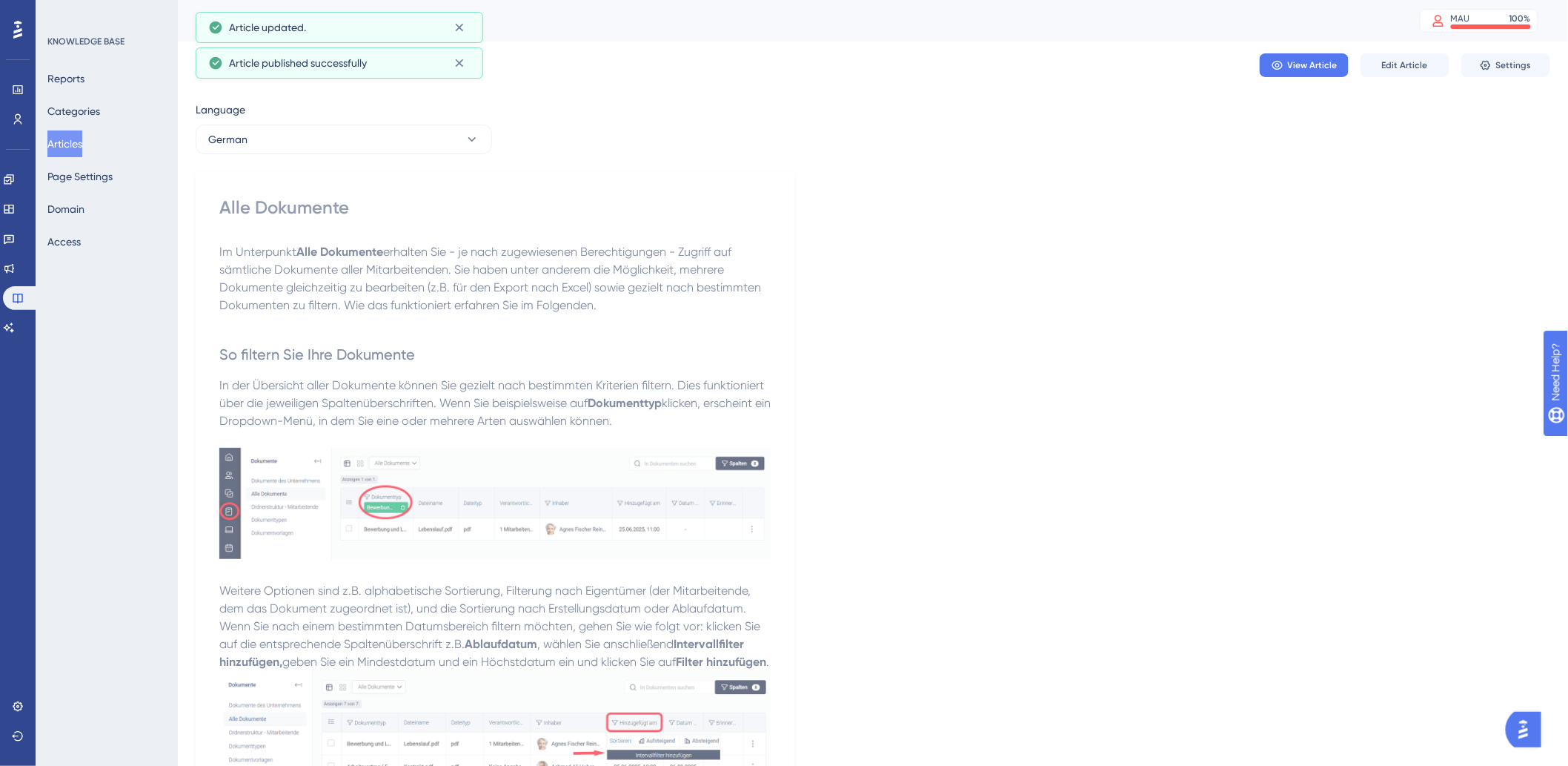
click at [63, 137] on button "Articles" at bounding box center [65, 143] width 35 height 27
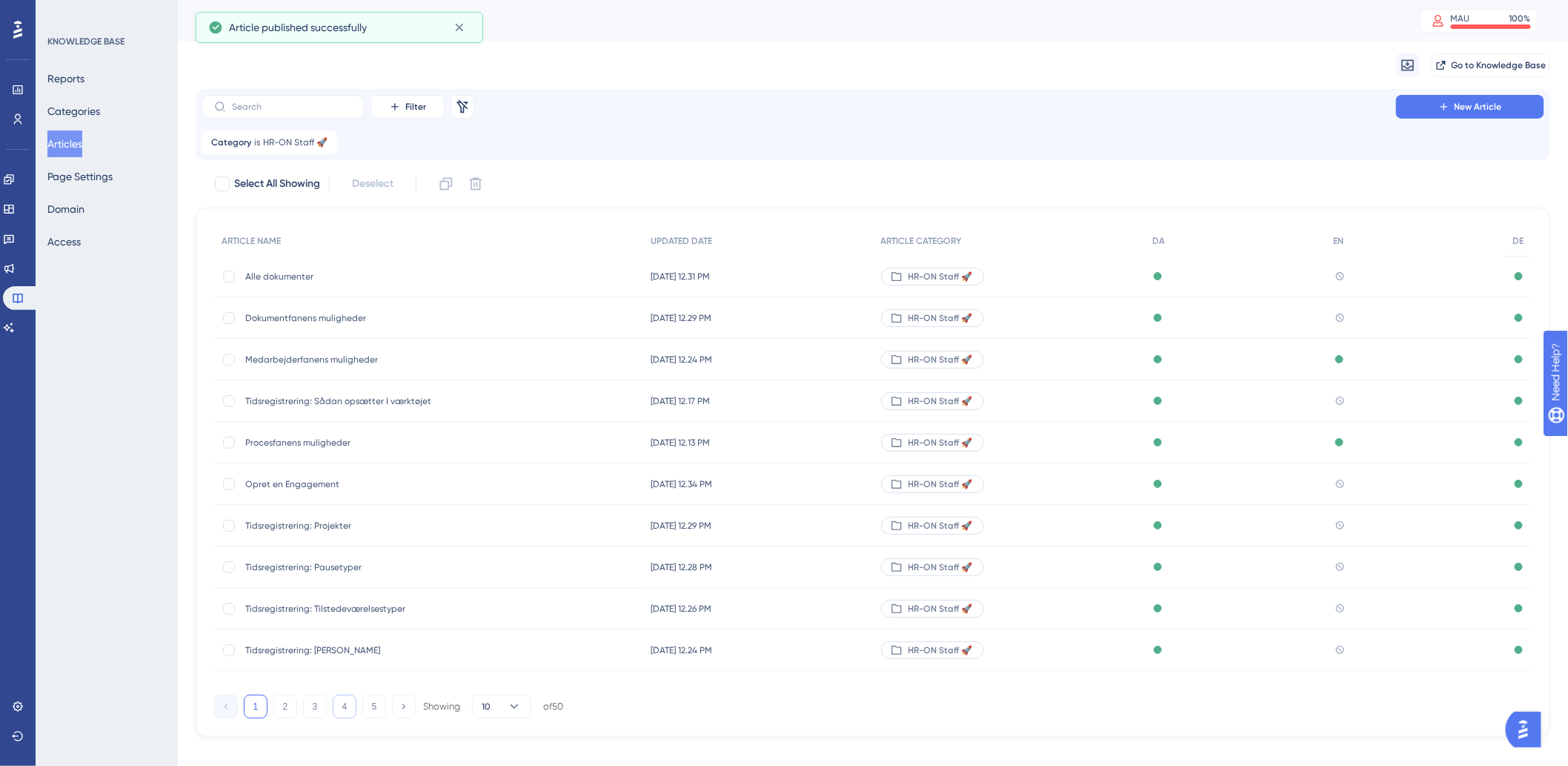
click at [343, 701] on button "4" at bounding box center [344, 707] width 24 height 24
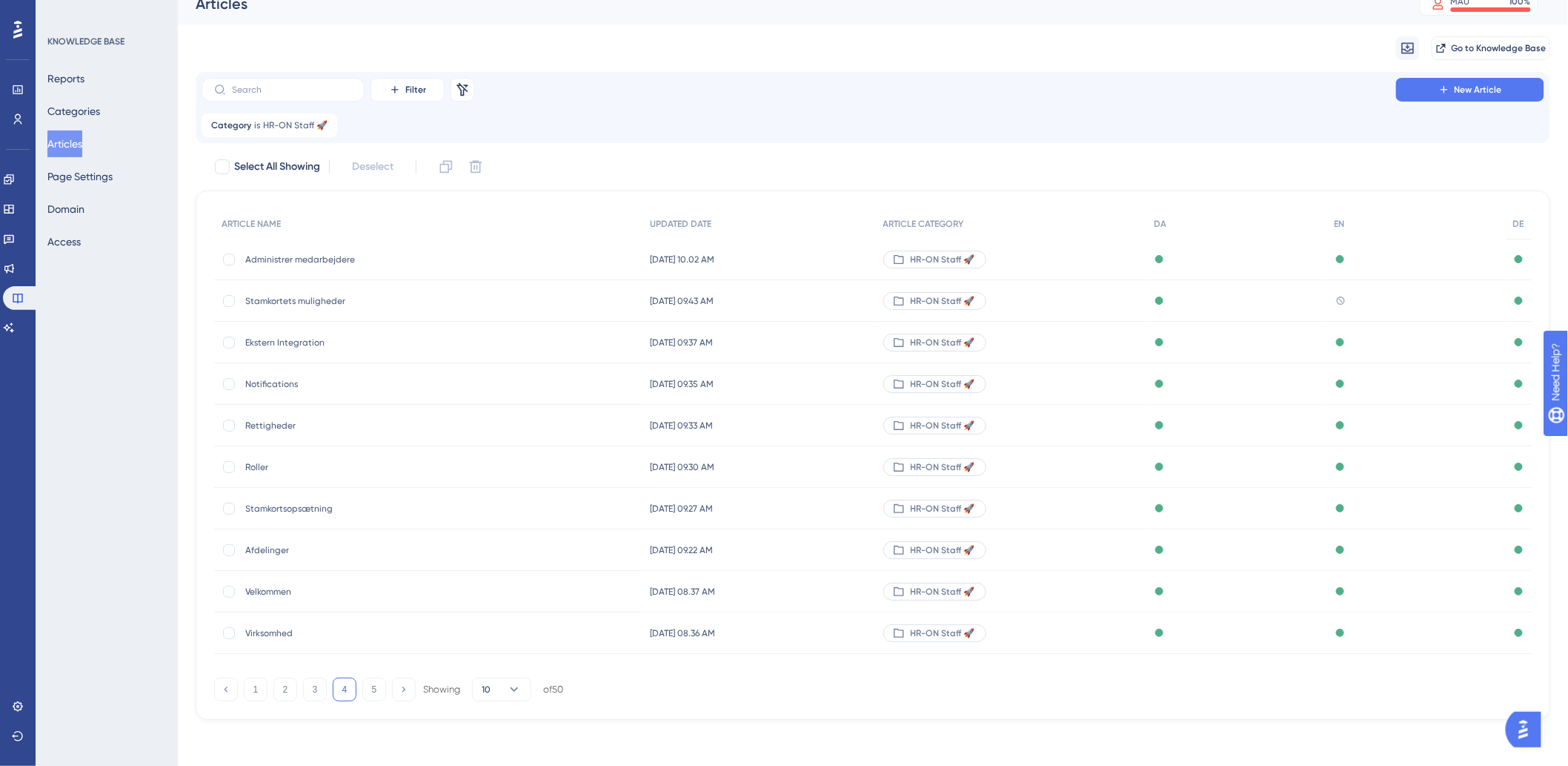
scroll to position [18, 0]
click at [366, 681] on button "5" at bounding box center [374, 689] width 24 height 24
click at [293, 425] on span "Dokumenttyper" at bounding box center [363, 424] width 237 height 12
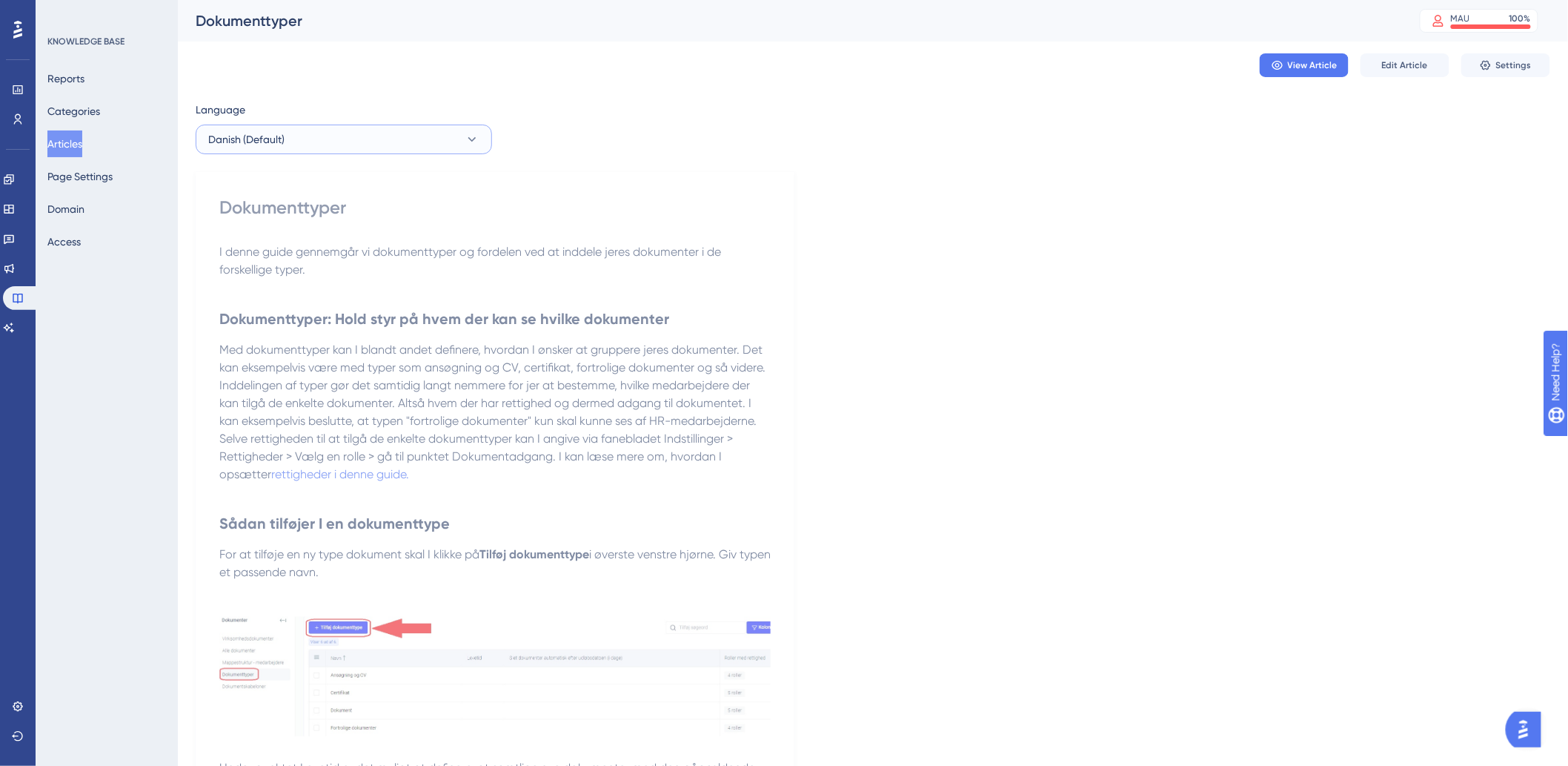
click at [385, 132] on button "Danish (Default)" at bounding box center [343, 139] width 296 height 30
click at [319, 243] on button "German German No translation" at bounding box center [343, 244] width 278 height 30
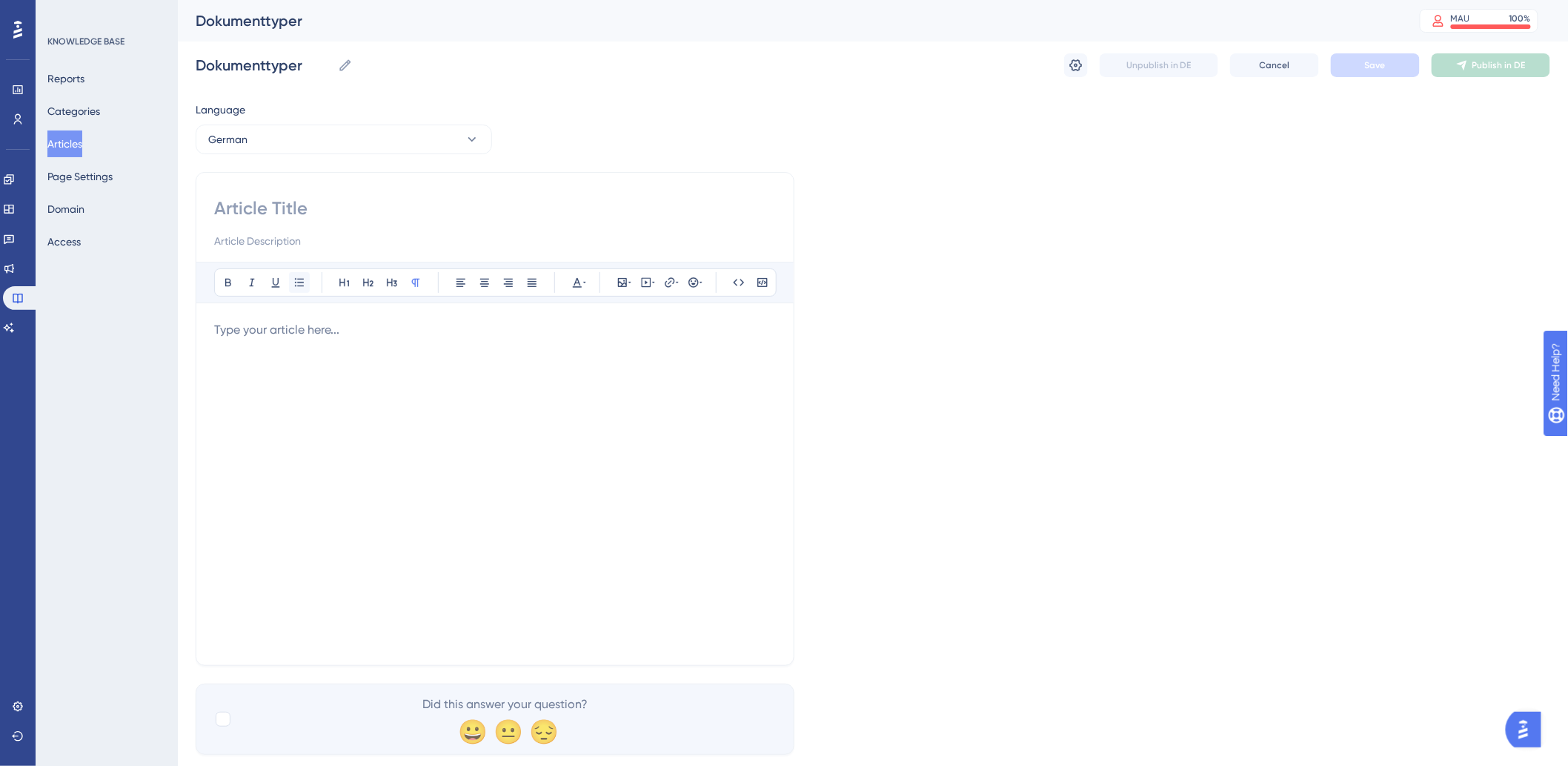
click at [286, 285] on div "Bold Italic Underline Bullet Point Heading 1 Heading 2 Heading 3 Normal Align L…" at bounding box center [495, 454] width 562 height 385
click at [338, 345] on div at bounding box center [495, 484] width 562 height 326
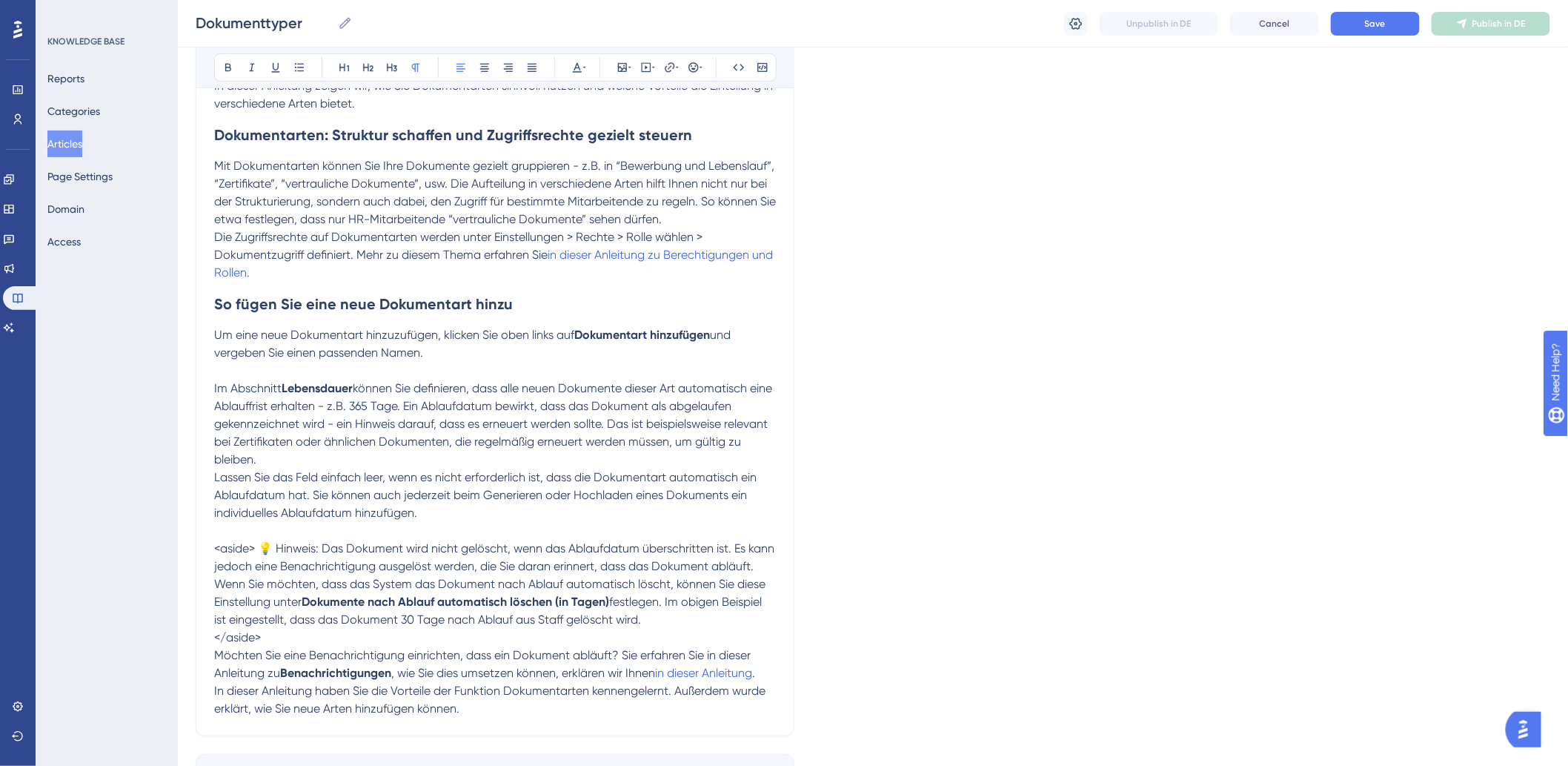
scroll to position [247, 0]
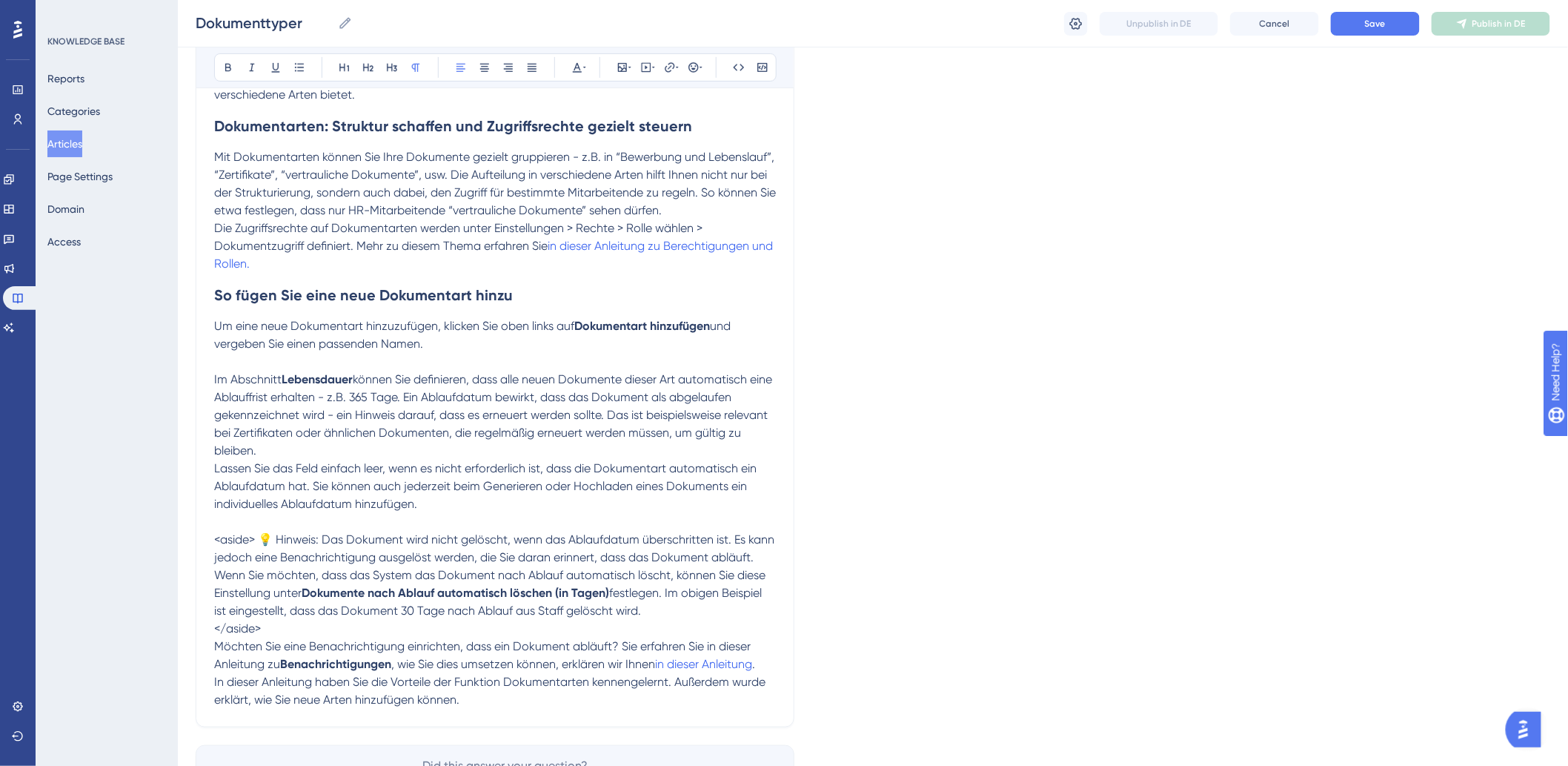
click at [512, 336] on p "Um eine neue Dokumentart hinzuzufügen, klicken Sie oben links auf Dokumentart h…" at bounding box center [495, 335] width 562 height 35
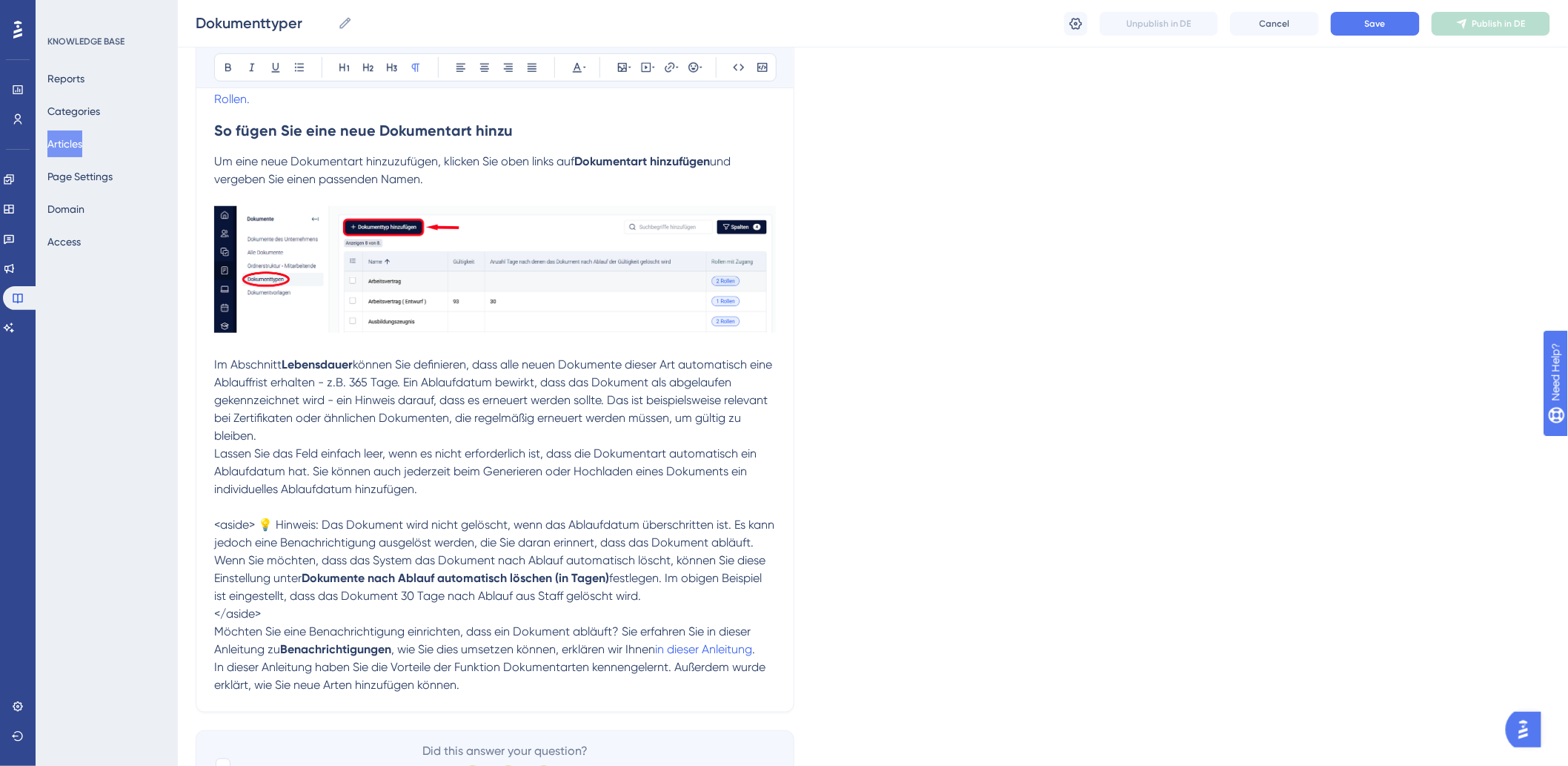
scroll to position [495, 0]
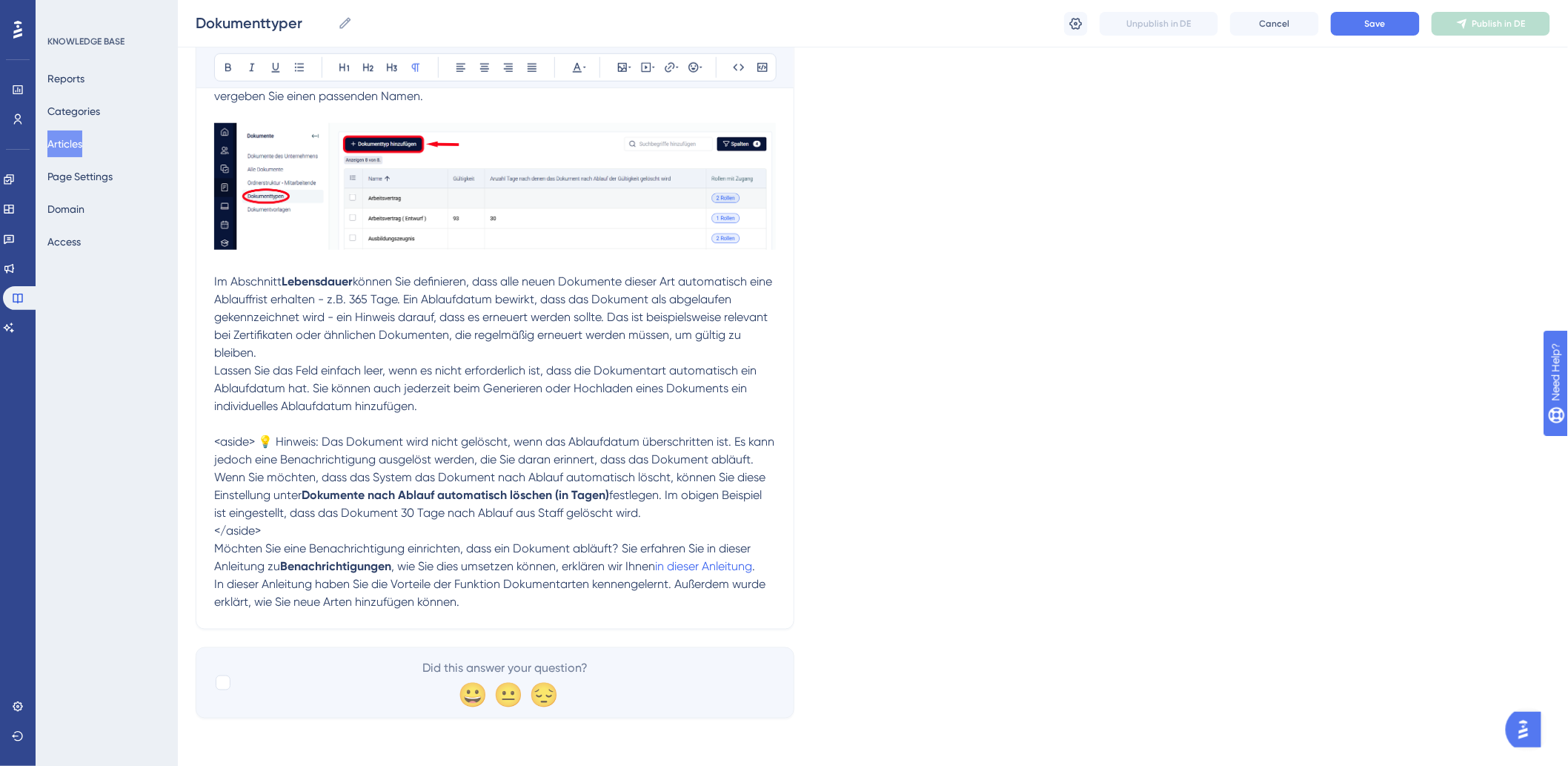
click at [546, 420] on p at bounding box center [495, 423] width 562 height 18
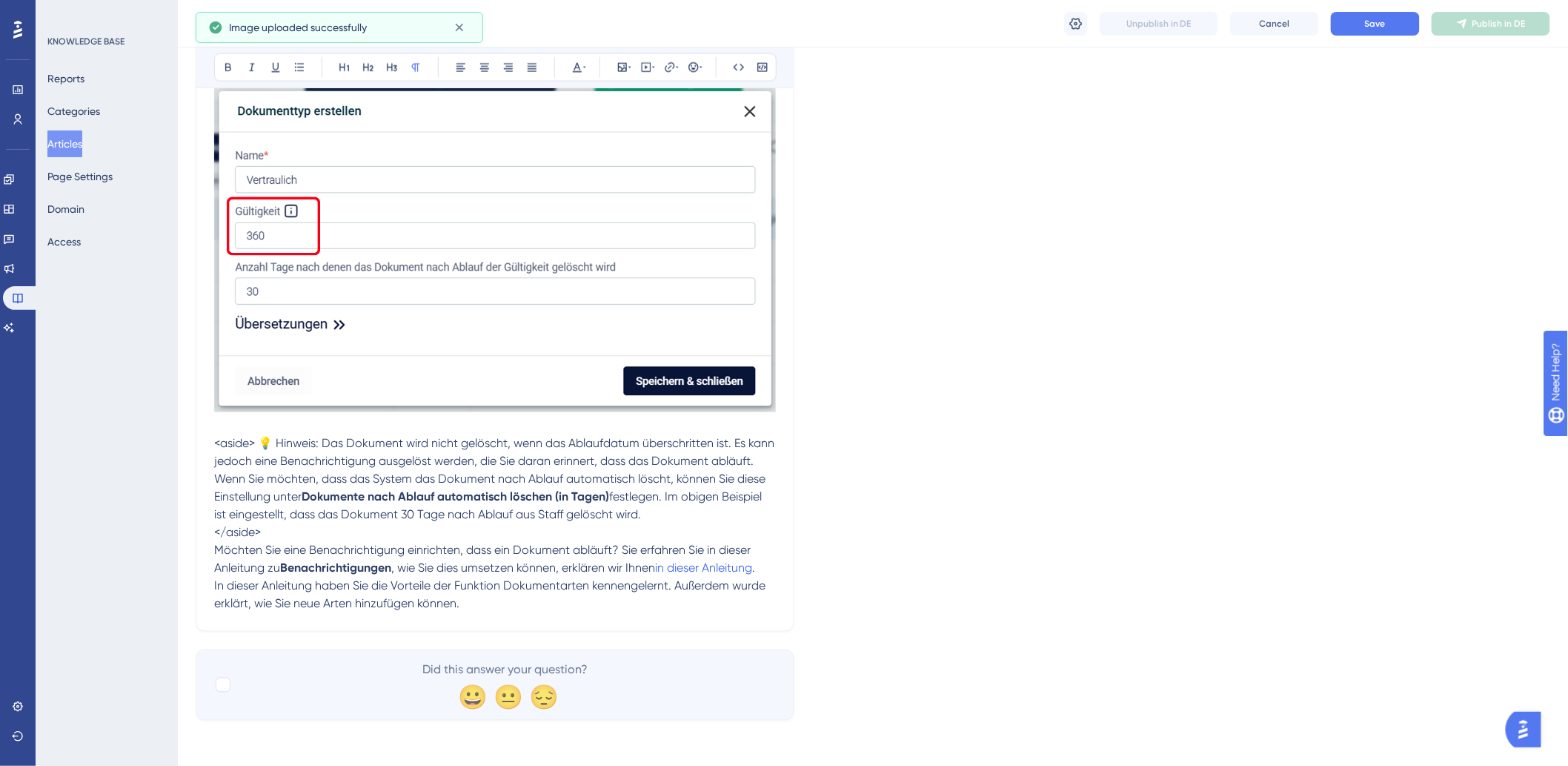
scroll to position [846, 0]
click at [255, 446] on span "<aside> 💡 Hinweis: Das Dokument wird nicht gelöscht, wenn das Ablaufdatum übers…" at bounding box center [496, 468] width 564 height 68
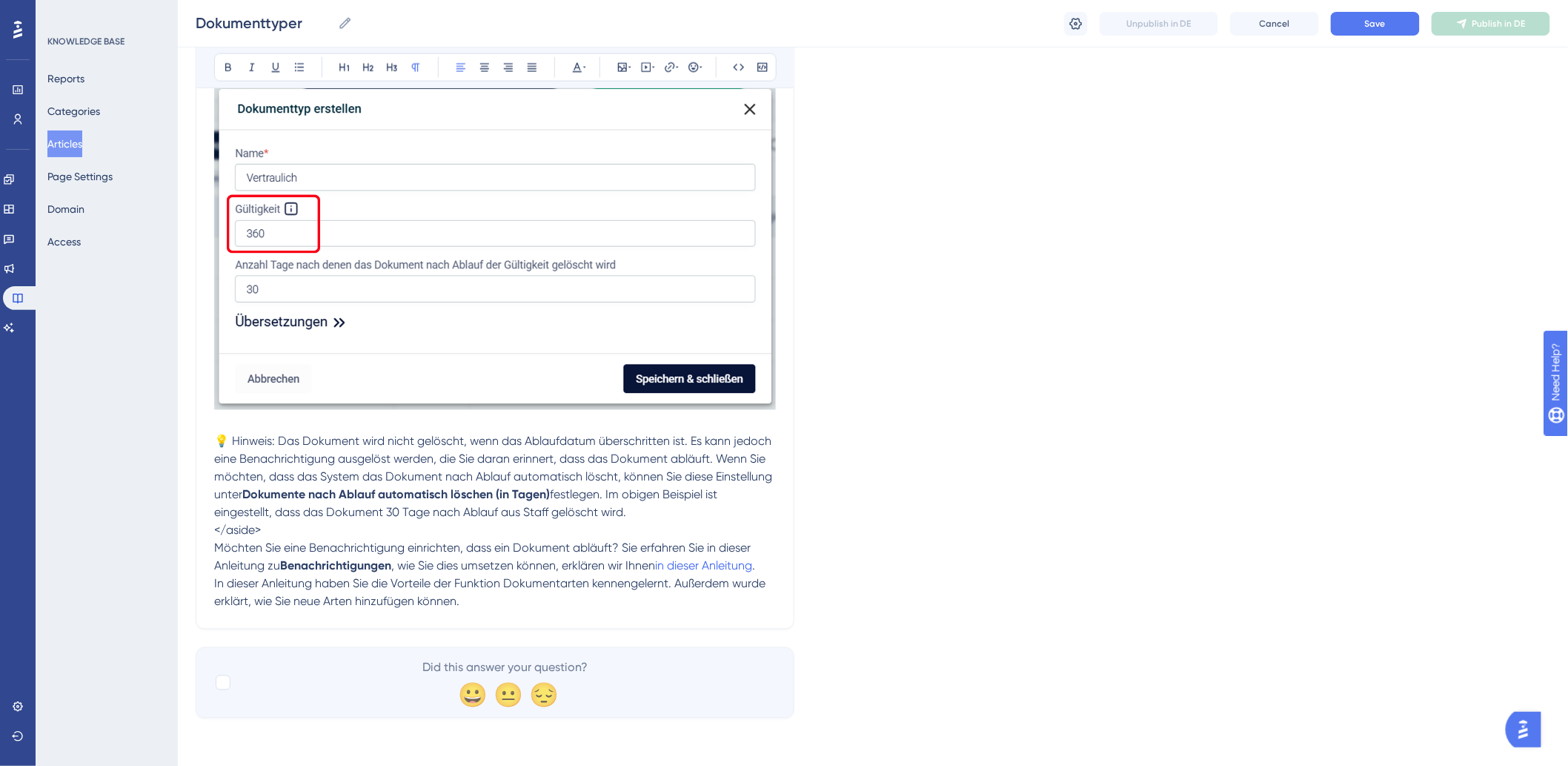
drag, startPoint x: 311, startPoint y: 527, endPoint x: 319, endPoint y: 534, distance: 10.6
click at [312, 528] on p "</aside>" at bounding box center [495, 530] width 562 height 18
click at [1346, 22] on button "Save" at bounding box center [1376, 24] width 89 height 24
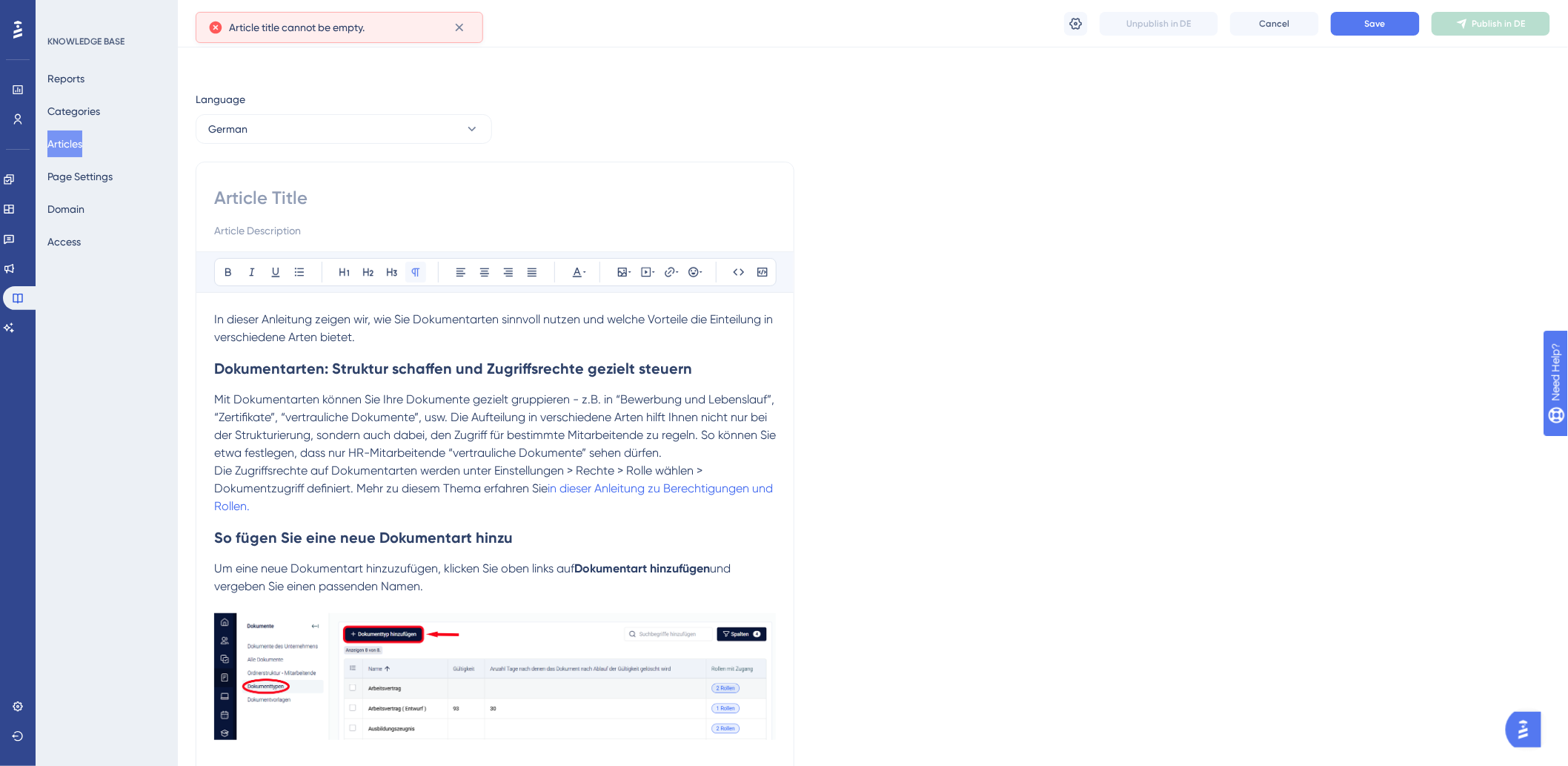
scroll to position [0, 0]
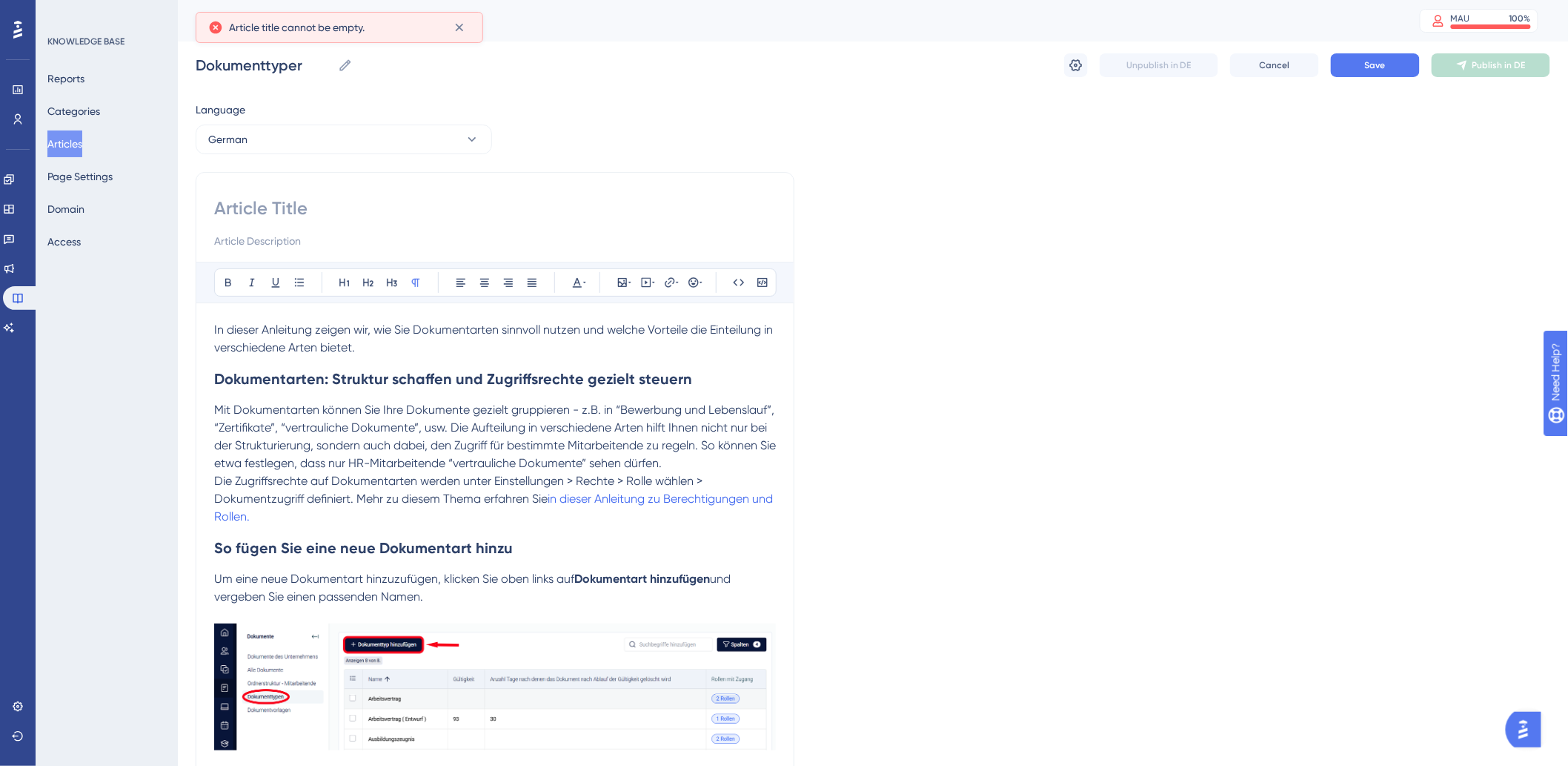
click at [343, 210] on input at bounding box center [495, 209] width 562 height 24
paste input "Dokumentarten"
type input "Dokumentarten"
click at [1399, 68] on button "Save" at bounding box center [1376, 65] width 89 height 24
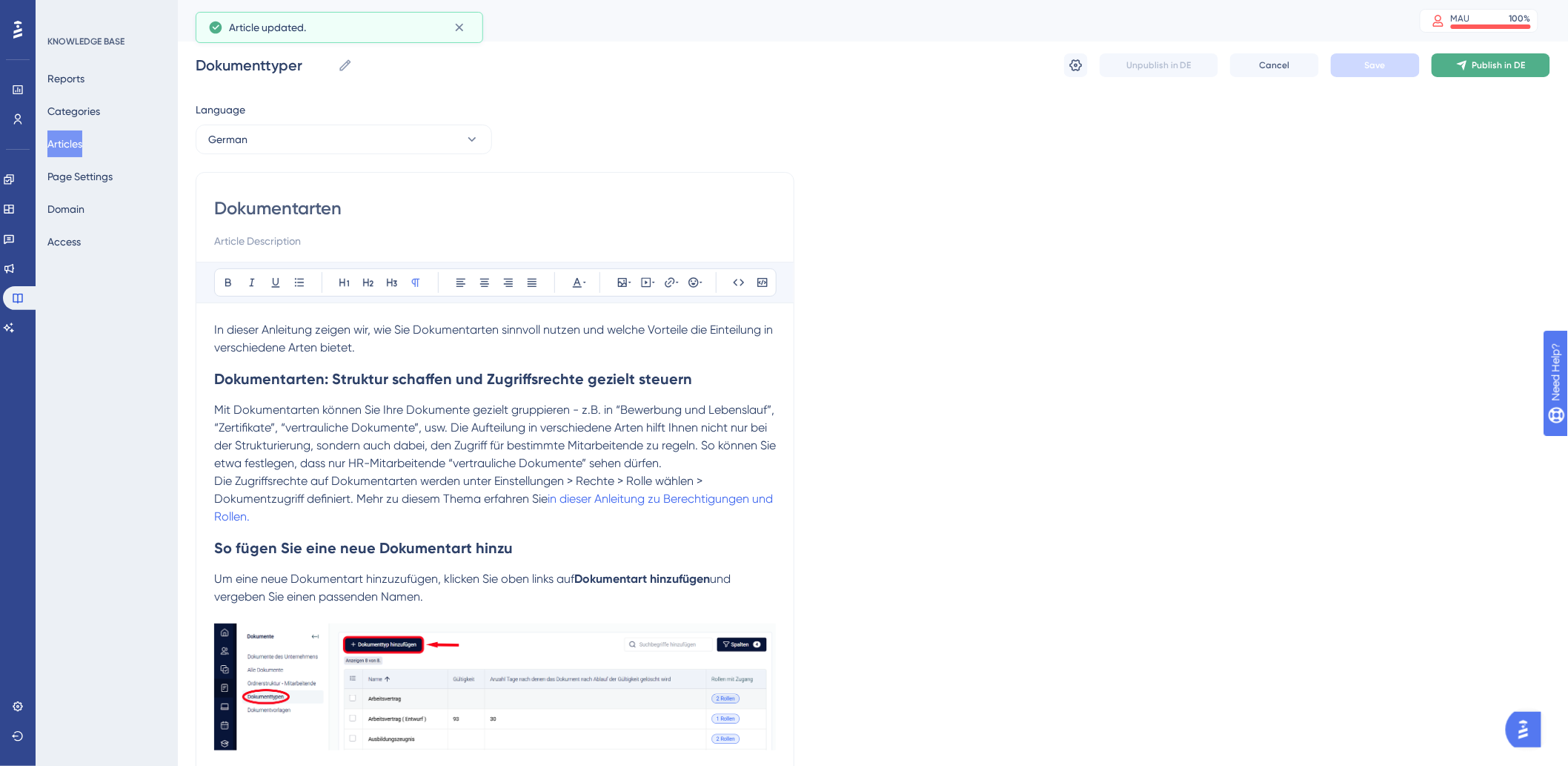
click at [1494, 68] on span "Publish in DE" at bounding box center [1498, 65] width 53 height 12
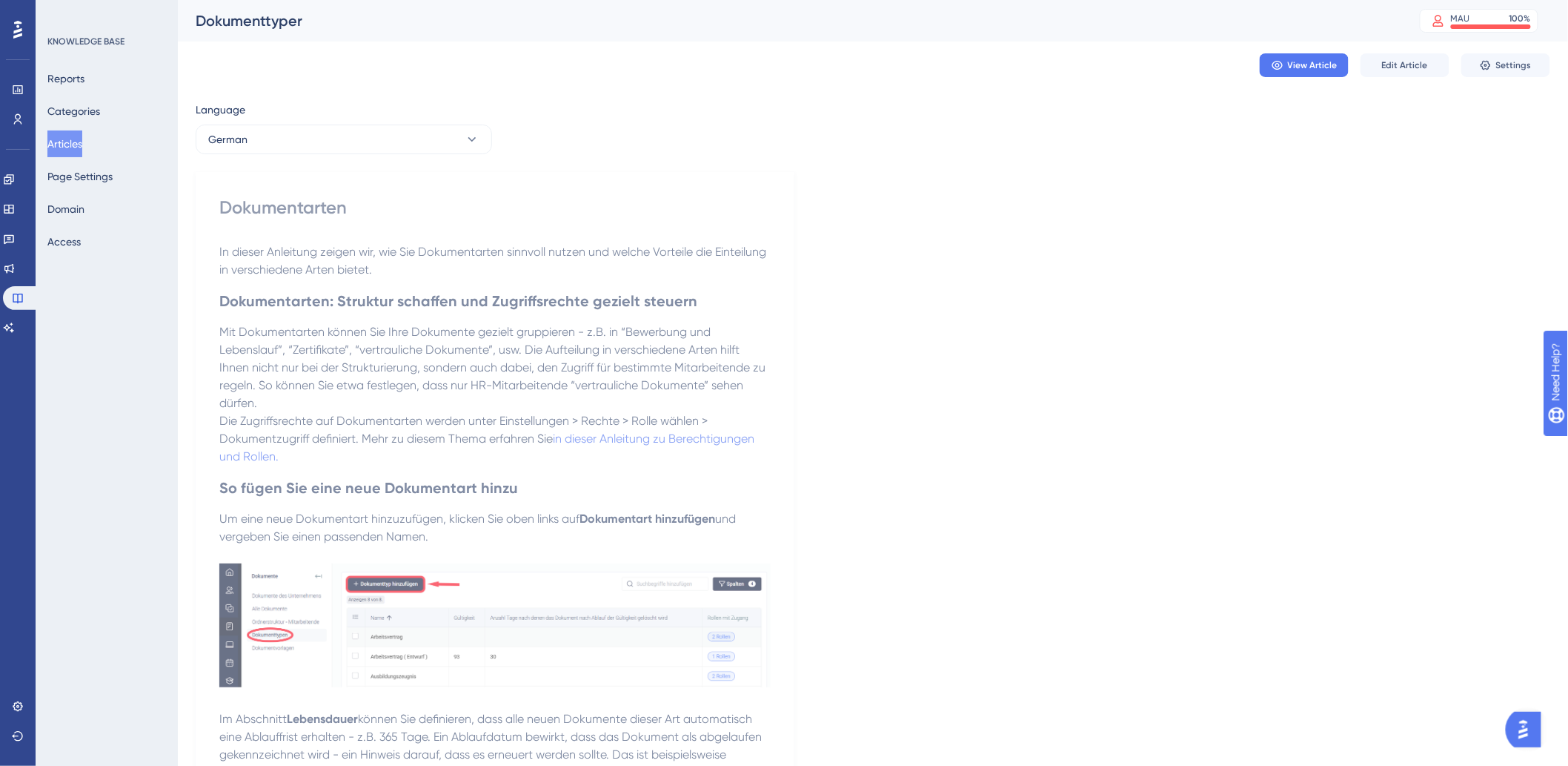
click at [83, 152] on button "Articles" at bounding box center [65, 143] width 35 height 27
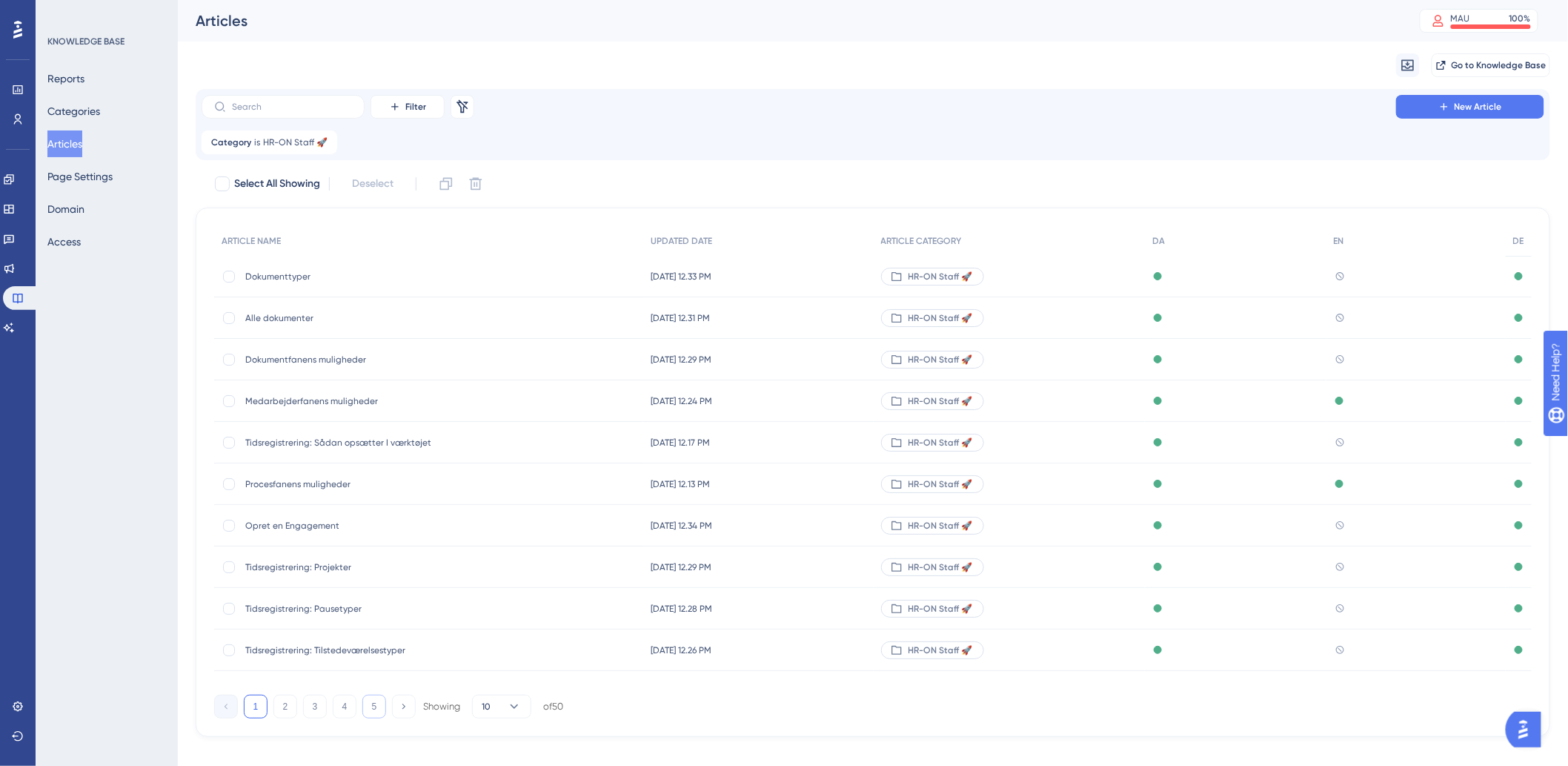
click at [382, 715] on button "5" at bounding box center [374, 707] width 24 height 24
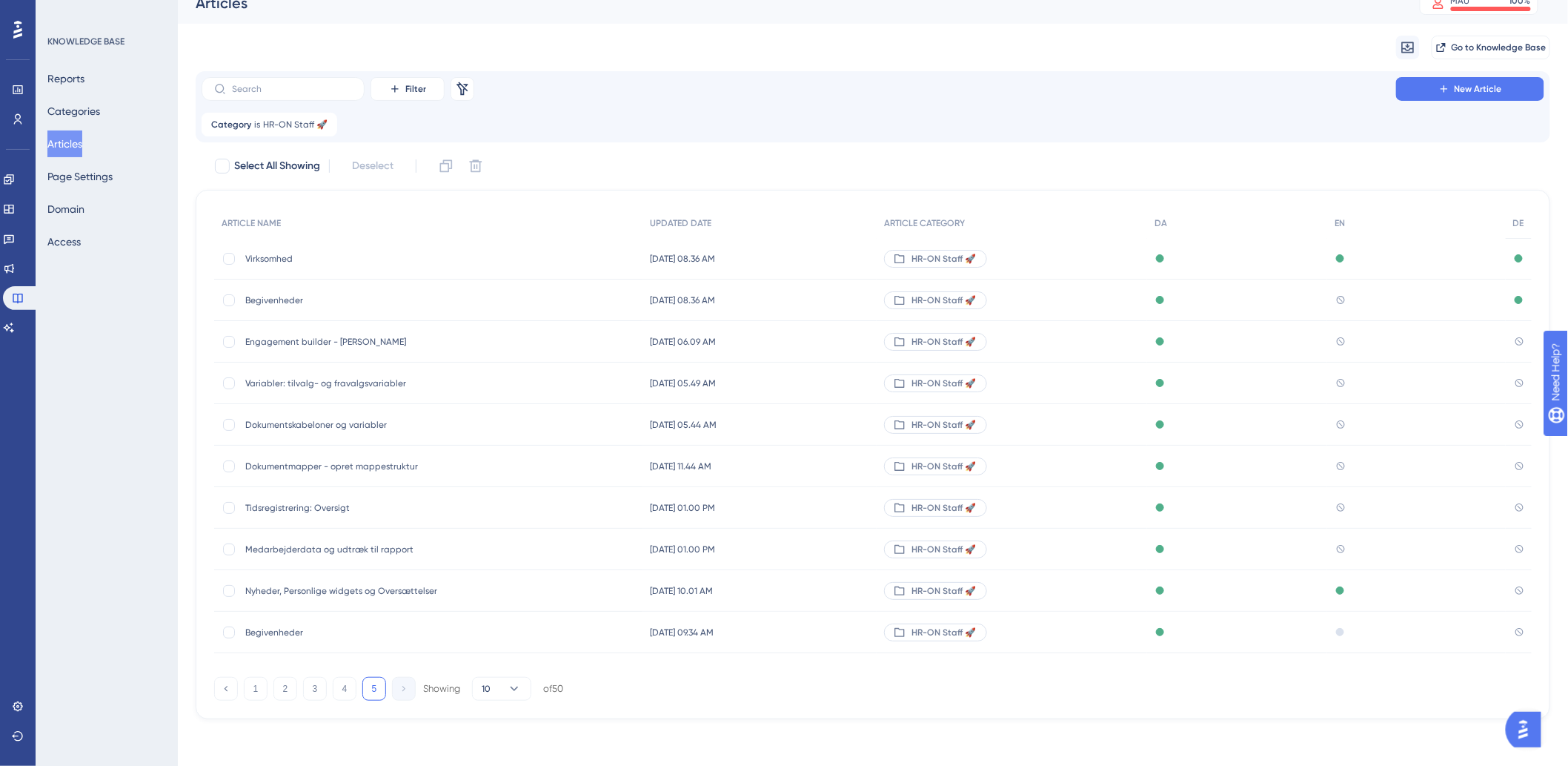
click at [320, 508] on span "Tidsregistrering: Oversigt" at bounding box center [363, 507] width 237 height 12
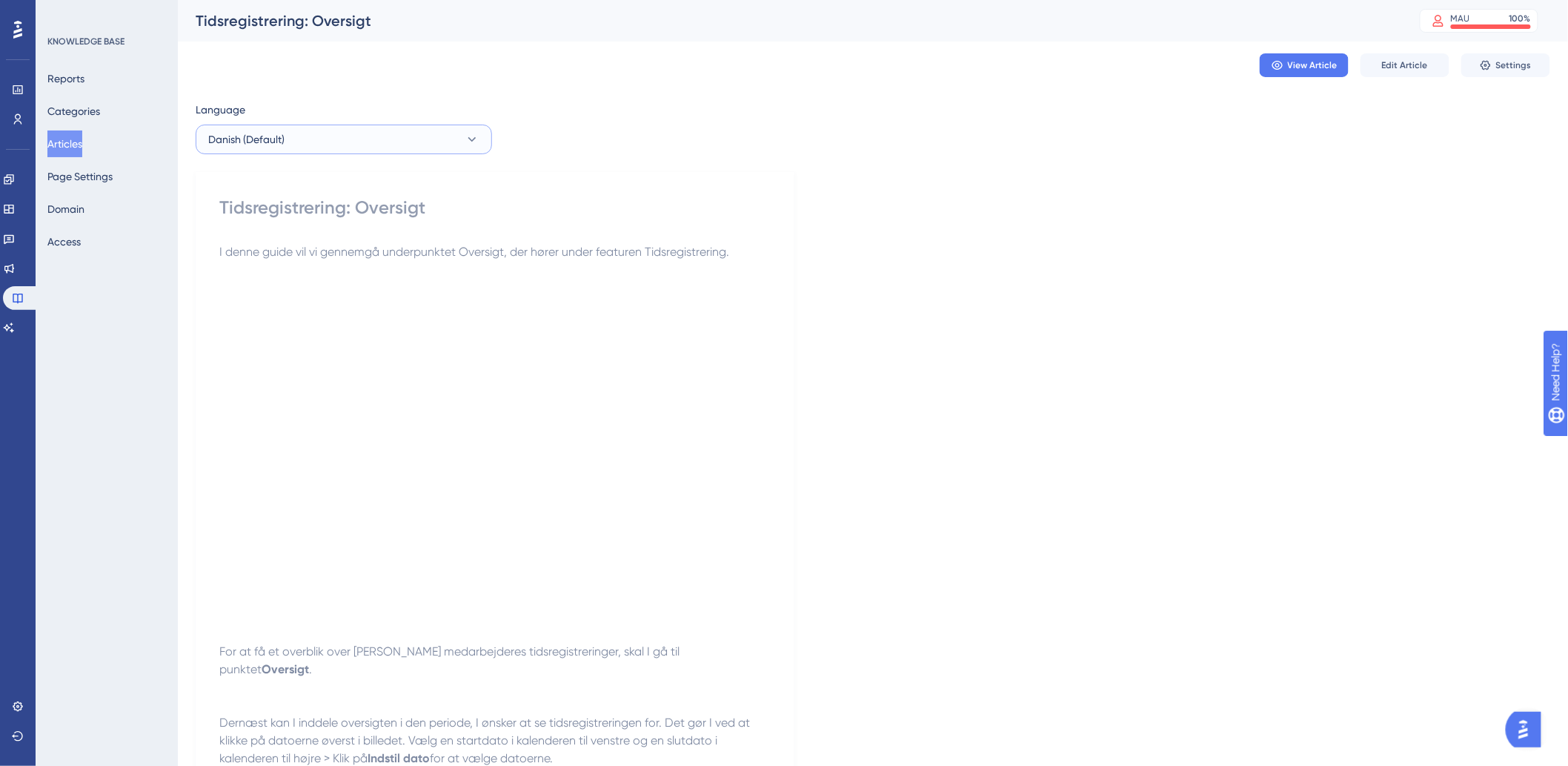
click at [417, 145] on button "Danish (Default)" at bounding box center [343, 139] width 296 height 30
click at [253, 255] on button "German German No translation" at bounding box center [343, 244] width 278 height 30
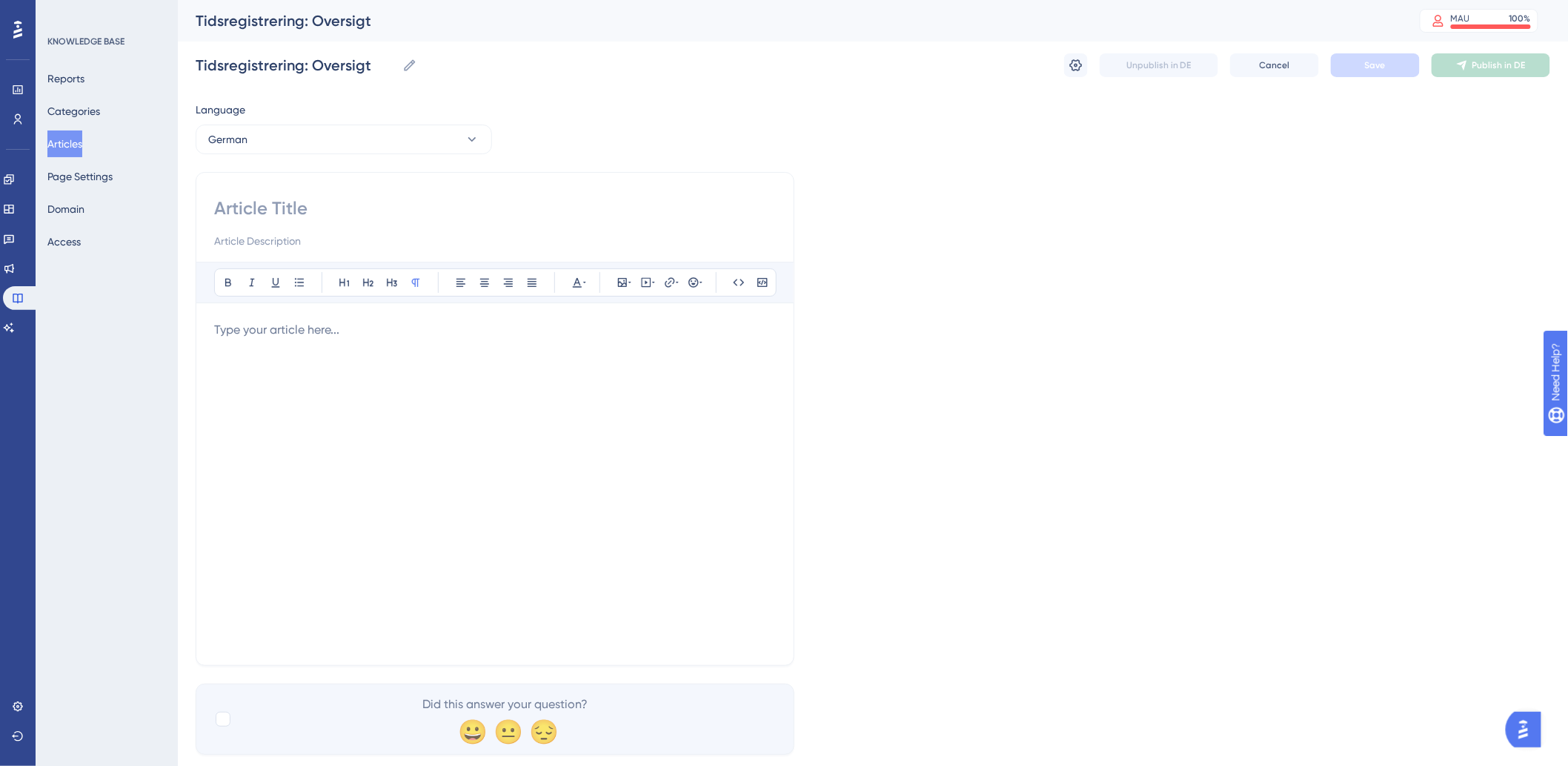
click at [341, 485] on div at bounding box center [495, 484] width 562 height 326
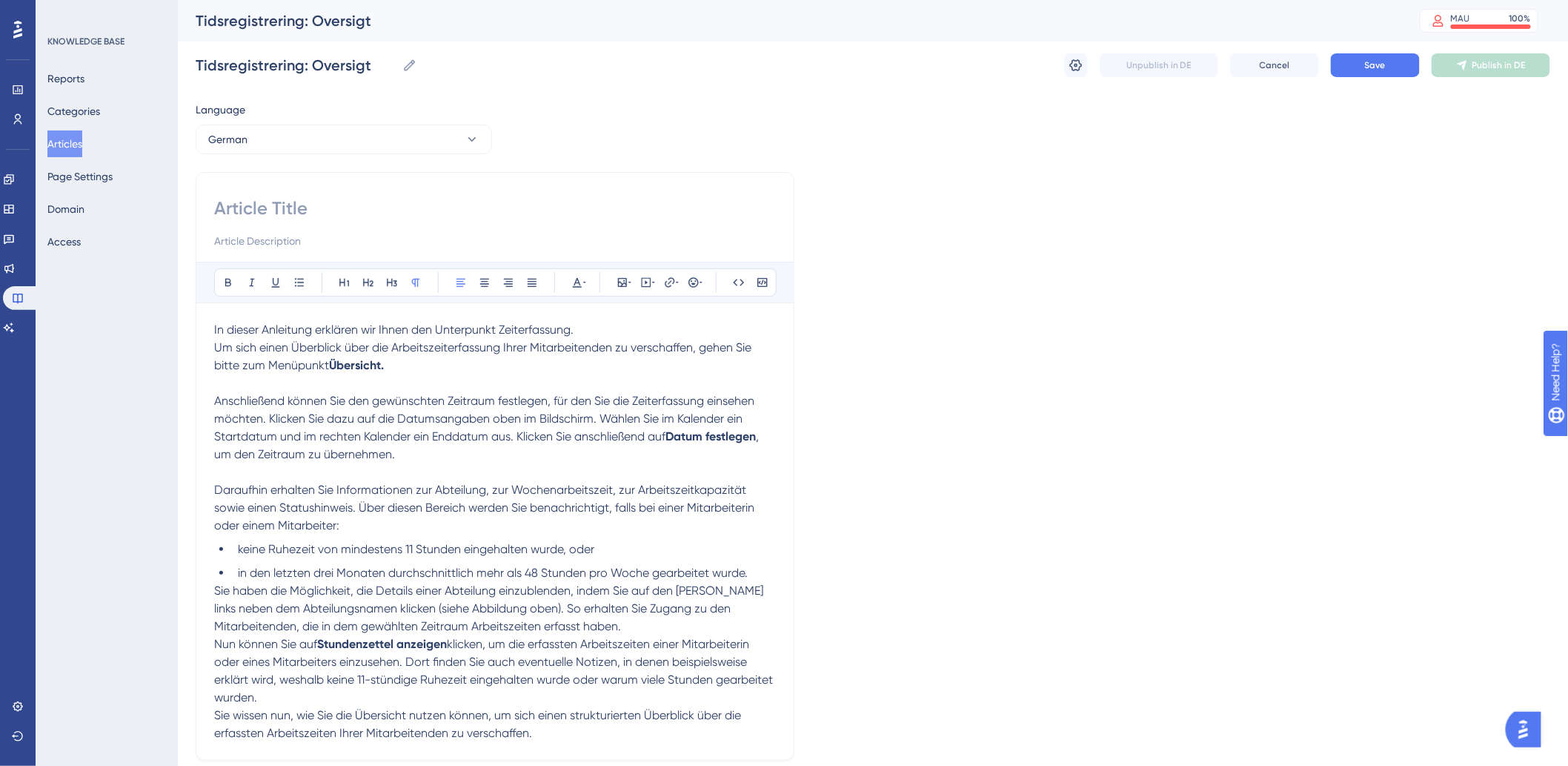
click at [453, 368] on p "Um sich einen Überblick über die Arbeitszeiterfassung Ihrer Mitarbeitenden zu v…" at bounding box center [495, 357] width 562 height 35
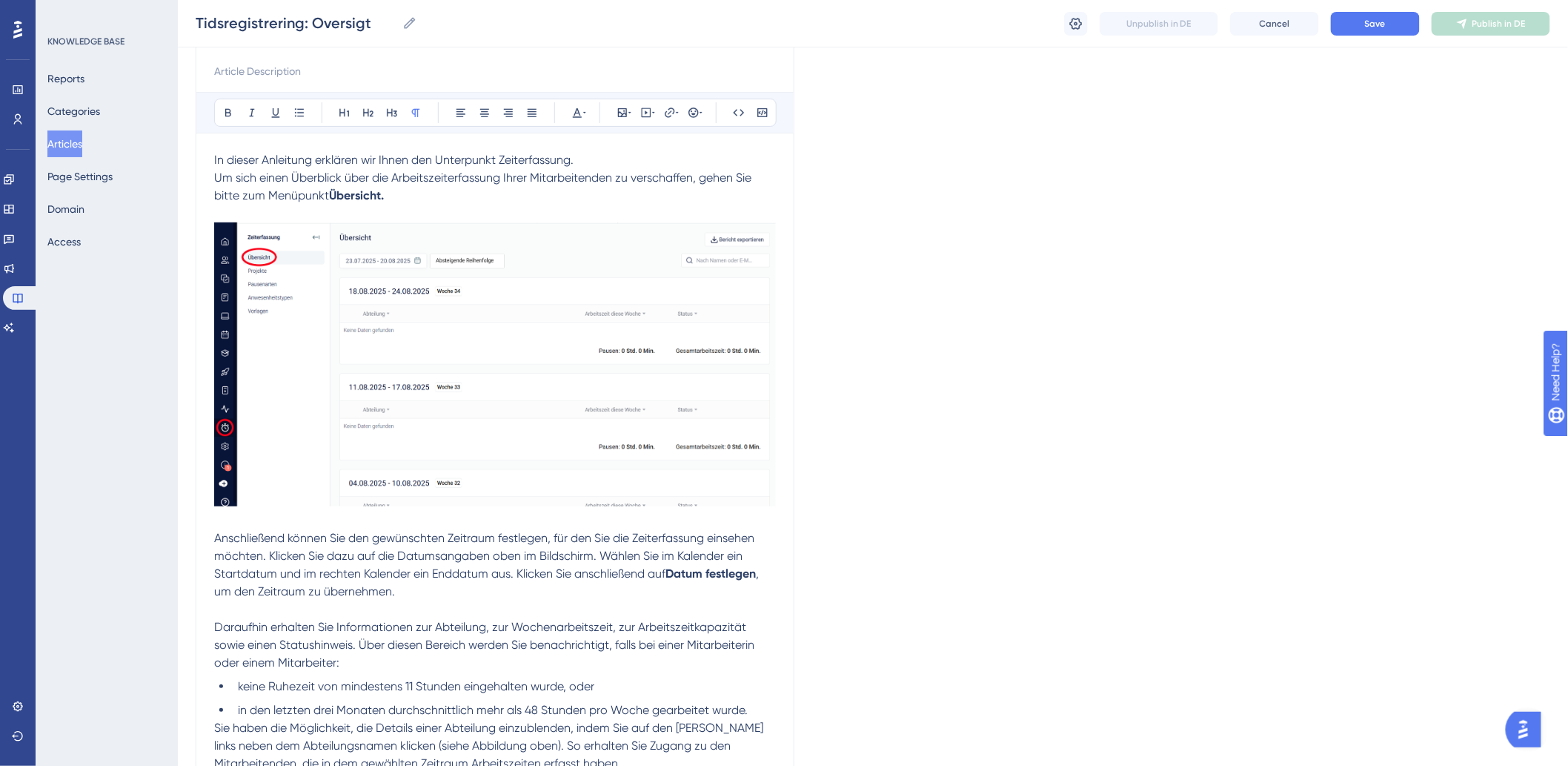
scroll to position [164, 0]
click at [428, 596] on p "Anschließend können Sie den gewünschten Zeitraum festlegen, für den Sie die Zei…" at bounding box center [495, 564] width 562 height 71
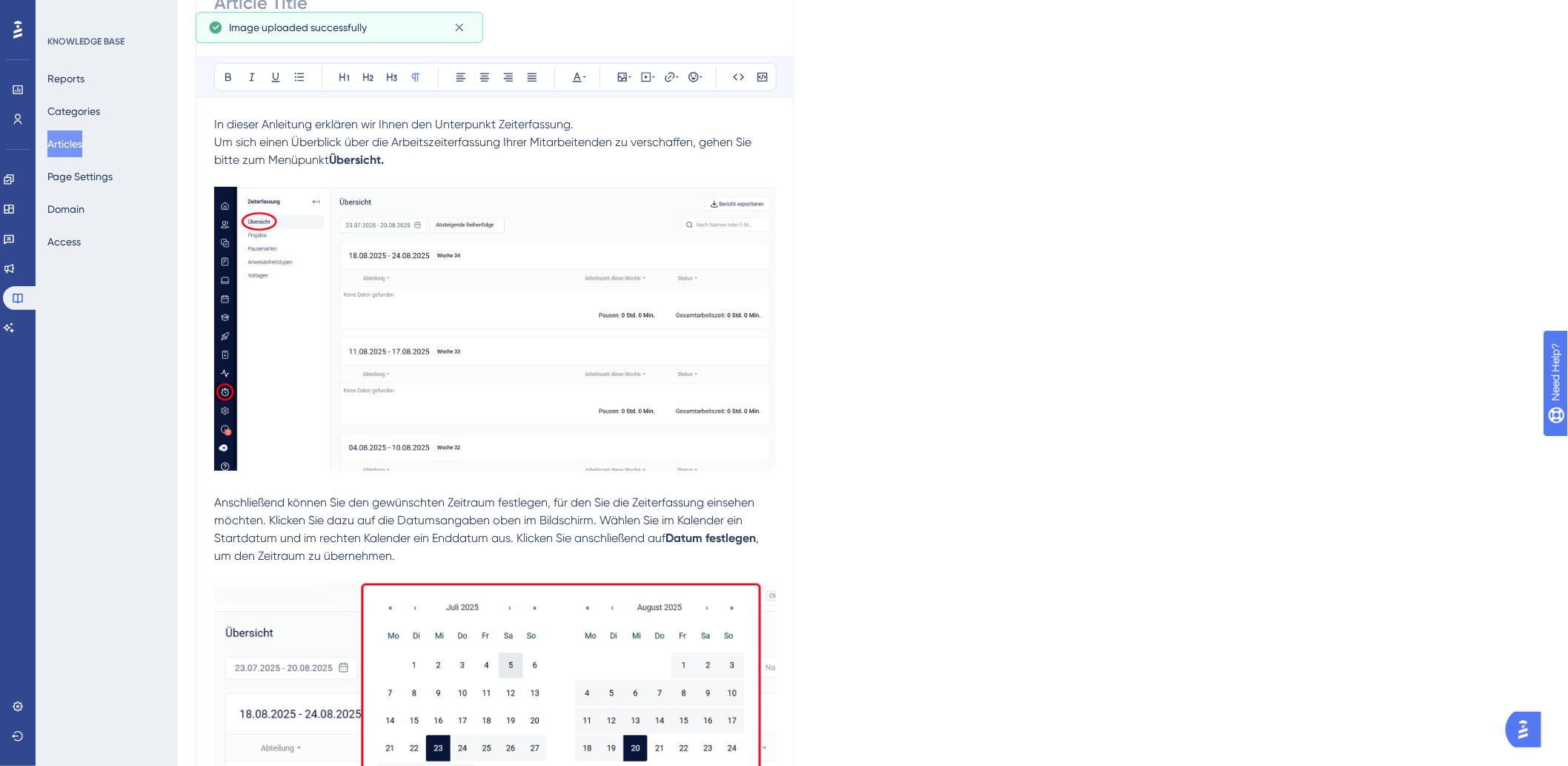
scroll to position [0, 0]
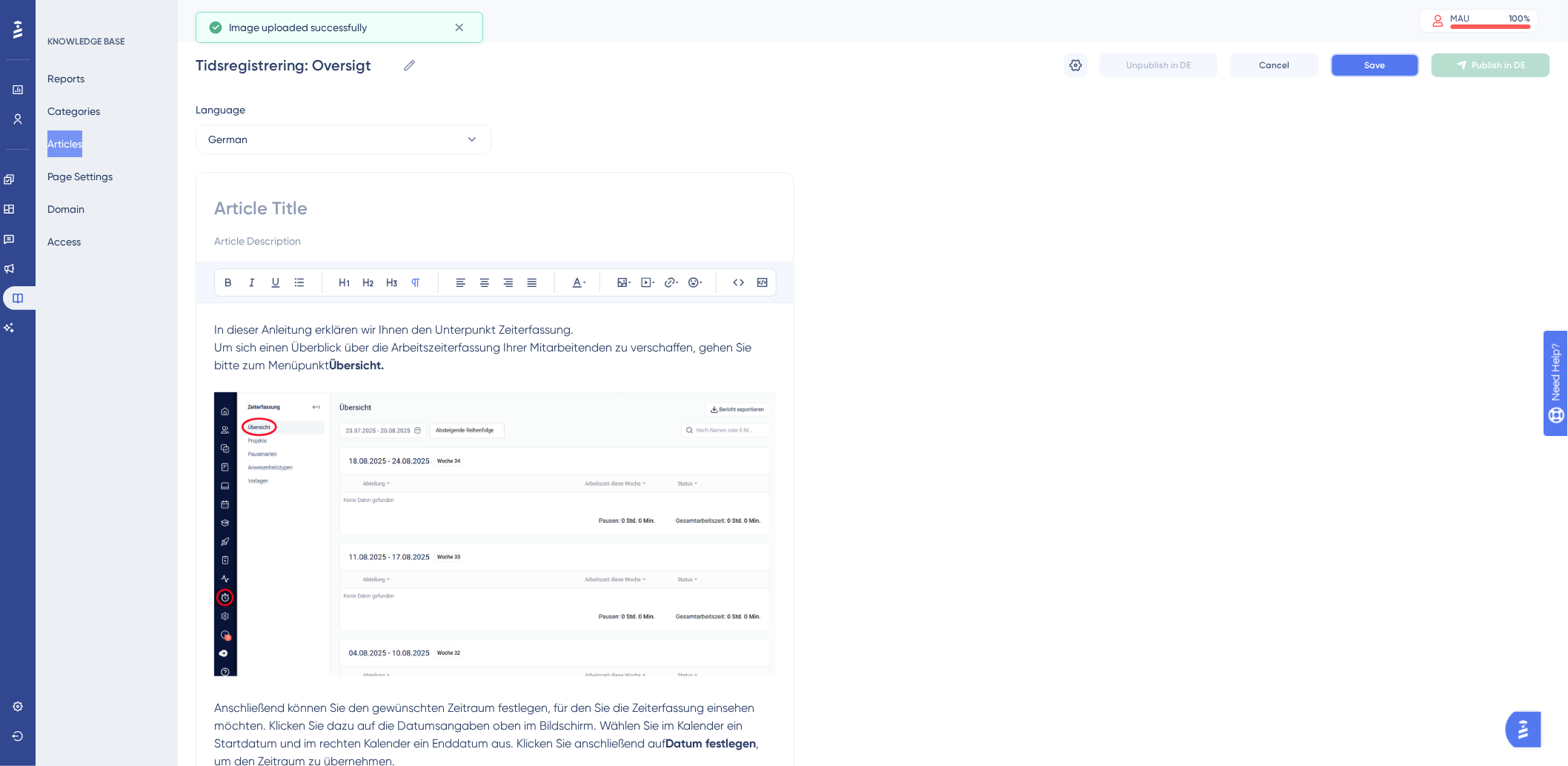
click at [1342, 68] on button "Save" at bounding box center [1376, 65] width 89 height 24
click at [408, 197] on input at bounding box center [495, 209] width 562 height 24
paste input "Zeiterfassung: Übersicht"
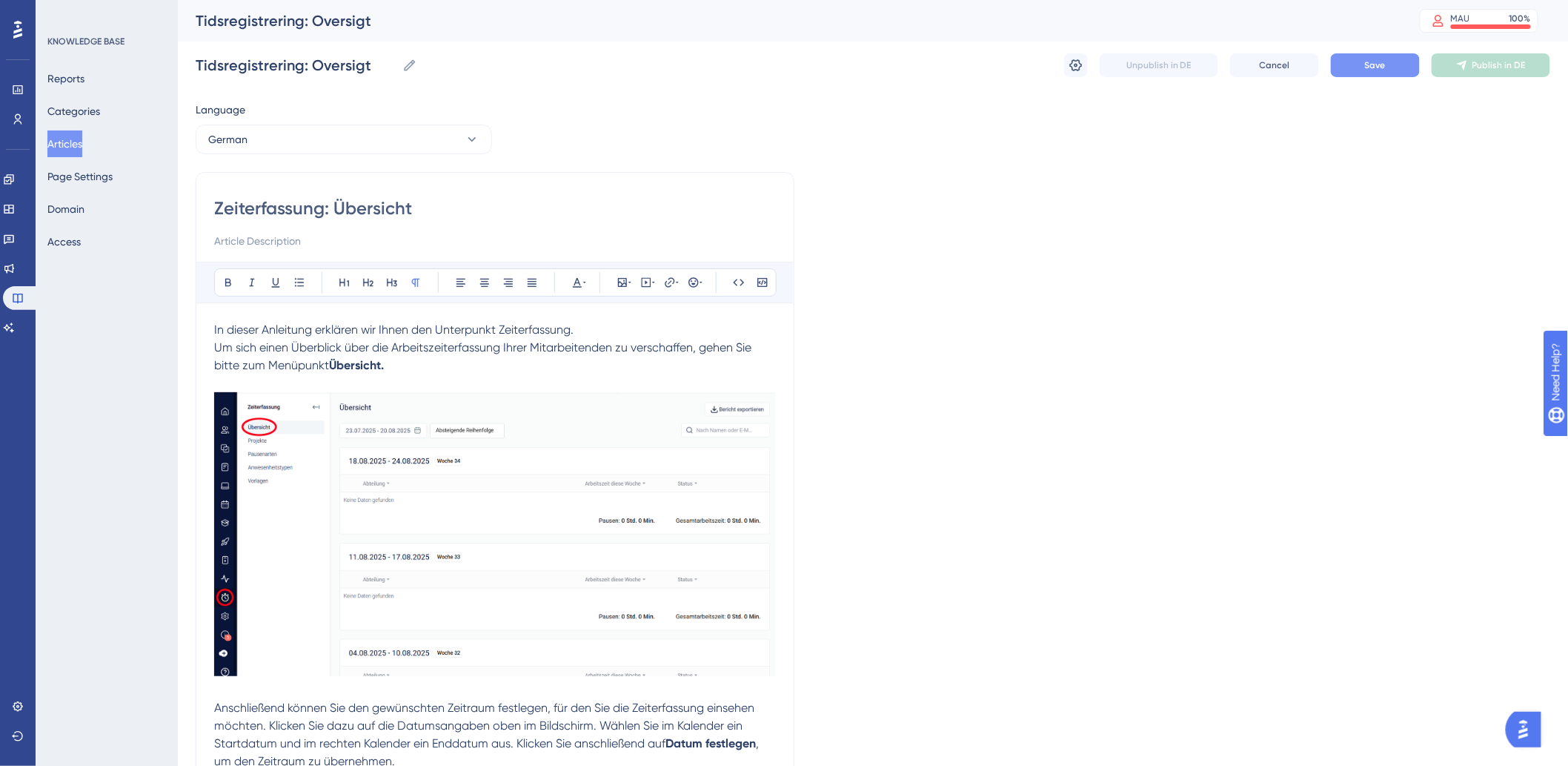
type input "Zeiterfassung: Übersicht"
click at [1365, 72] on button "Save" at bounding box center [1376, 65] width 89 height 24
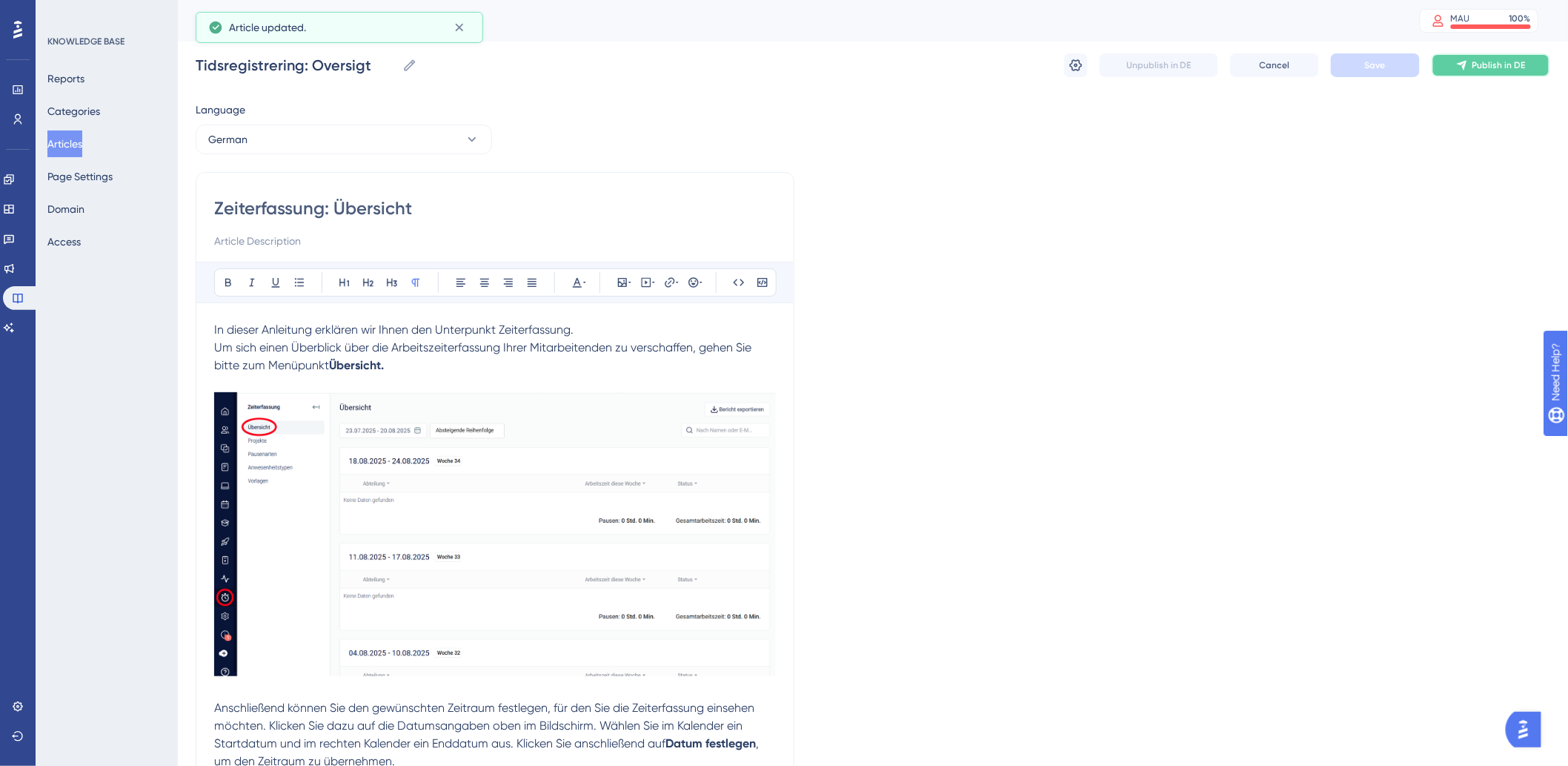
click at [1501, 57] on button "Publish in DE" at bounding box center [1491, 65] width 119 height 24
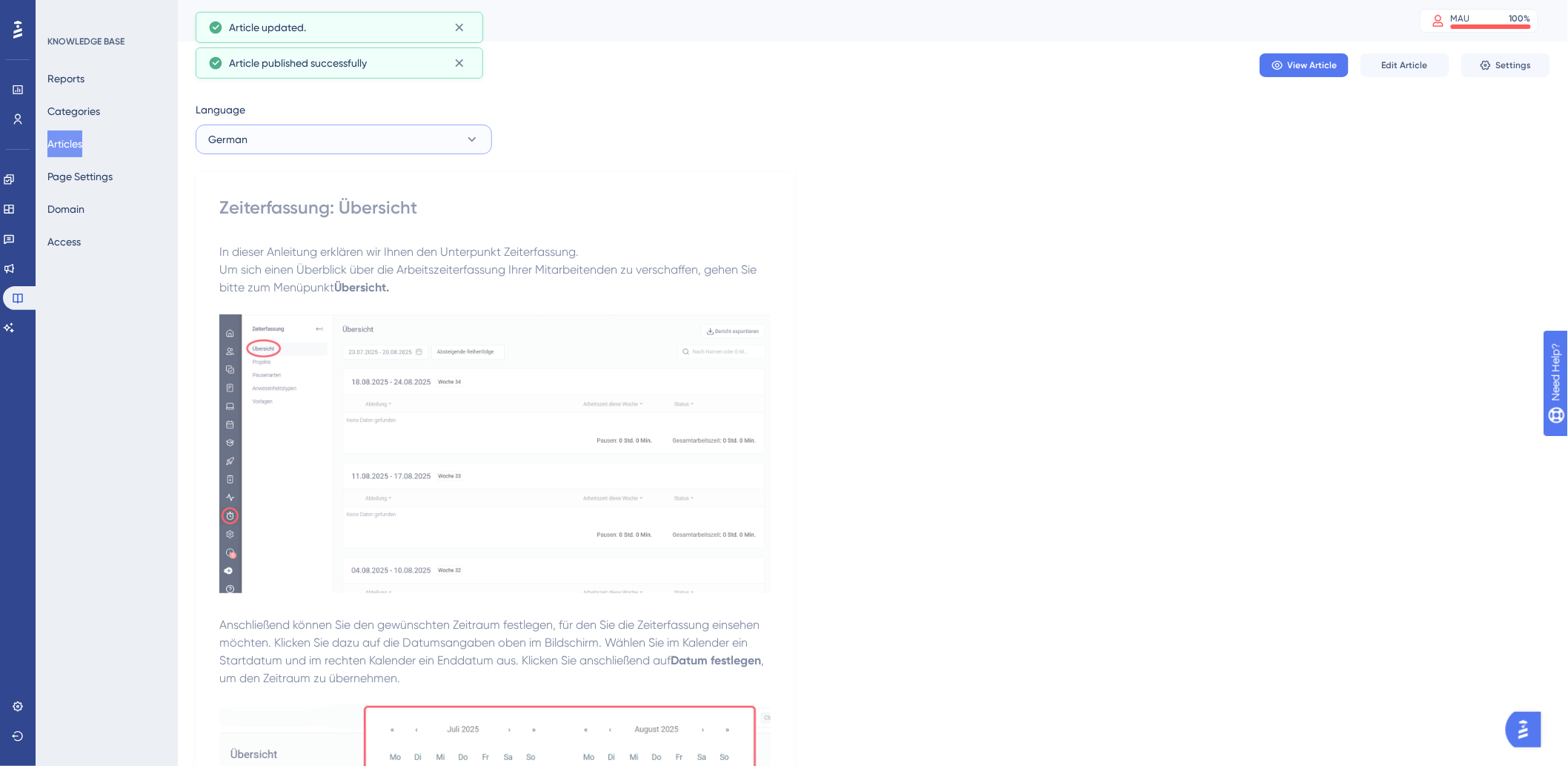
click at [421, 145] on button "German" at bounding box center [343, 139] width 296 height 30
click at [373, 179] on button "Danish (Default) Danish (Default) Published" at bounding box center [343, 185] width 278 height 30
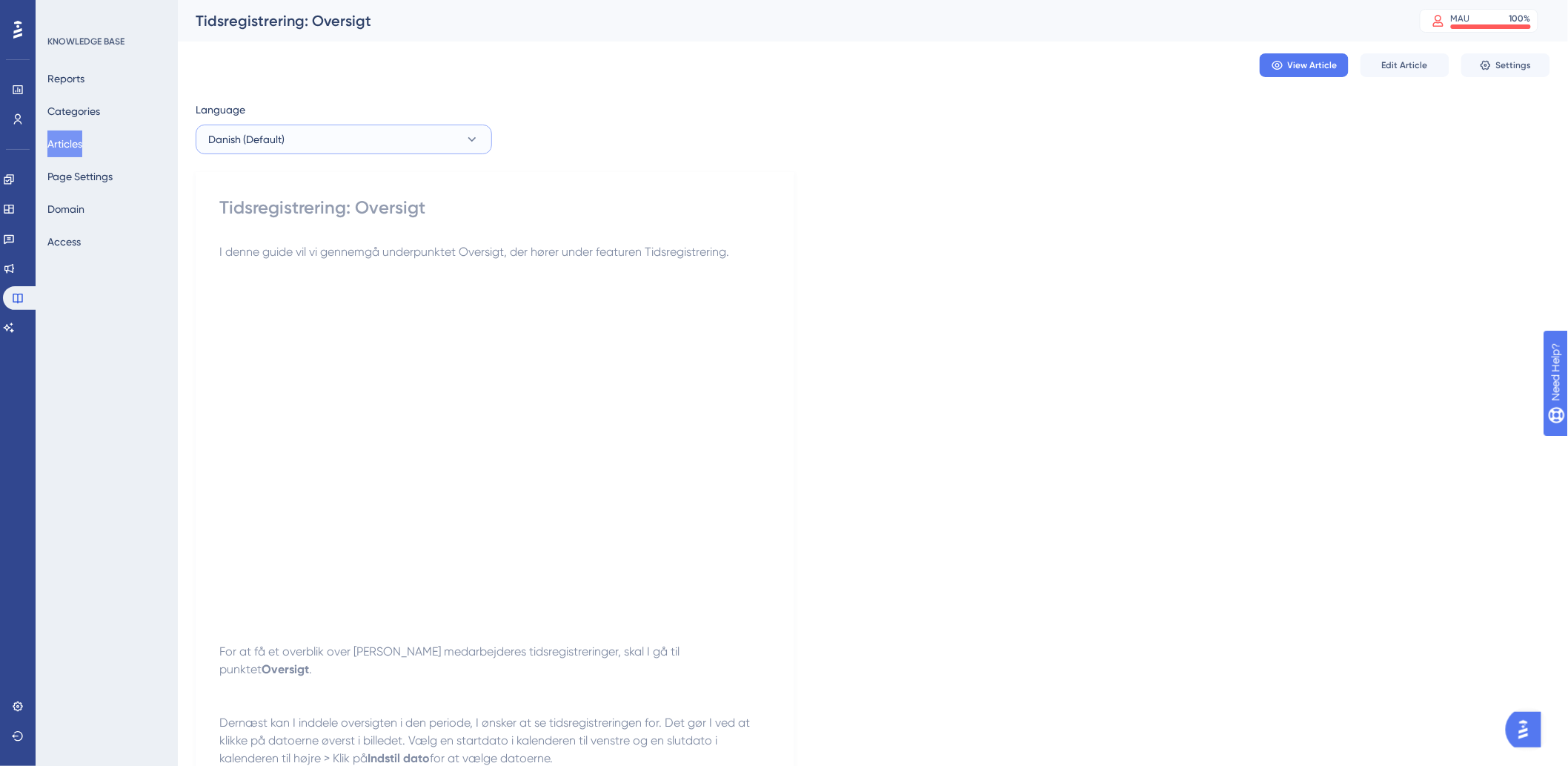
click at [350, 147] on button "Danish (Default)" at bounding box center [343, 139] width 296 height 30
click at [354, 149] on button "Danish (Default)" at bounding box center [343, 139] width 296 height 30
click at [78, 139] on button "Articles" at bounding box center [65, 143] width 35 height 27
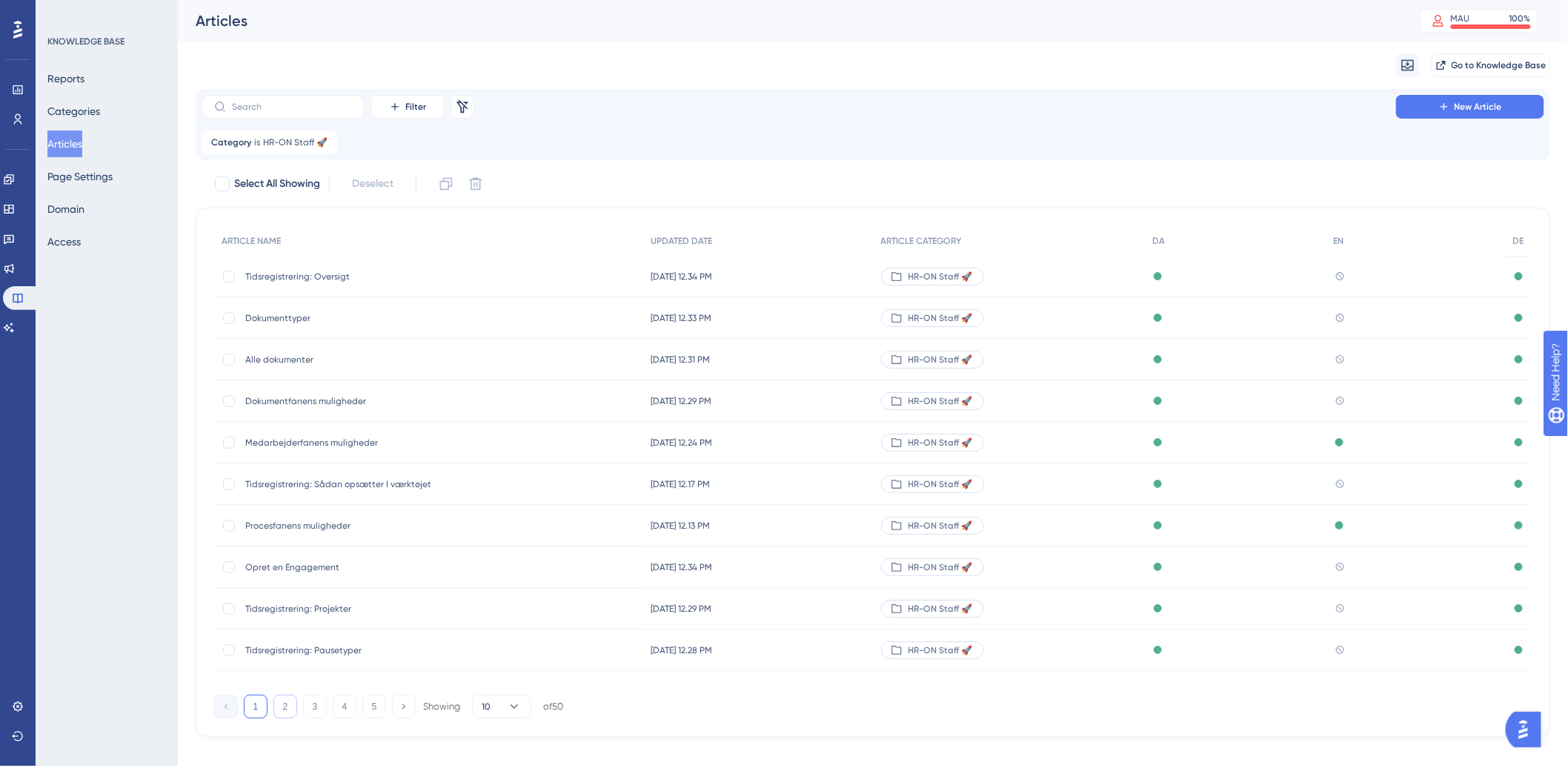
click at [288, 714] on button "2" at bounding box center [286, 707] width 24 height 24
click at [314, 697] on button "3" at bounding box center [315, 707] width 24 height 24
click at [337, 707] on button "4" at bounding box center [344, 707] width 24 height 24
click at [380, 709] on button "5" at bounding box center [374, 707] width 24 height 24
click at [278, 358] on span "Begivenheder" at bounding box center [363, 359] width 237 height 12
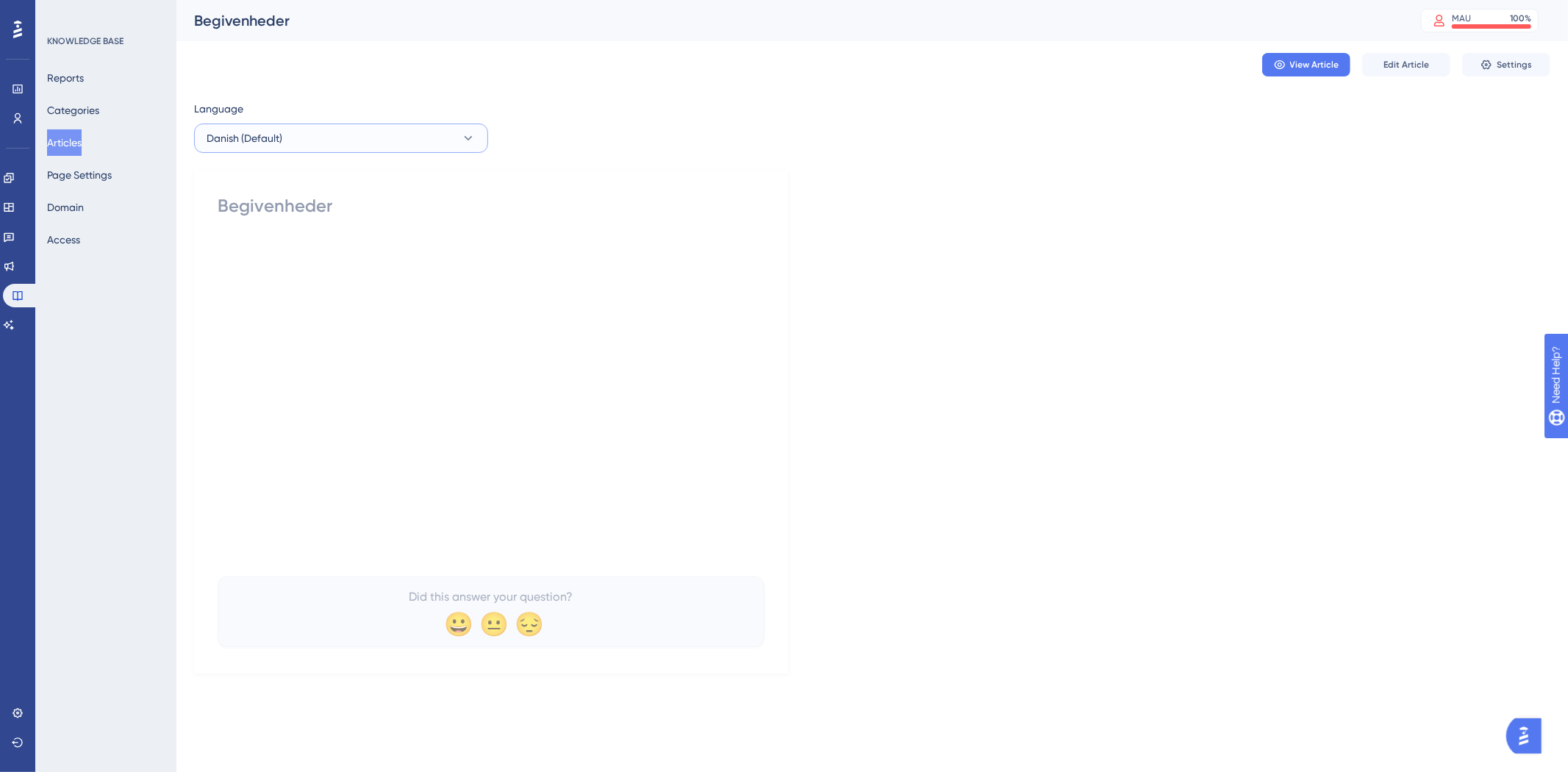
click at [401, 143] on button "Danish (Default)" at bounding box center [341, 138] width 294 height 29
click at [285, 239] on button "German German Published" at bounding box center [341, 242] width 275 height 29
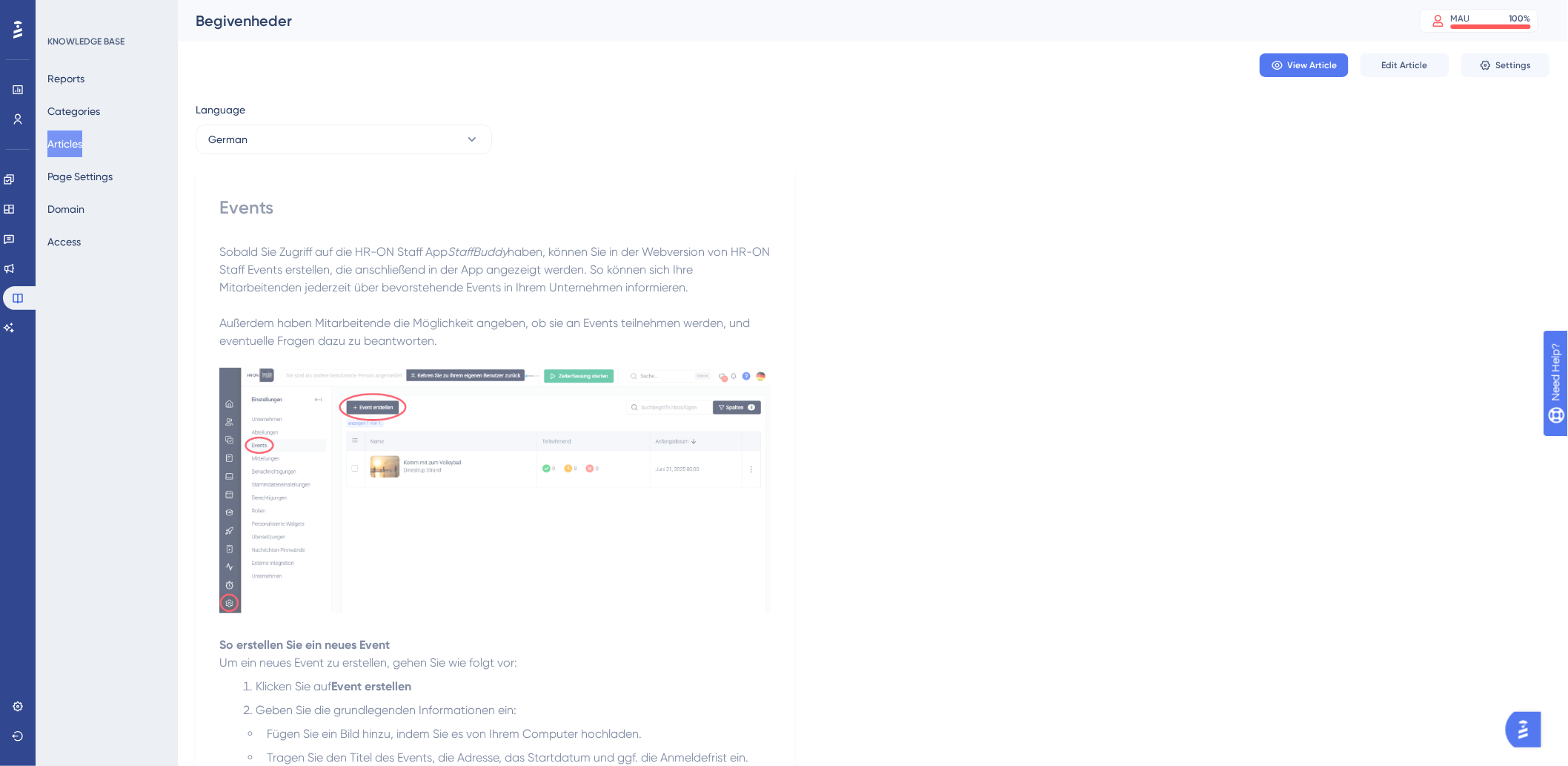
click at [75, 149] on button "Articles" at bounding box center [65, 143] width 35 height 27
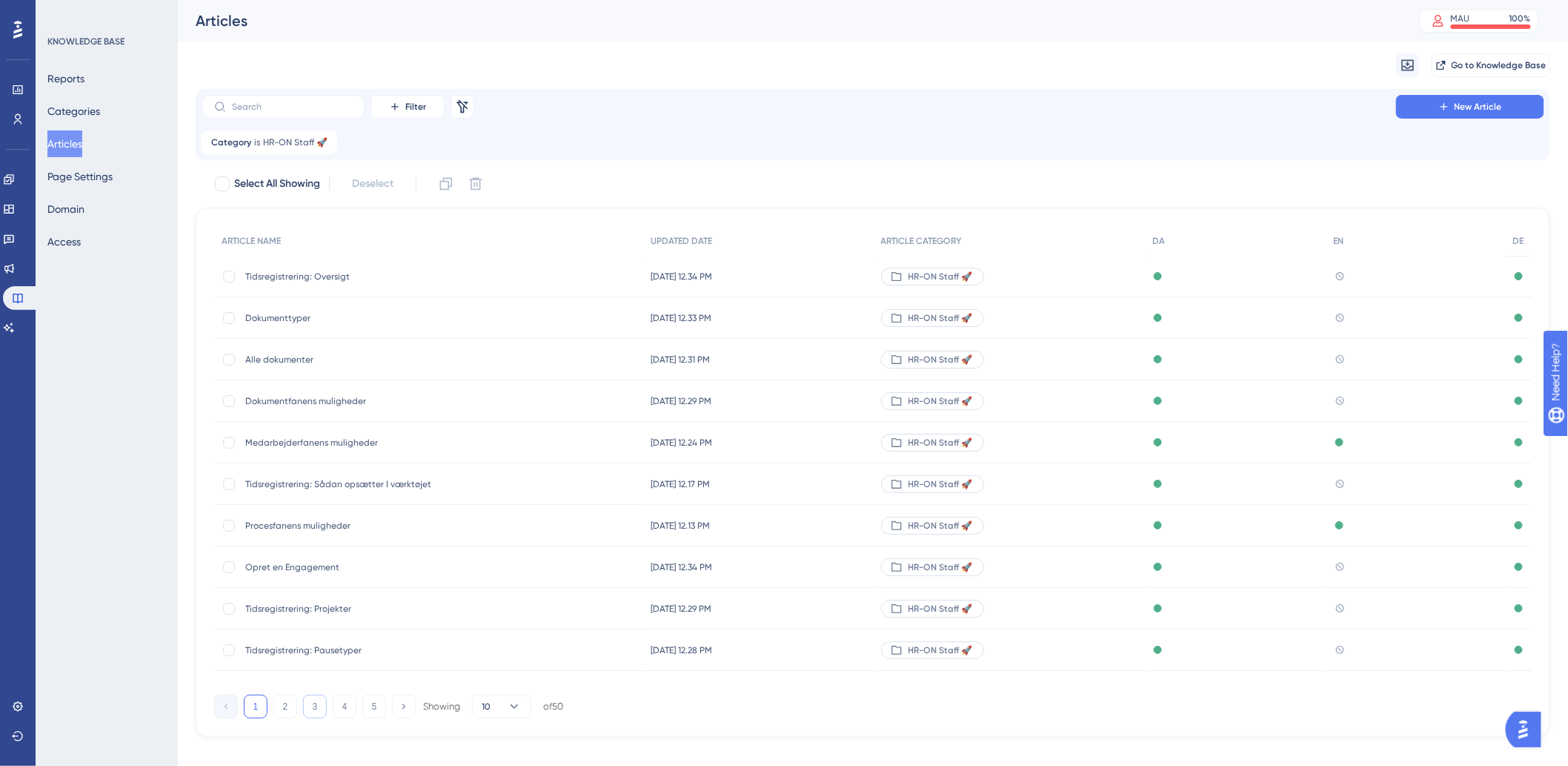
click at [311, 703] on button "3" at bounding box center [315, 707] width 24 height 24
click at [280, 710] on button "2" at bounding box center [286, 707] width 24 height 24
click at [359, 707] on div "1 2 3 4 5 Showing 10 of 50" at bounding box center [389, 707] width 349 height 24
click at [367, 707] on button "5" at bounding box center [374, 707] width 24 height 24
click at [287, 649] on span "Begivenheder" at bounding box center [363, 650] width 237 height 12
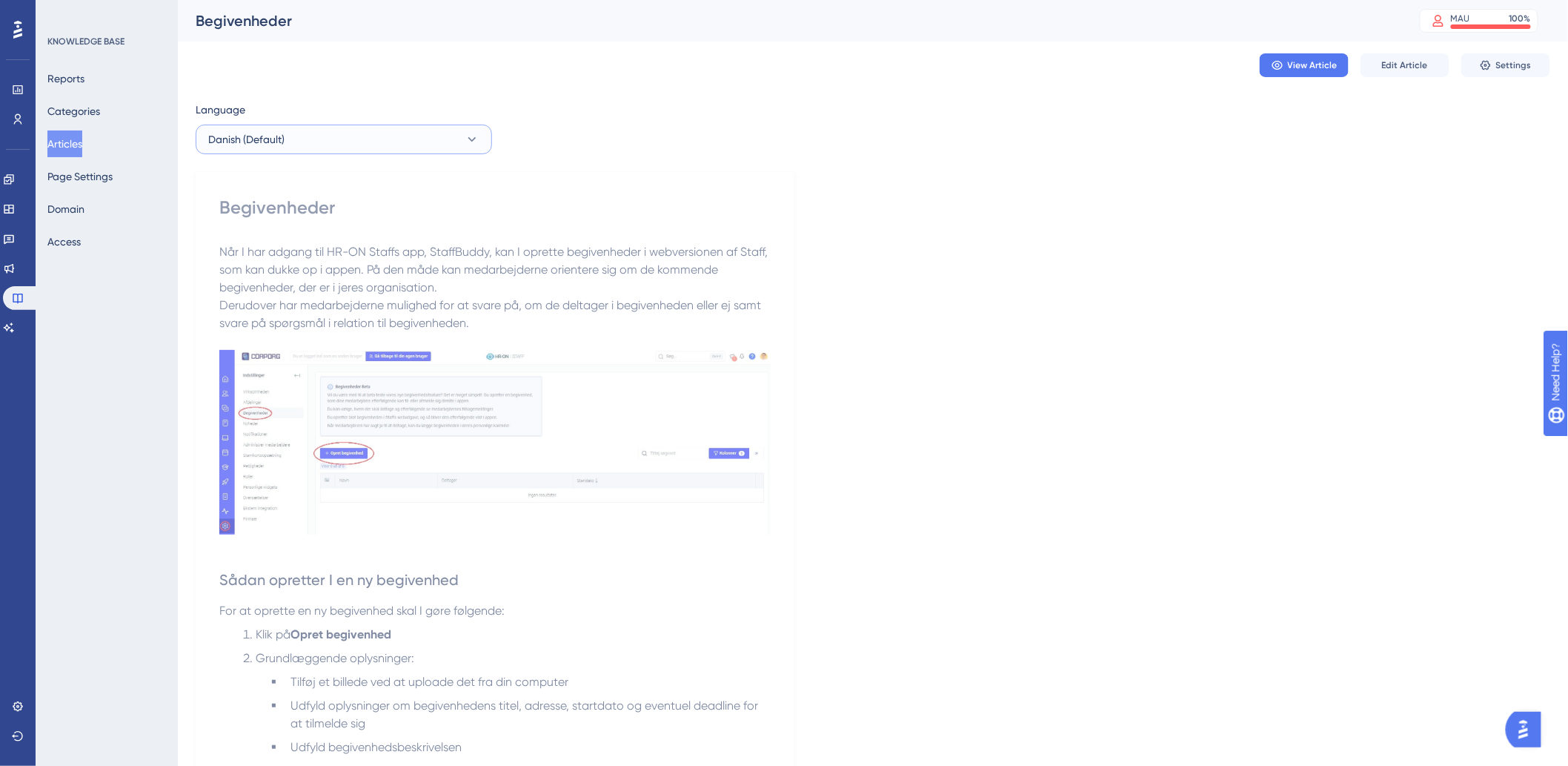
click at [301, 141] on button "Danish (Default)" at bounding box center [343, 139] width 296 height 30
click at [251, 236] on span "German" at bounding box center [237, 243] width 39 height 18
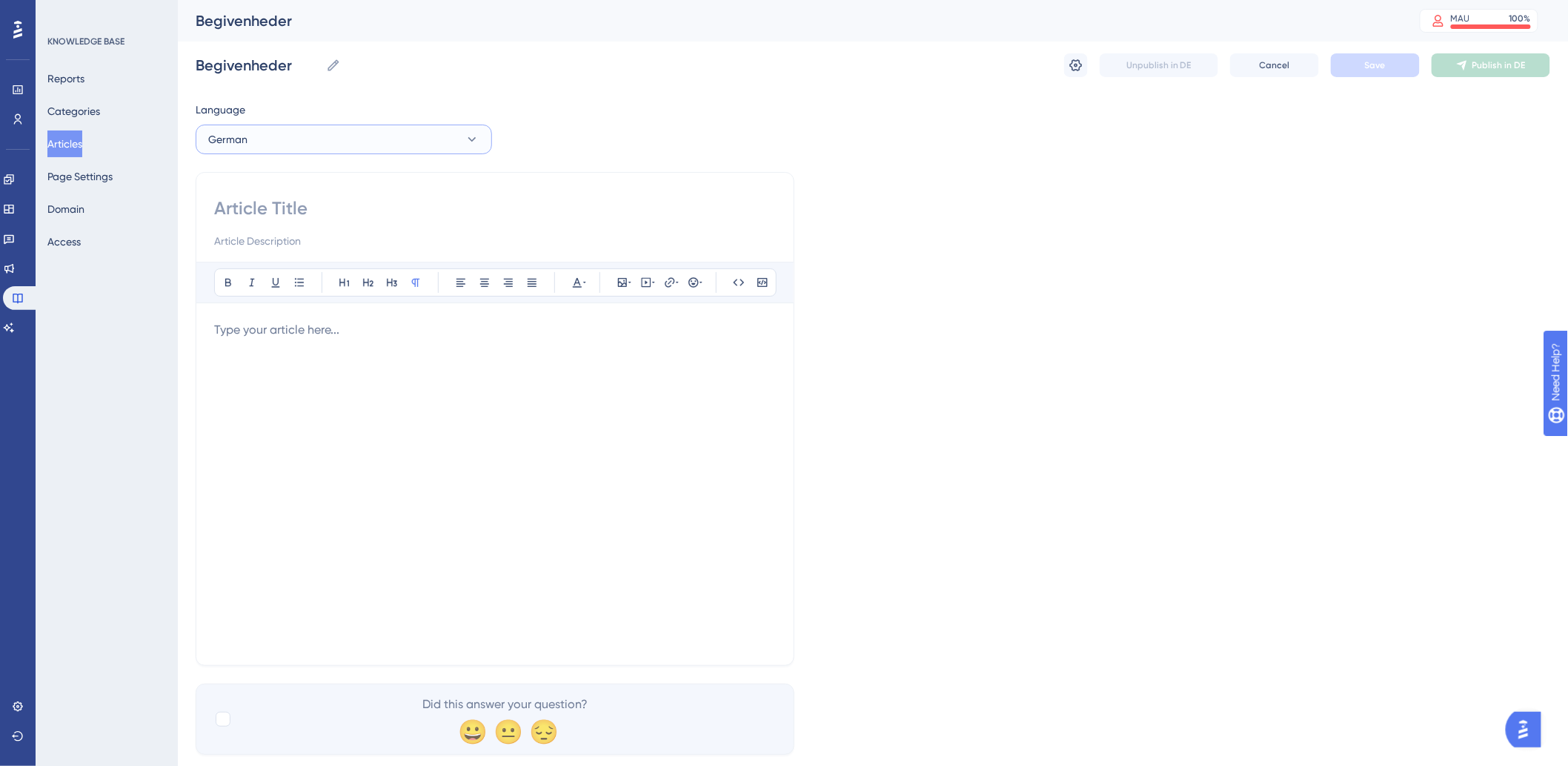
click at [304, 149] on button "German" at bounding box center [343, 139] width 296 height 30
click at [293, 186] on button "Danish (Default) Danish (Default) Published" at bounding box center [343, 185] width 278 height 30
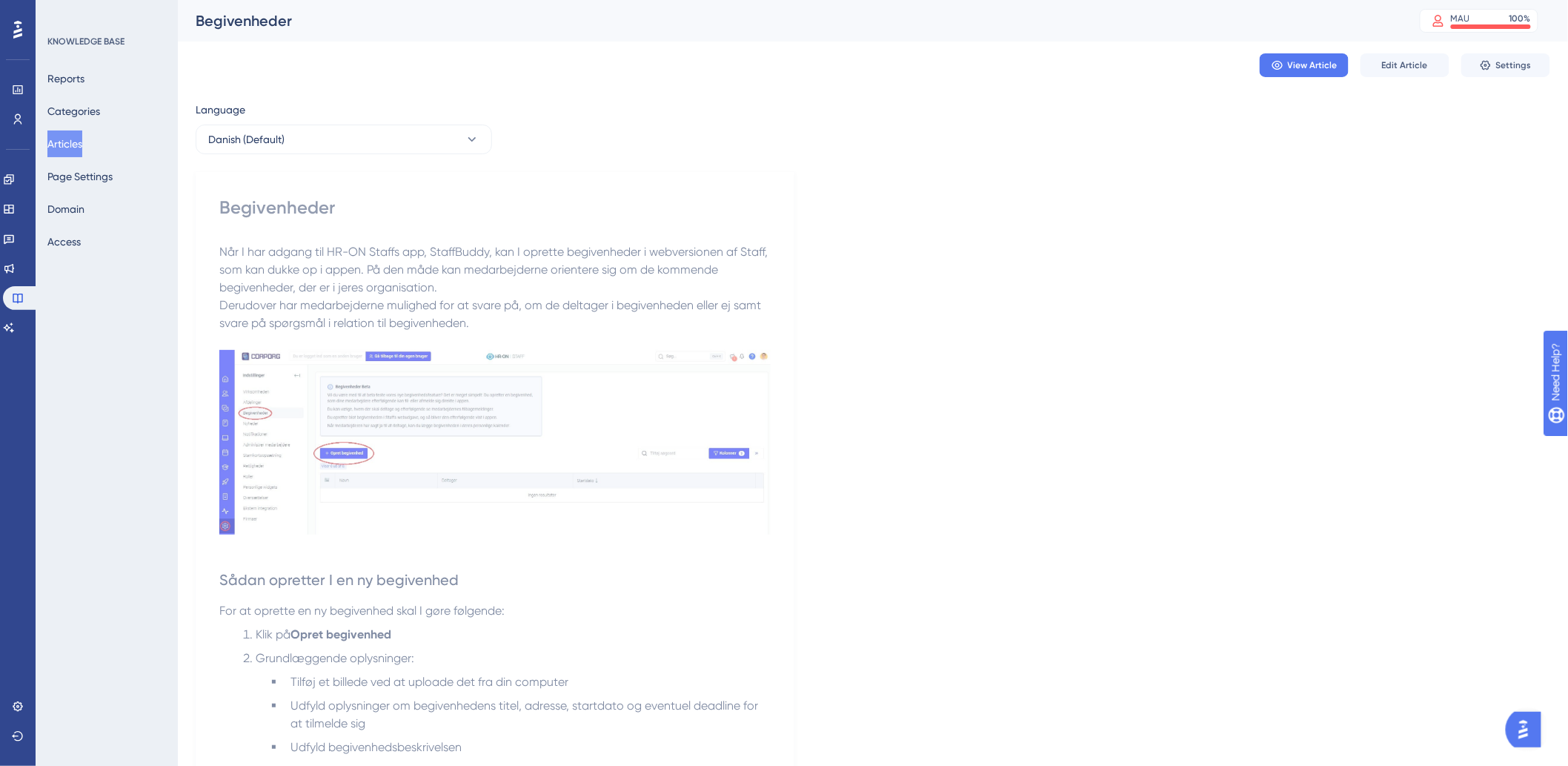
click at [83, 143] on button "Articles" at bounding box center [65, 143] width 35 height 27
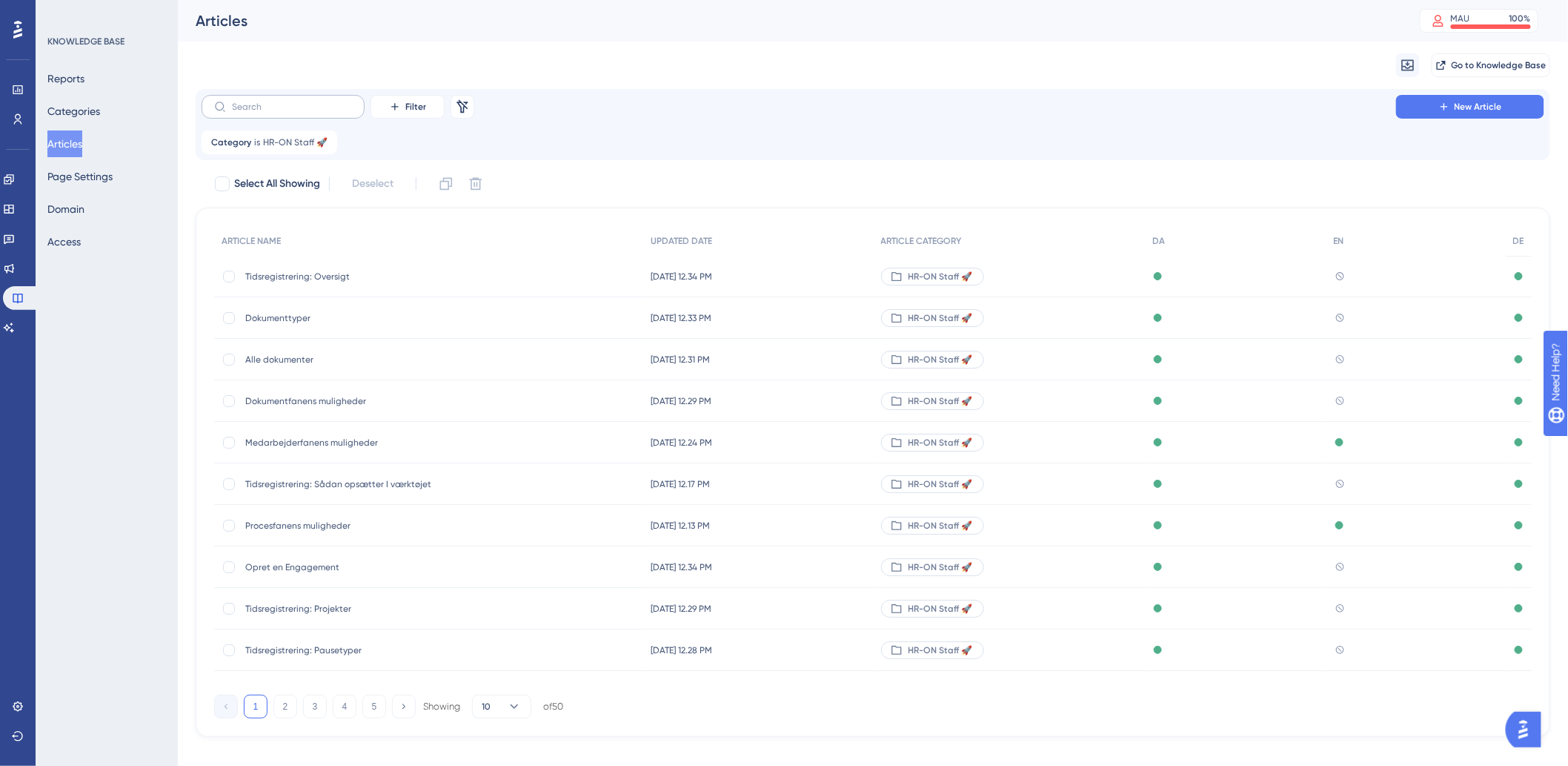
click at [317, 112] on label at bounding box center [283, 107] width 163 height 24
click at [317, 112] on input "text" at bounding box center [292, 106] width 120 height 10
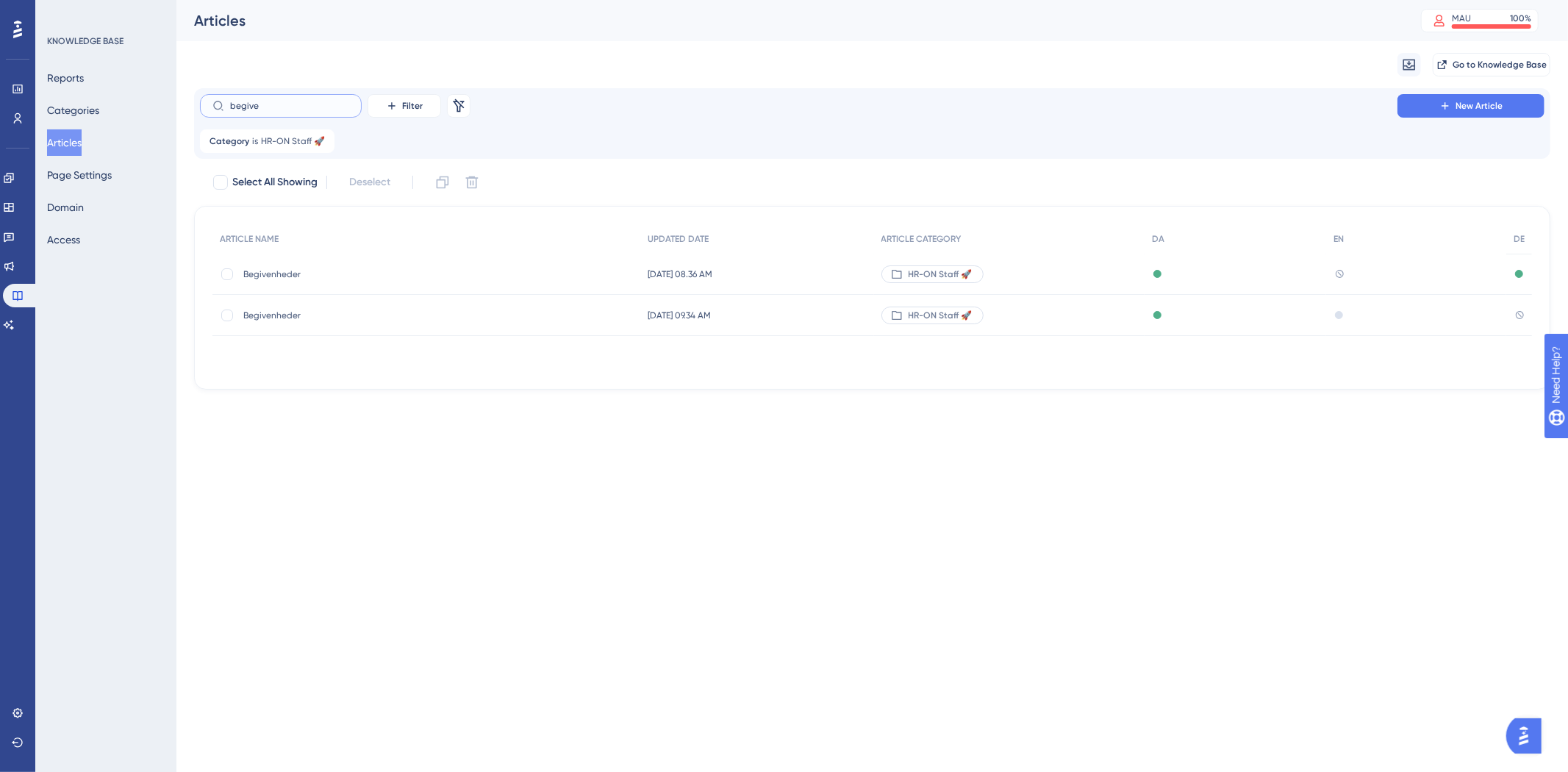
type input "begive"
click at [279, 275] on span "Begivenheder" at bounding box center [360, 274] width 235 height 12
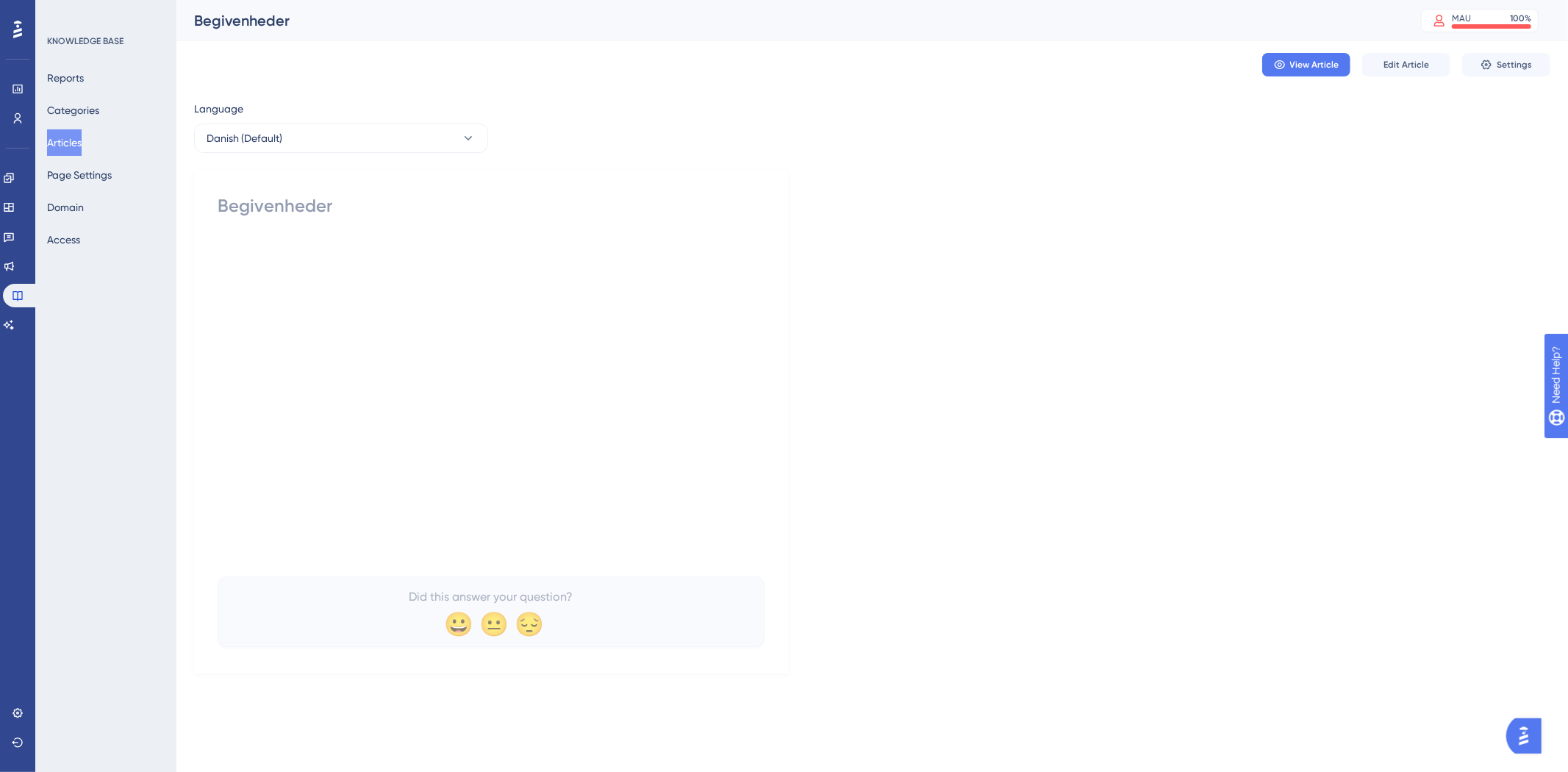
drag, startPoint x: 371, startPoint y: 305, endPoint x: 371, endPoint y: 294, distance: 11.0
click at [371, 306] on div at bounding box center [491, 403] width 547 height 323
click at [361, 138] on button "Danish (Default)" at bounding box center [341, 138] width 294 height 29
click at [838, 275] on div "Language Danish (Default) Danish (Default) Danish (Default) Published English E…" at bounding box center [872, 387] width 1356 height 574
click at [1412, 72] on button "Edit Article" at bounding box center [1406, 64] width 88 height 24
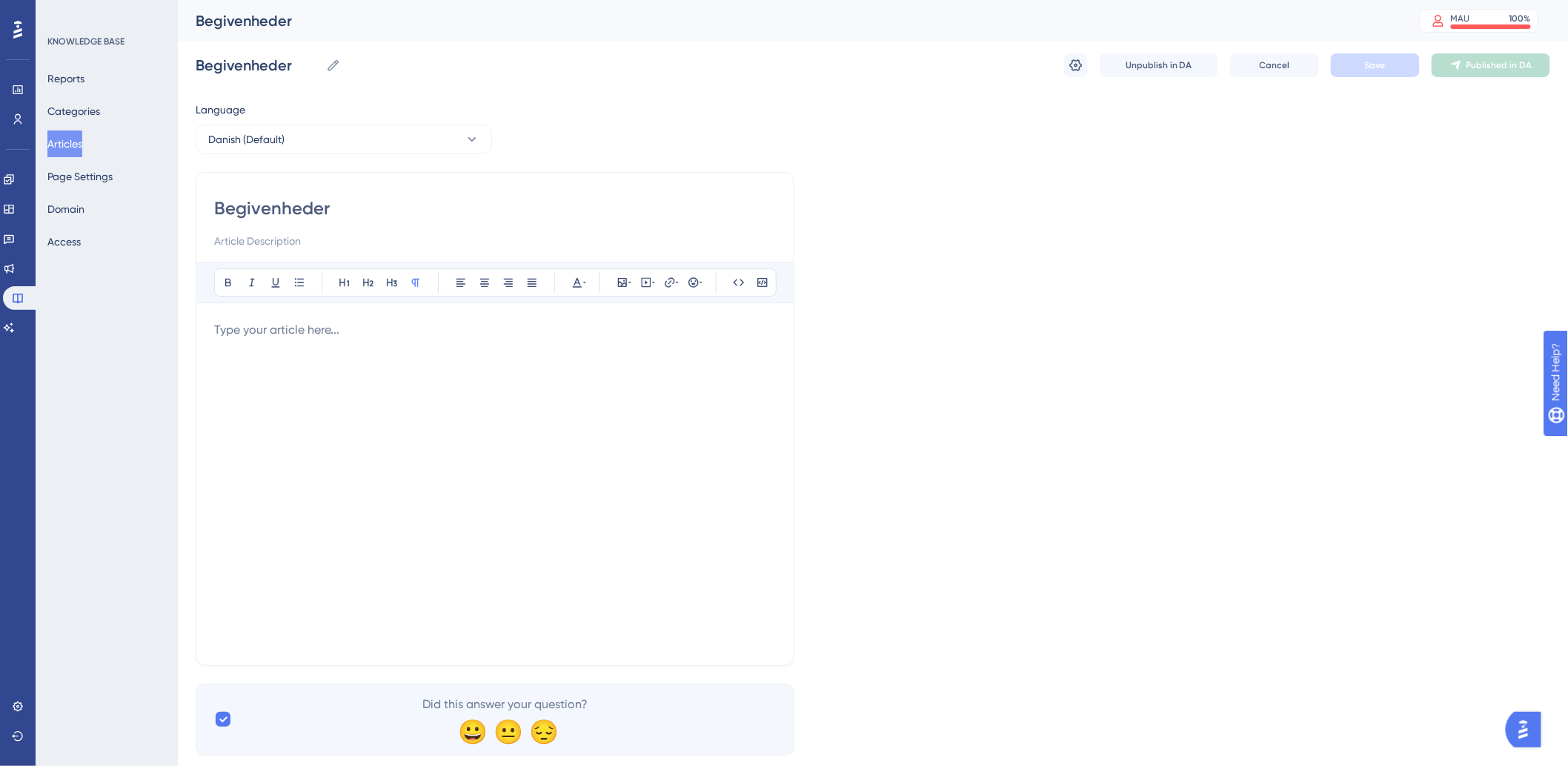
click at [357, 364] on div at bounding box center [495, 484] width 562 height 326
click at [400, 141] on button "Danish (Default)" at bounding box center [343, 139] width 296 height 30
click at [417, 249] on div "Published" at bounding box center [438, 243] width 65 height 18
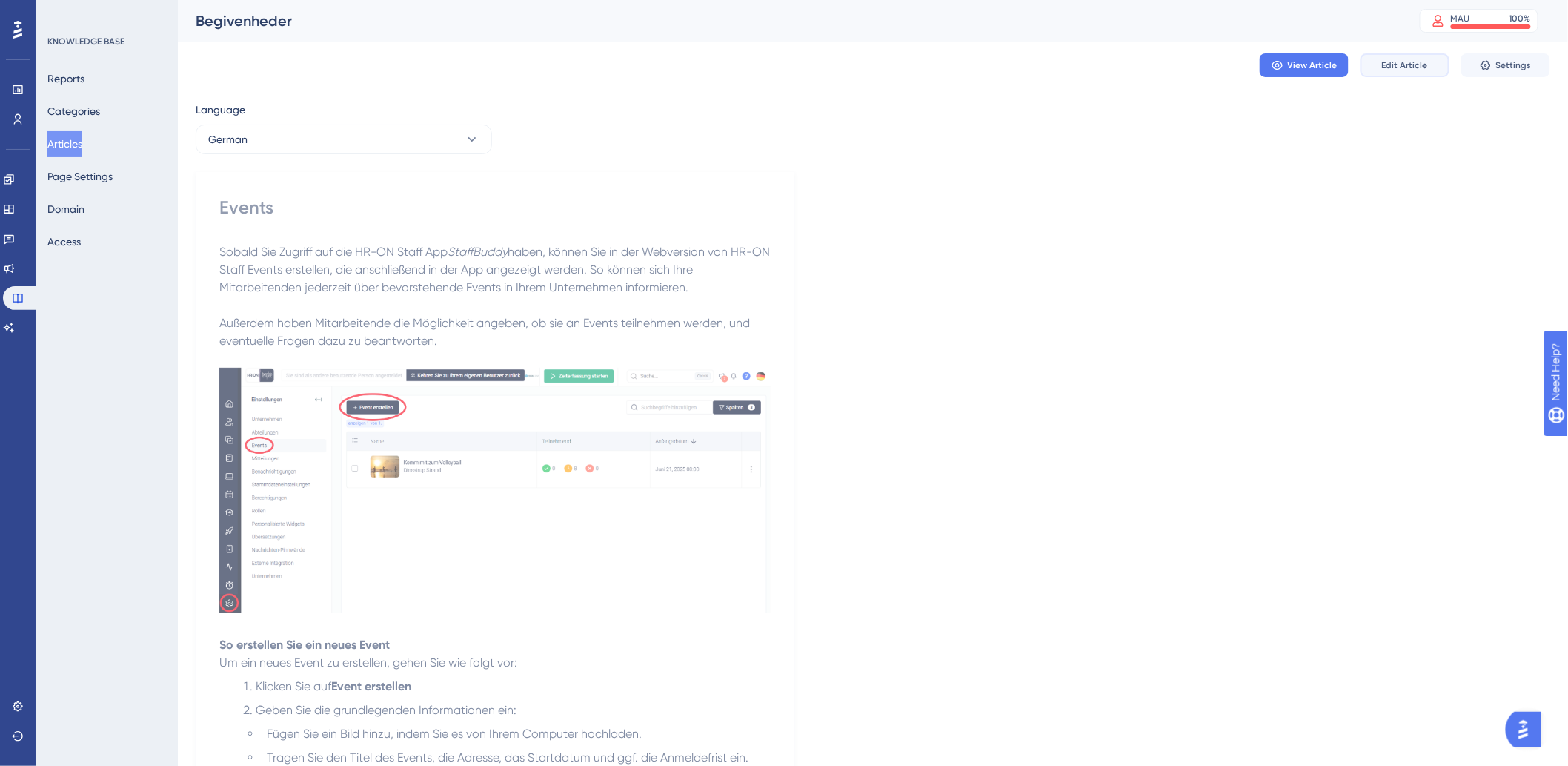
click at [1418, 63] on span "Edit Article" at bounding box center [1405, 65] width 45 height 12
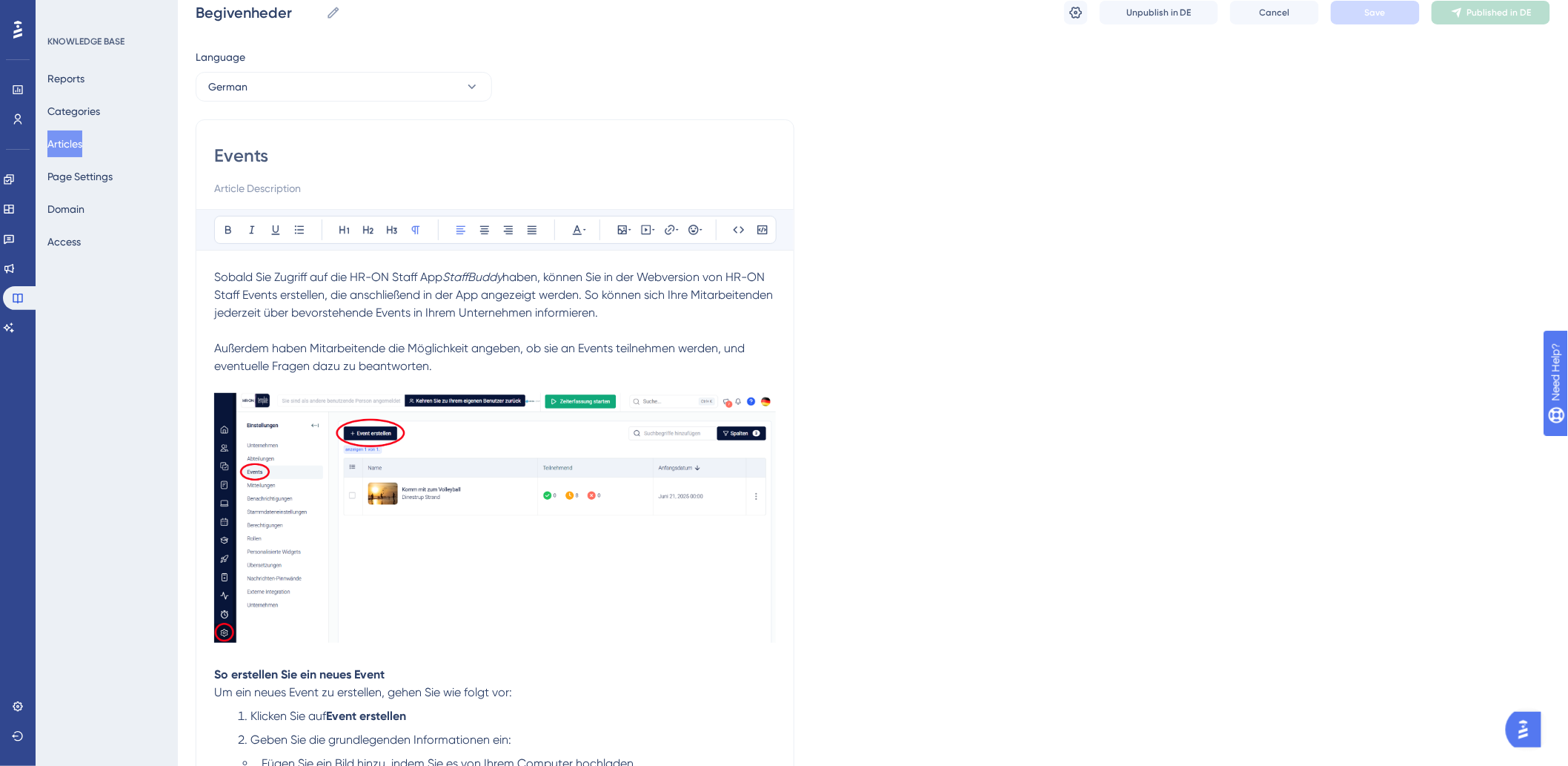
drag, startPoint x: 208, startPoint y: 319, endPoint x: 215, endPoint y: 332, distance: 14.8
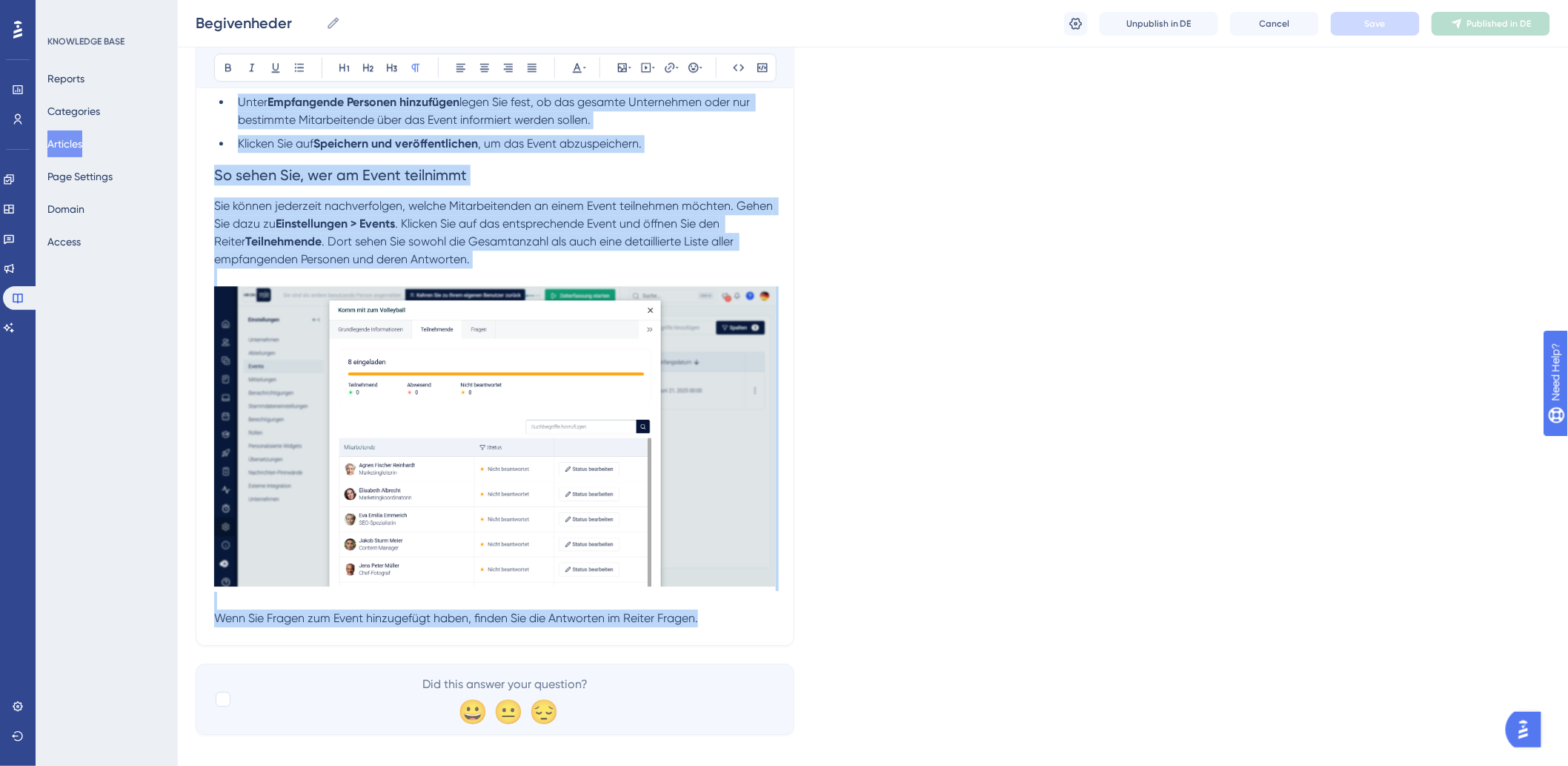
scroll to position [1597, 0]
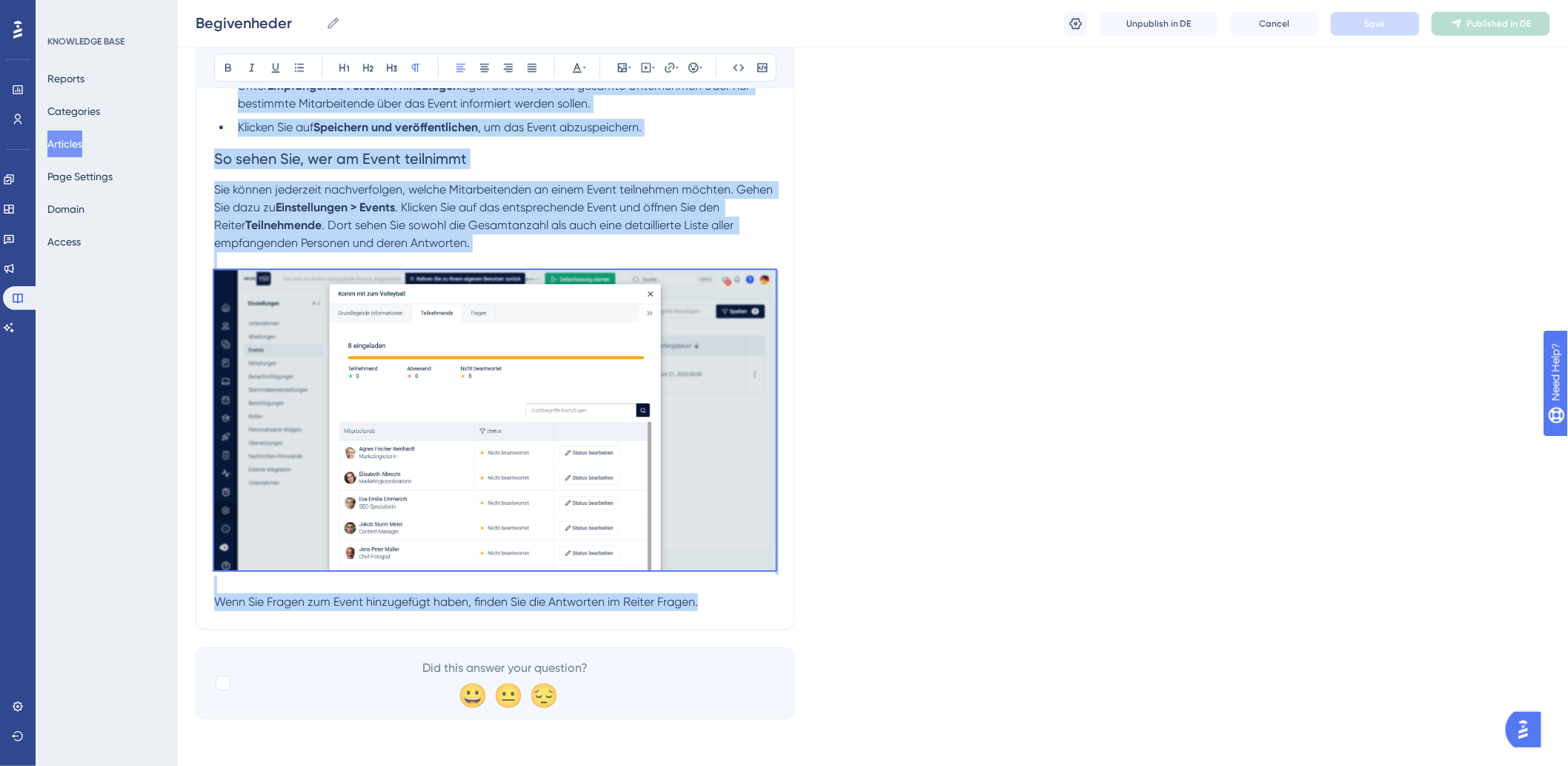
drag, startPoint x: 214, startPoint y: 240, endPoint x: 756, endPoint y: 616, distance: 659.7
copy div "Loremi Dol Sitamet con adi EL-SE Doeiu Tem IncidIdunt utlab, etdolo Mag al eni …"
click at [79, 132] on button "Articles" at bounding box center [65, 143] width 35 height 27
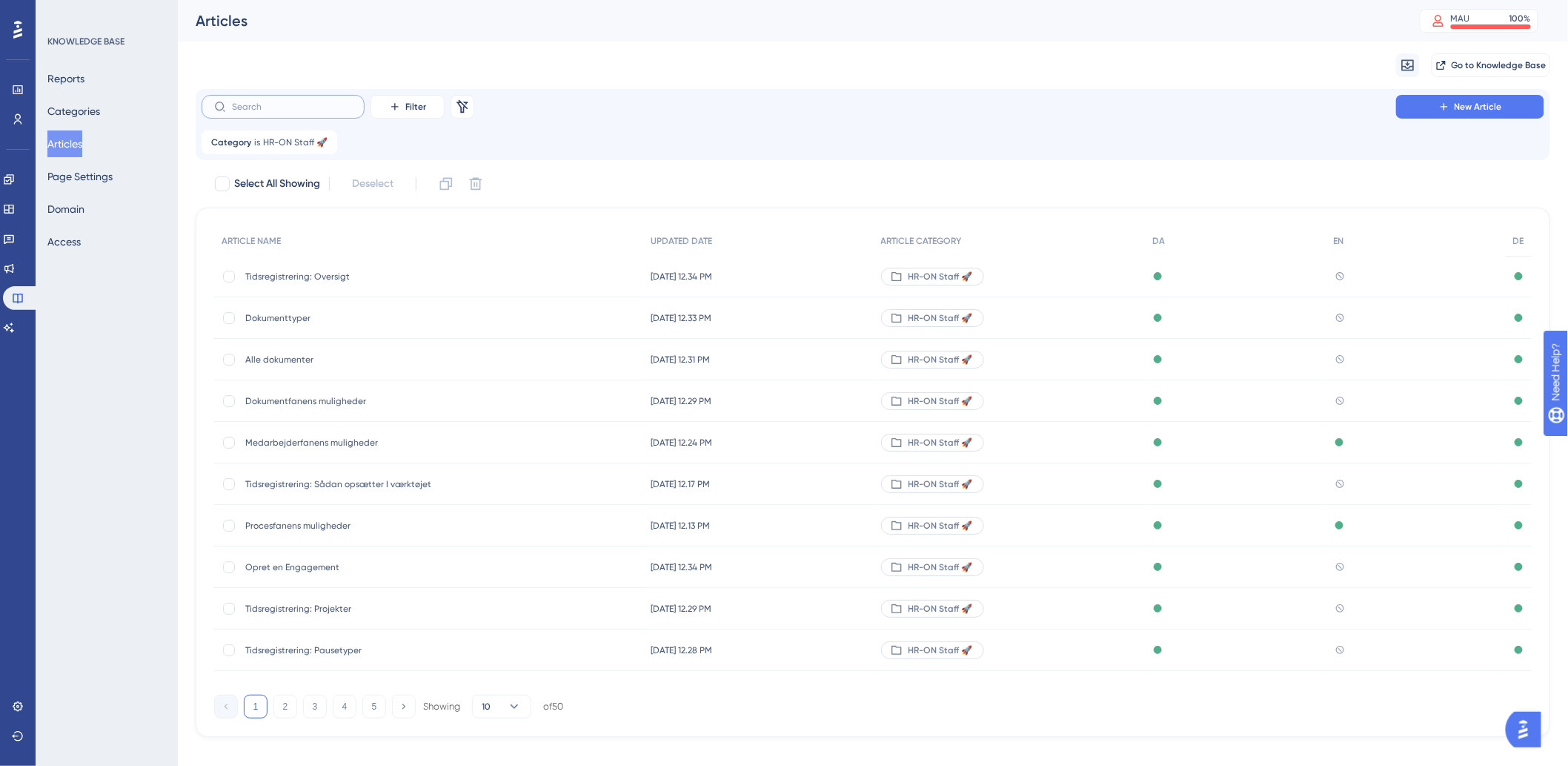
click at [300, 109] on input "text" at bounding box center [292, 106] width 120 height 10
type input "nr"
checkbox input "true"
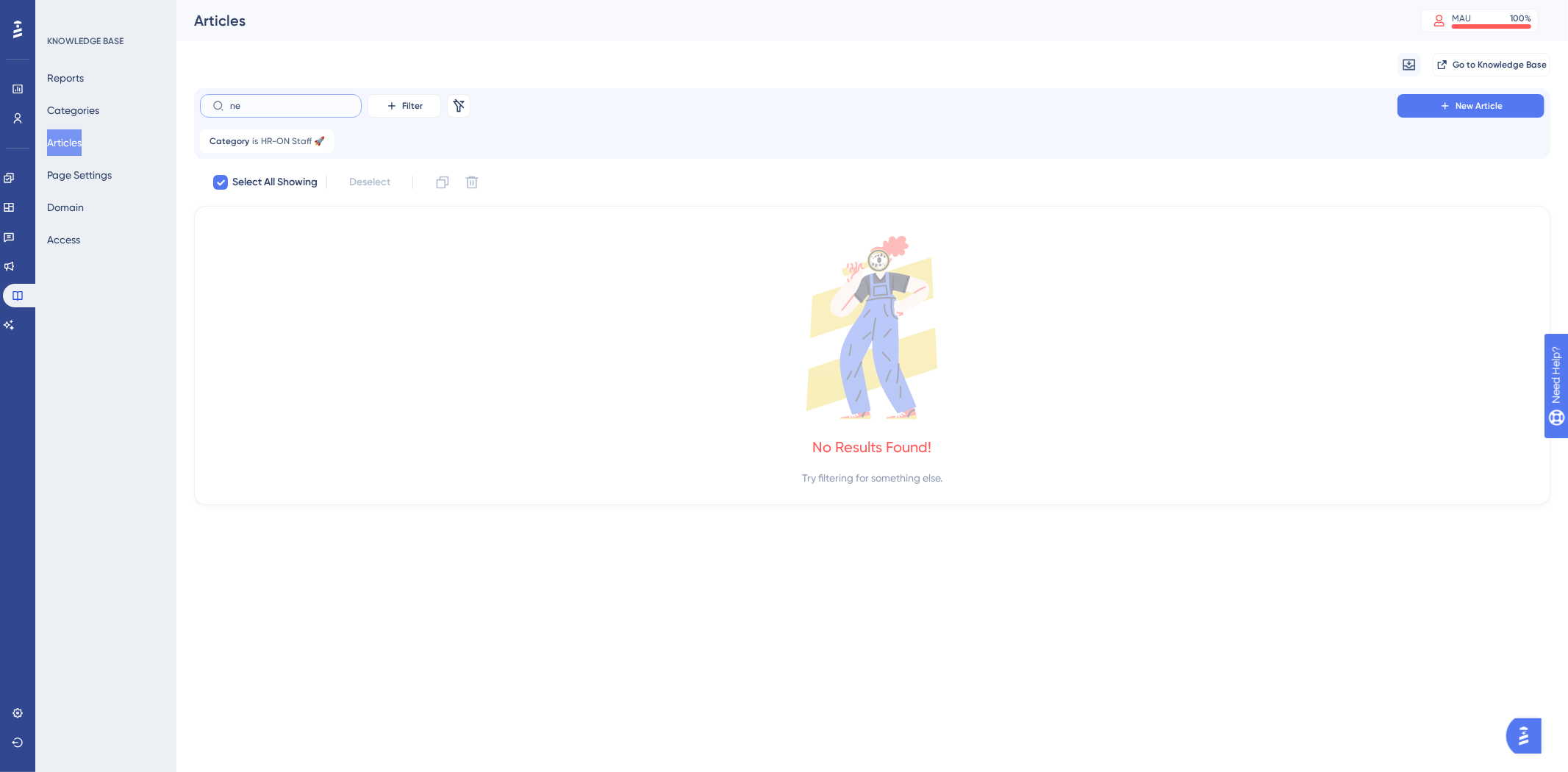
type input "n"
checkbox input "false"
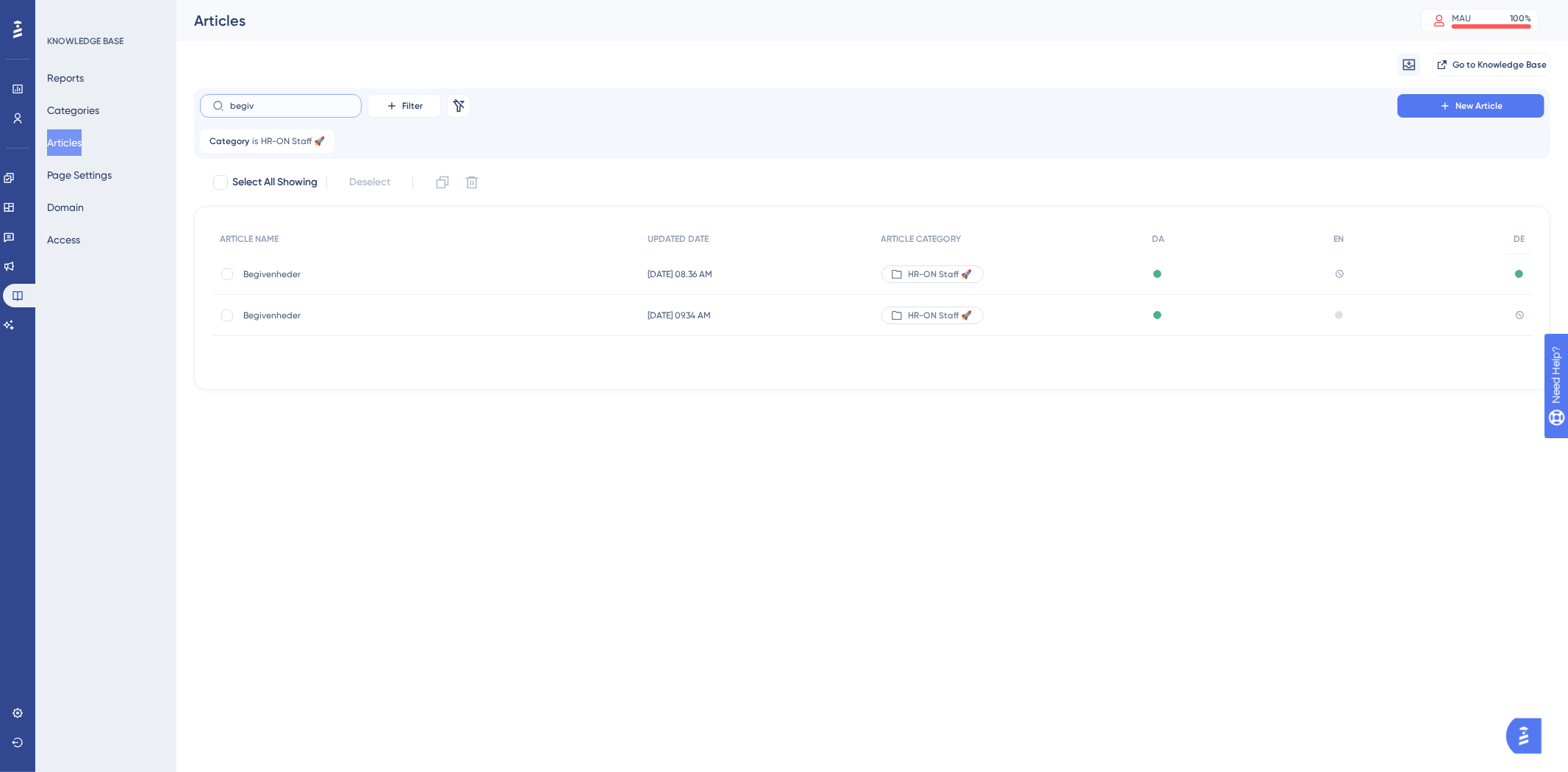
type input "begiv"
click at [385, 316] on span "Begivenheder" at bounding box center [360, 315] width 235 height 12
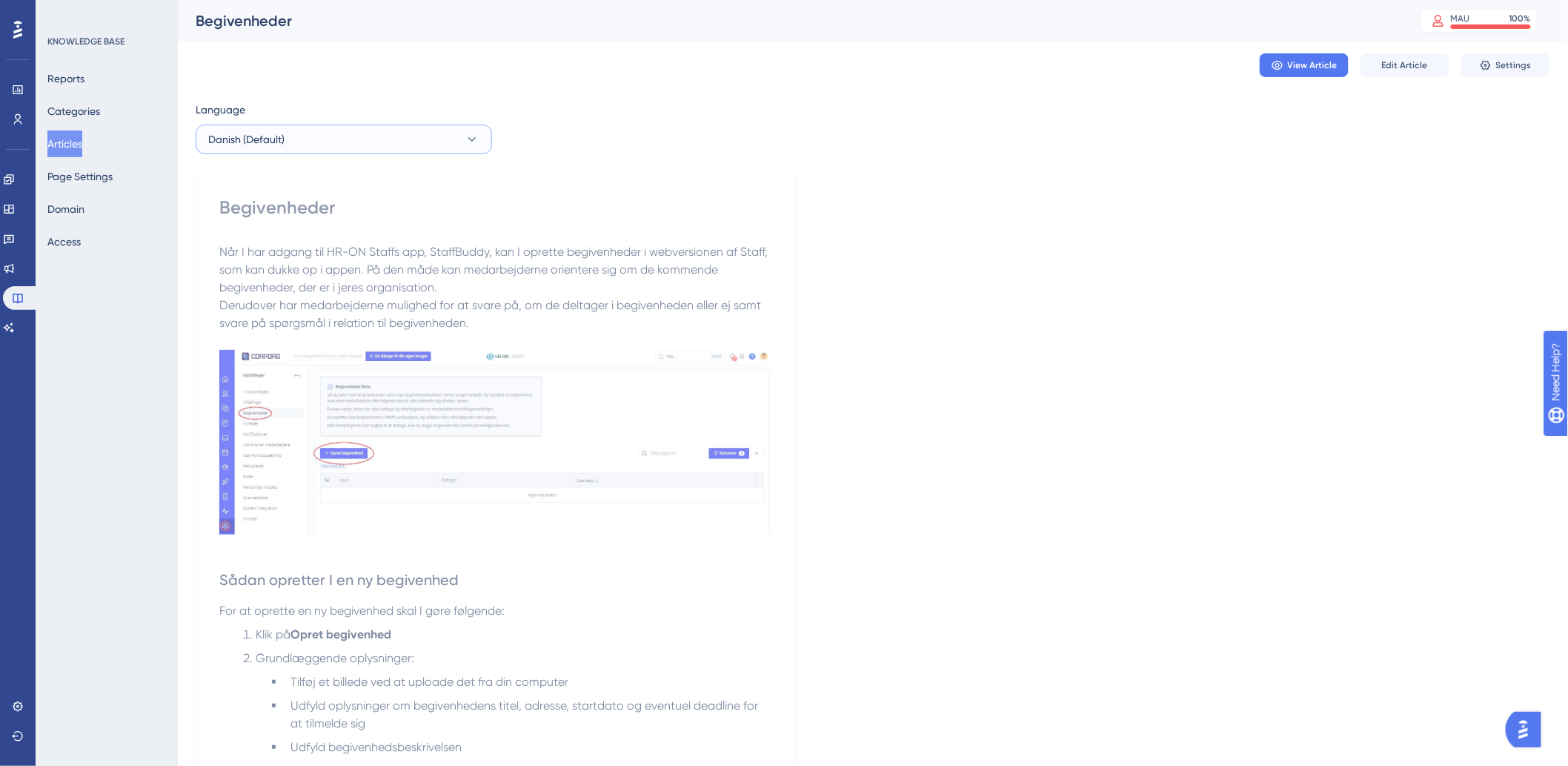
click at [397, 145] on button "Danish (Default)" at bounding box center [343, 139] width 296 height 30
click at [309, 240] on button "German German No translation" at bounding box center [343, 244] width 278 height 30
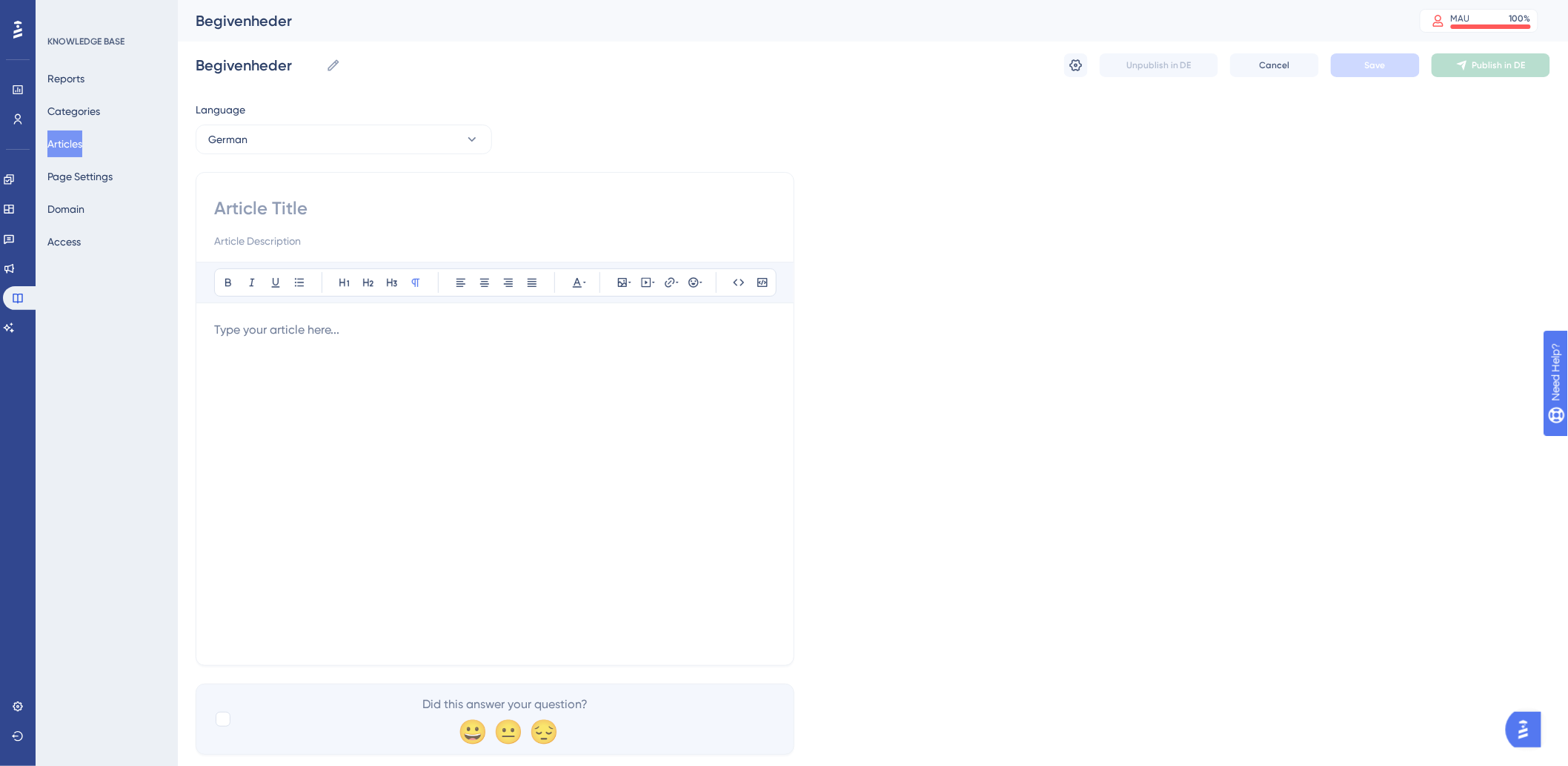
click at [413, 358] on div at bounding box center [495, 484] width 562 height 326
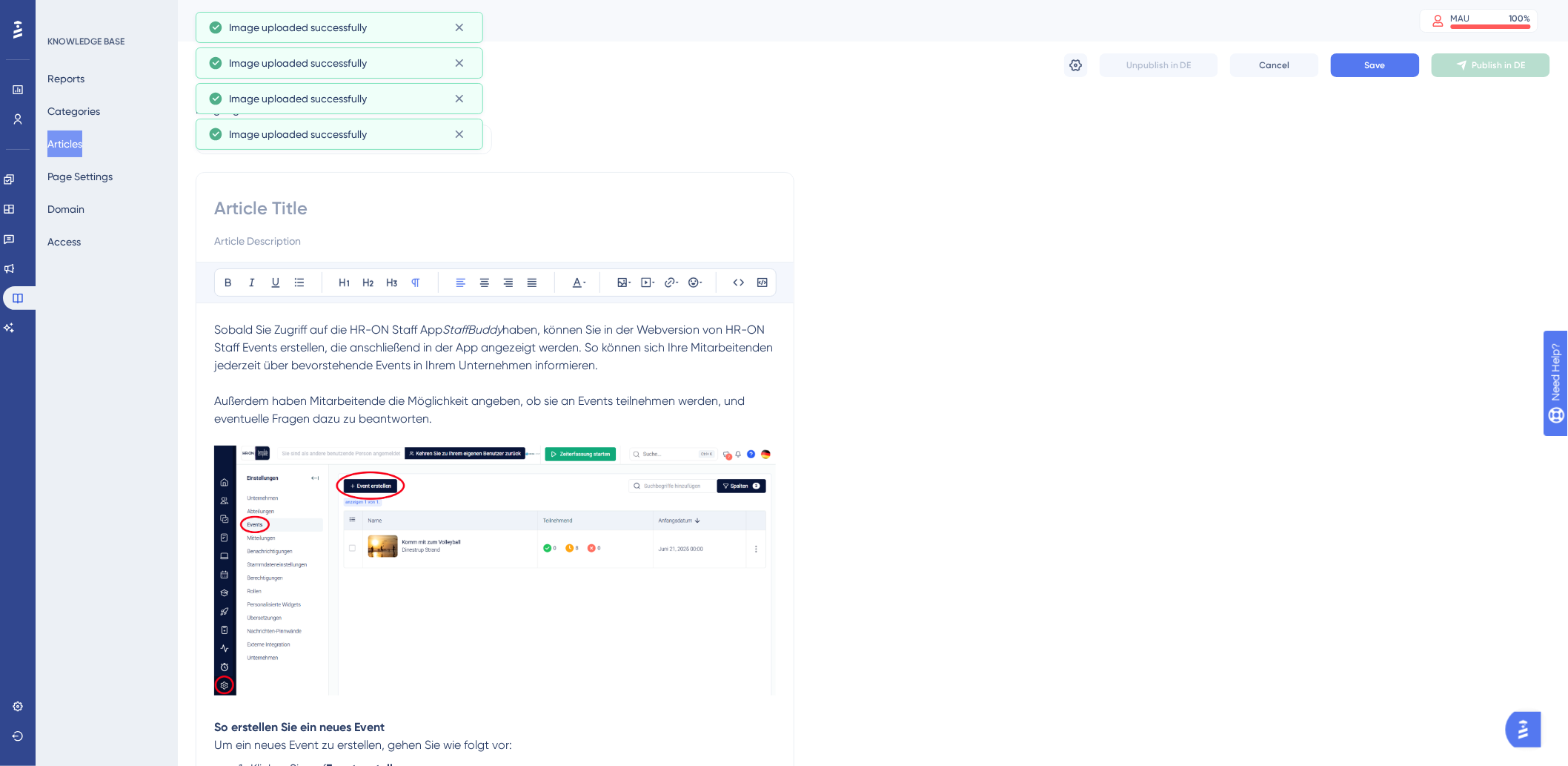
click at [458, 218] on input at bounding box center [495, 209] width 562 height 24
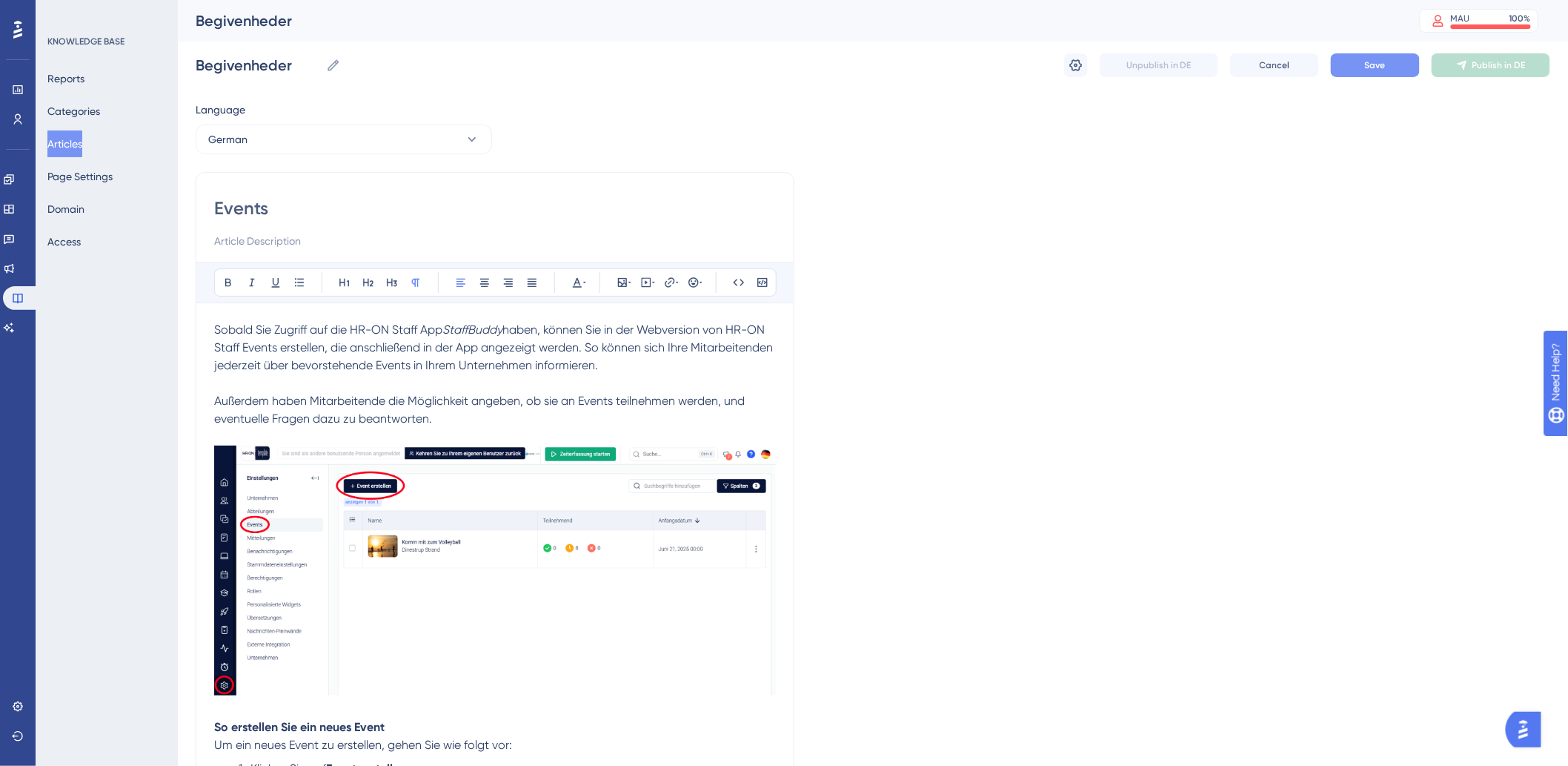
type input "Events"
click at [1386, 72] on button "Save" at bounding box center [1376, 65] width 89 height 24
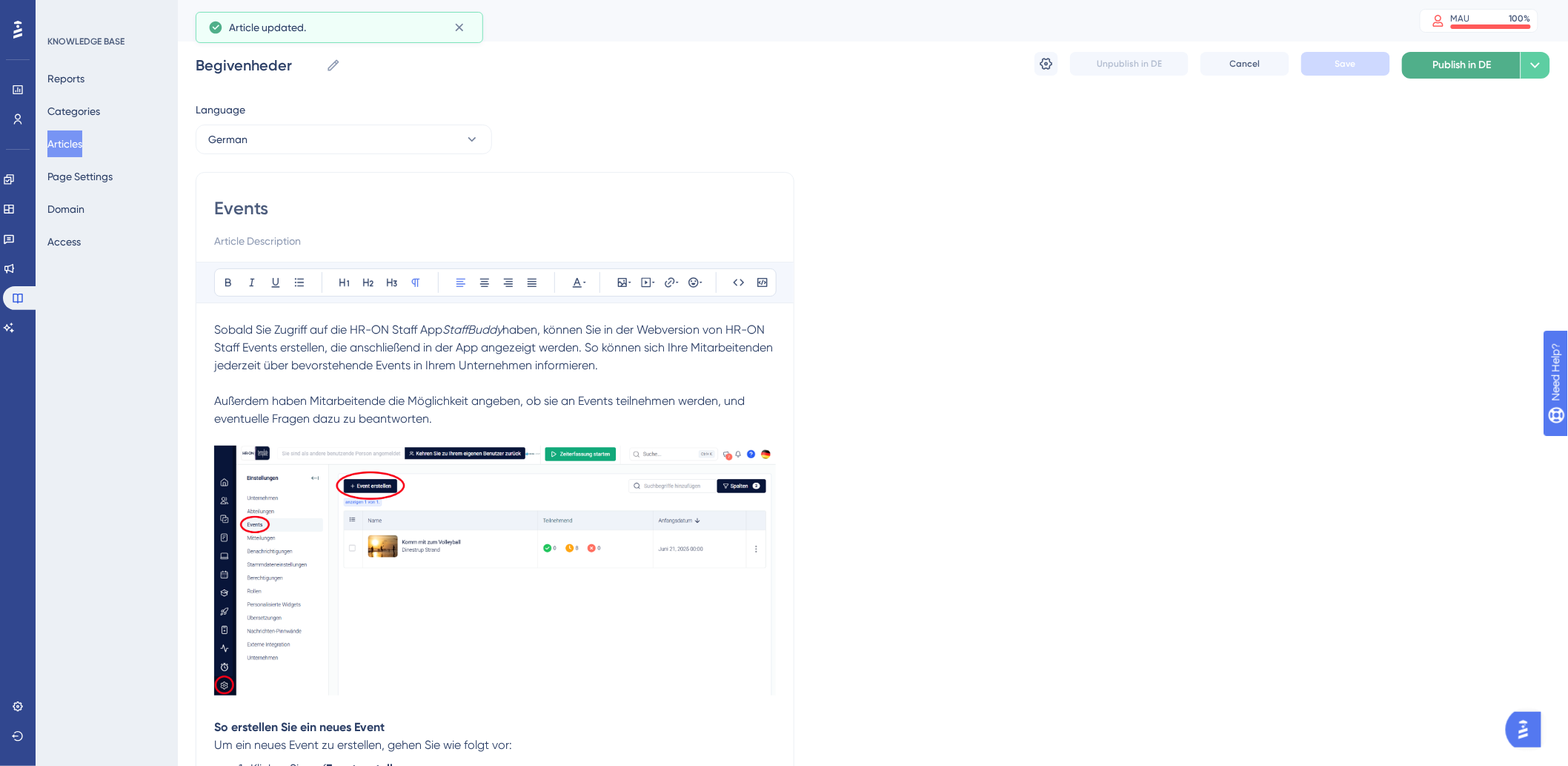
click at [1480, 64] on span "Publish in DE" at bounding box center [1462, 65] width 58 height 18
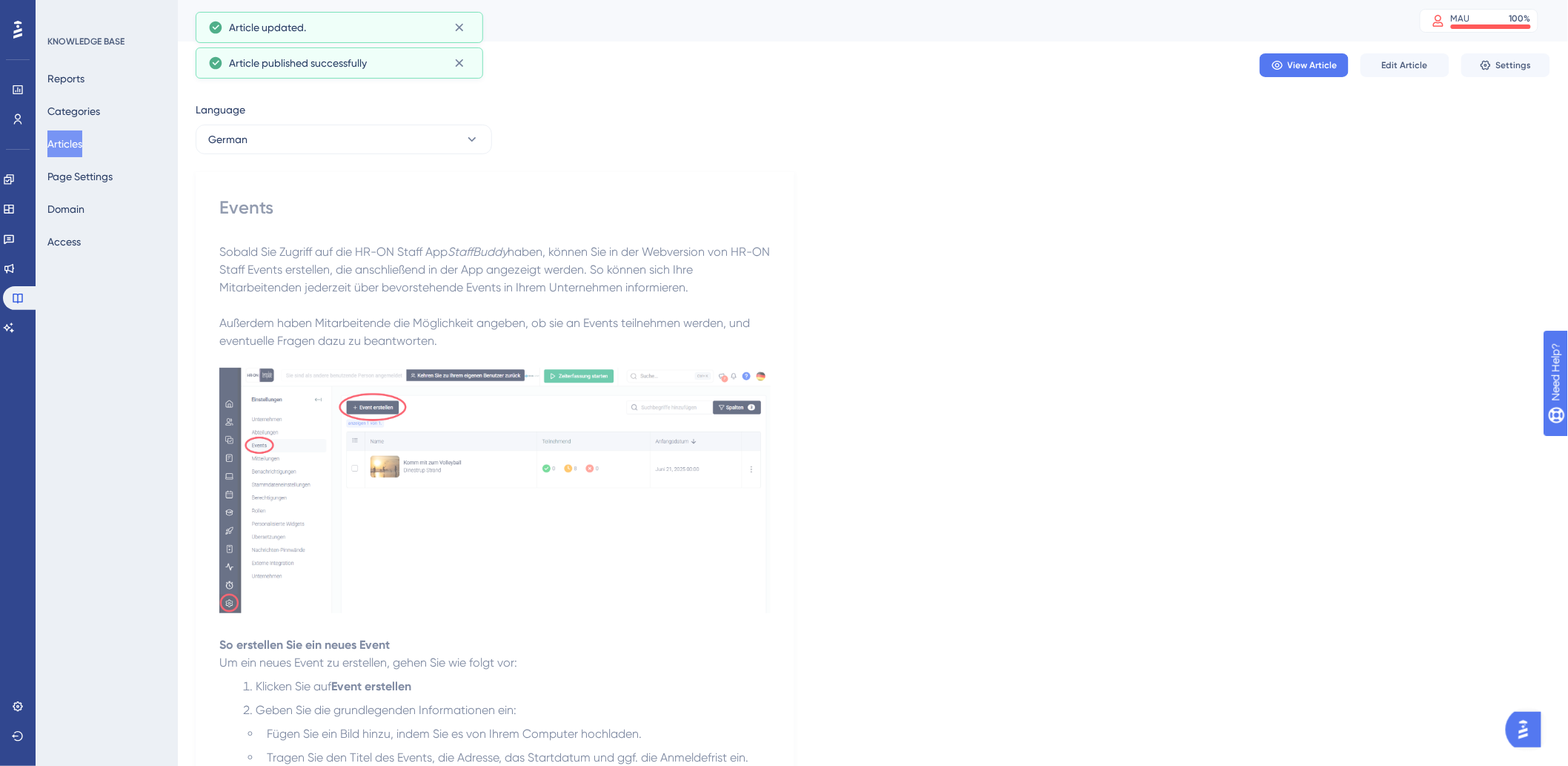
click at [83, 139] on button "Articles" at bounding box center [65, 143] width 35 height 27
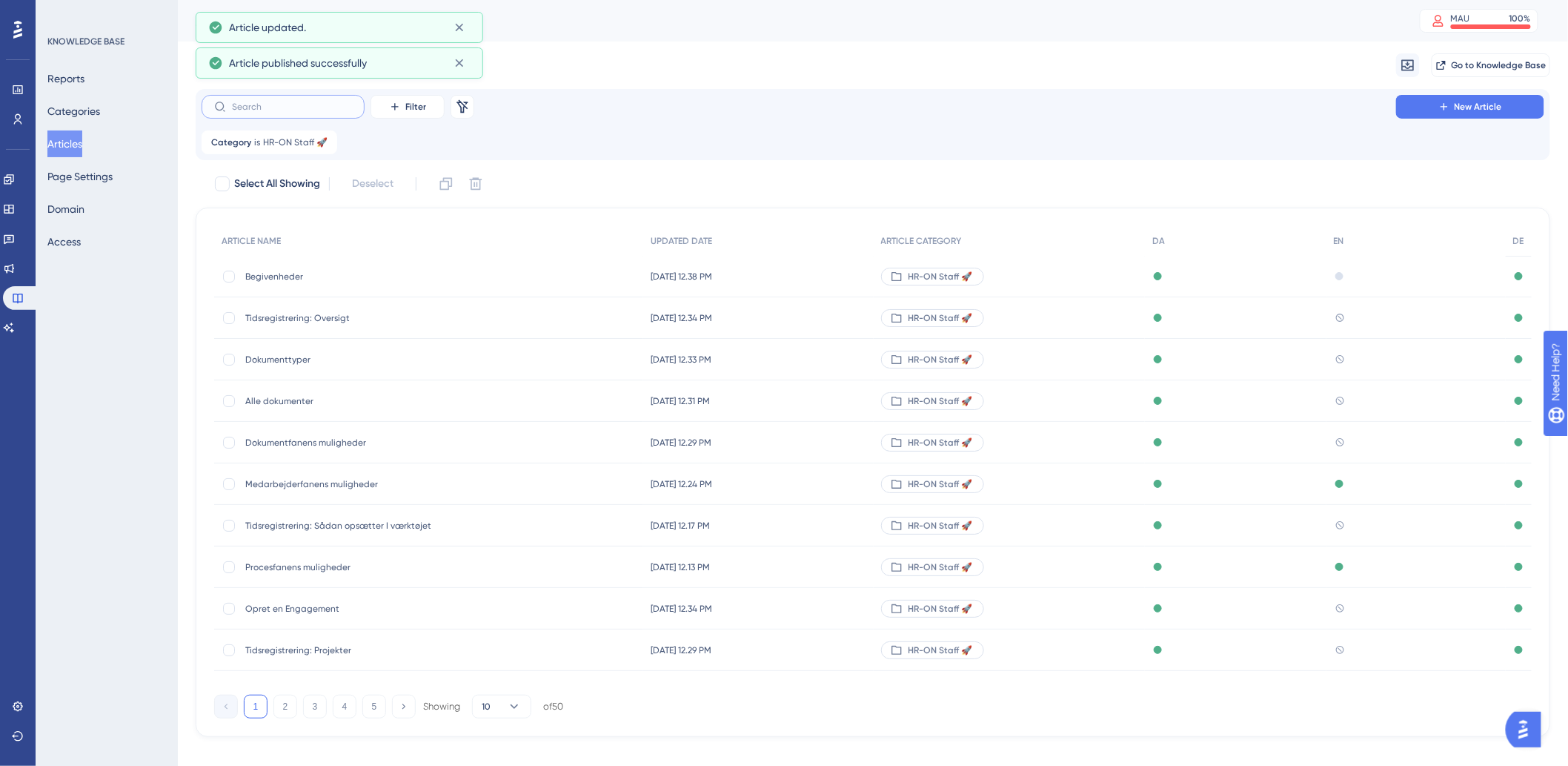
click at [313, 108] on input "text" at bounding box center [292, 106] width 120 height 10
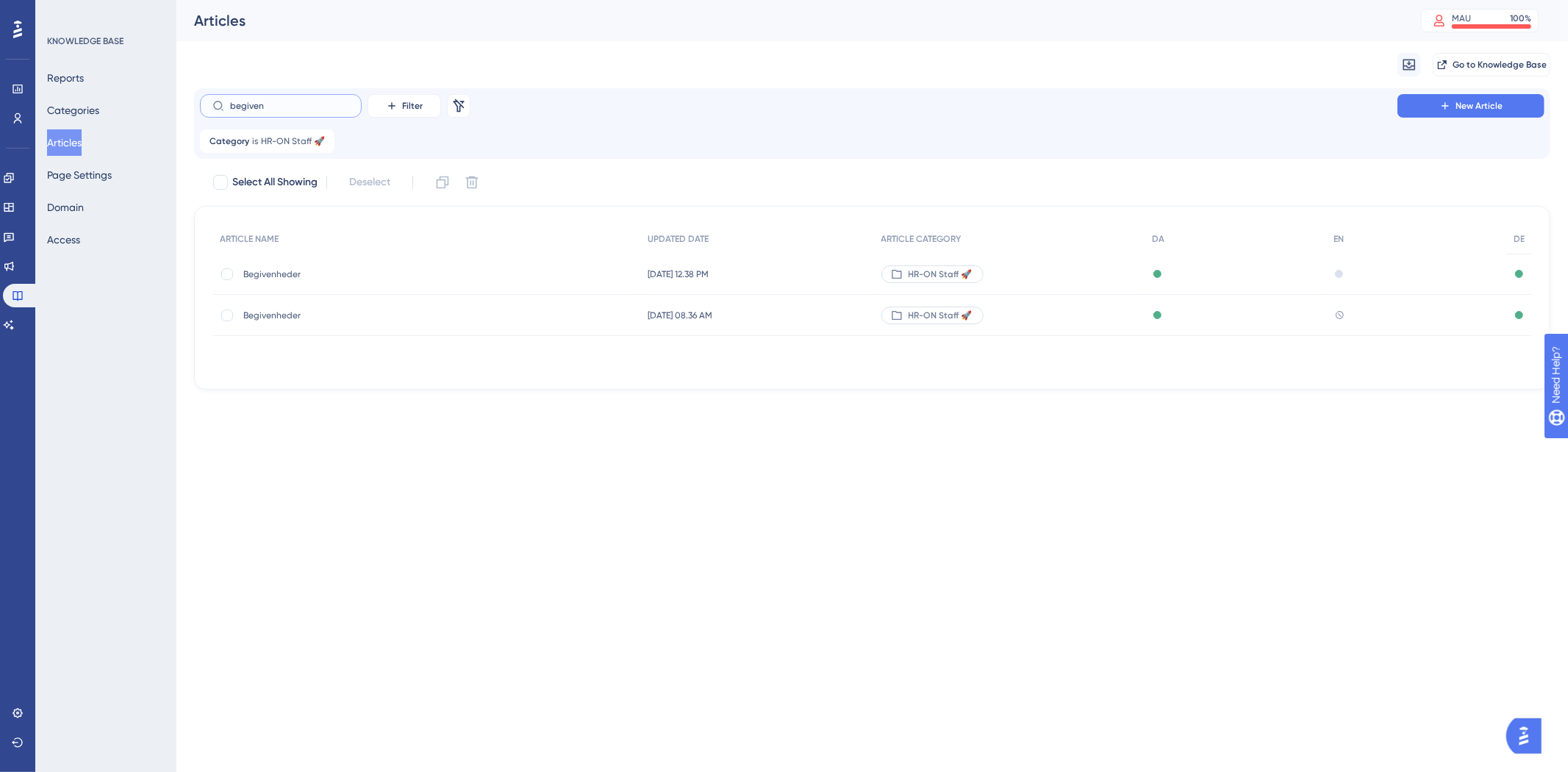
type input "begiven"
click at [263, 275] on span "Begivenheder" at bounding box center [360, 274] width 235 height 12
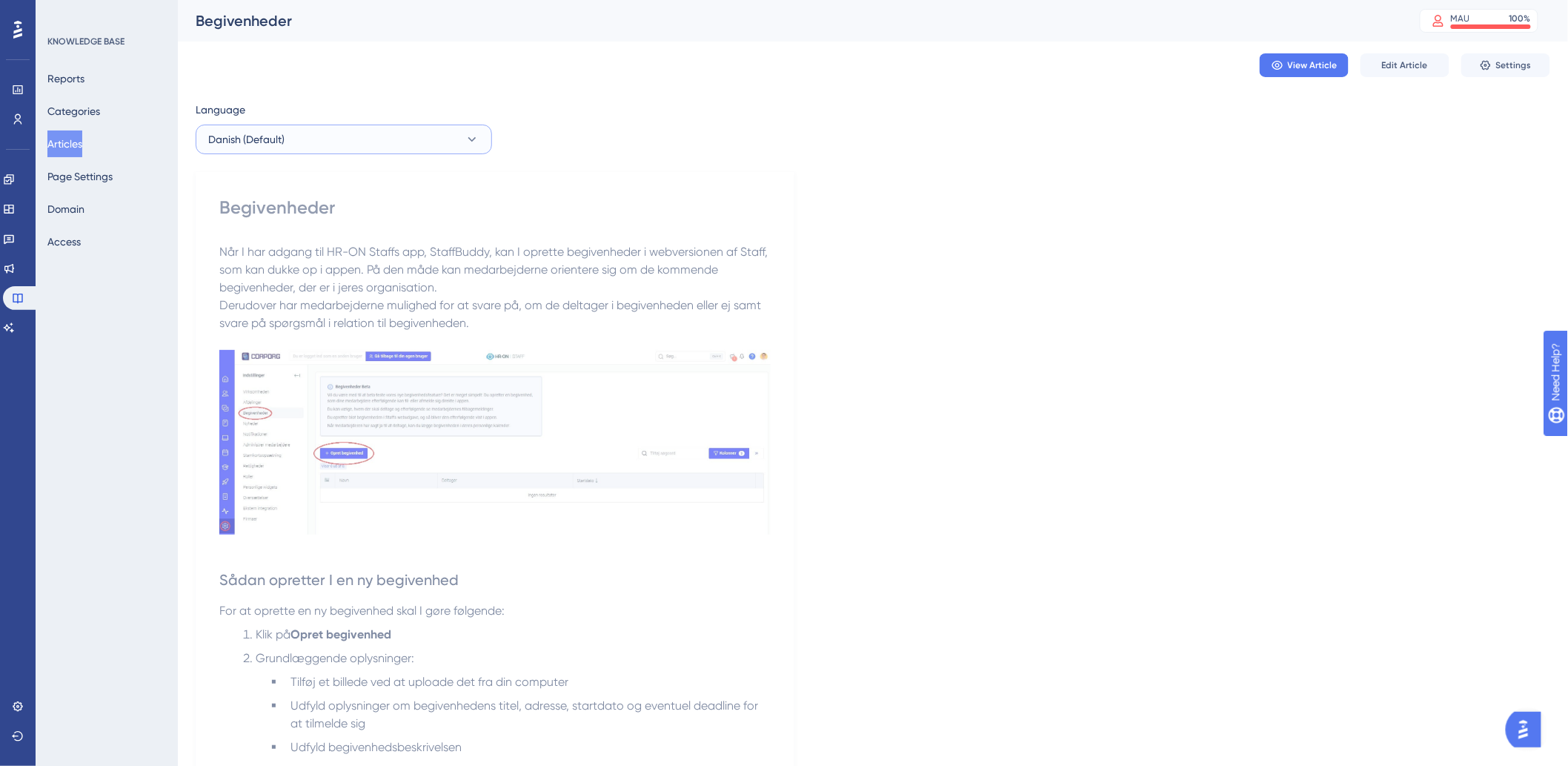
click at [324, 135] on button "Danish (Default)" at bounding box center [343, 139] width 296 height 30
click at [255, 211] on button "English English Draft" at bounding box center [343, 214] width 278 height 30
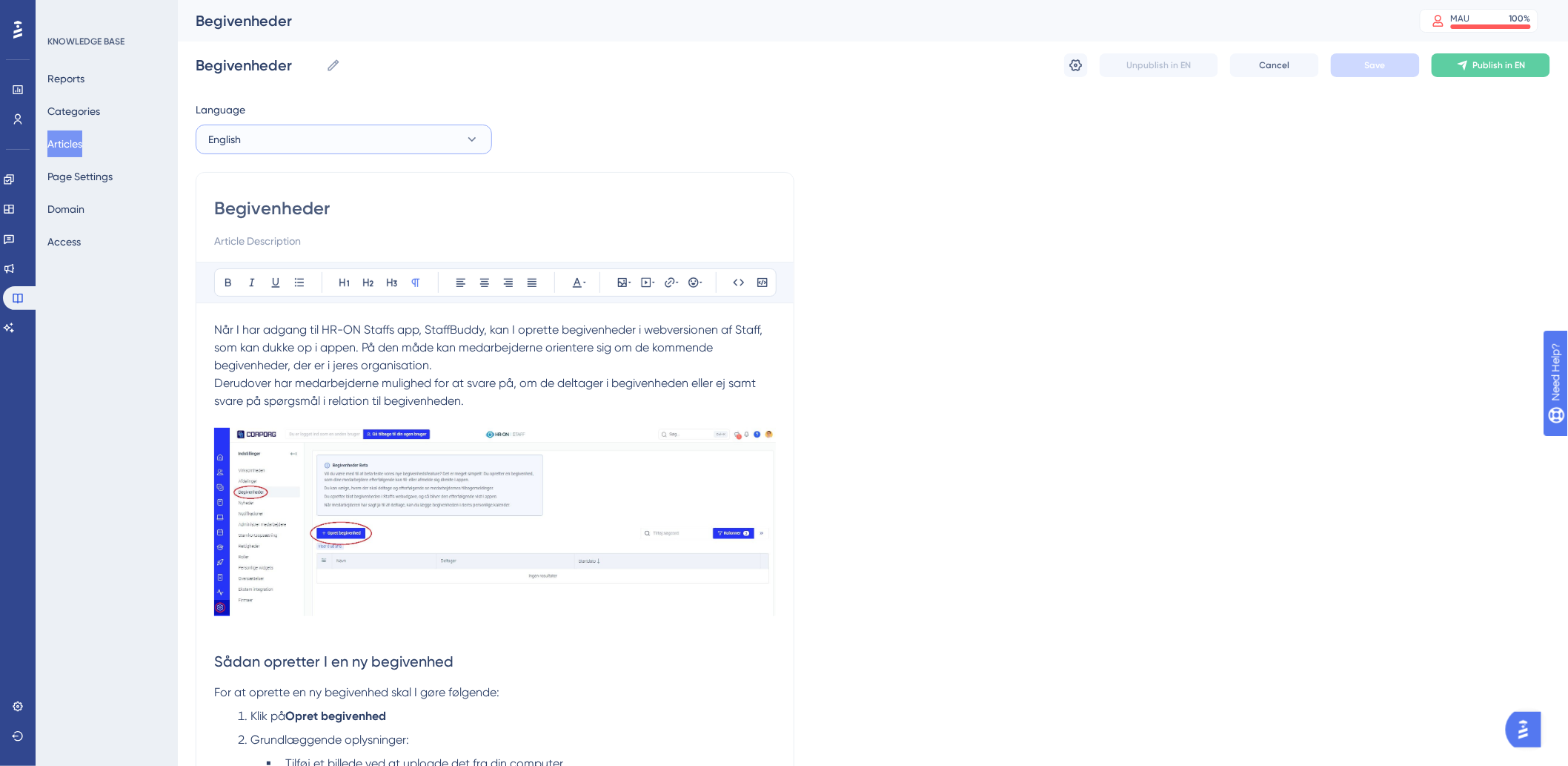
click at [240, 130] on button "English" at bounding box center [343, 139] width 296 height 30
click at [83, 145] on button "Articles" at bounding box center [65, 143] width 35 height 27
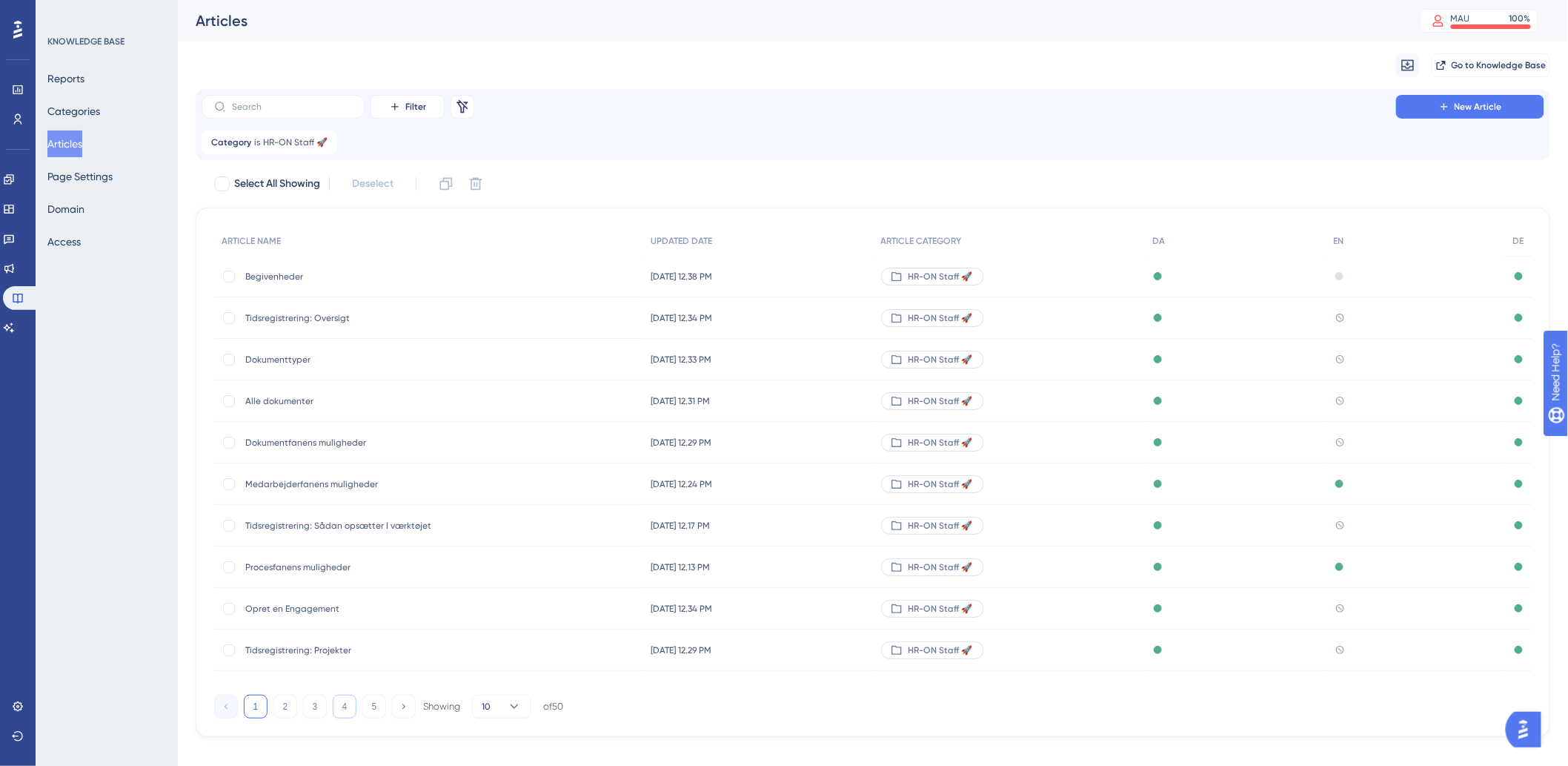
click at [343, 709] on button "4" at bounding box center [344, 707] width 24 height 24
click at [379, 708] on button "5" at bounding box center [374, 707] width 24 height 24
click at [968, 602] on div "HR-ON Staff 🚀" at bounding box center [935, 608] width 103 height 18
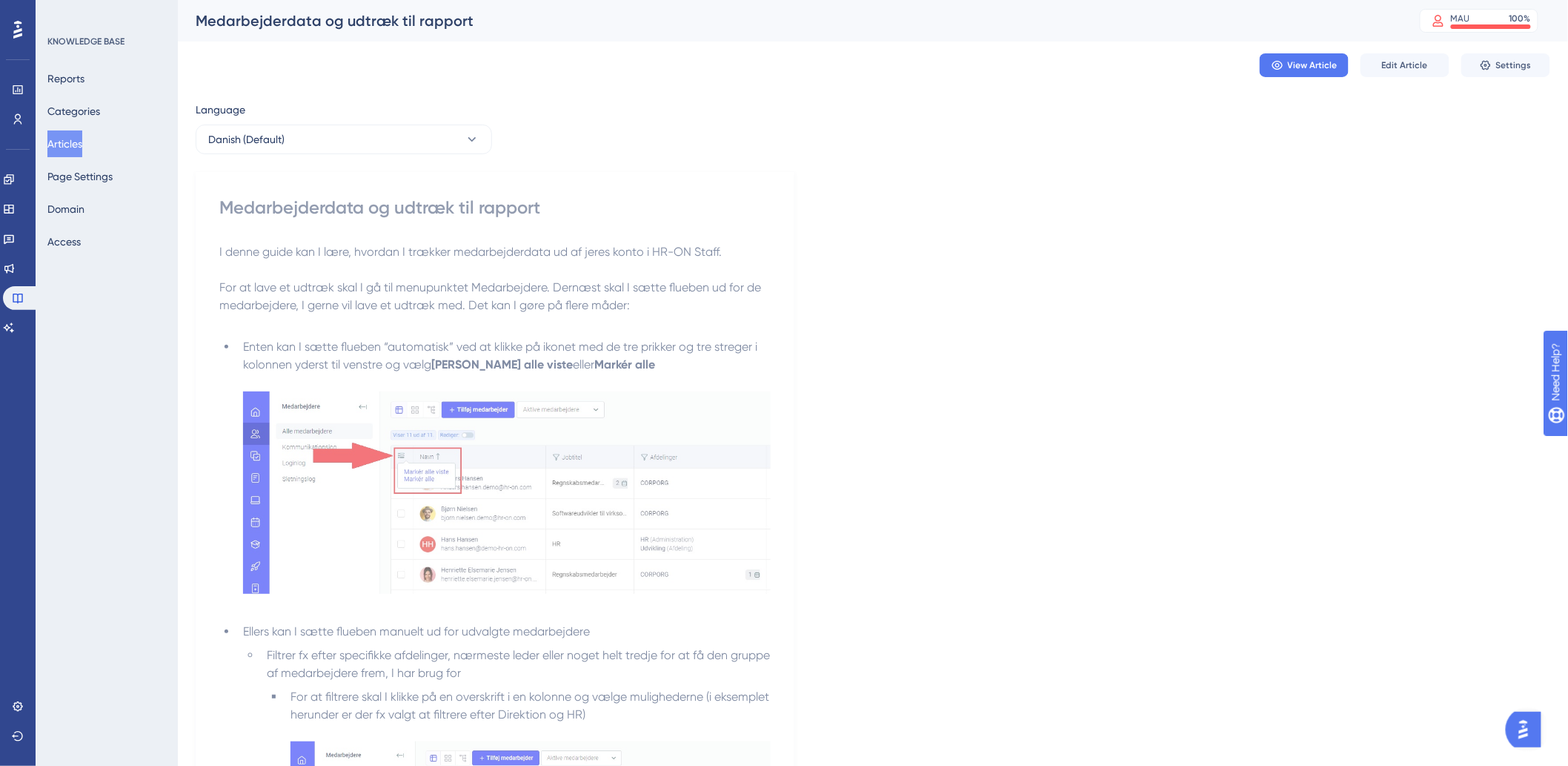
click at [358, 147] on button "Danish (Default)" at bounding box center [343, 139] width 296 height 30
click at [293, 237] on button "German German No translation" at bounding box center [343, 244] width 278 height 30
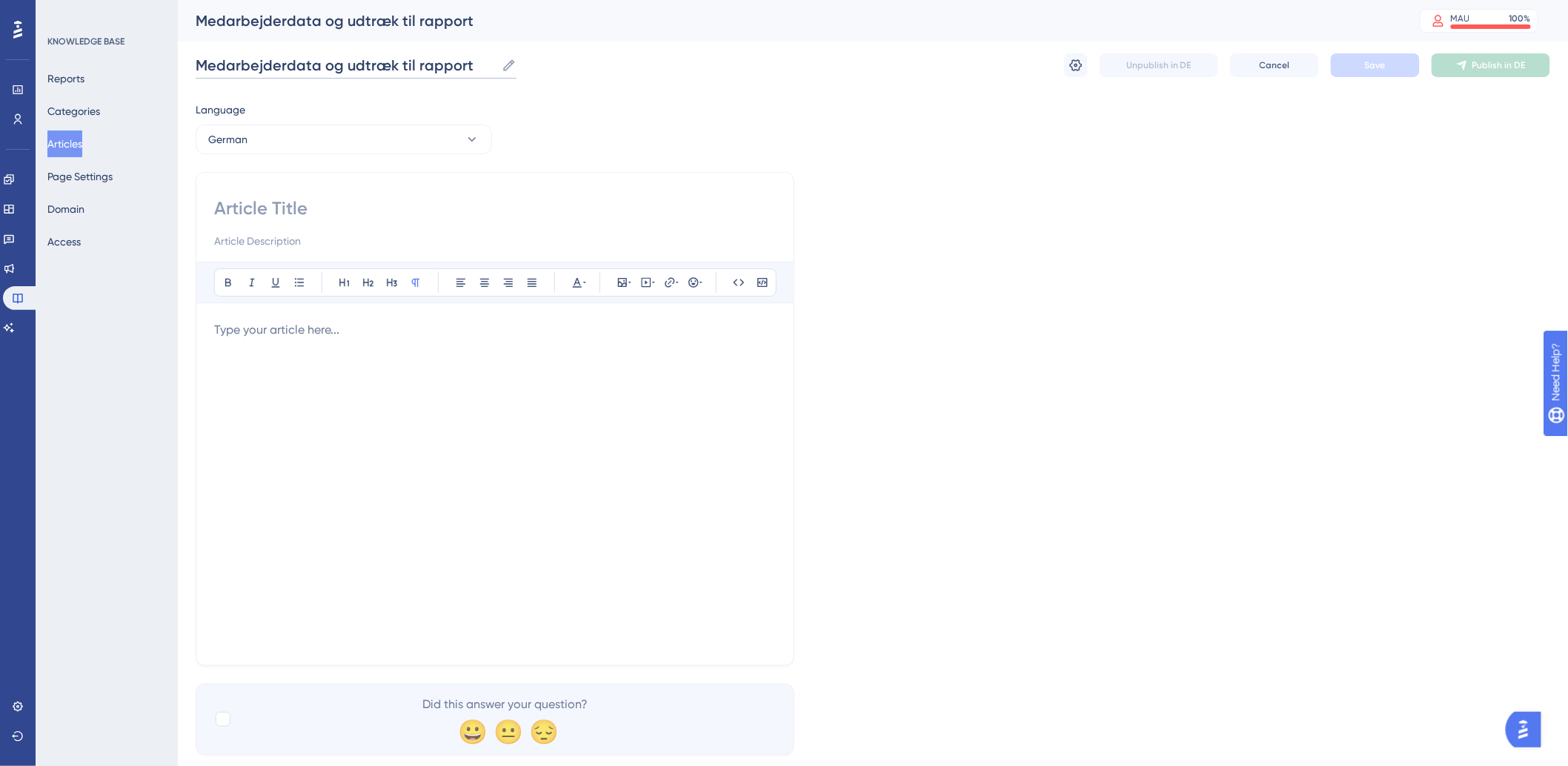
click at [397, 55] on input "Medarbejderdata og udtræk til rapport" at bounding box center [345, 65] width 300 height 20
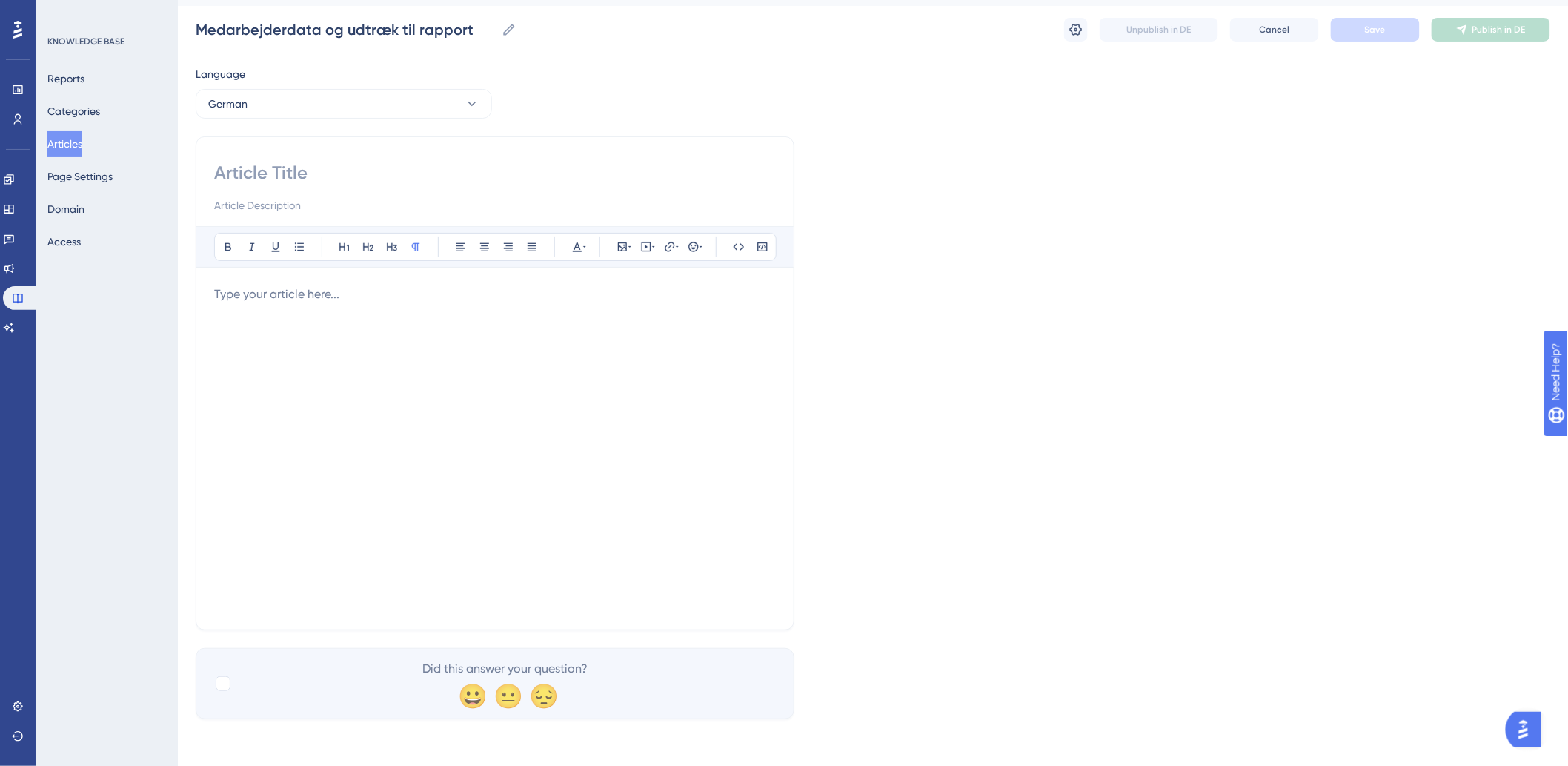
click at [590, 381] on div at bounding box center [495, 448] width 562 height 326
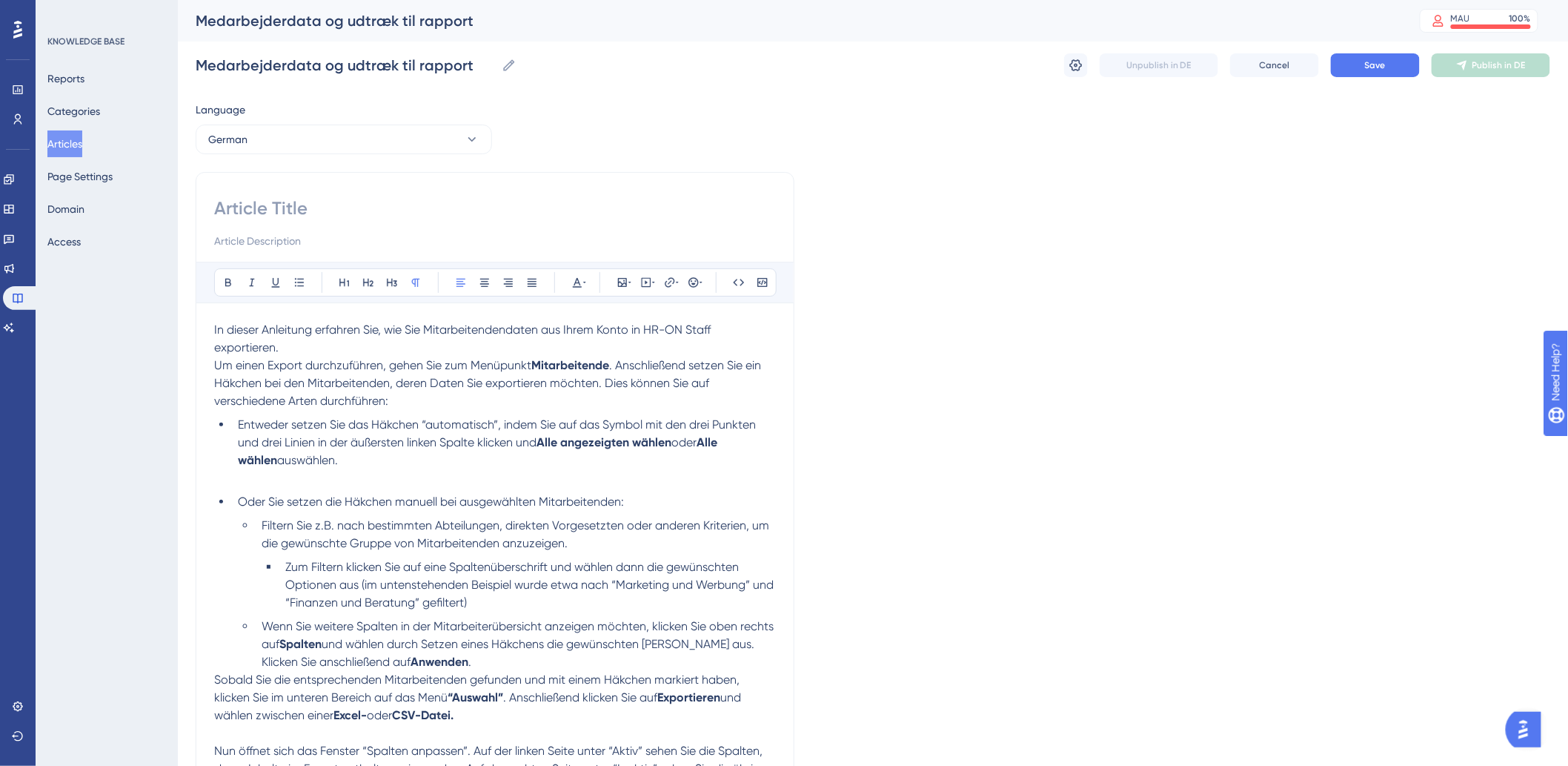
click at [734, 383] on p "Um einen Export durchzuführen, gehen Sie zum Menüpunkt Mitarbeitende . Anschlie…" at bounding box center [495, 383] width 562 height 53
click at [728, 398] on p "Um einen Export durchzuführen, gehen Sie zum Menüpunkt Mitarbeitende . Anschlie…" at bounding box center [495, 383] width 562 height 53
click at [645, 460] on li "Entweder setzen Sie das Häkchen “automatisch”, indem Sie auf das Symbol mit den…" at bounding box center [504, 442] width 544 height 53
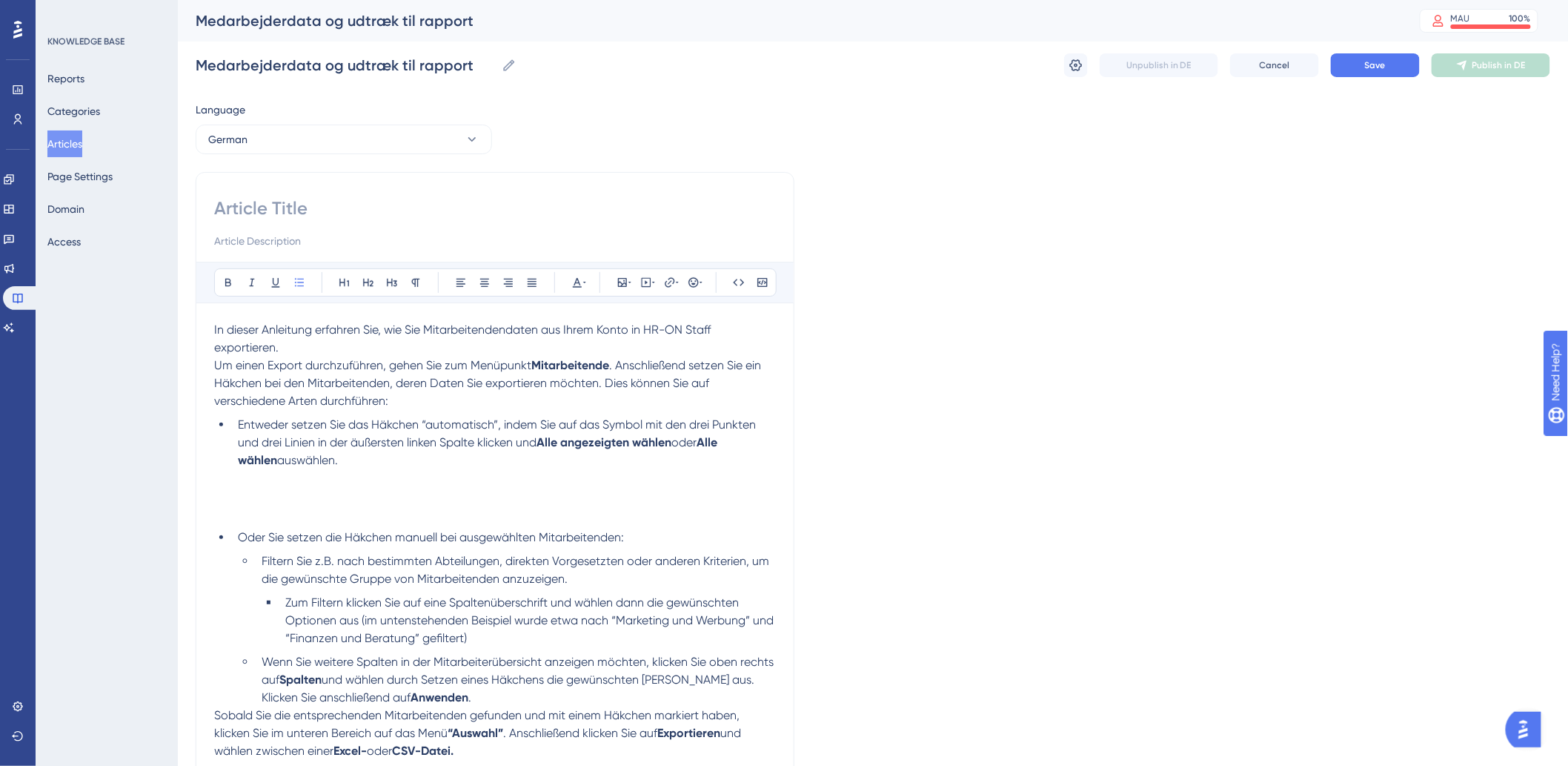
click at [284, 494] on li "Entweder setzen Sie das Häkchen “automatisch”, indem Sie auf das Symbol mit den…" at bounding box center [504, 461] width 544 height 89
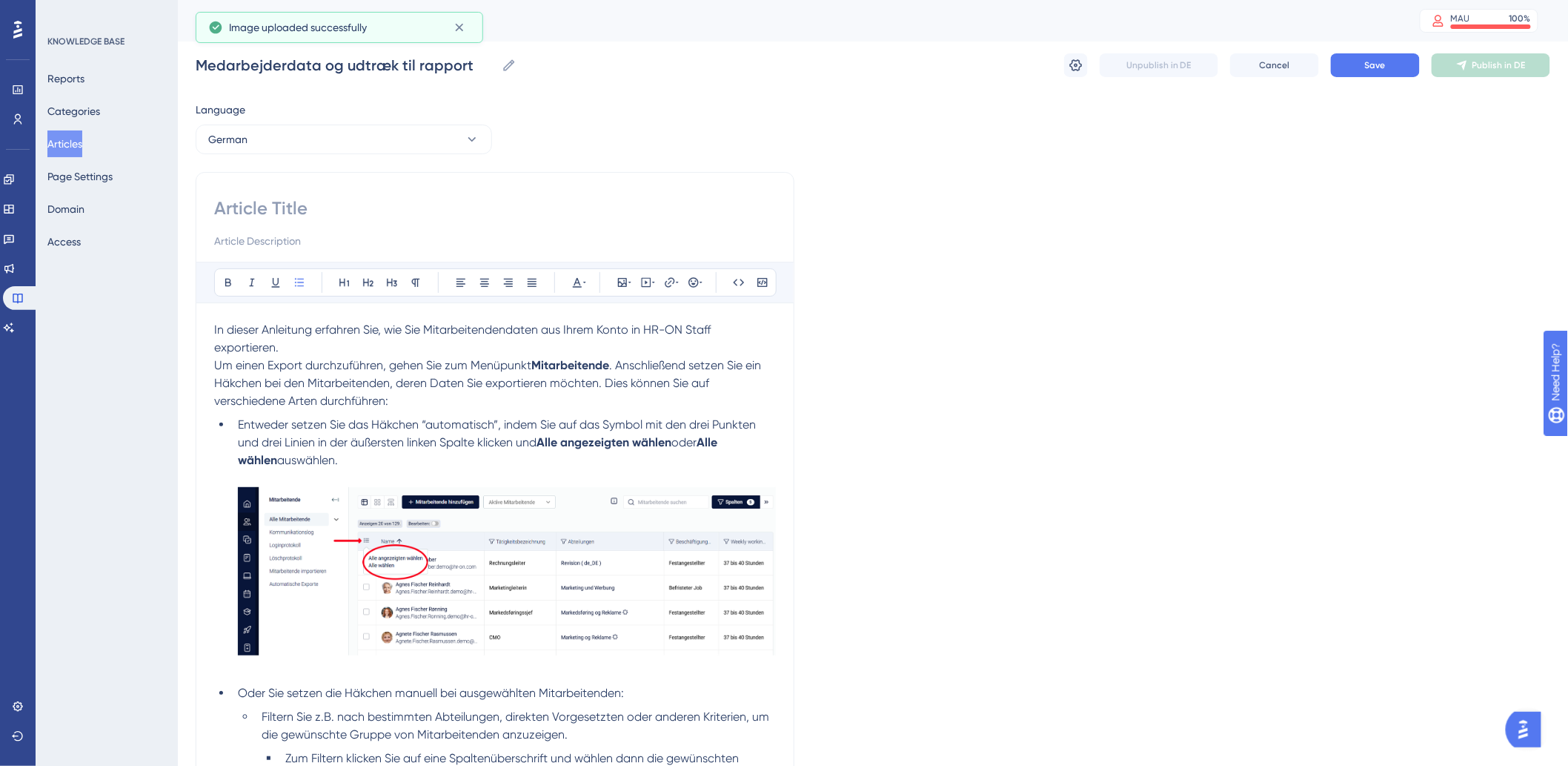
click at [552, 397] on p "Um einen Export durchzuführen, gehen Sie zum Menüpunkt Mitarbeitende . Anschlie…" at bounding box center [495, 383] width 562 height 53
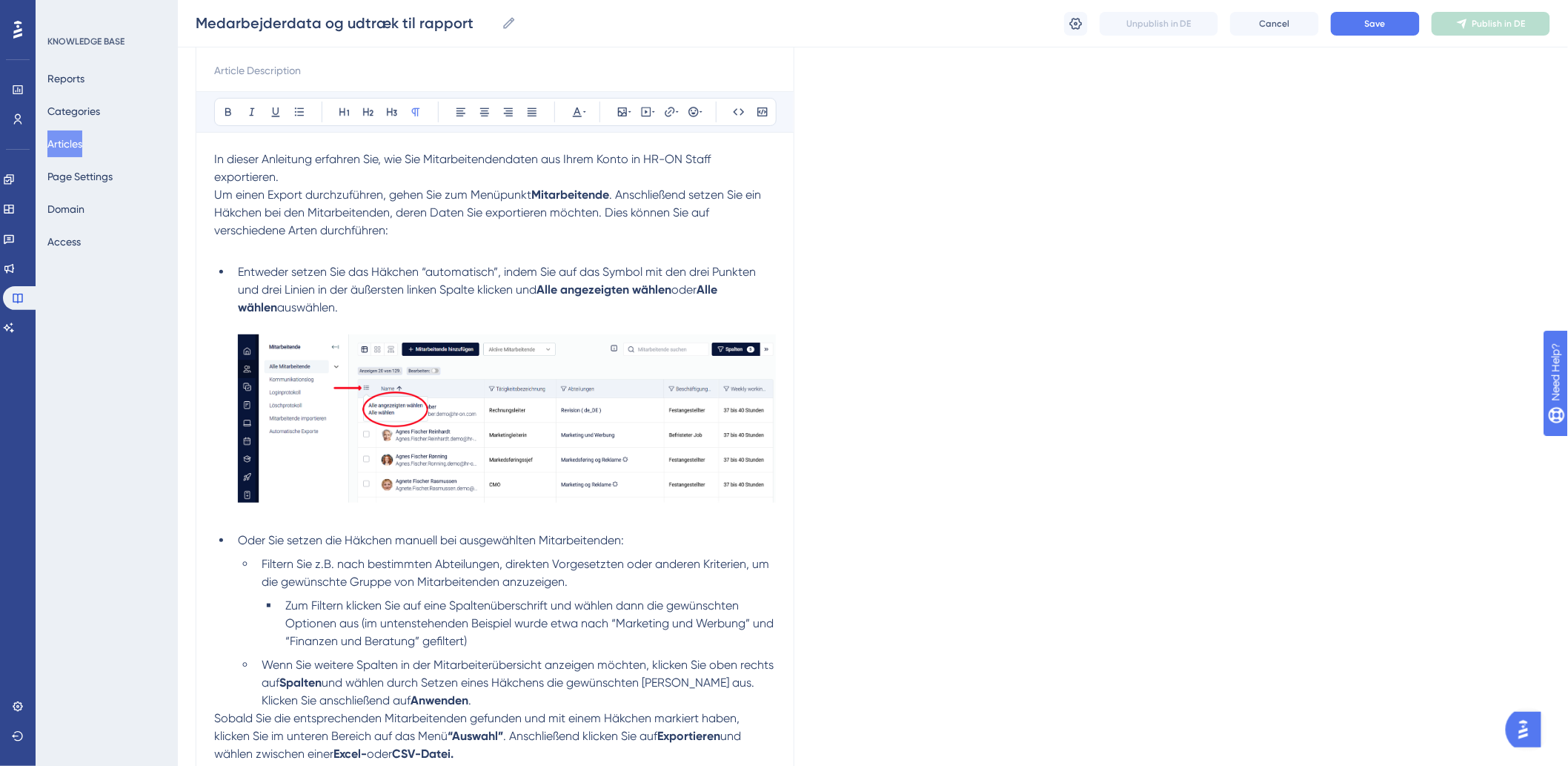
scroll to position [329, 0]
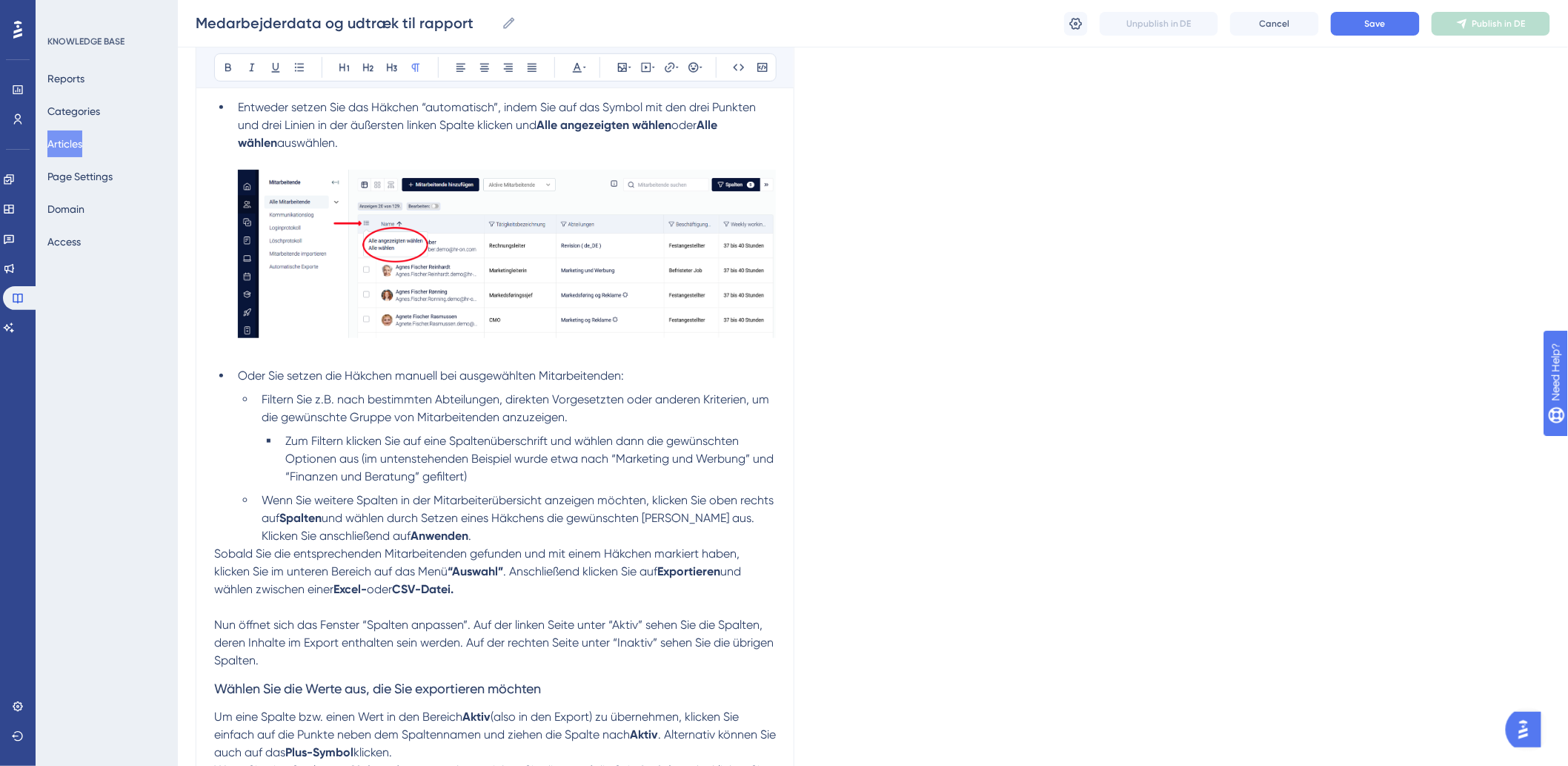
click at [545, 479] on li "Zum Filtern klicken Sie auf eine Spaltenüberschrift und wählen dann die gewünsc…" at bounding box center [527, 458] width 497 height 53
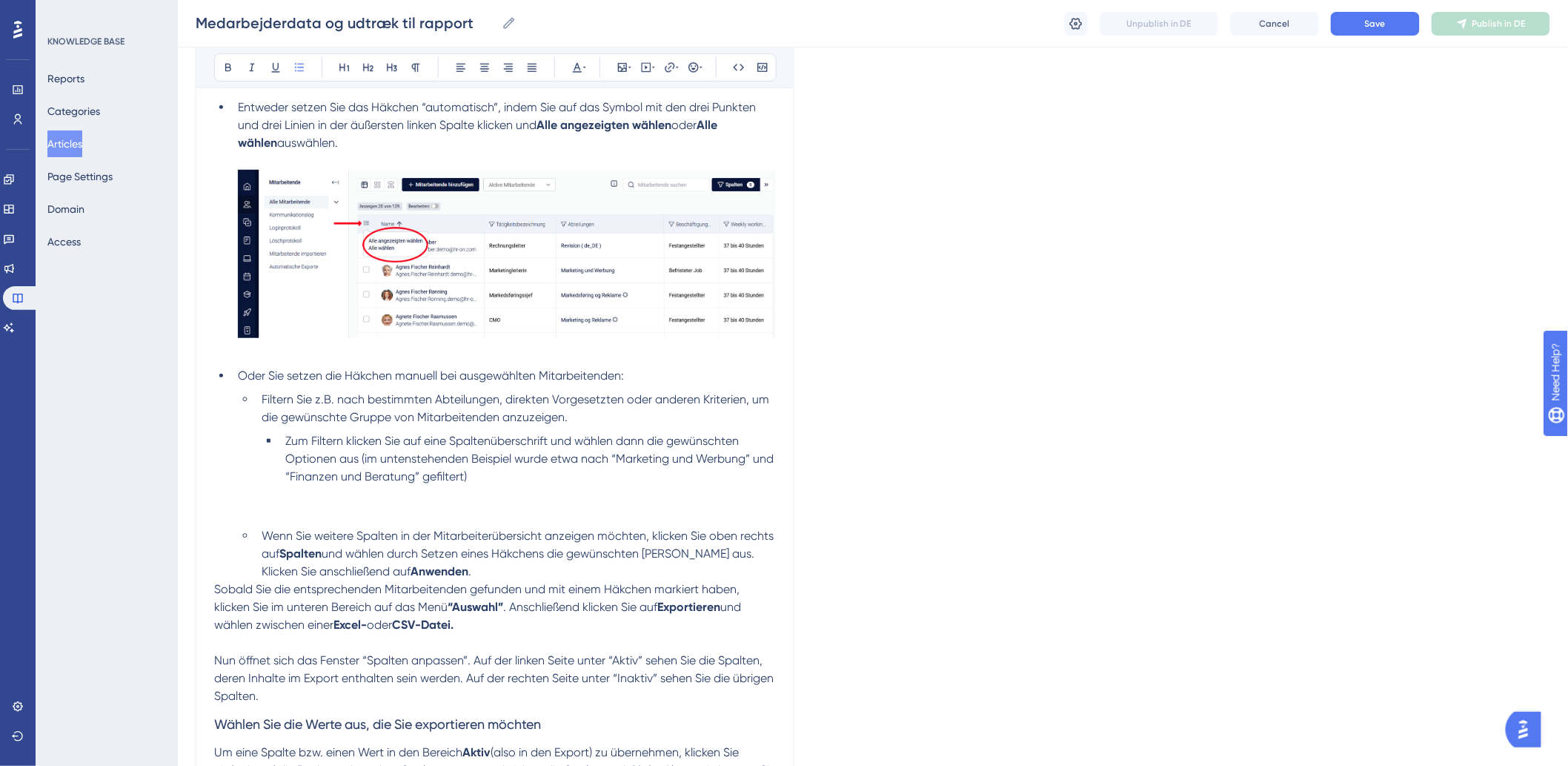
click at [335, 513] on li "Zum Filtern klicken Sie auf eine Spaltenüberschrift und wählen dann die gewünsc…" at bounding box center [527, 476] width 497 height 89
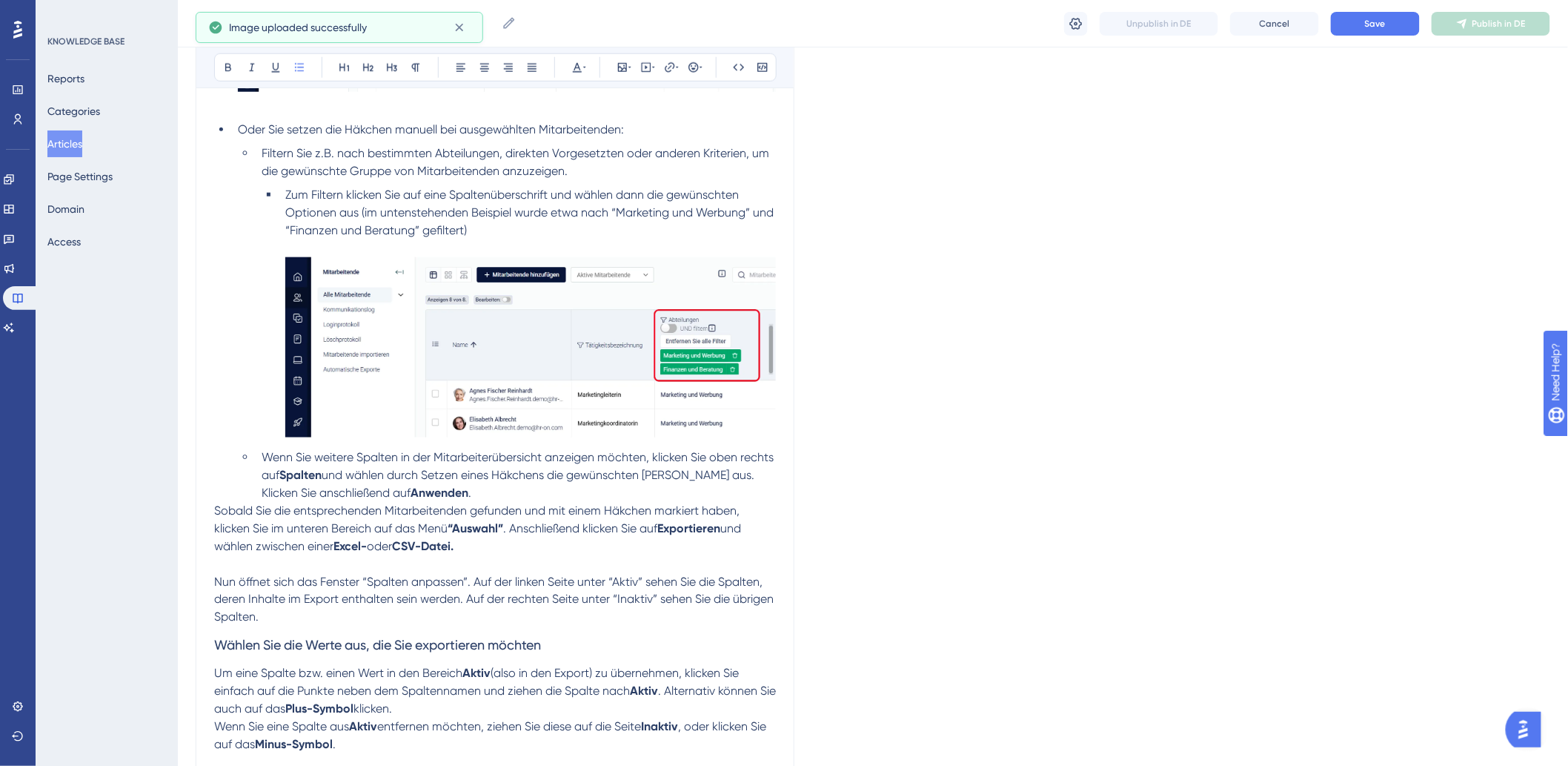
scroll to position [658, 0]
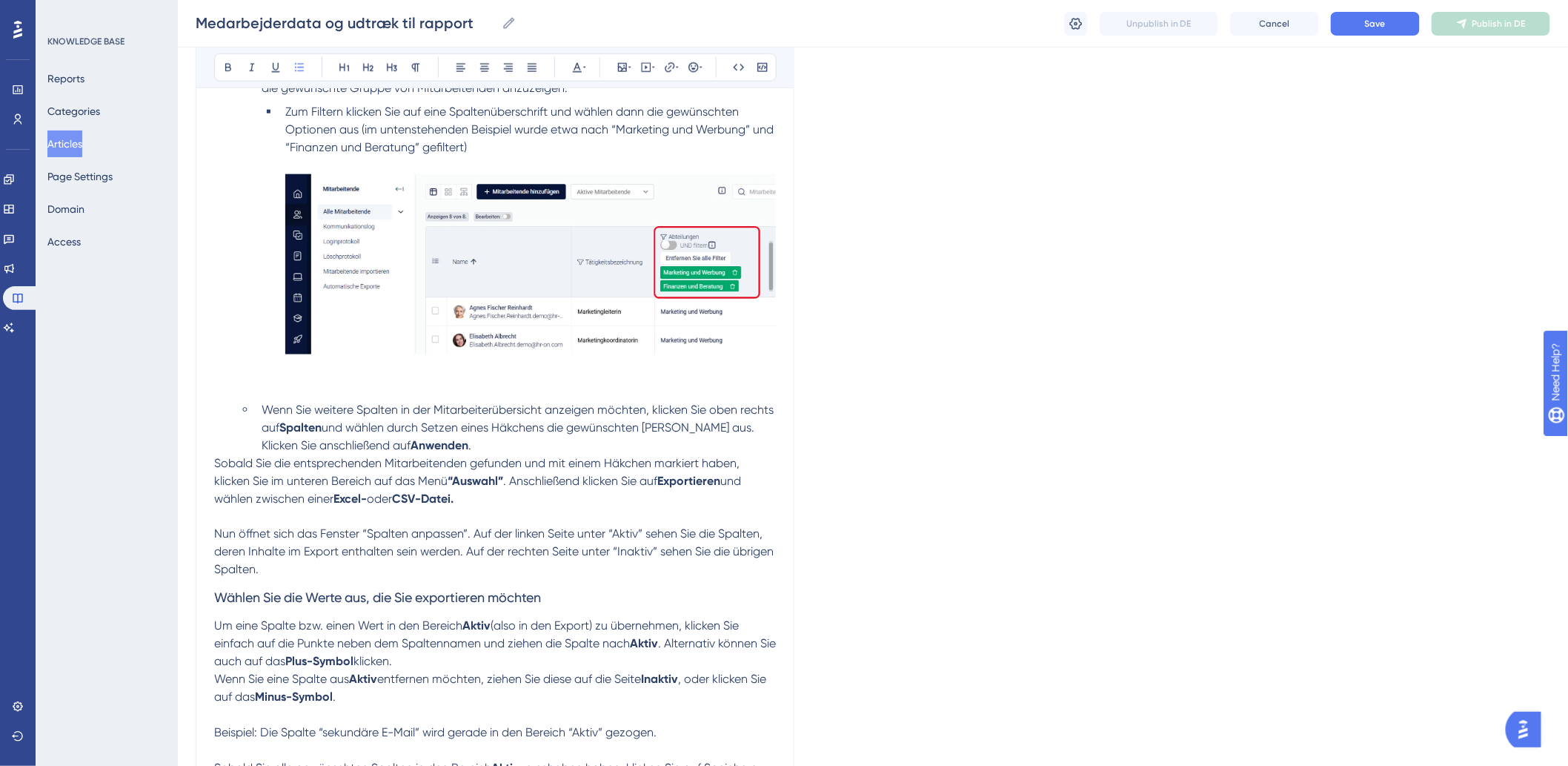
click at [546, 441] on li "Wenn Sie weitere Spalten in der Mitarbeiterübersicht anzeigen möchten, klicken …" at bounding box center [515, 427] width 520 height 53
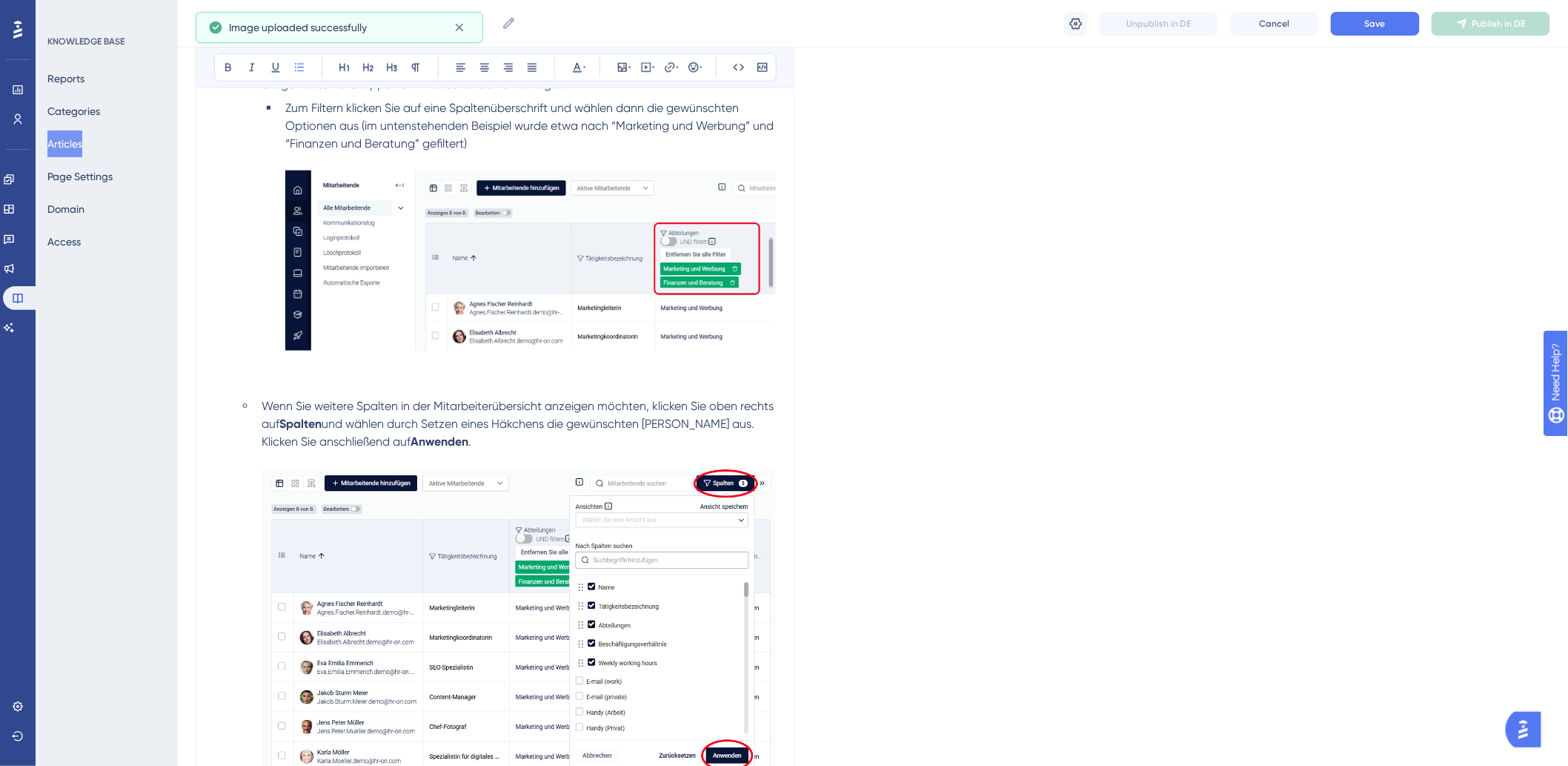
scroll to position [988, 0]
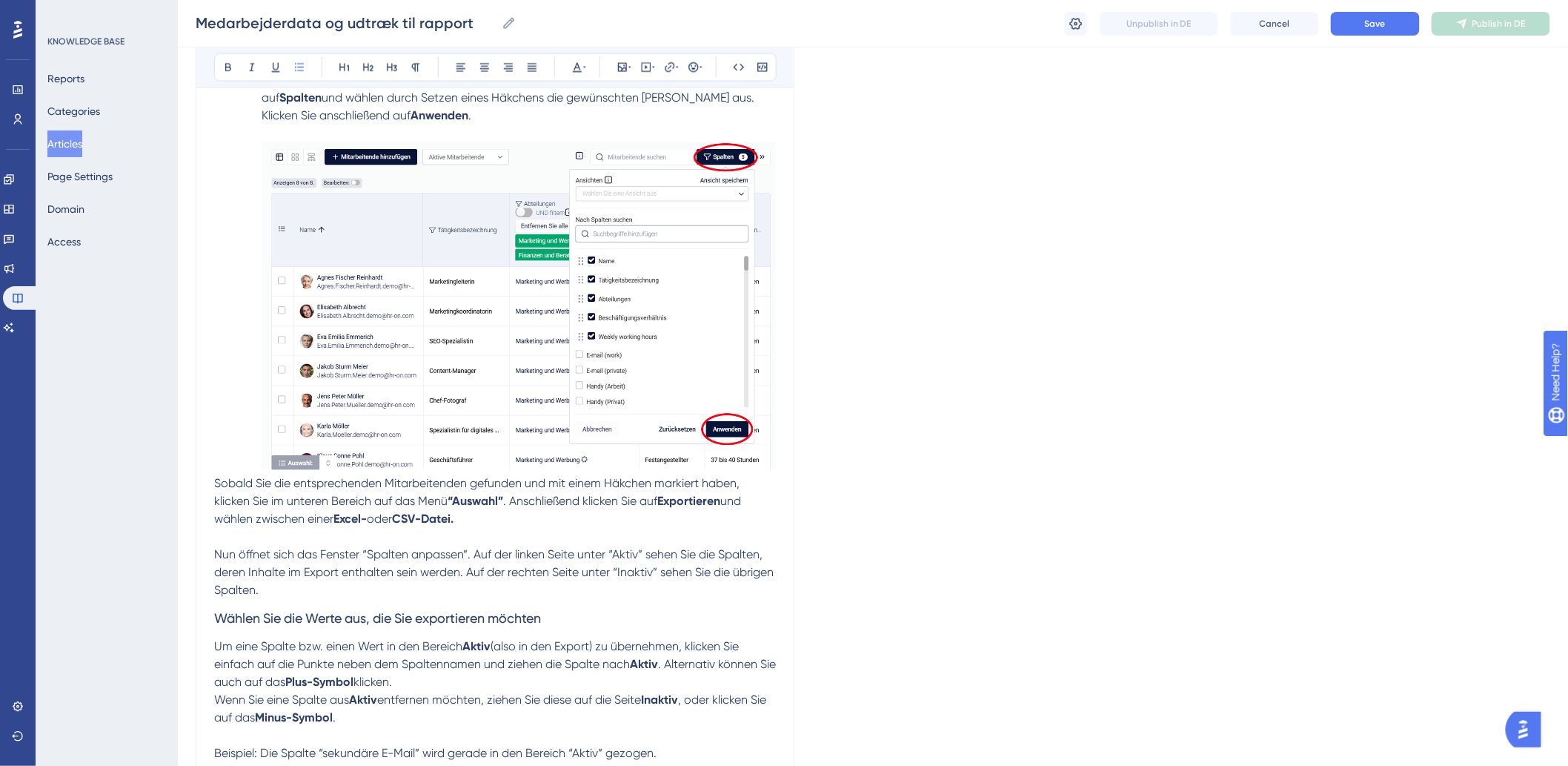
click at [500, 525] on p "Sobald Sie die entsprechenden Mitarbeitenden gefunden und mit einem Häkchen mar…" at bounding box center [495, 501] width 562 height 53
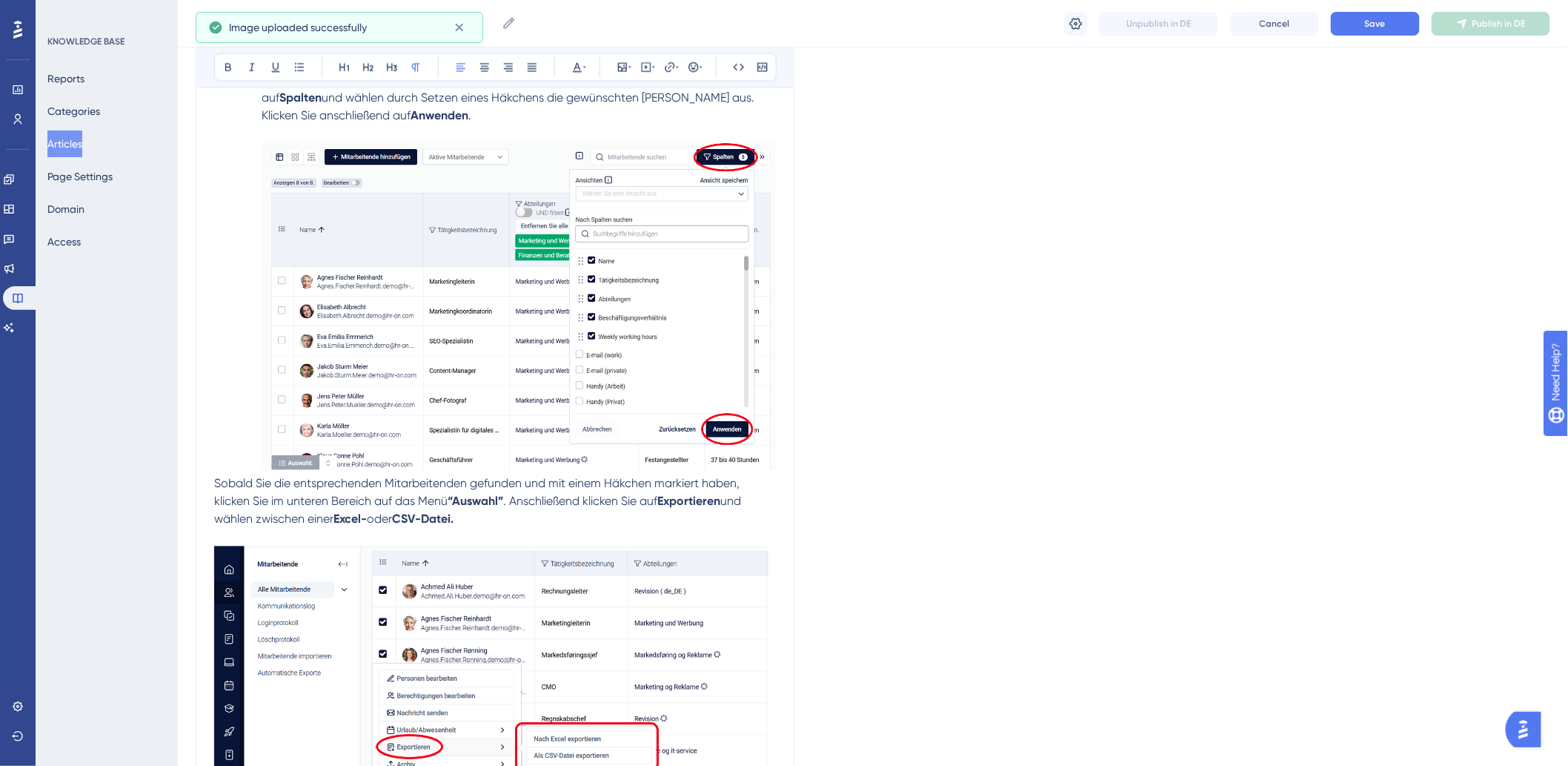
click at [215, 479] on span "Sobald Sie die entsprechenden Mitarbeitenden gefunden und mit einem Häkchen mar…" at bounding box center [478, 492] width 528 height 32
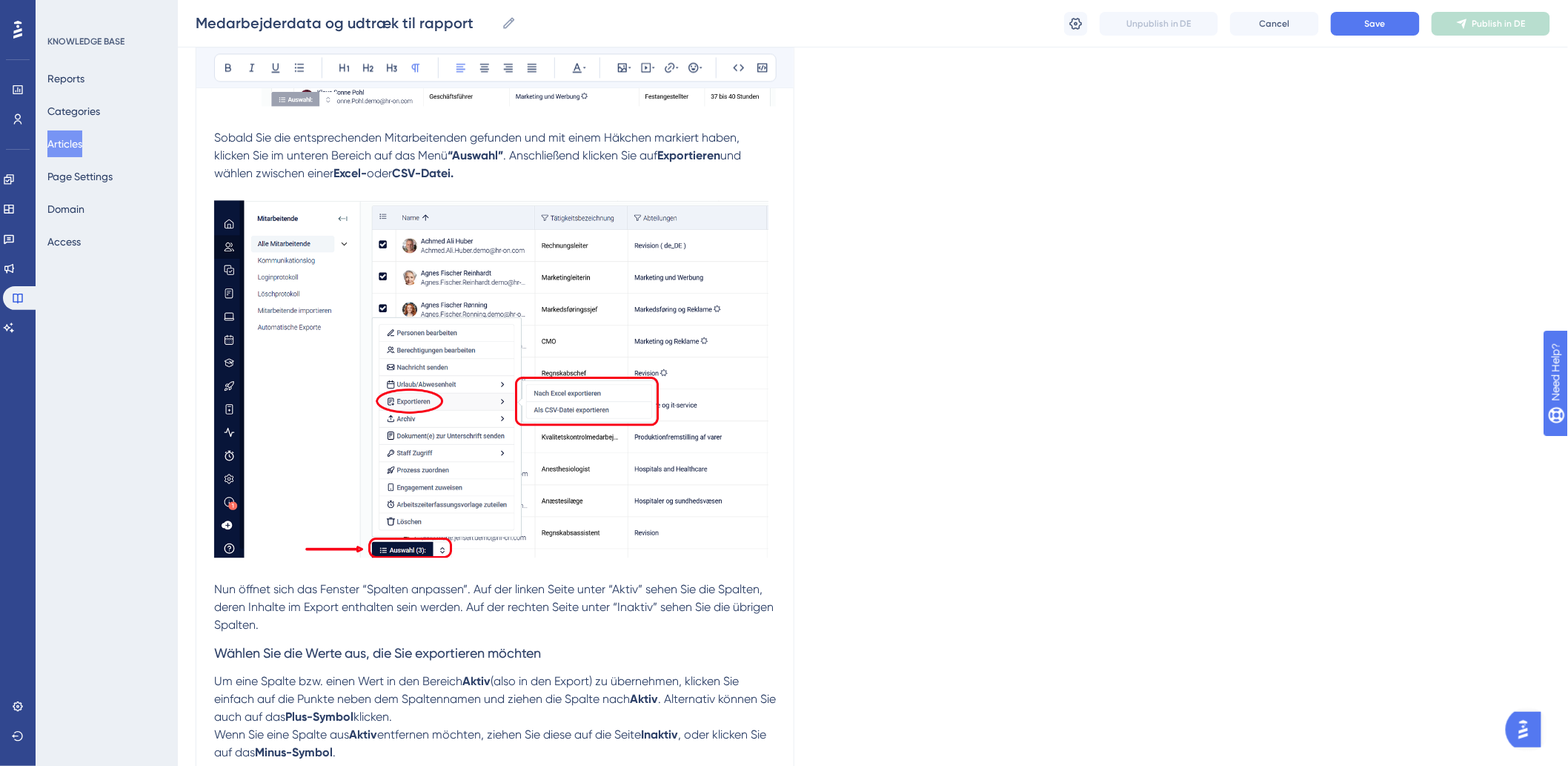
scroll to position [1318, 0]
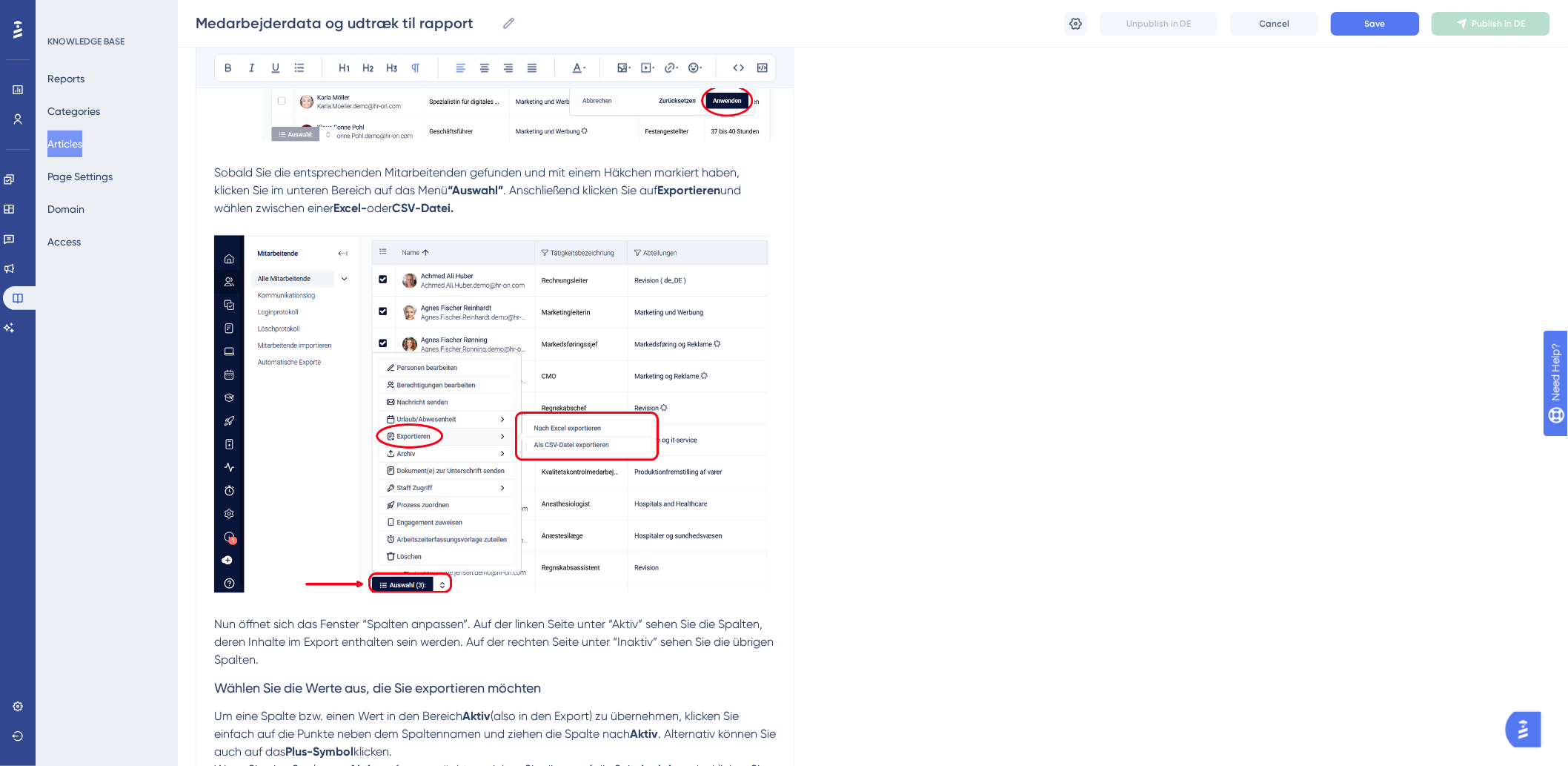
click at [461, 760] on p "Wenn Sie eine Spalte aus Aktiv entfernen möchten, ziehen Sie diese auf die Seit…" at bounding box center [495, 778] width 562 height 35
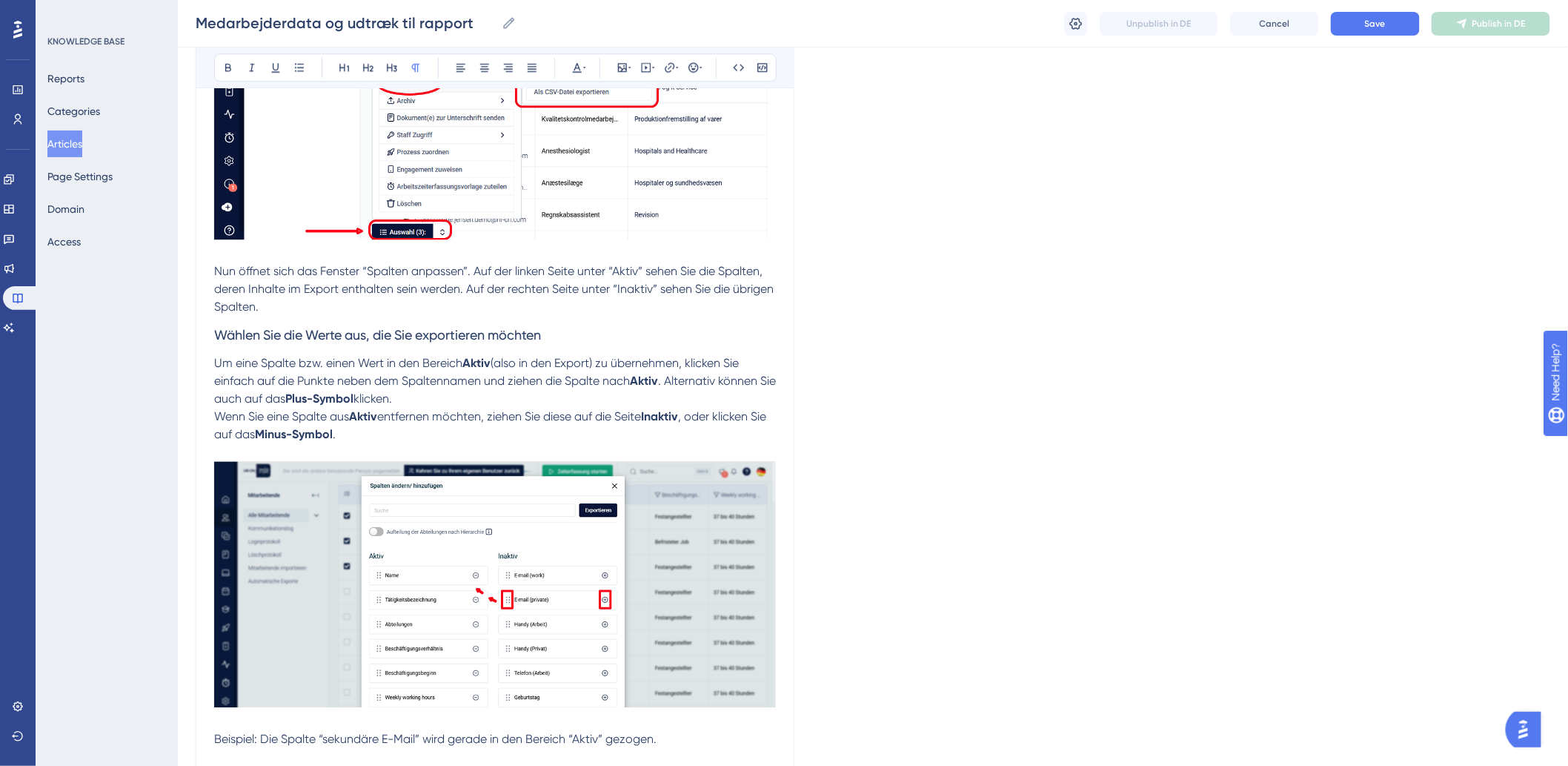
scroll to position [1729, 0]
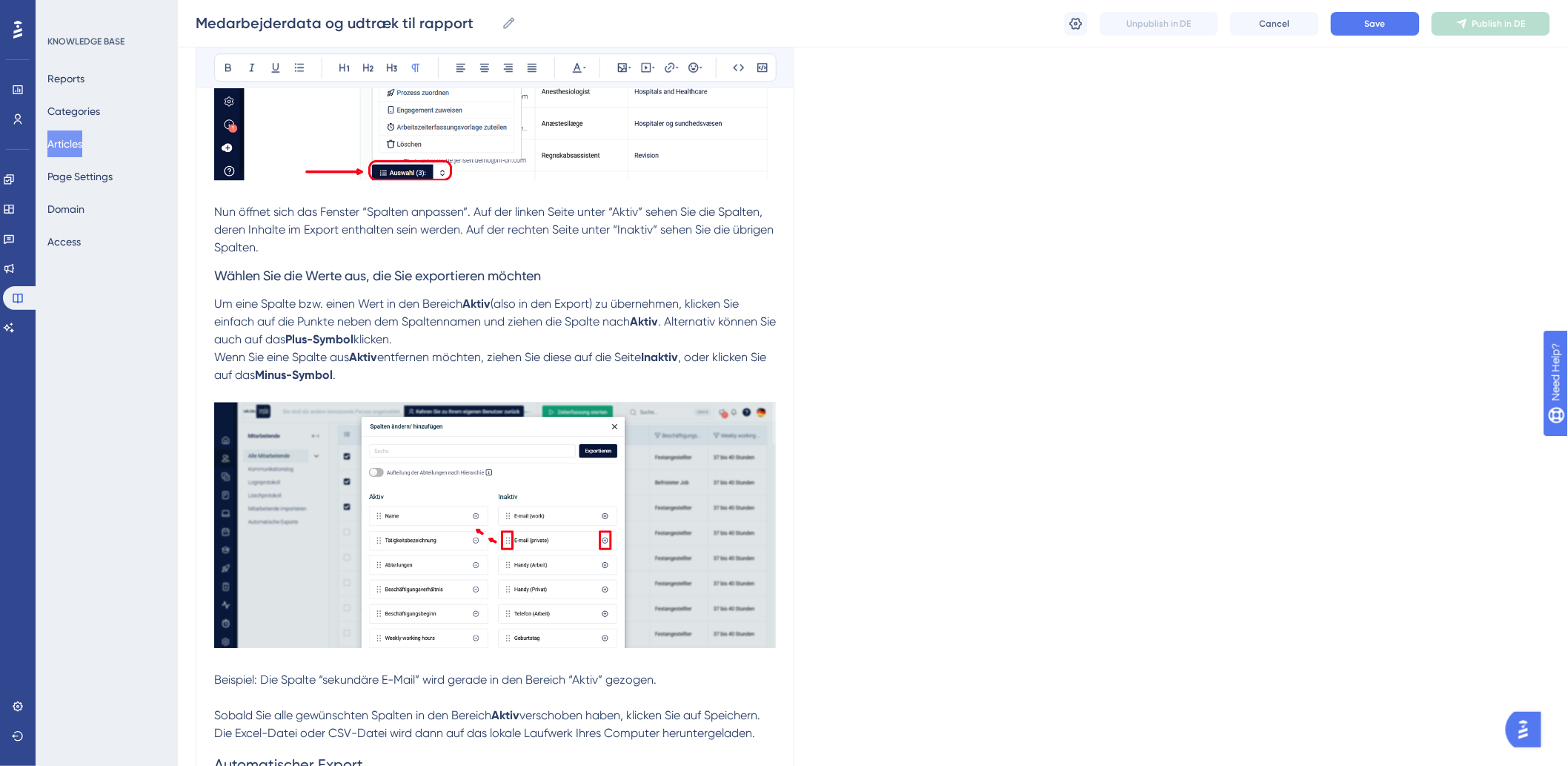
click at [727, 670] on p "Beispiel: Die Spalte “sekundäre E-Mail” wird gerade in den Bereich “Aktiv” gezo…" at bounding box center [495, 679] width 562 height 18
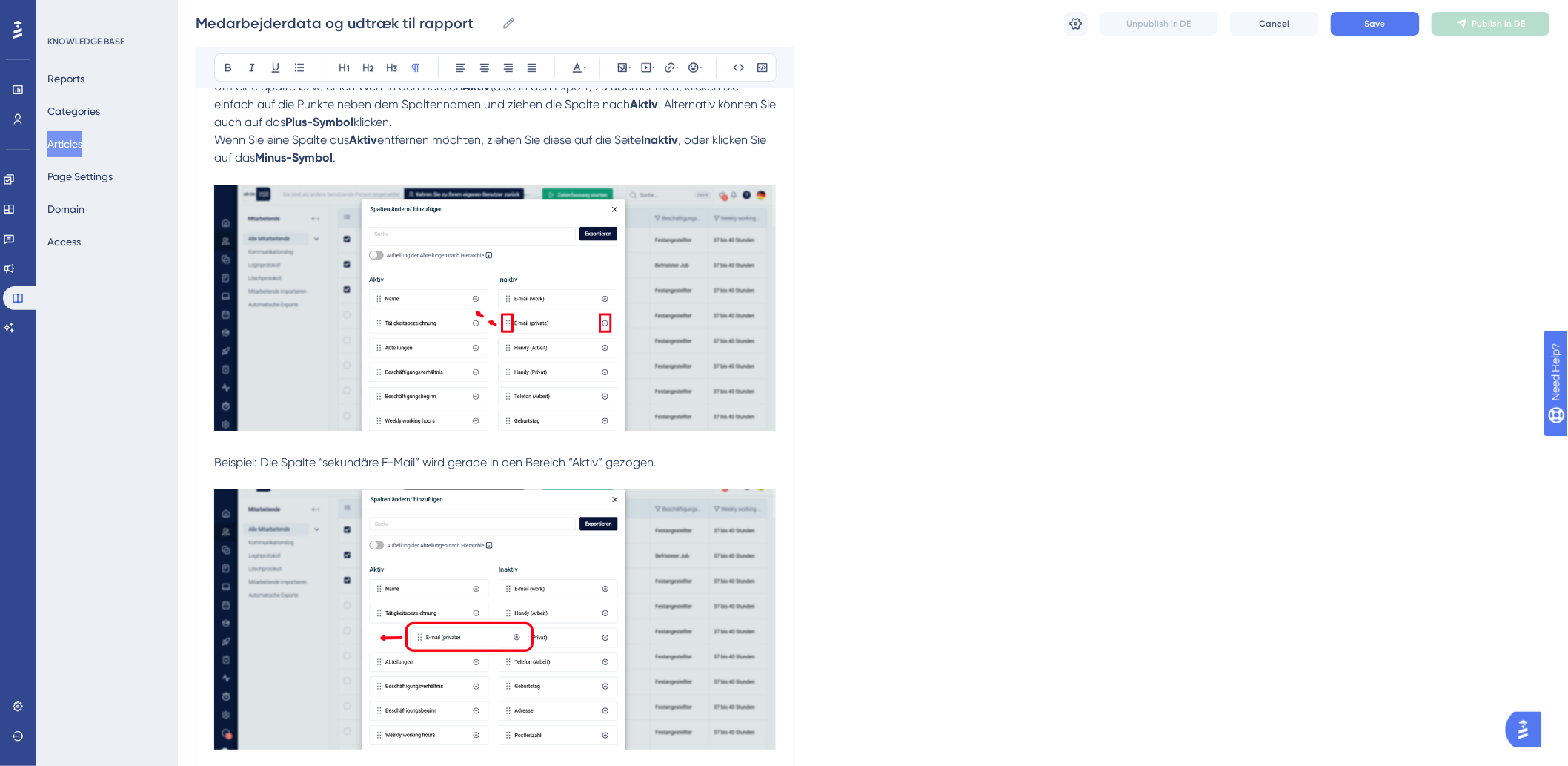
scroll to position [1976, 0]
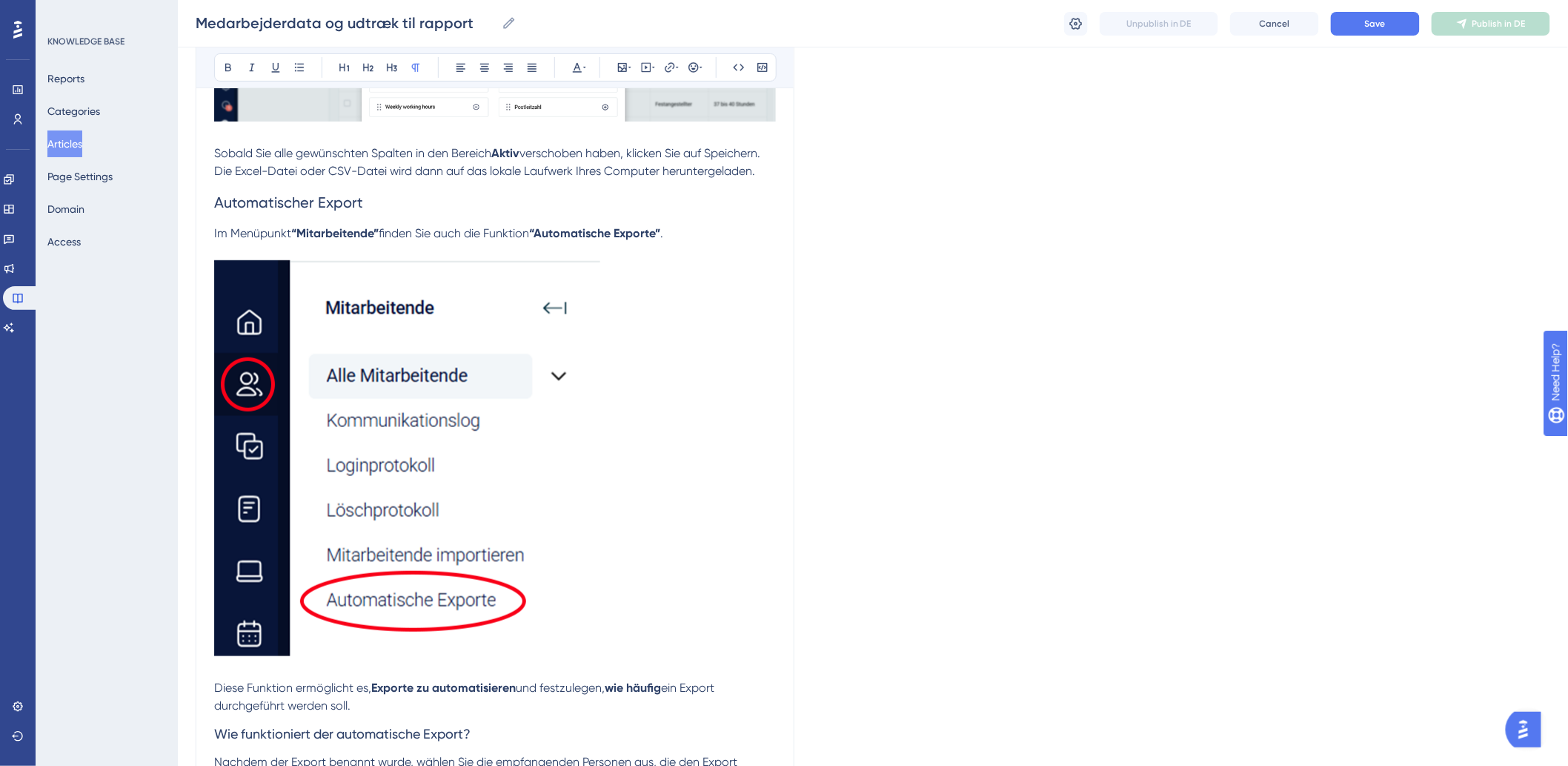
scroll to position [2585, 0]
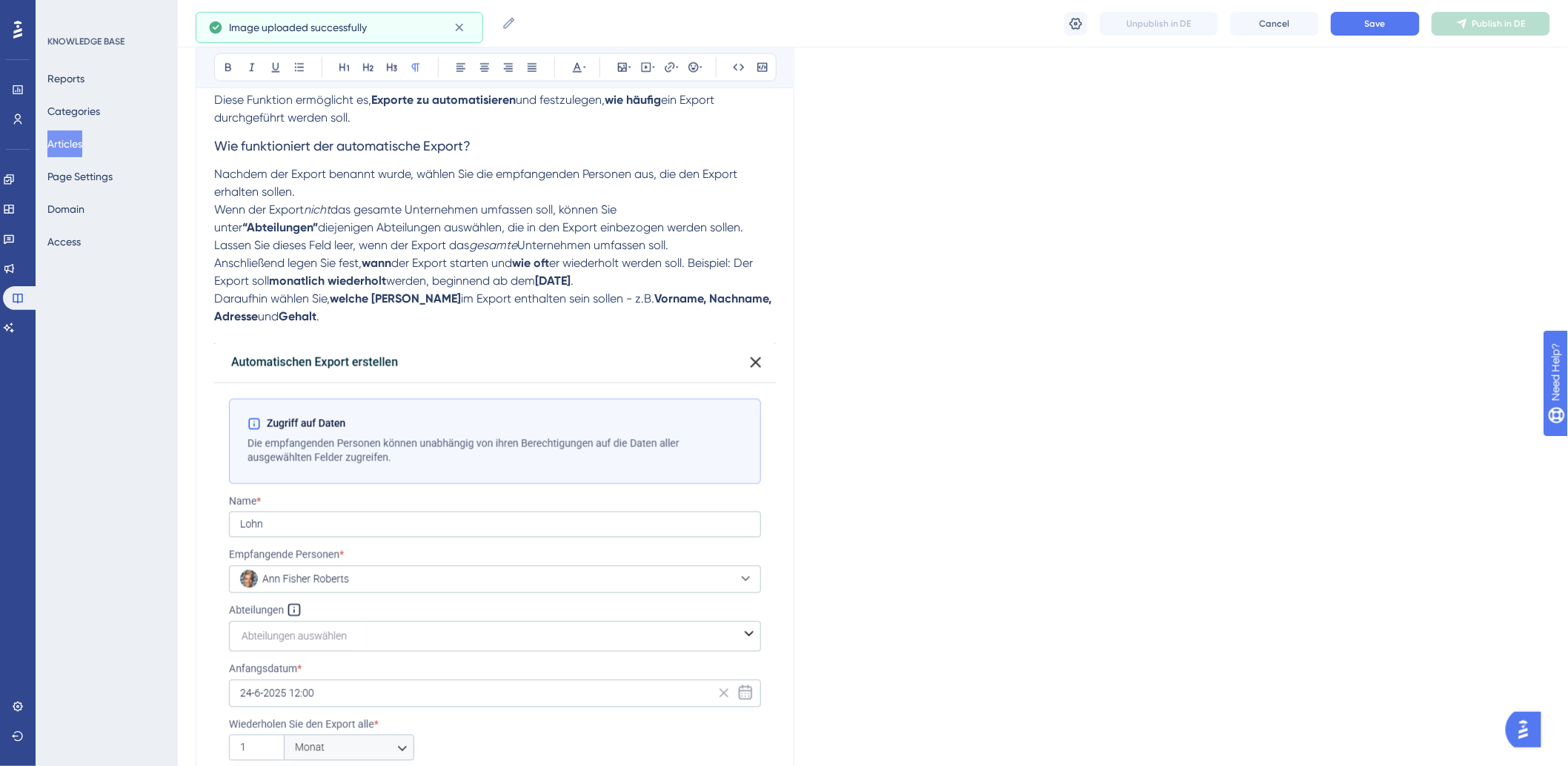
scroll to position [3351, 0]
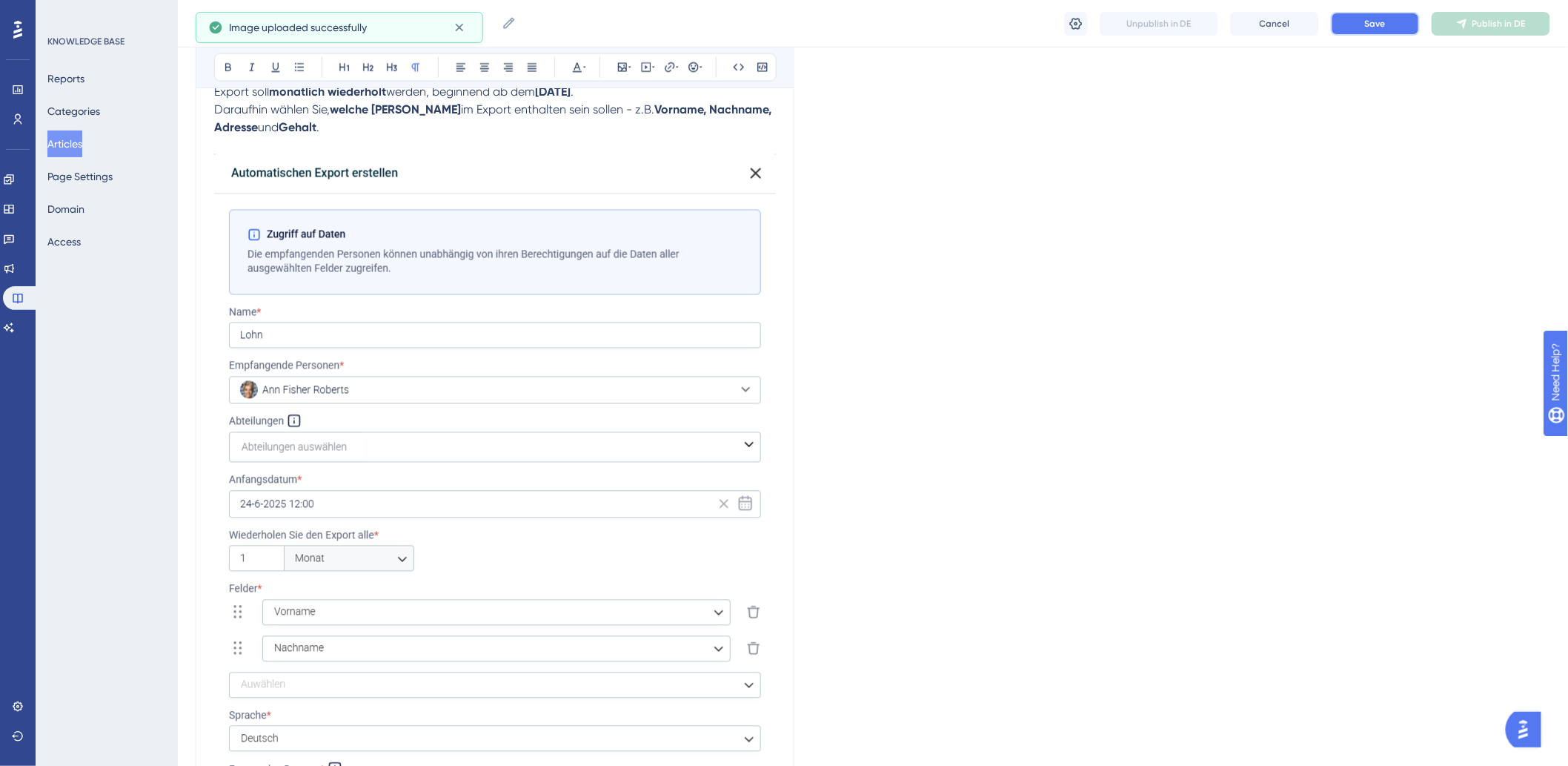
click at [1353, 27] on button "Save" at bounding box center [1376, 24] width 89 height 24
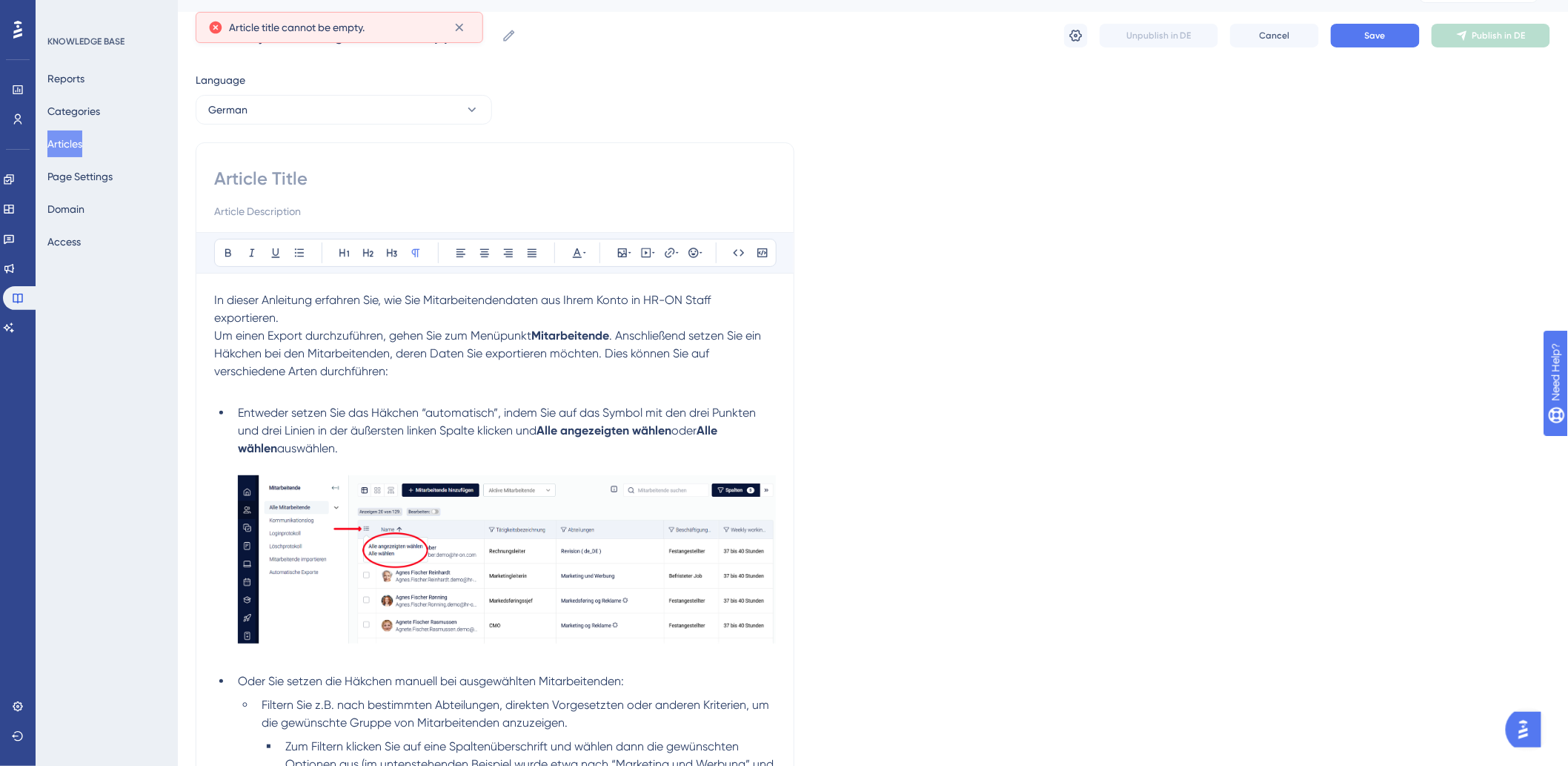
scroll to position [0, 0]
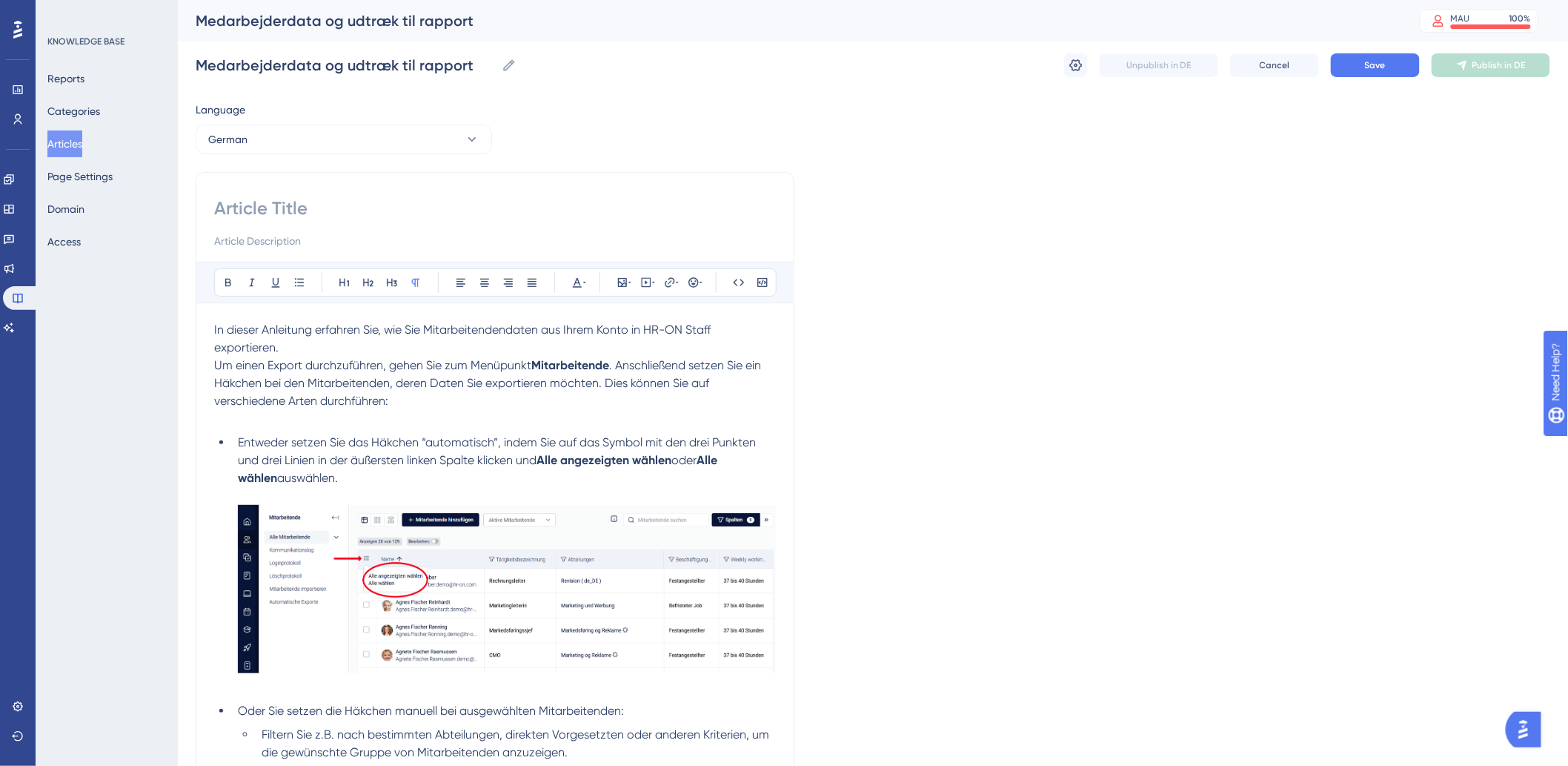
click at [372, 202] on input at bounding box center [495, 209] width 562 height 24
paste input "Mitarbeiterdaten und Berichte"
type input "Mitarbeiterdaten und Berichte"
click at [1375, 71] on span "Save" at bounding box center [1375, 65] width 20 height 12
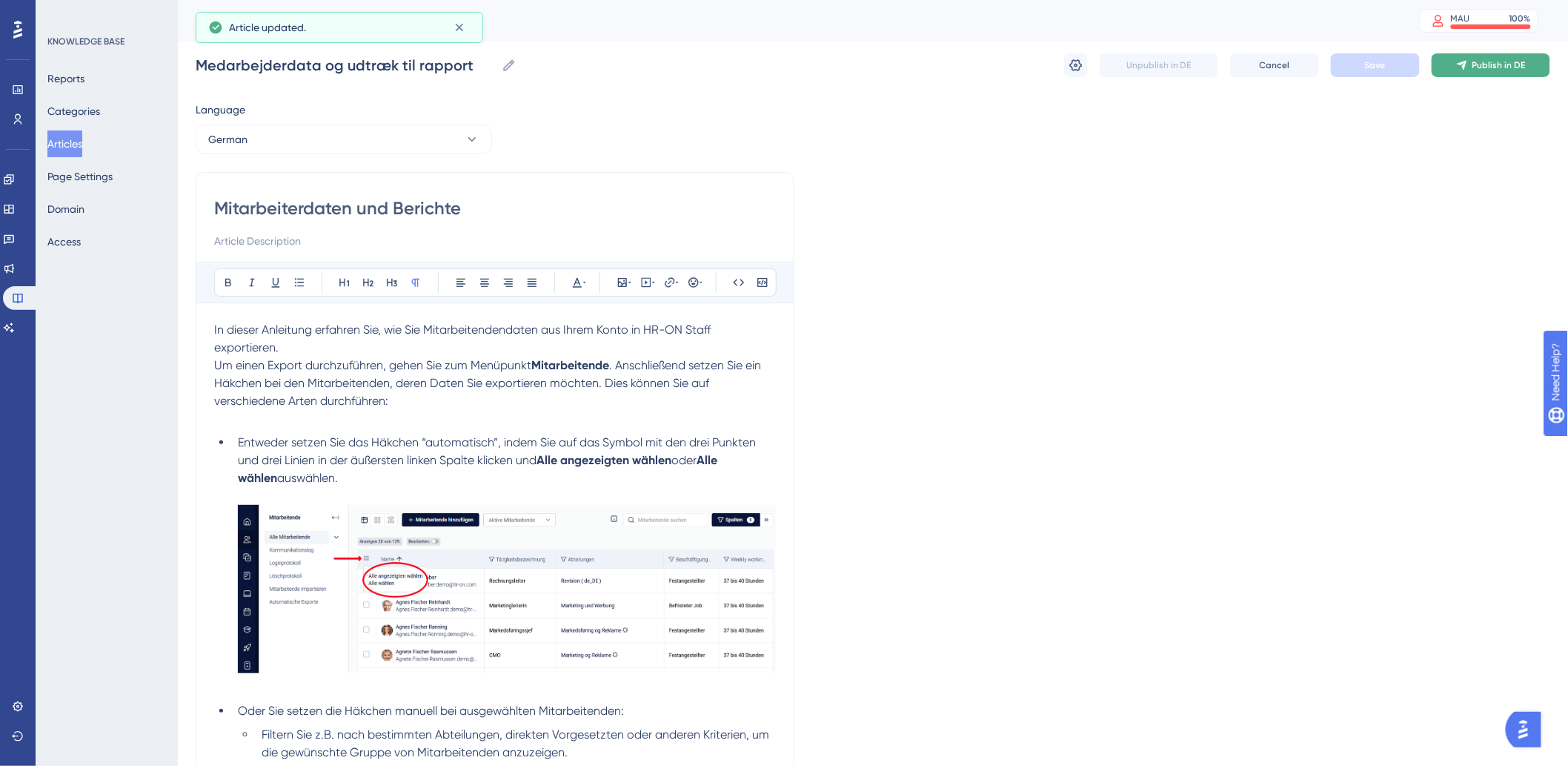
click at [1523, 68] on span "Publish in DE" at bounding box center [1498, 65] width 53 height 12
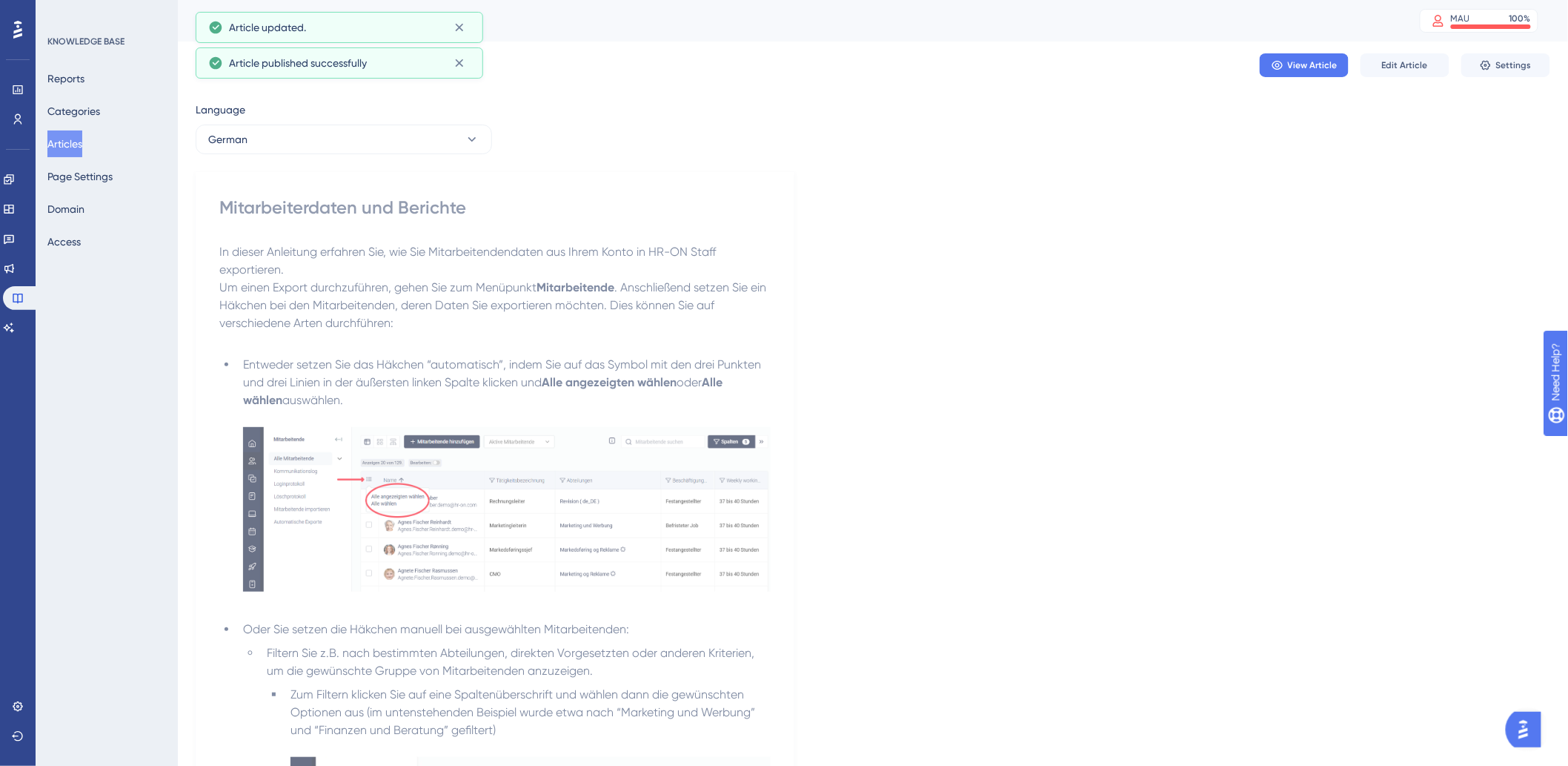
click at [62, 144] on button "Articles" at bounding box center [65, 143] width 35 height 27
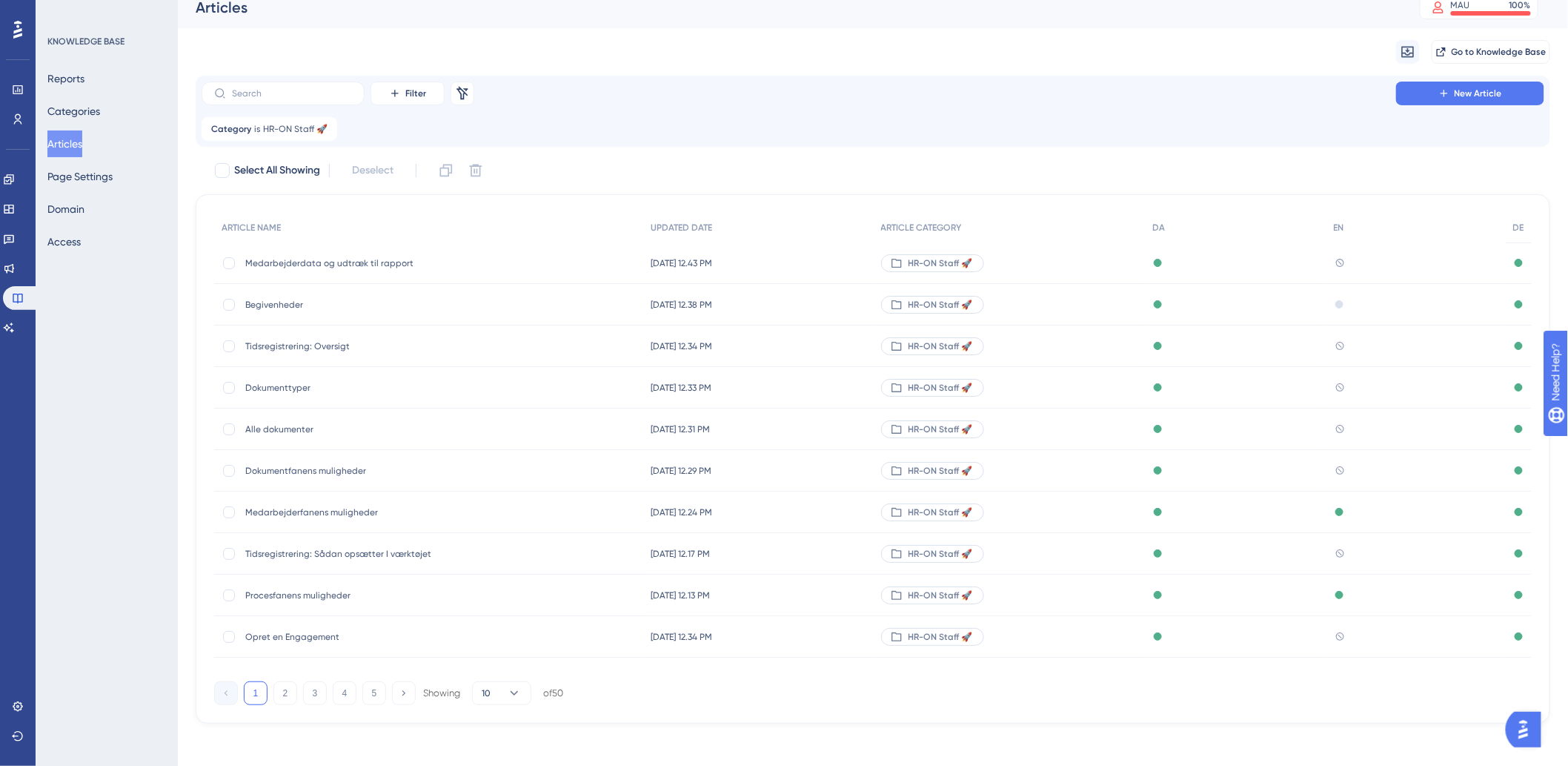
scroll to position [18, 0]
click at [322, 694] on button "3" at bounding box center [315, 689] width 24 height 24
click at [385, 259] on span "Tilknyt en Engagement til medarbejderne" at bounding box center [363, 258] width 237 height 12
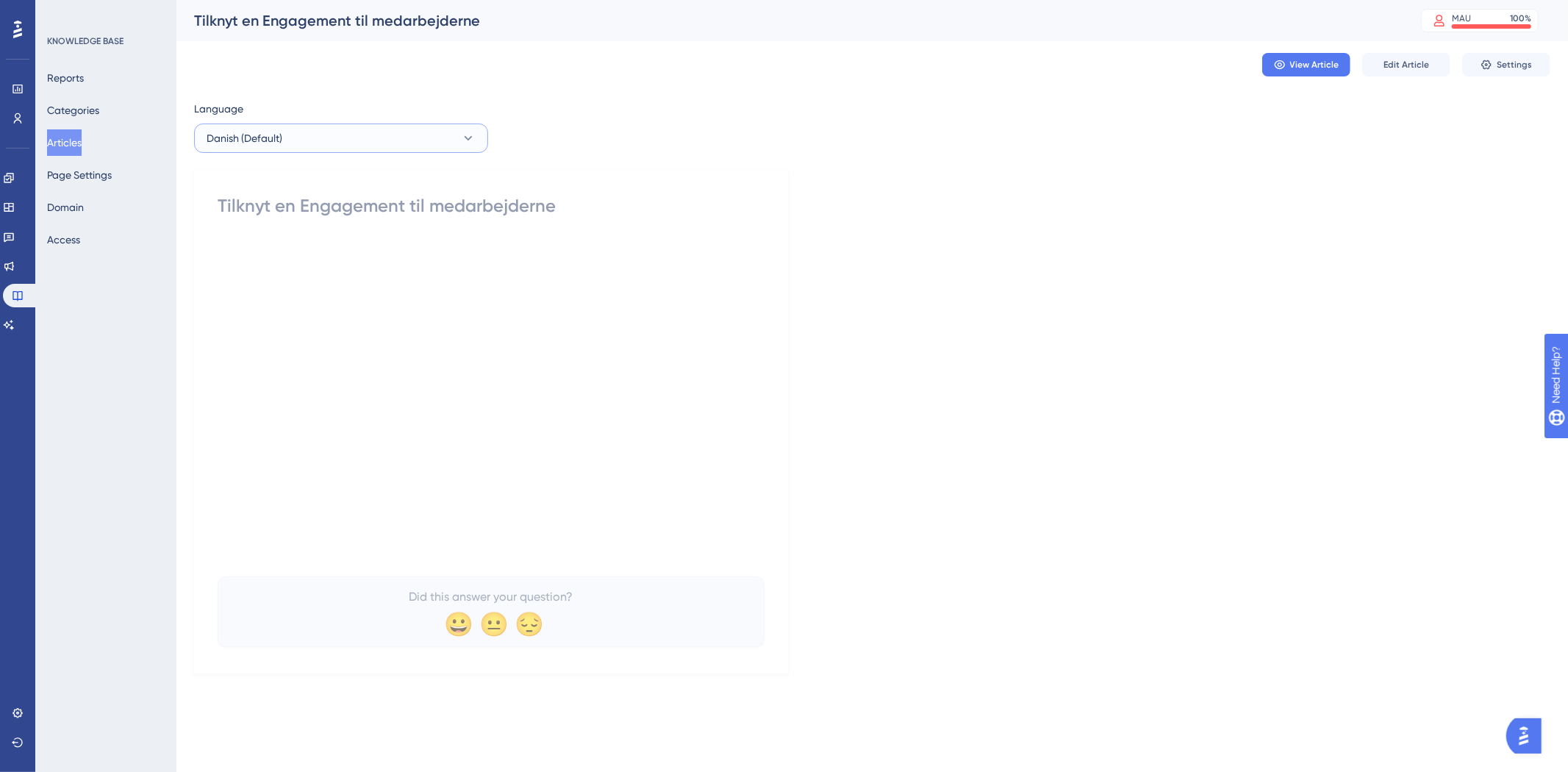
click at [350, 131] on button "Danish (Default)" at bounding box center [341, 138] width 294 height 29
click at [250, 255] on button "German German No translation" at bounding box center [341, 242] width 275 height 29
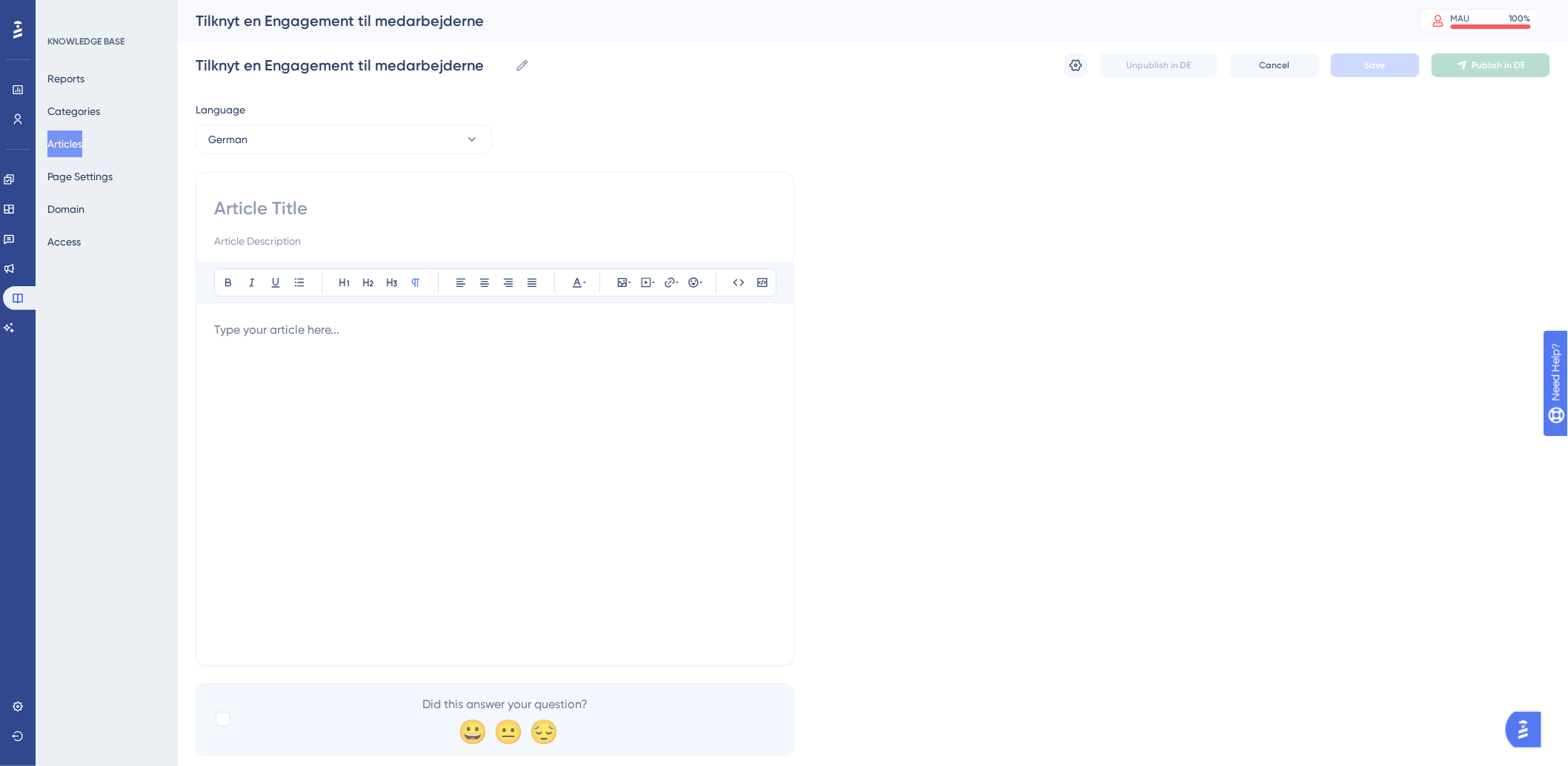
click at [353, 366] on div at bounding box center [495, 484] width 562 height 326
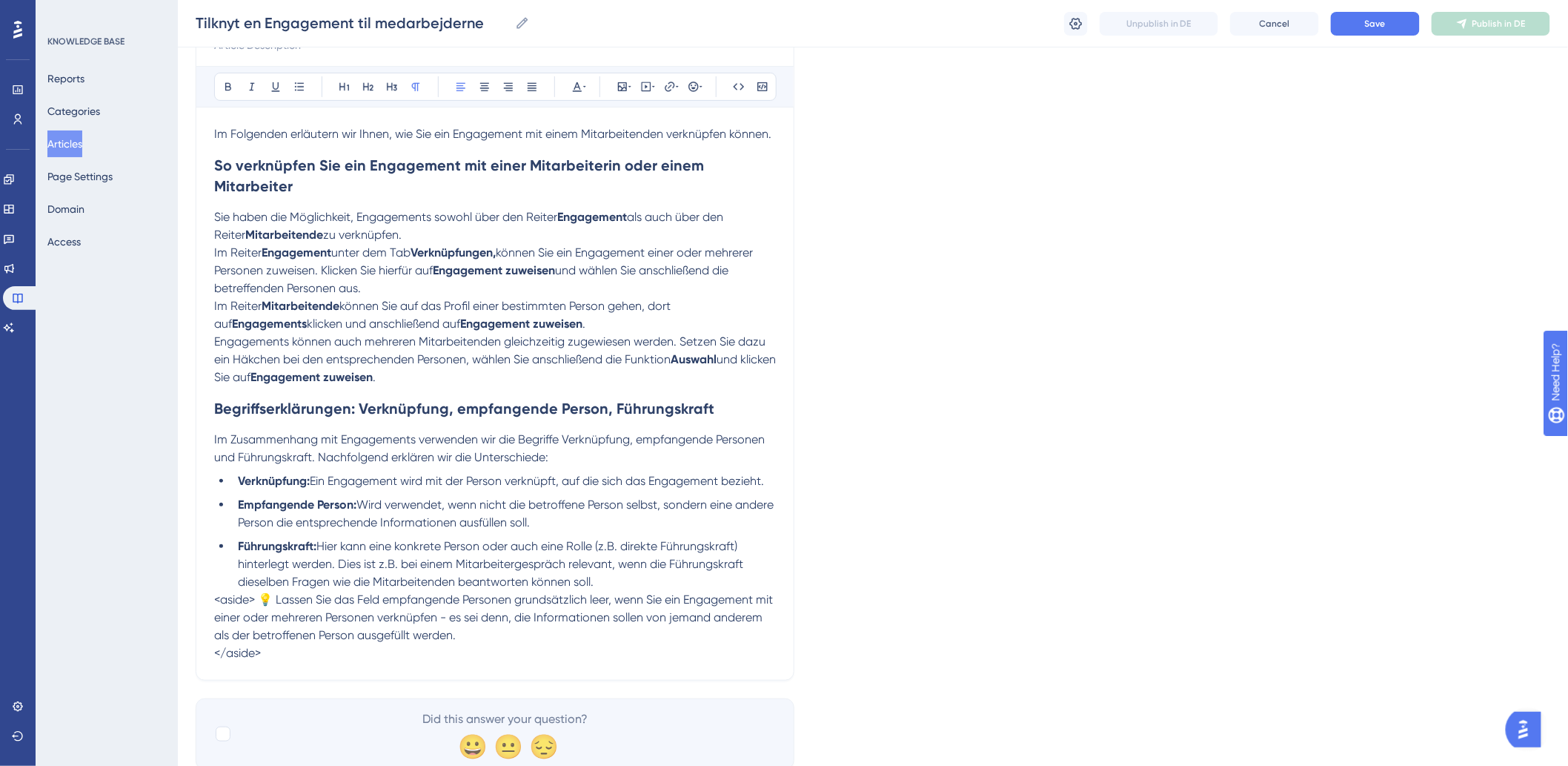
scroll to position [221, 0]
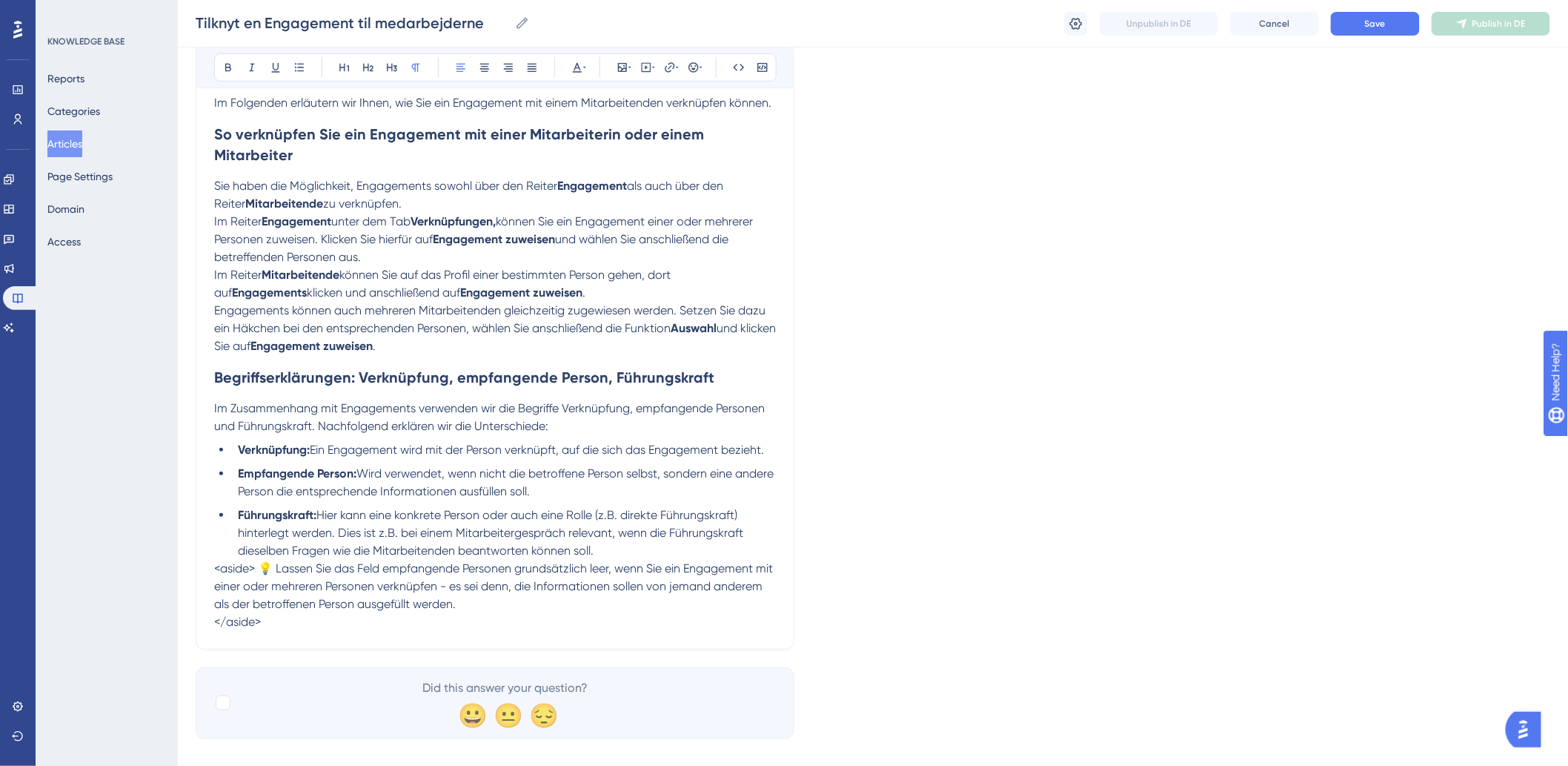
click at [258, 561] on span "<aside> 💡 Lassen Sie das Feld empfangende Personen grundsätzlich leer, wenn Sie…" at bounding box center [495, 585] width 562 height 49
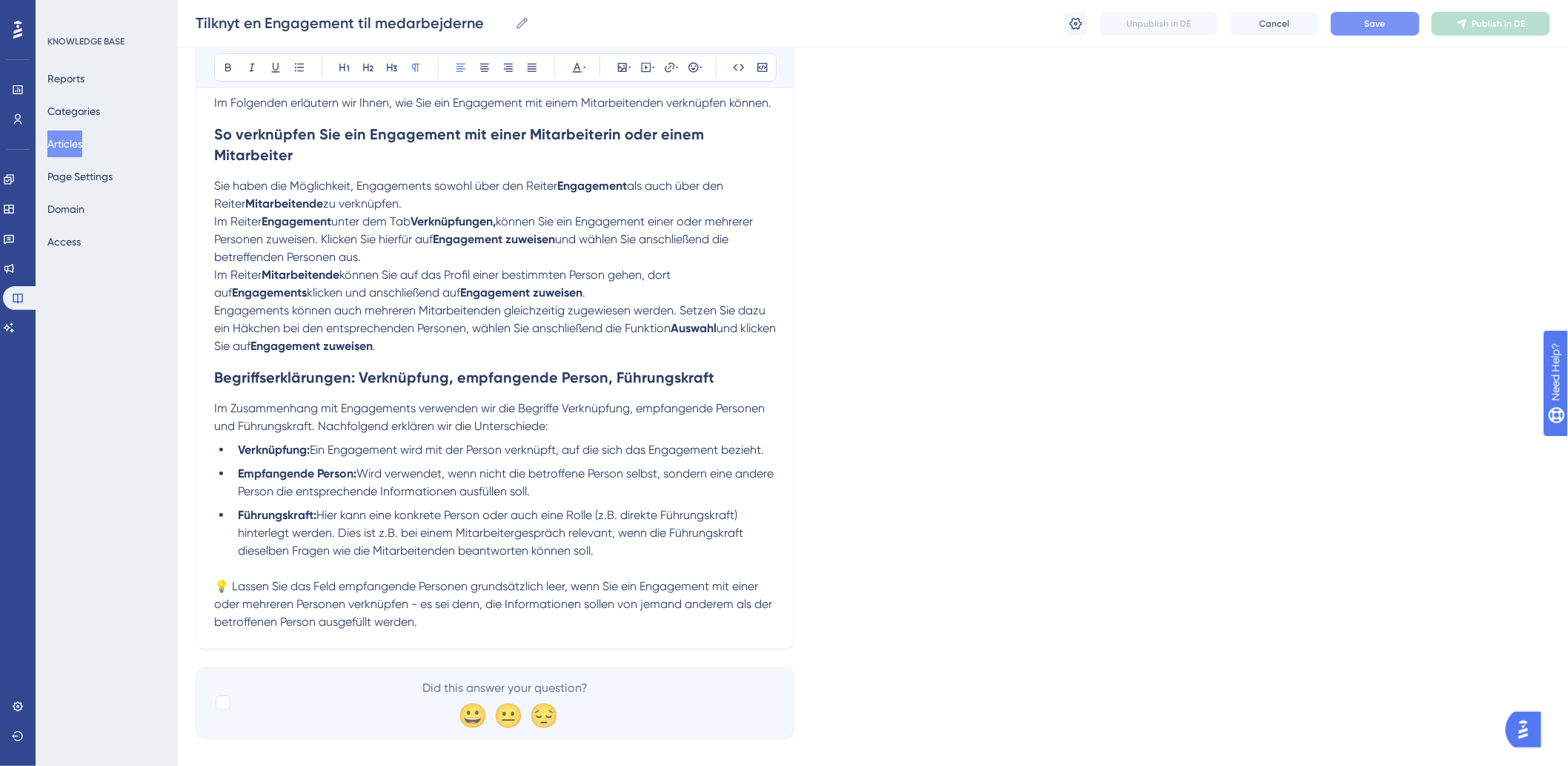
click at [1388, 11] on div "Tilknyt en Engagement til medarbejderne Tilknyt en Engagement til medarbejderne…" at bounding box center [874, 23] width 1391 height 47
click at [1382, 18] on button "Save" at bounding box center [1376, 24] width 89 height 24
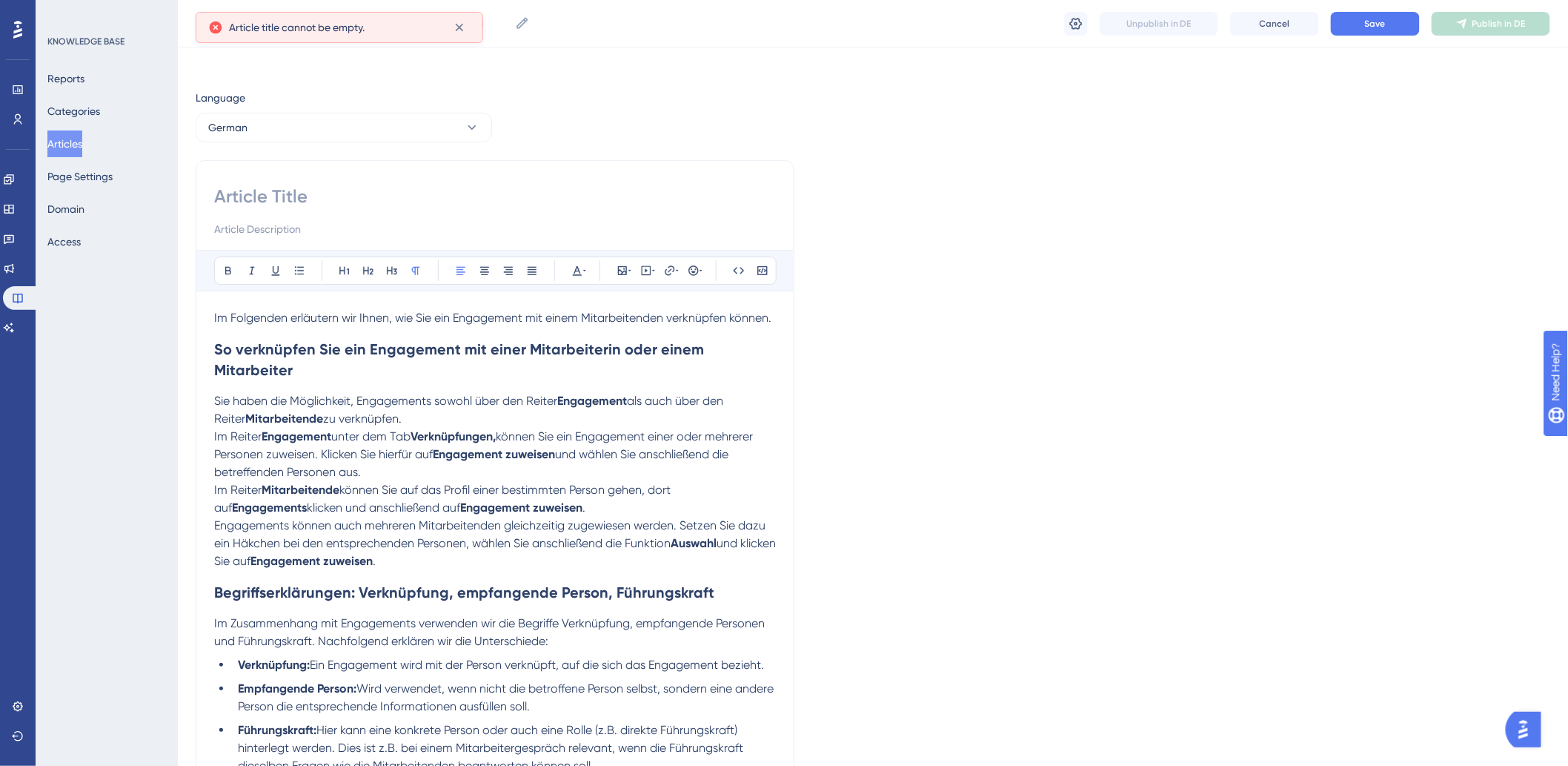
scroll to position [0, 0]
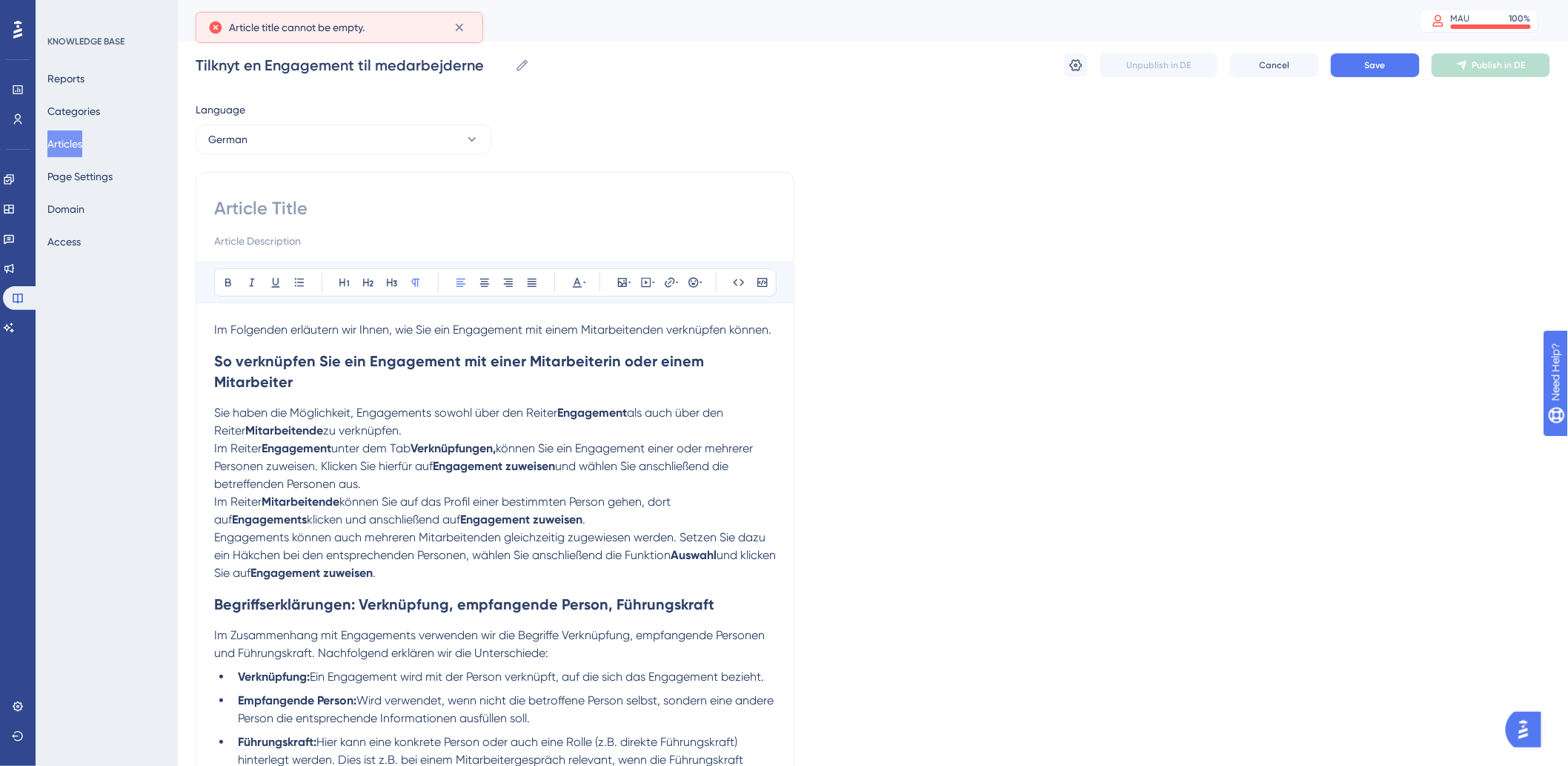
click at [317, 202] on input at bounding box center [495, 209] width 562 height 24
paste input "Engagement mit Mitarbeitenden verknüpfen"
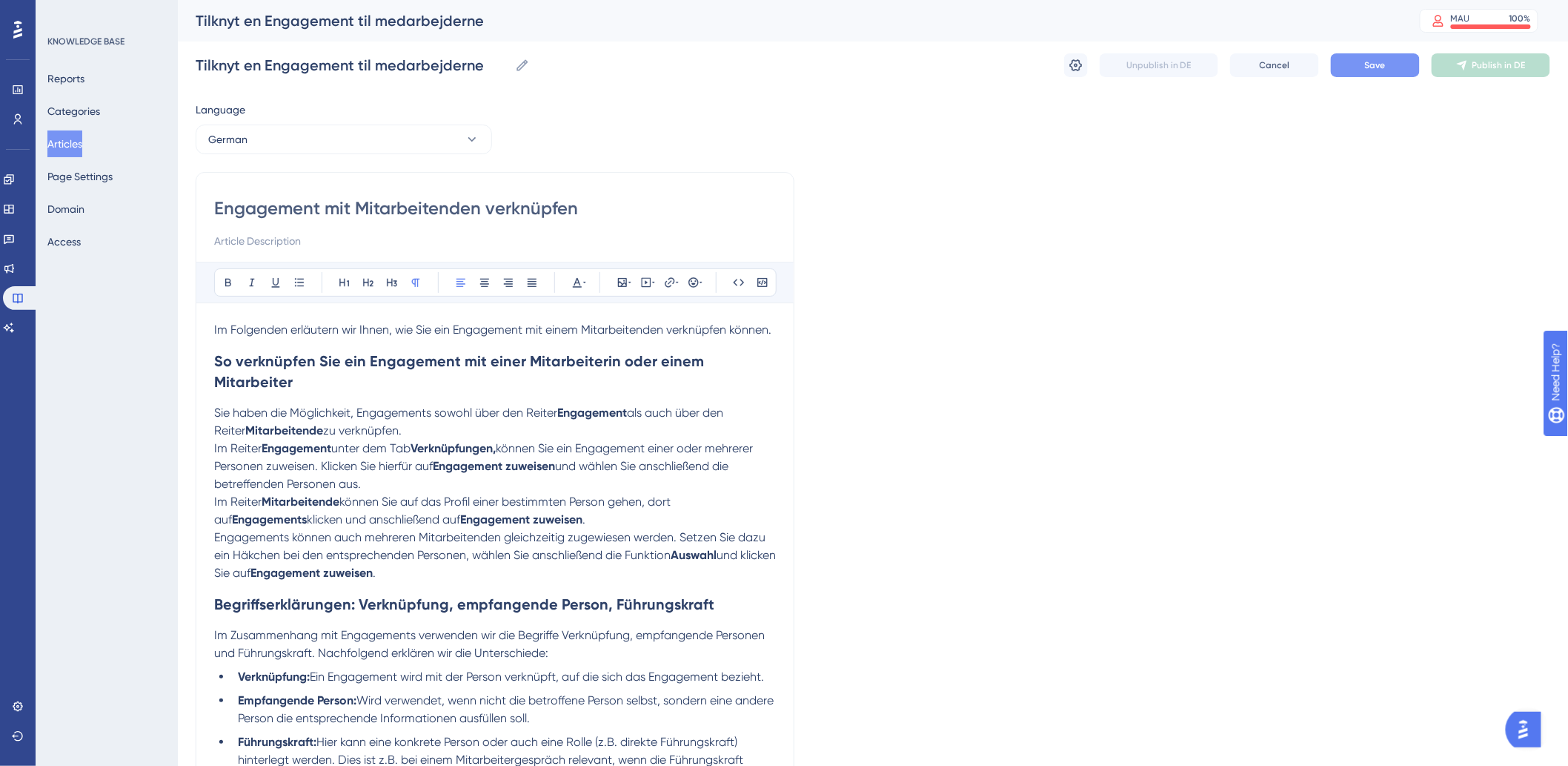
type input "Engagement mit Mitarbeitenden verknüpfen"
click at [1373, 58] on button "Save" at bounding box center [1376, 65] width 89 height 24
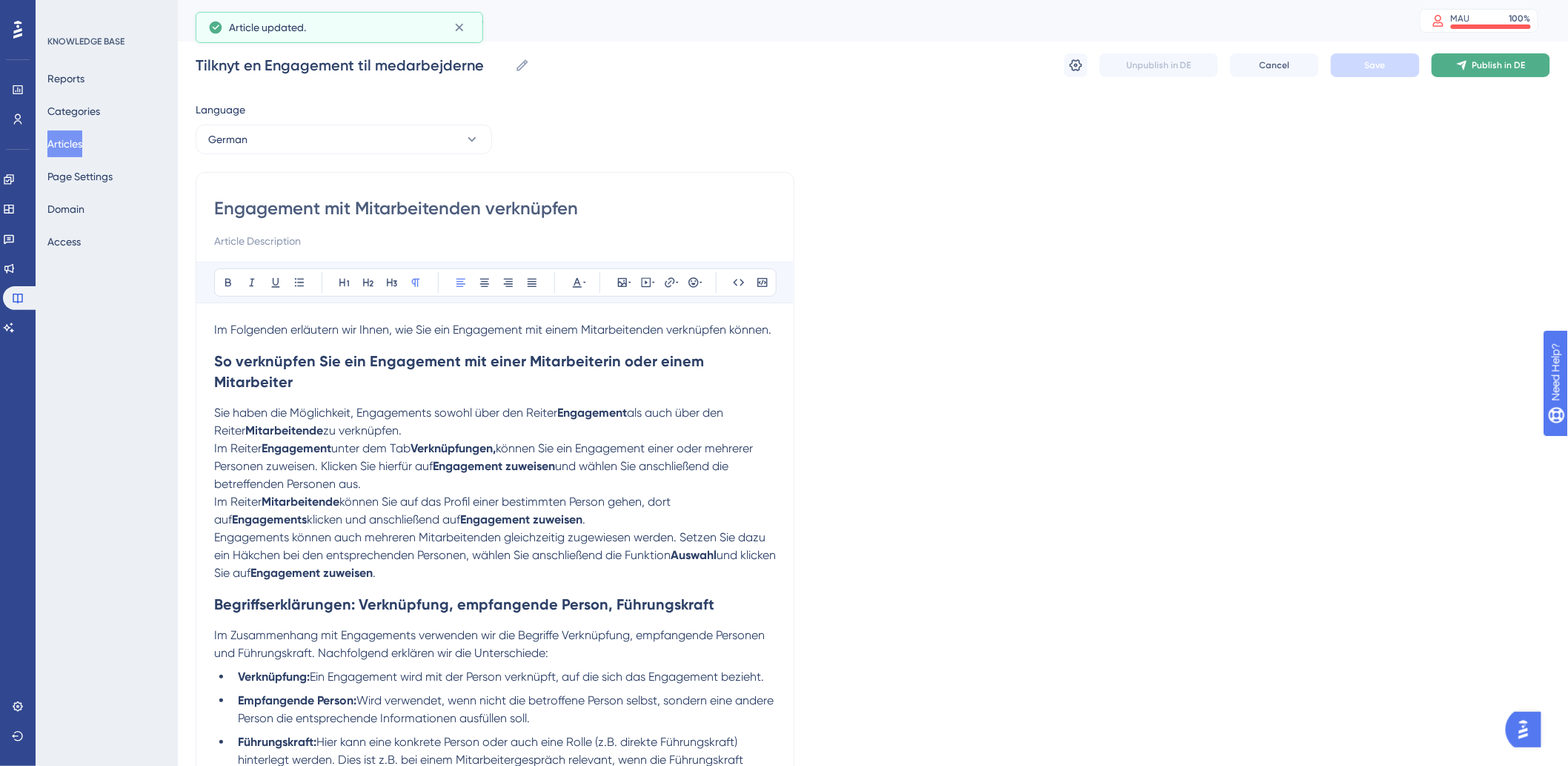
click at [1509, 65] on span "Publish in DE" at bounding box center [1498, 65] width 53 height 12
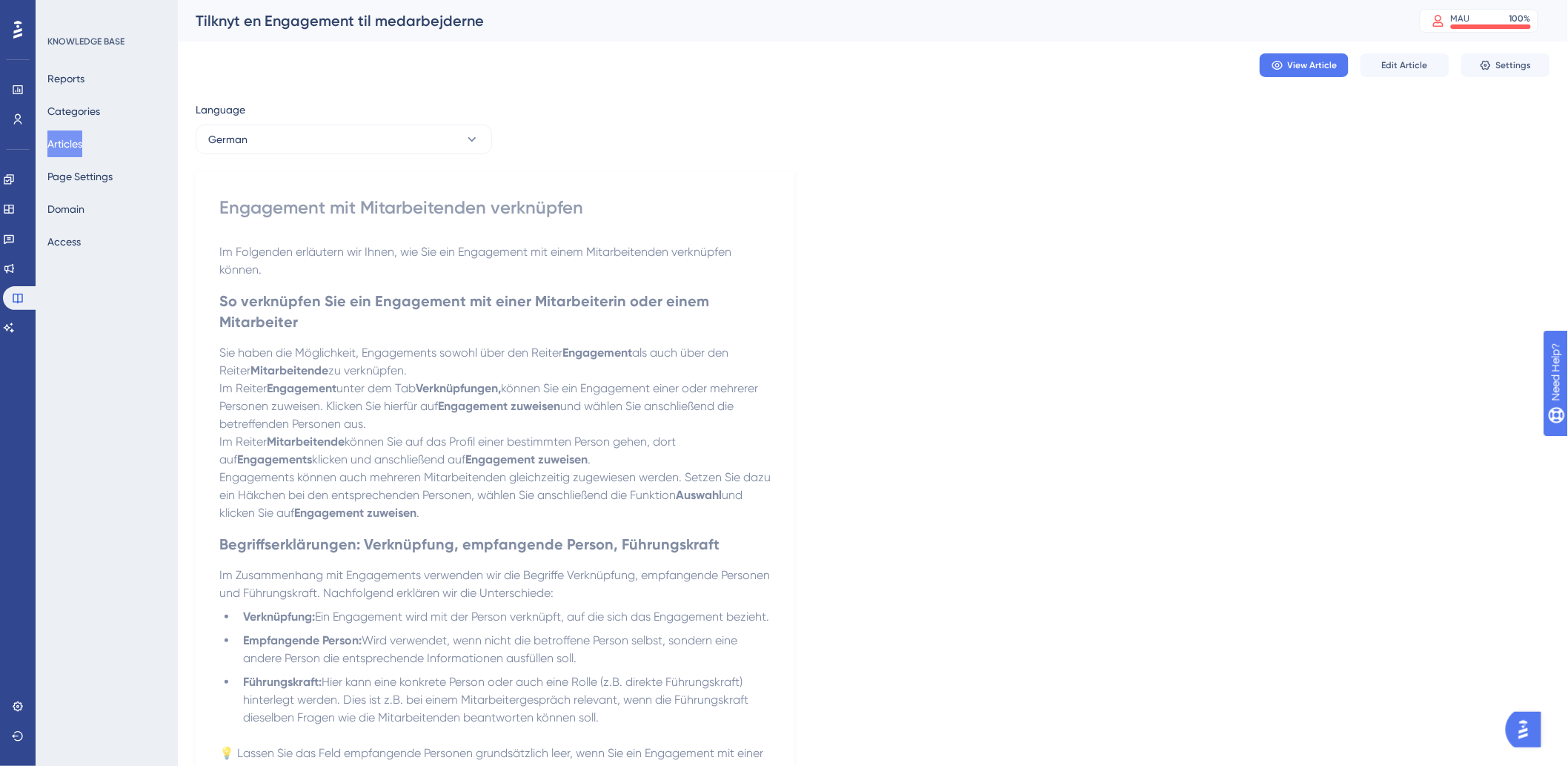
click at [50, 142] on button "Articles" at bounding box center [65, 143] width 35 height 27
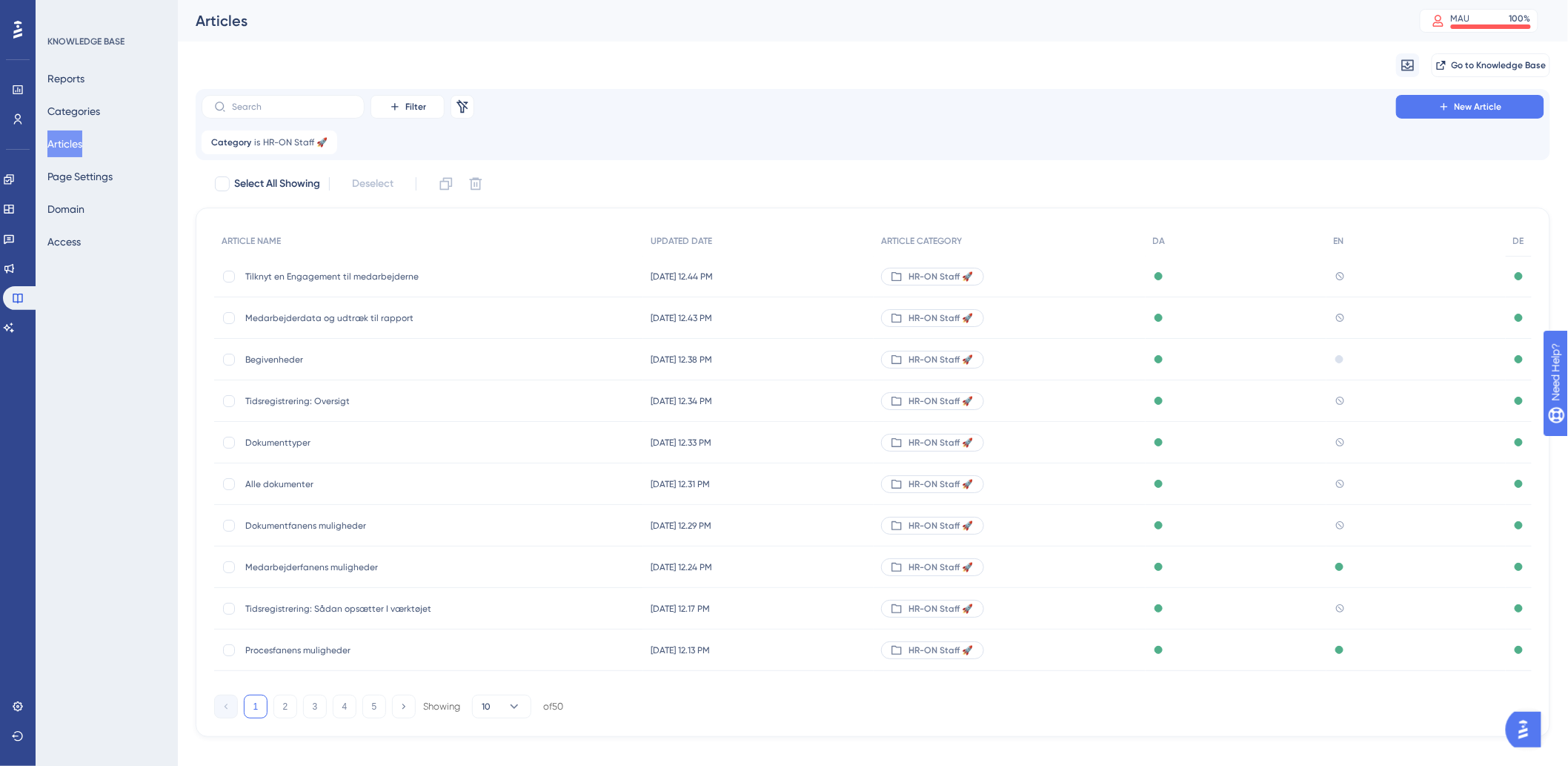
click at [272, 699] on div "1 2 3 4 5 Showing 10 of 50" at bounding box center [389, 707] width 349 height 24
click at [277, 700] on button "2" at bounding box center [286, 707] width 24 height 24
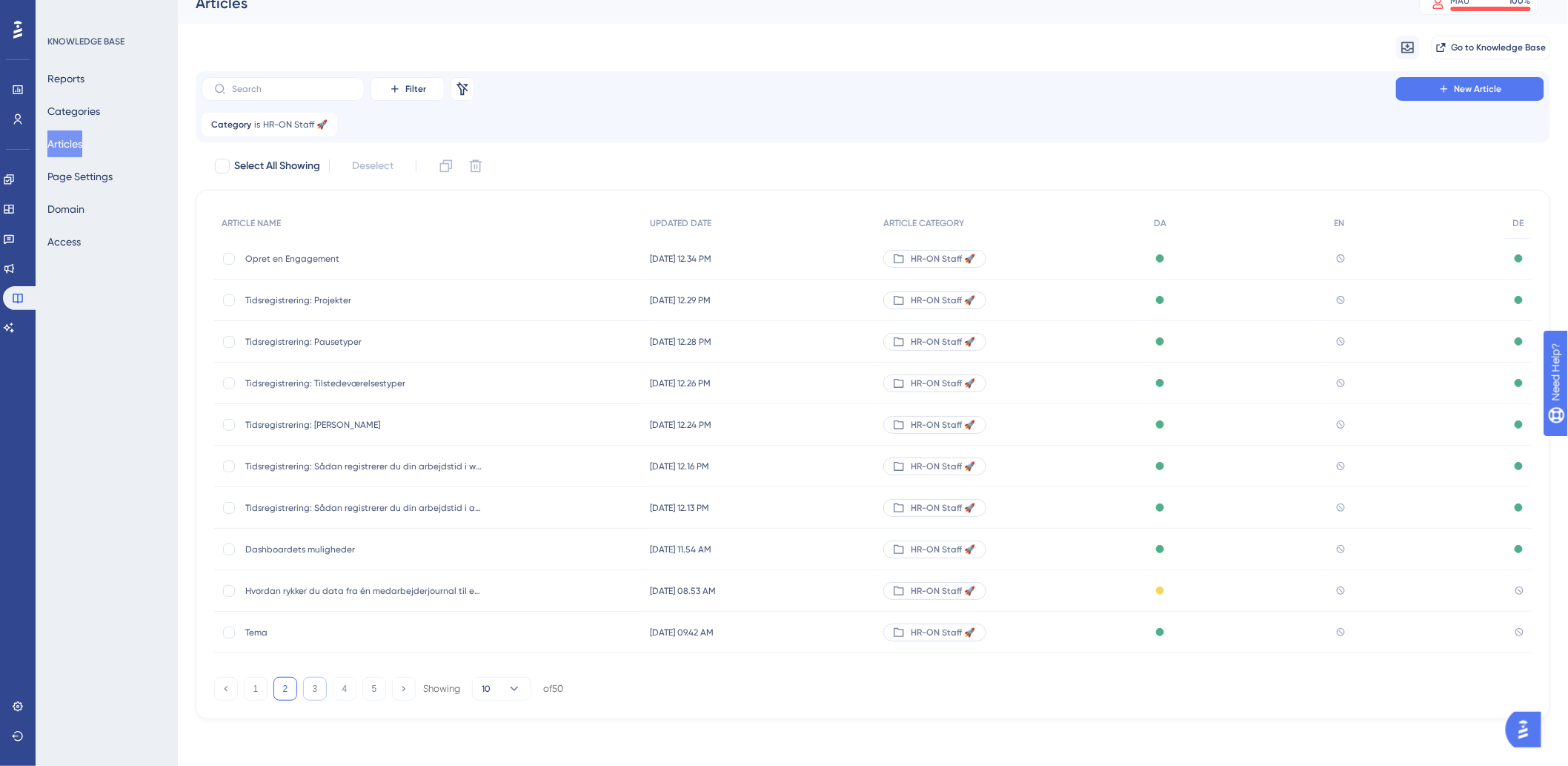
click at [313, 685] on button "3" at bounding box center [315, 689] width 24 height 24
